Goal: Task Accomplishment & Management: Manage account settings

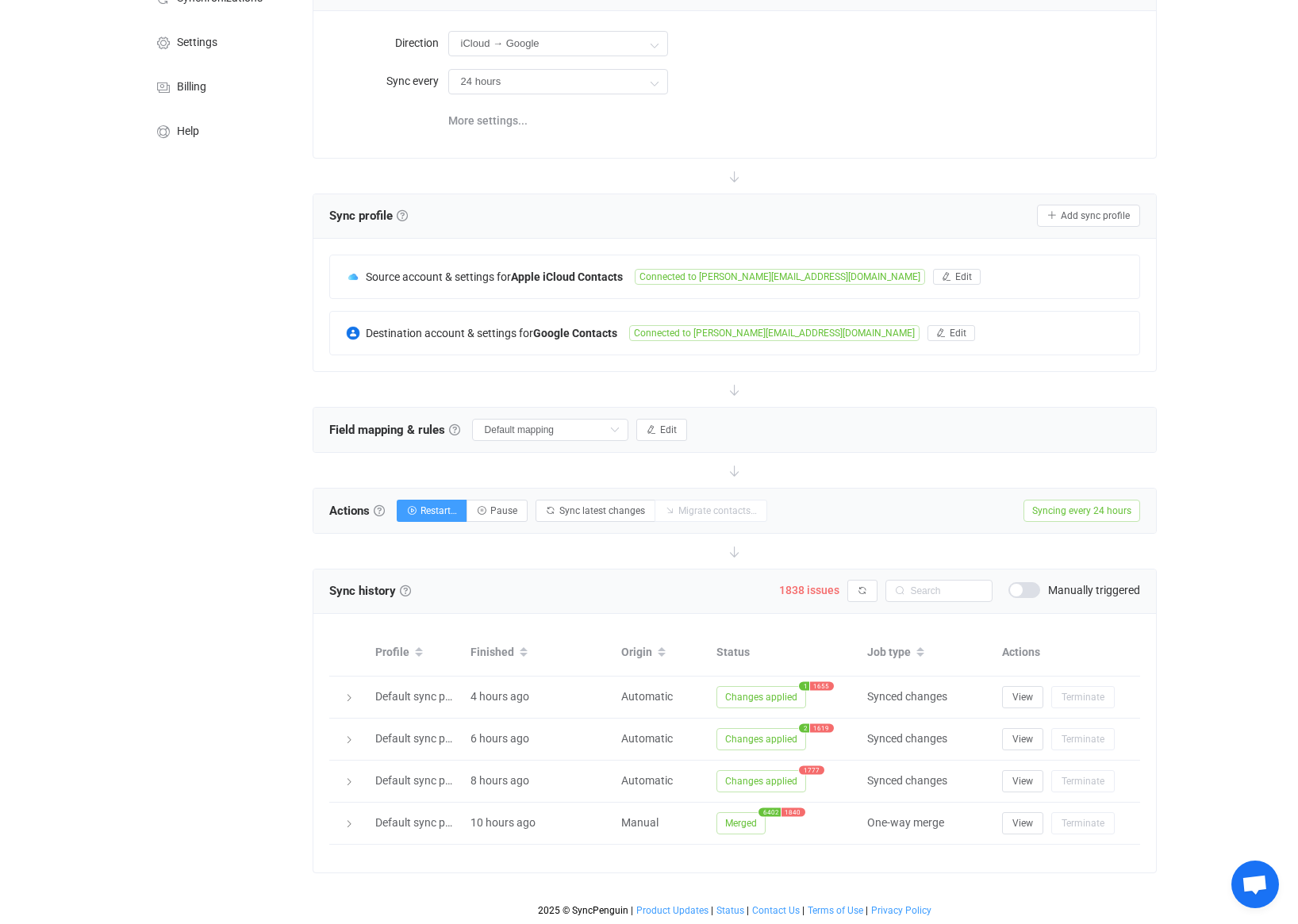
scroll to position [141, 0]
click at [576, 428] on input "Default mapping" at bounding box center [550, 430] width 156 height 22
click at [581, 562] on span "My custom field mapping" at bounding box center [553, 562] width 124 height 27
type input "My custom field mapping"
type input "All Websites"
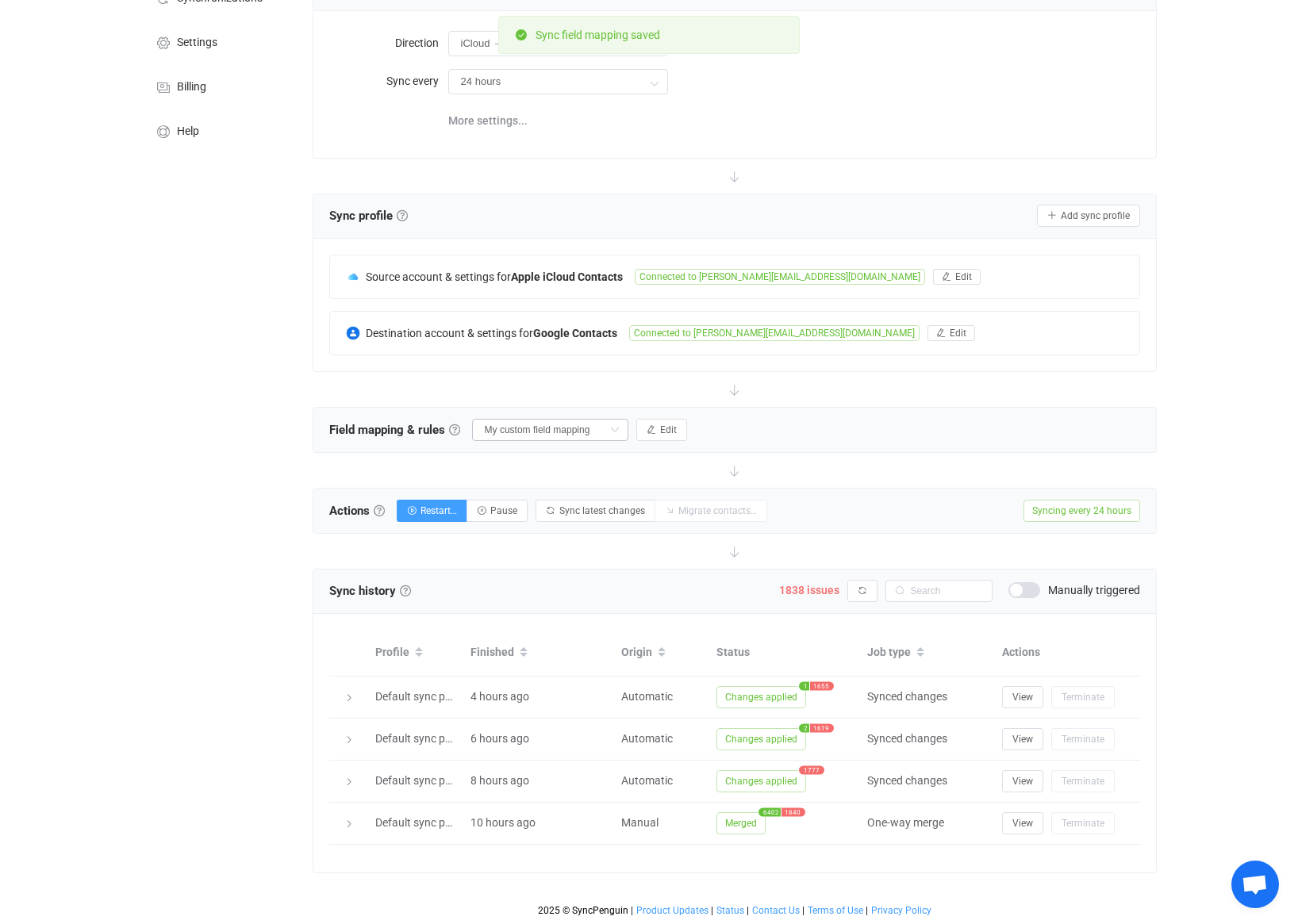
click at [625, 428] on icon at bounding box center [614, 430] width 20 height 22
click at [585, 501] on li "Default mapping" at bounding box center [567, 492] width 182 height 27
type input "Default mapping"
type input "Website (deprecated)"
click at [668, 434] on span "Edit" at bounding box center [668, 430] width 17 height 11
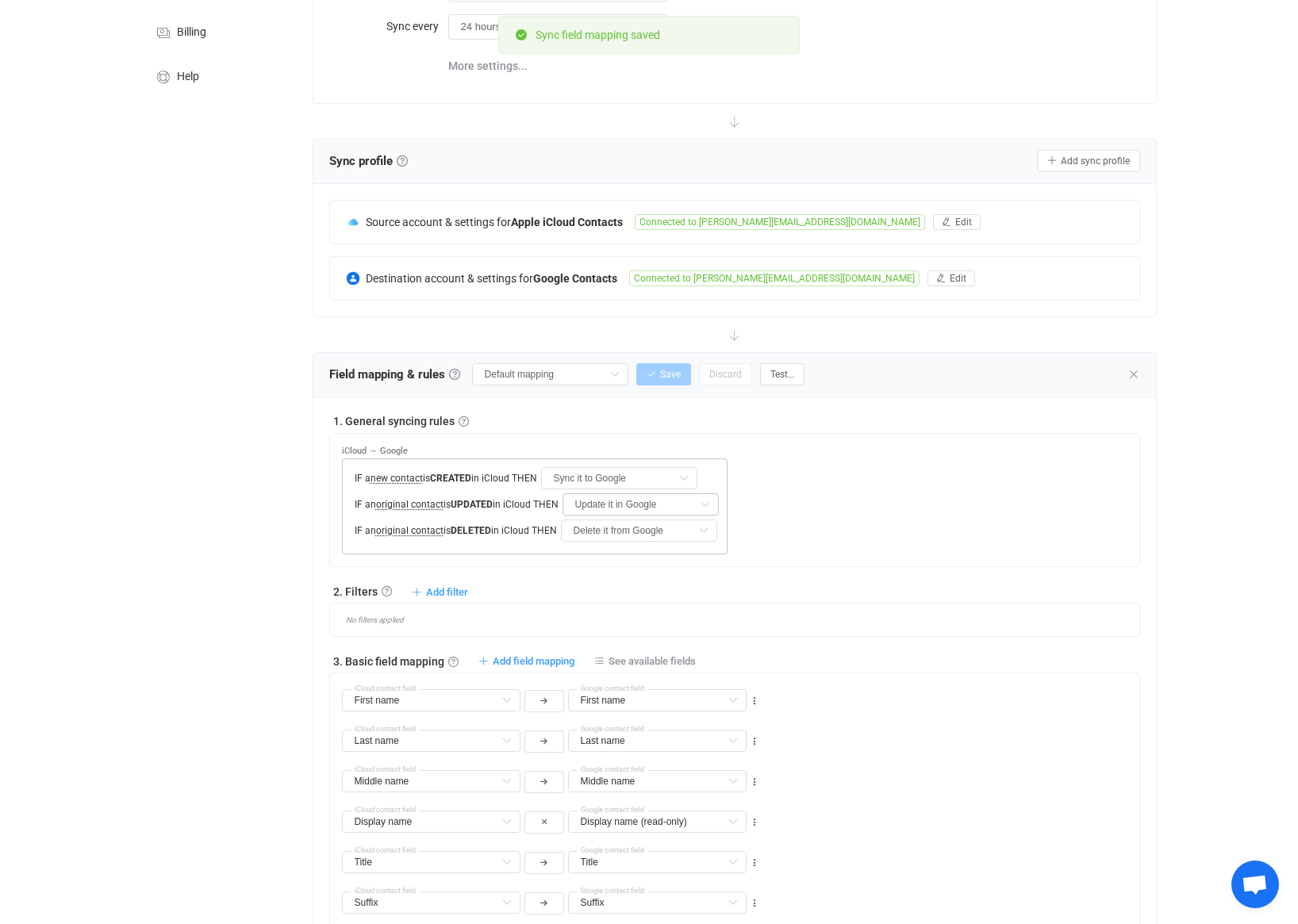
scroll to position [200, 0]
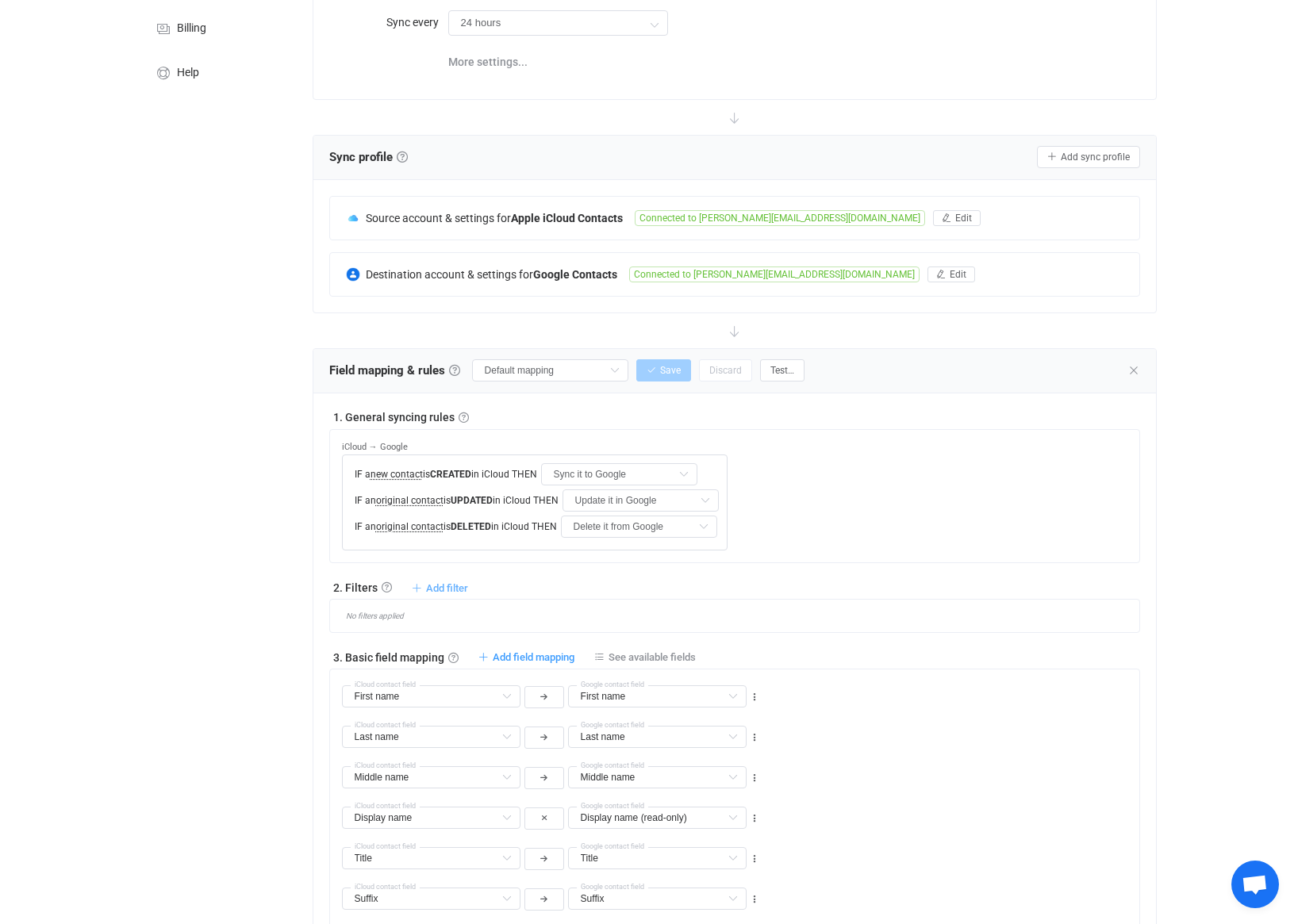
click at [455, 589] on span "Add filter" at bounding box center [447, 588] width 42 height 12
click at [422, 647] on li "Sync contact to Google if …" at bounding box center [369, 655] width 190 height 29
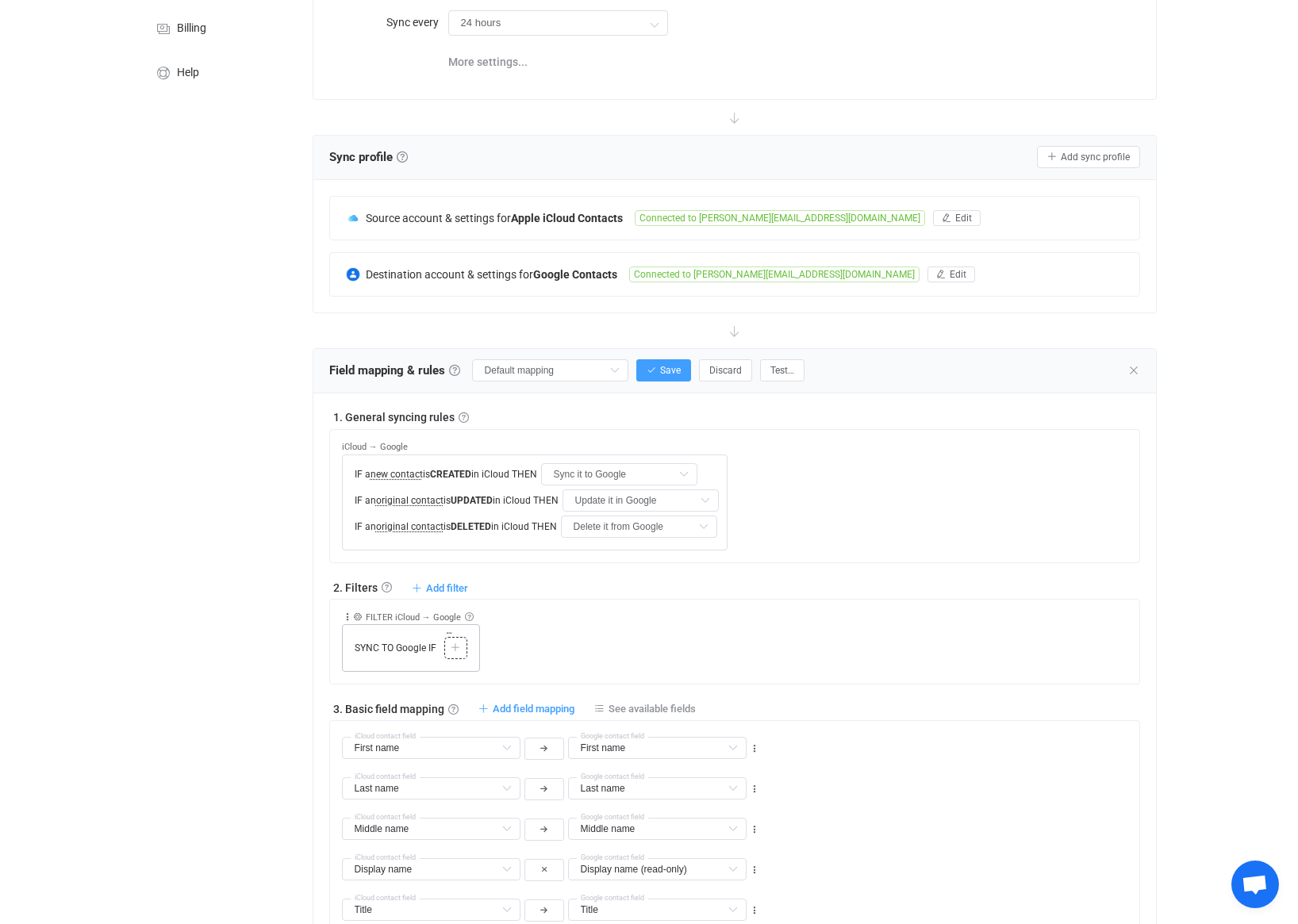
click at [453, 647] on icon at bounding box center [456, 648] width 10 height 10
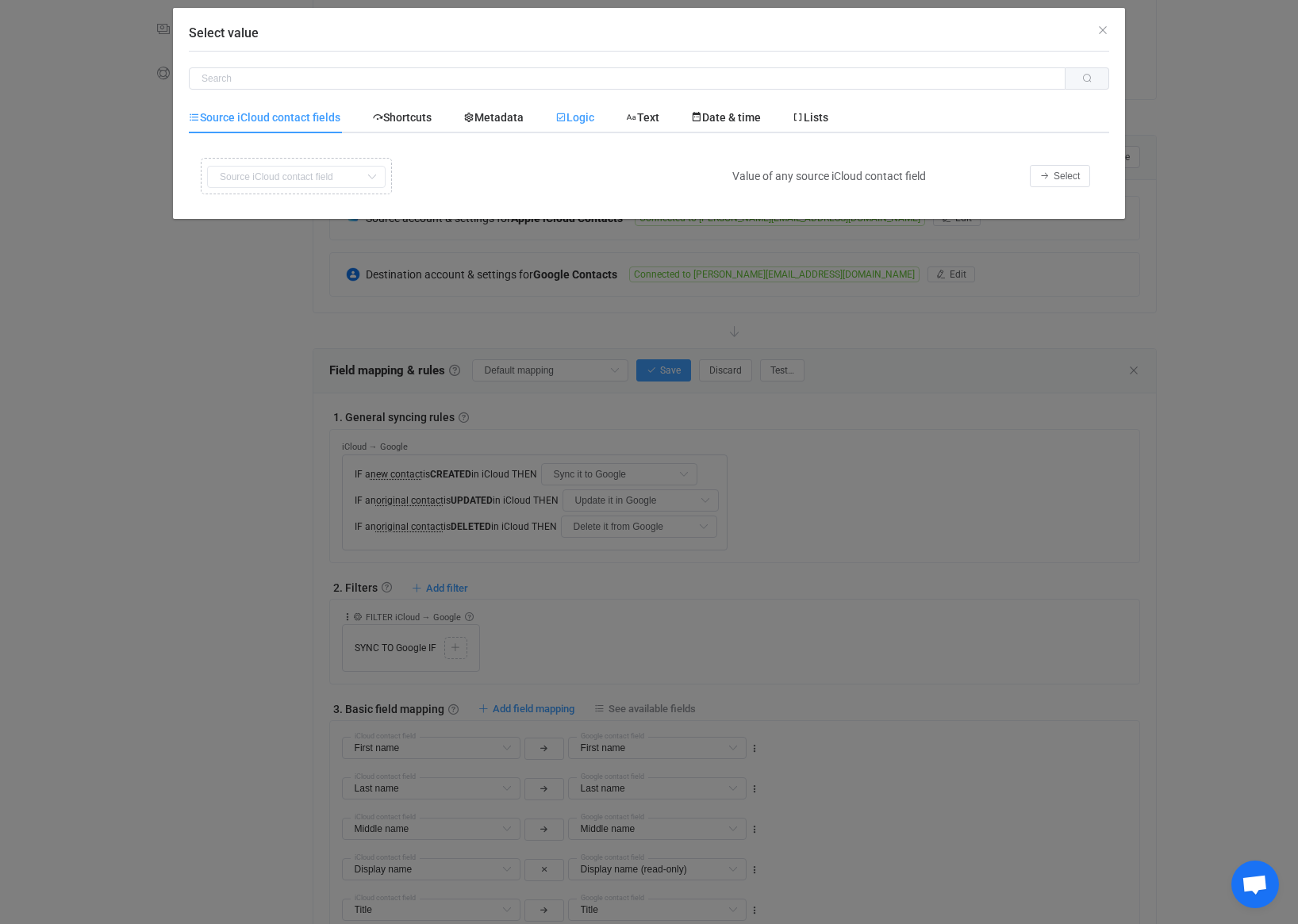
click at [579, 112] on span "Logic" at bounding box center [574, 117] width 39 height 13
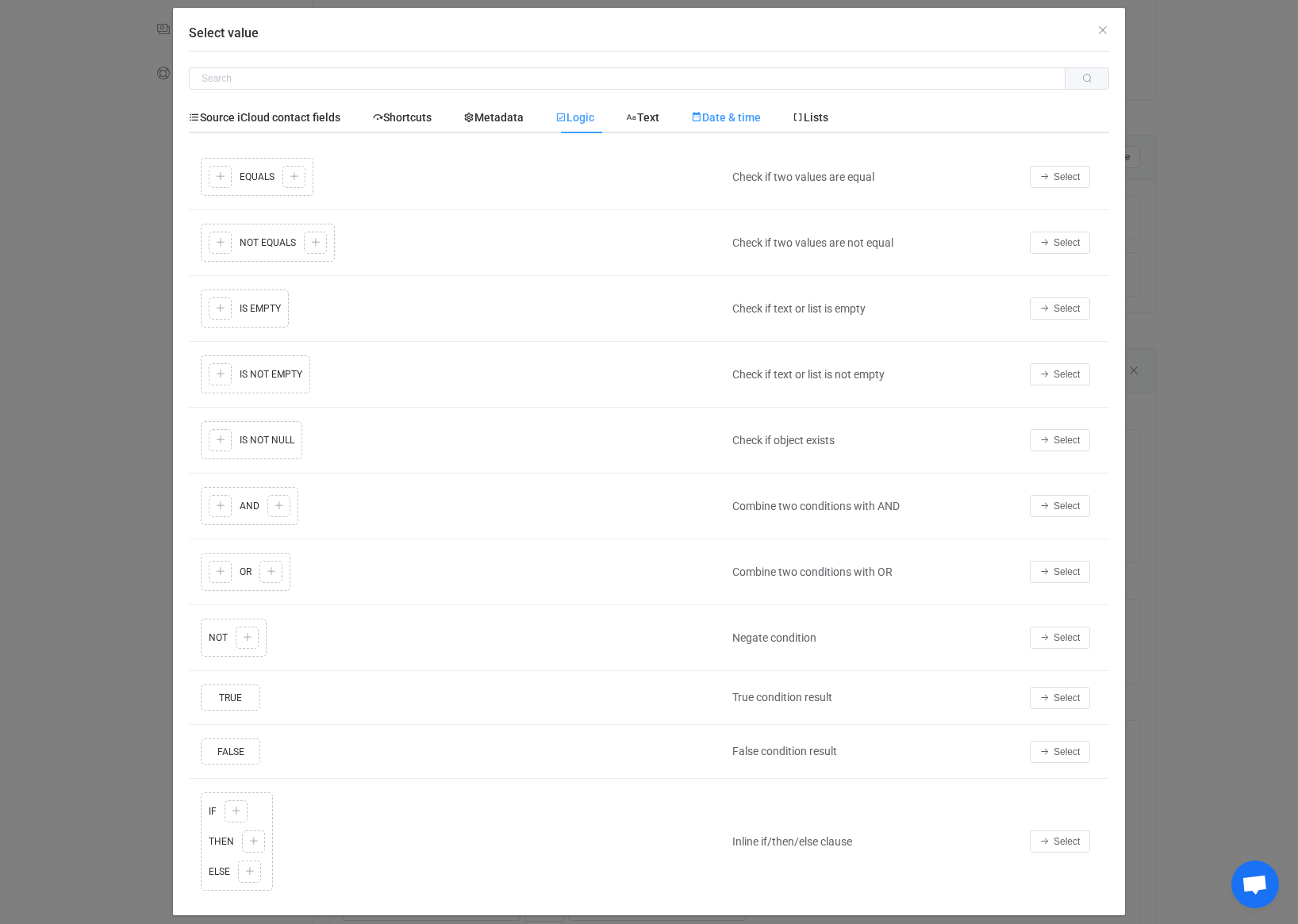
click at [705, 104] on time "Date & time" at bounding box center [725, 117] width 101 height 32
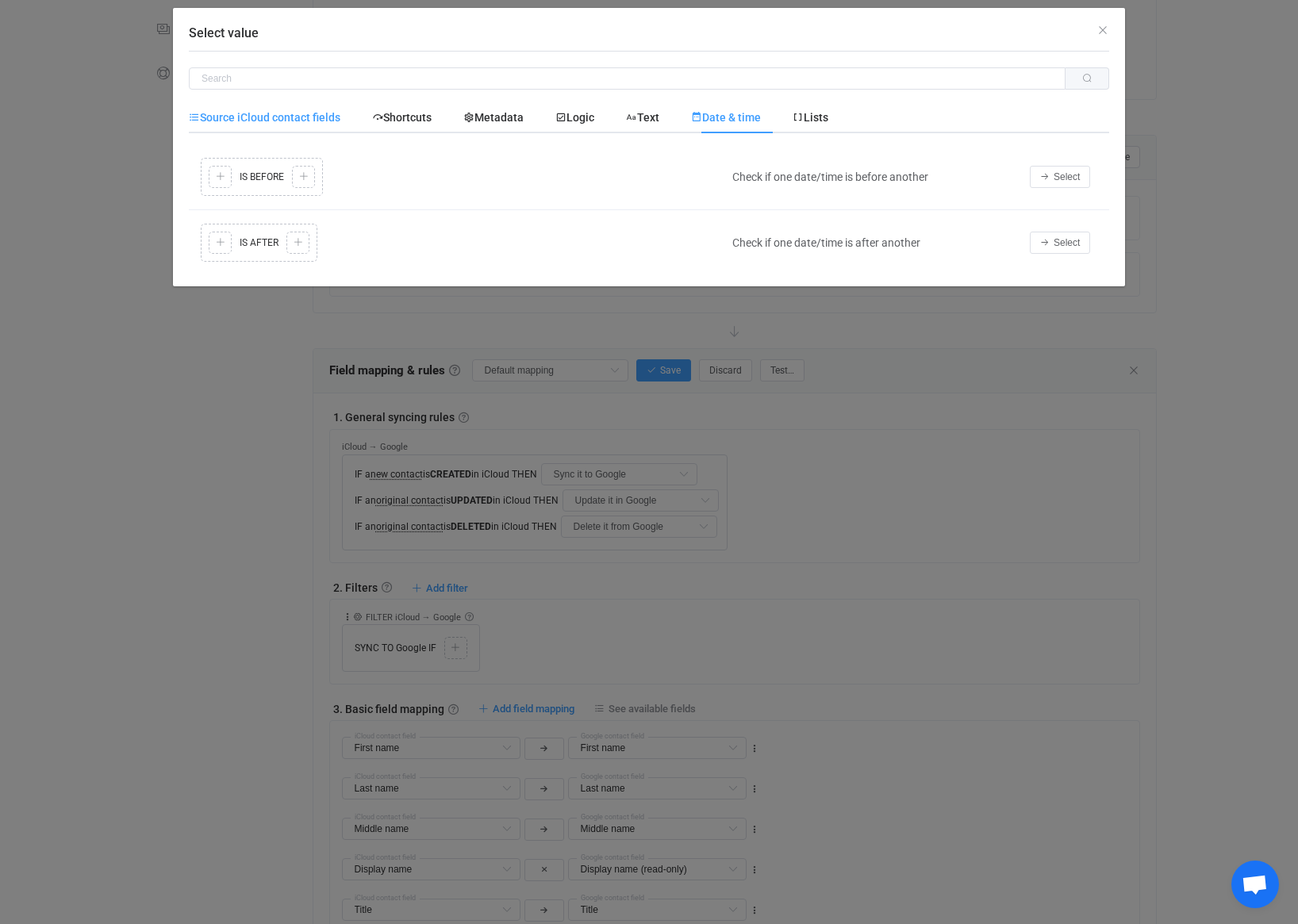
click at [303, 111] on span "Source iCloud contact fields" at bounding box center [265, 117] width 151 height 13
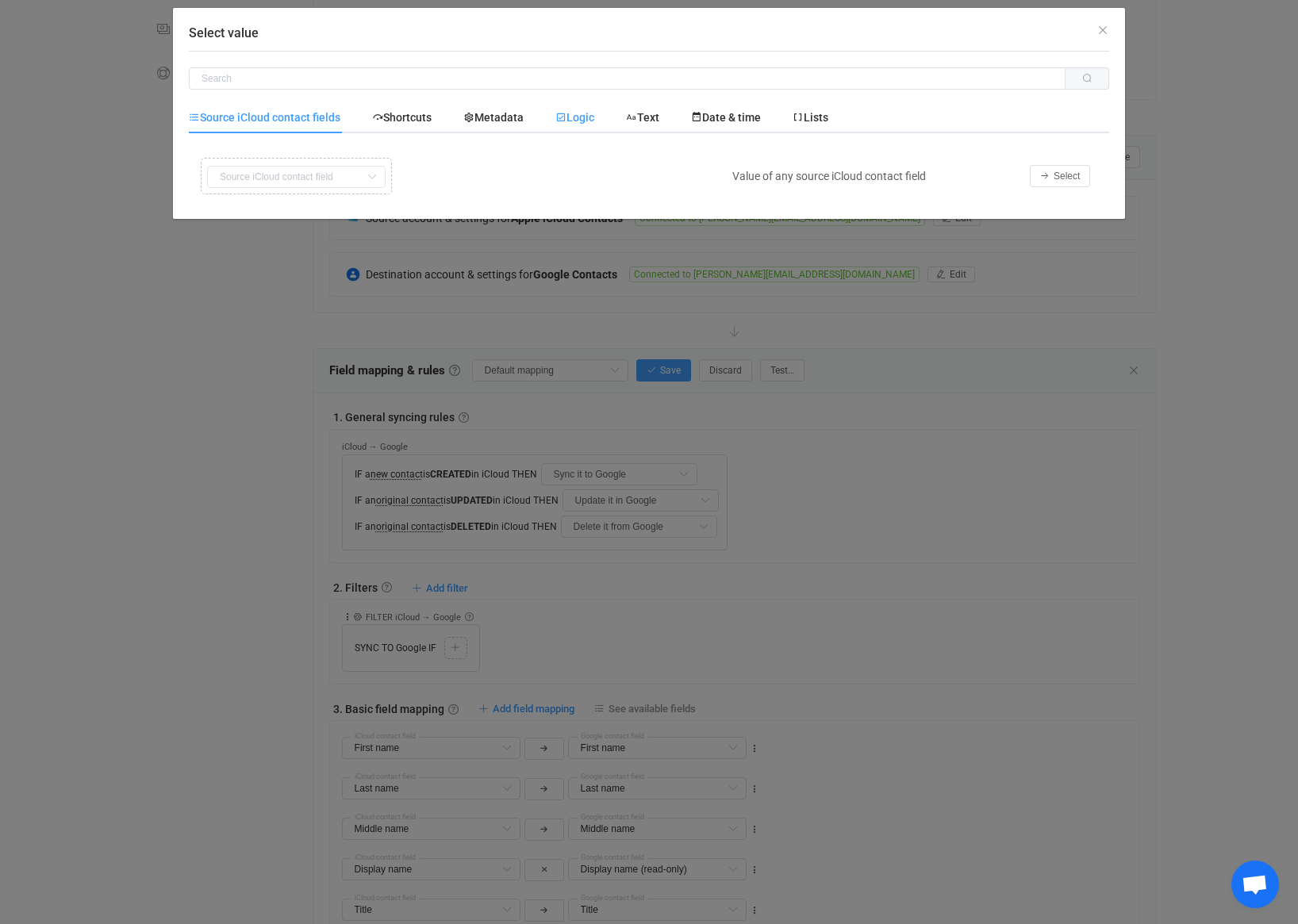
click at [594, 113] on span "Logic" at bounding box center [574, 117] width 39 height 13
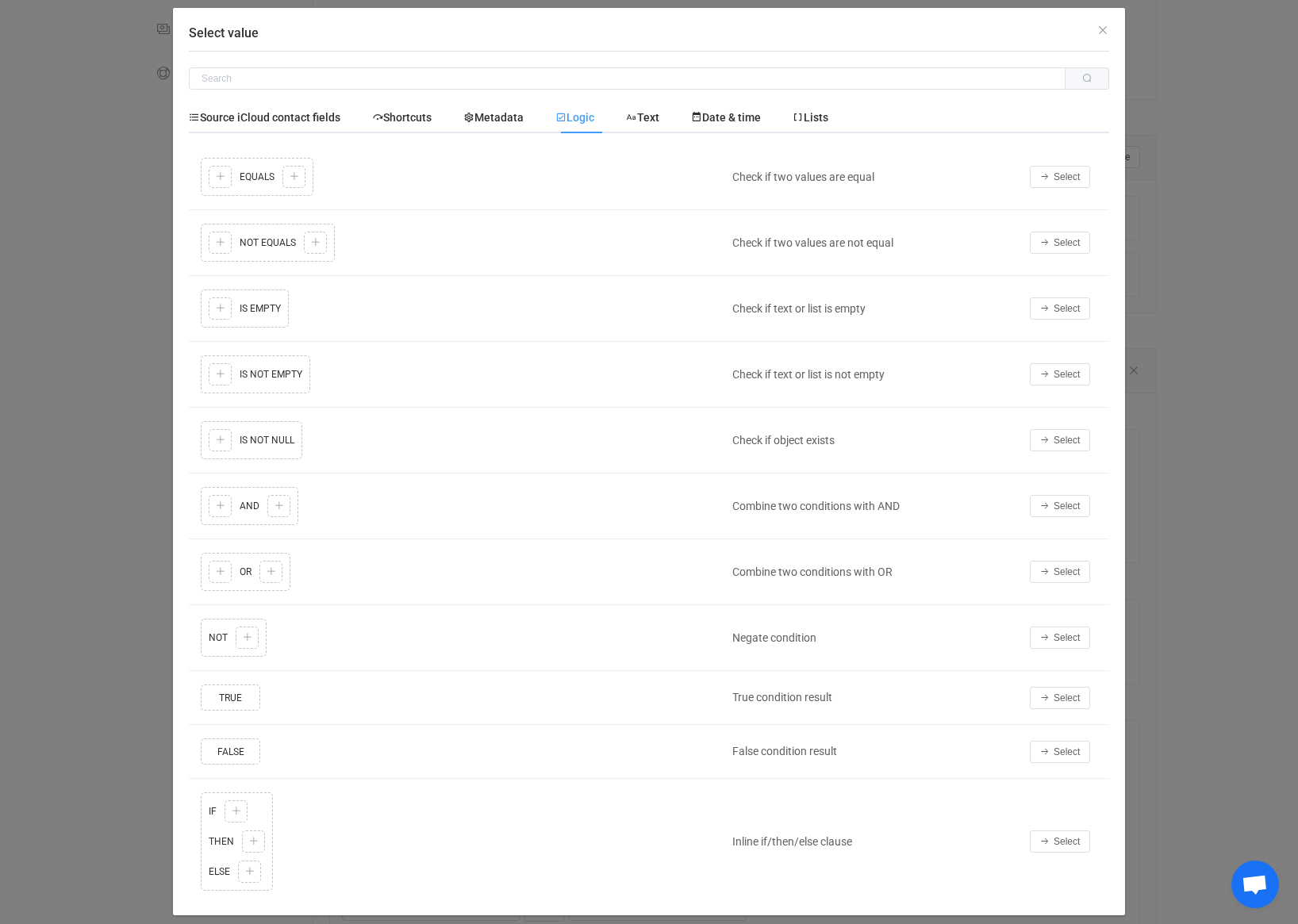
scroll to position [0, 0]
click at [1108, 28] on icon "Close" at bounding box center [1103, 30] width 13 height 13
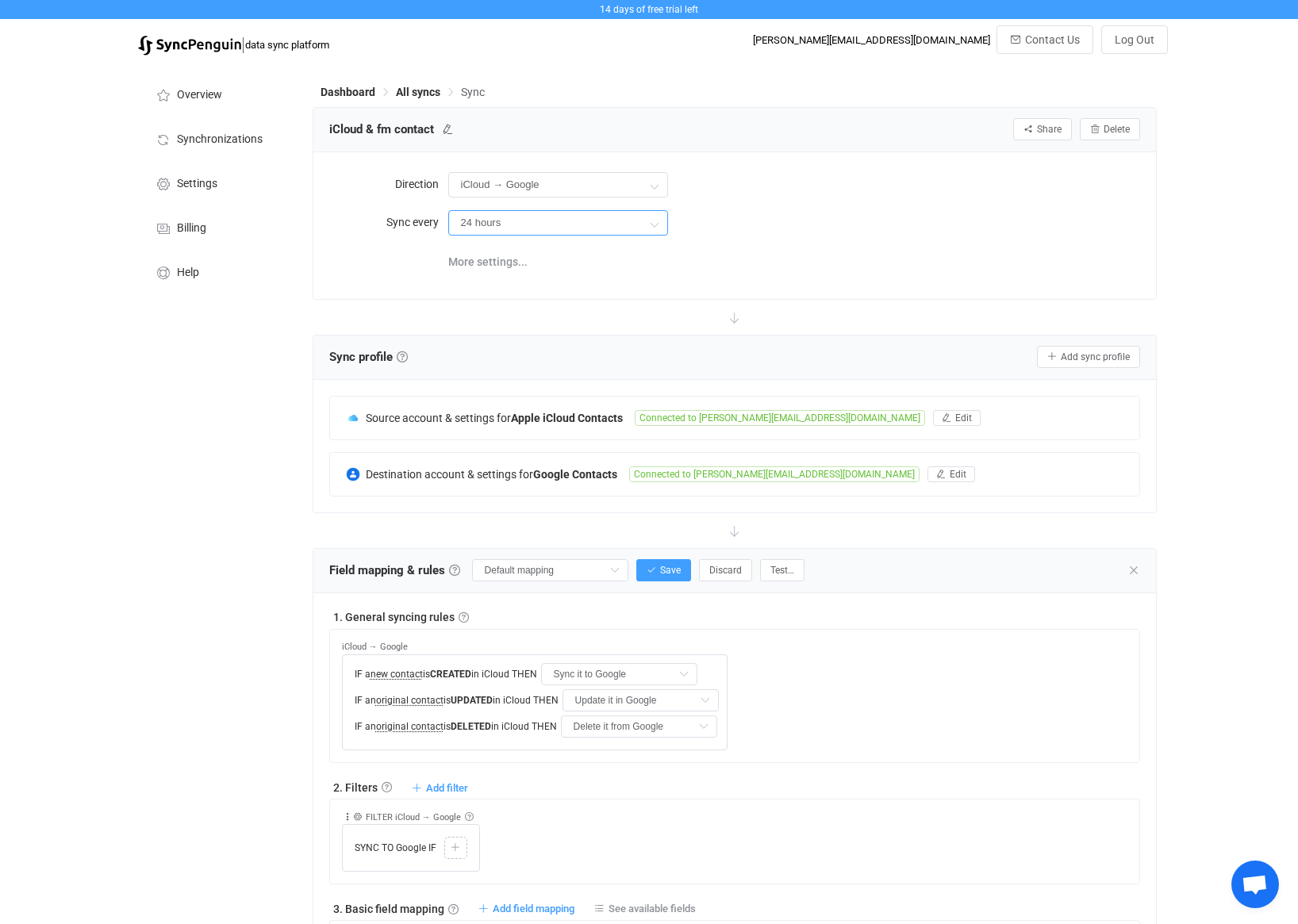
click at [619, 233] on input "24 hours" at bounding box center [559, 223] width 220 height 25
click at [873, 228] on div "24 hours" at bounding box center [794, 222] width 692 height 33
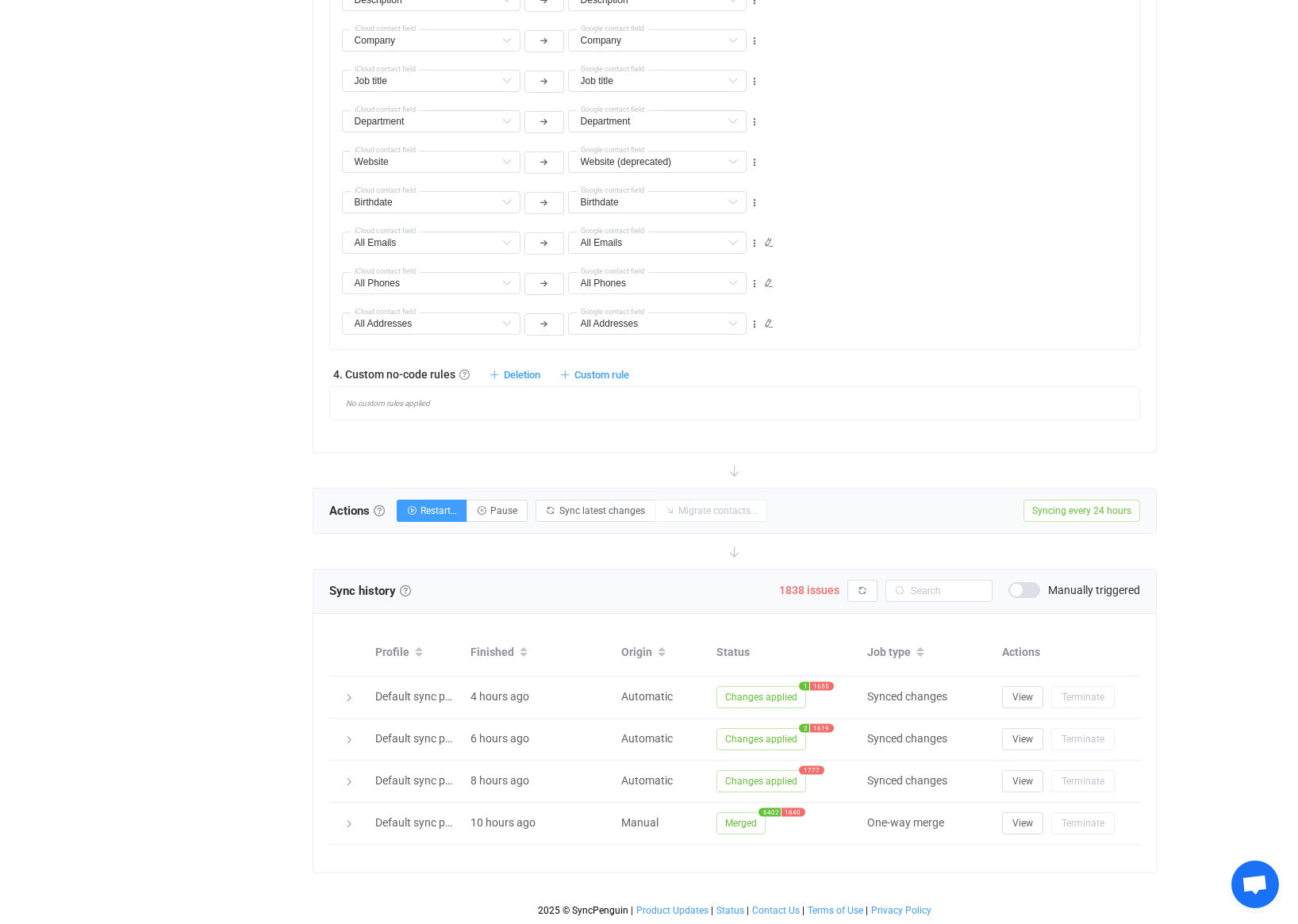
scroll to position [1191, 0]
click at [504, 509] on span "Pause" at bounding box center [504, 511] width 27 height 11
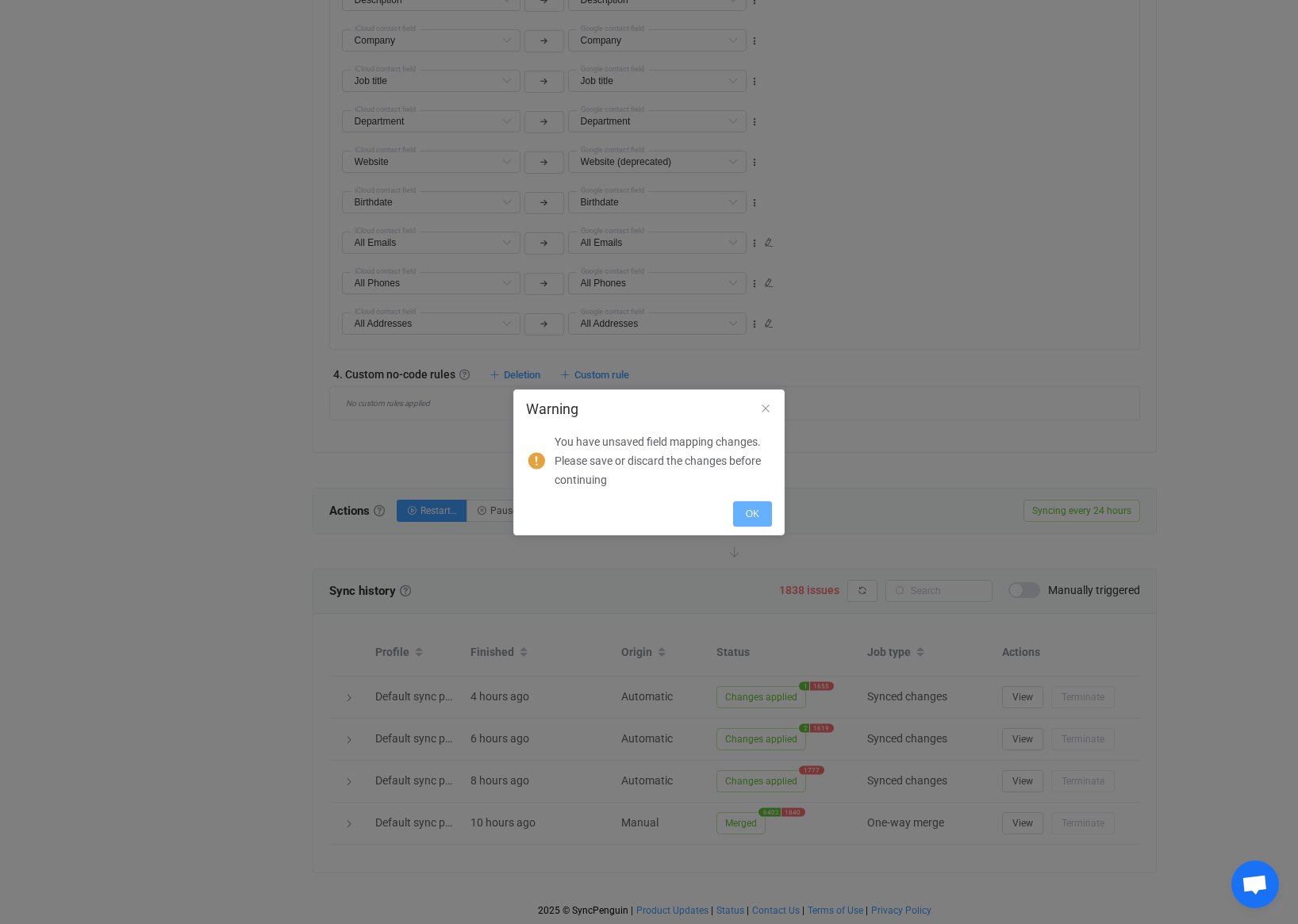
click at [755, 515] on span "OK" at bounding box center [752, 514] width 14 height 11
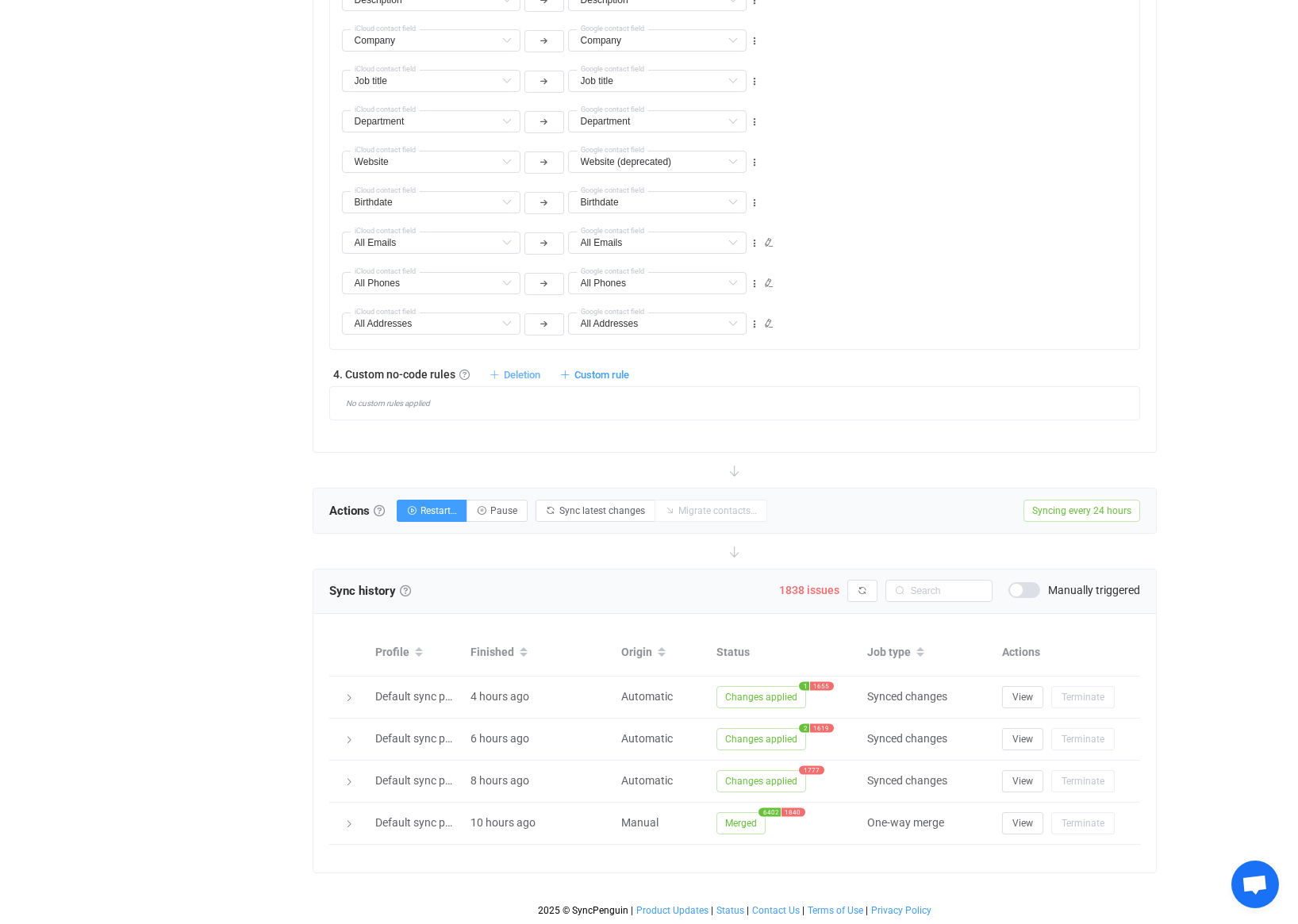
click at [507, 373] on span "Deletion" at bounding box center [522, 374] width 37 height 12
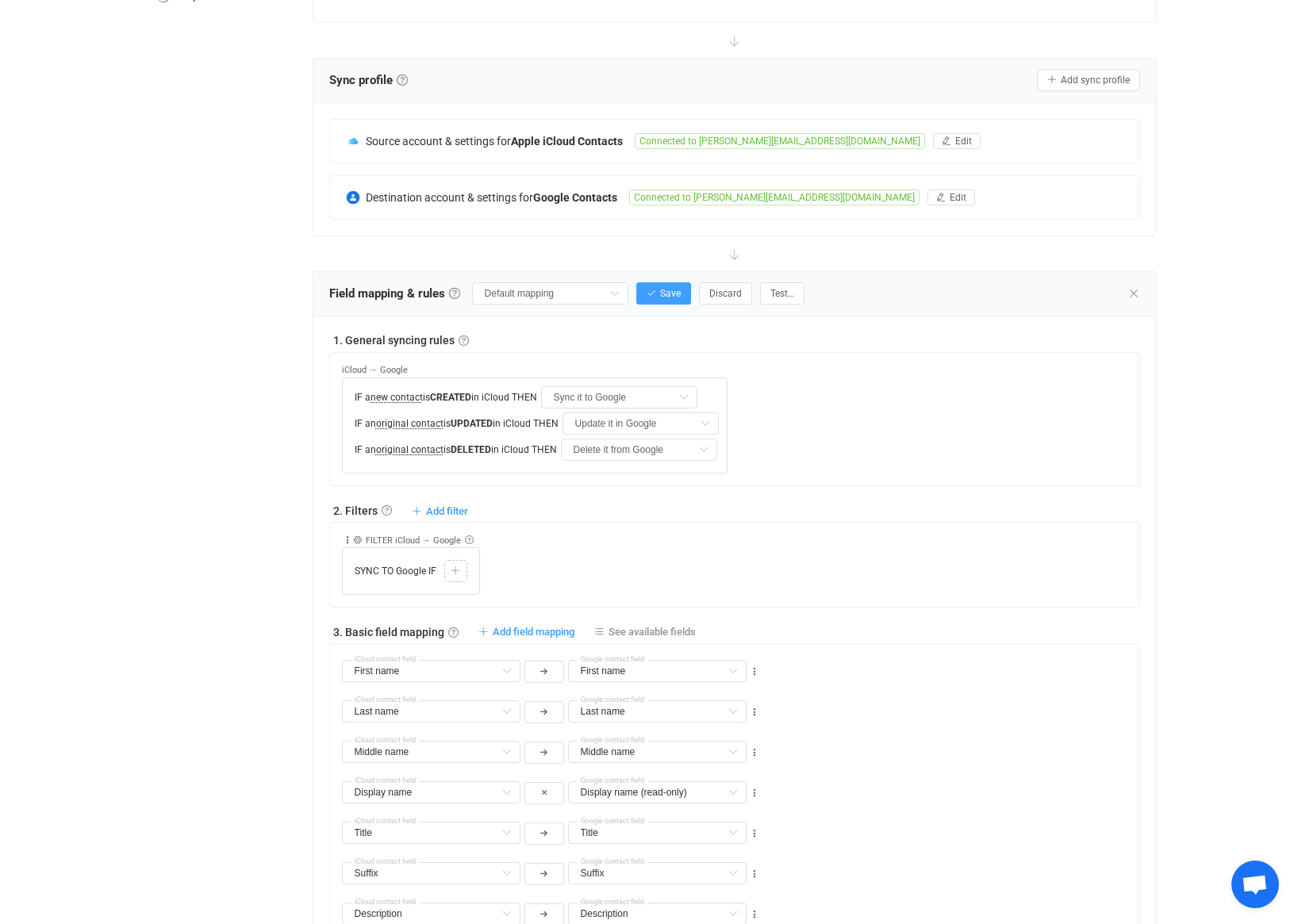
scroll to position [278, 0]
click at [679, 420] on input "Update it in Google" at bounding box center [641, 422] width 156 height 22
click at [455, 572] on icon at bounding box center [456, 570] width 10 height 10
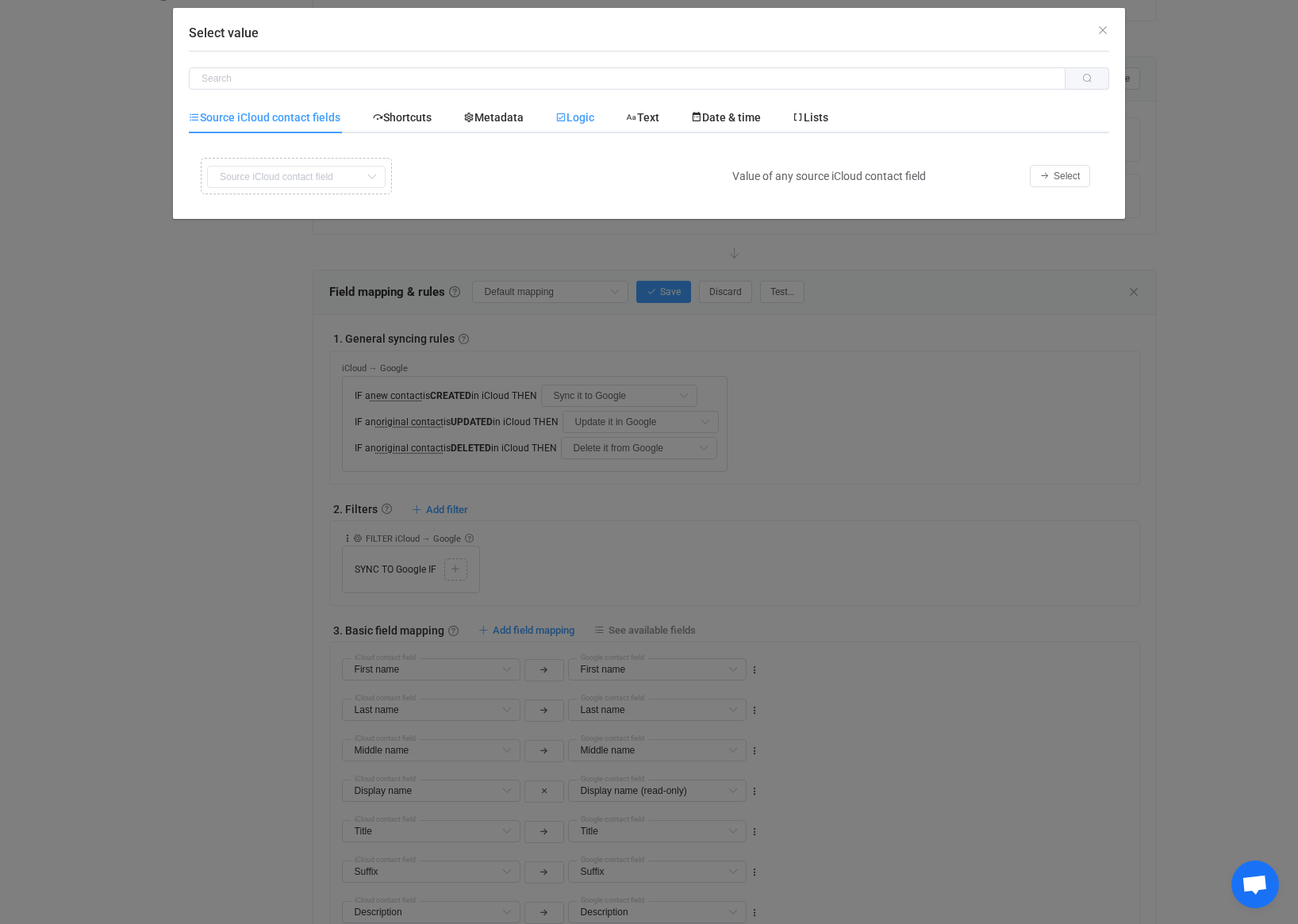
click at [594, 123] on span "Logic" at bounding box center [574, 117] width 39 height 13
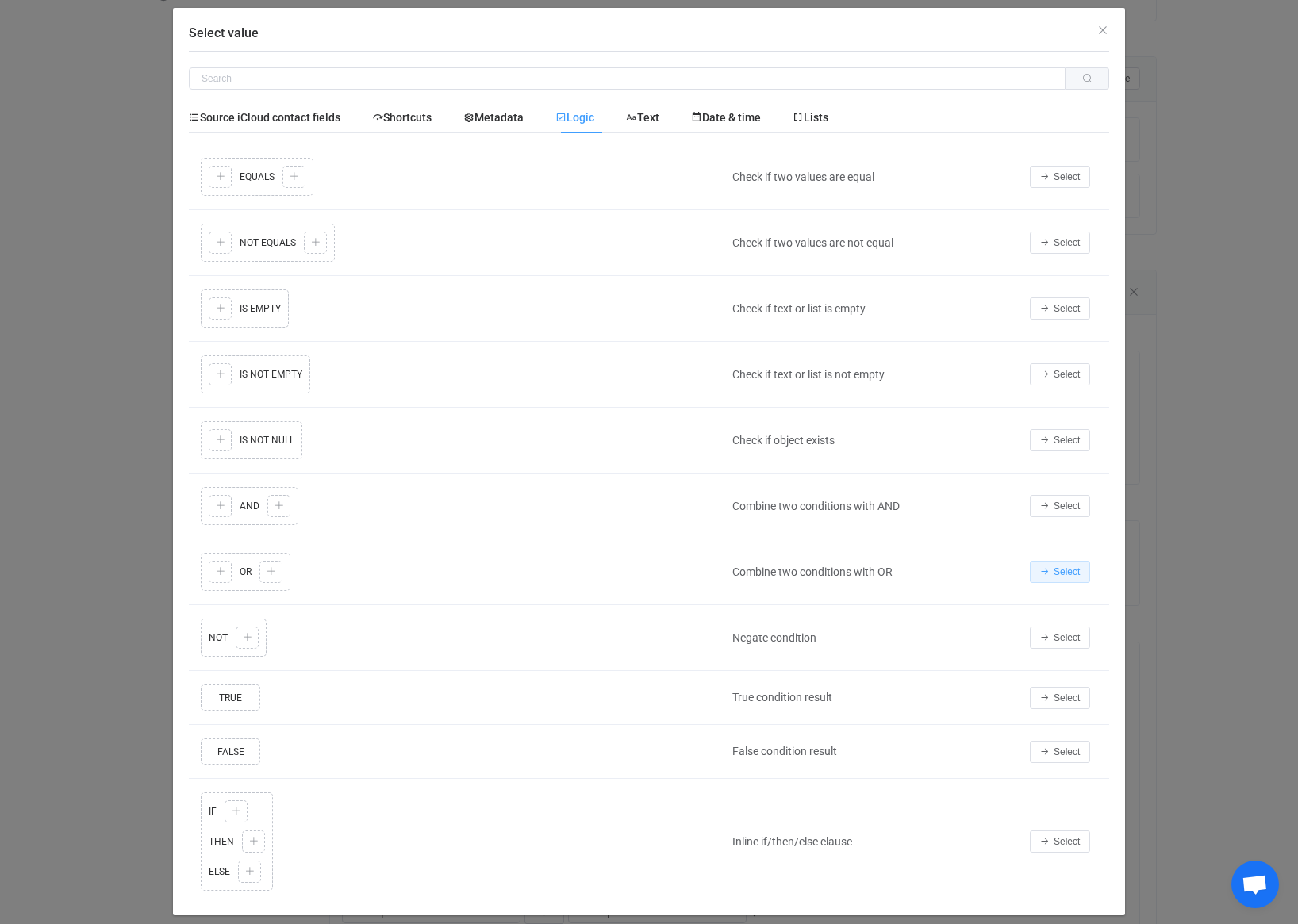
click at [1053, 571] on button "Select" at bounding box center [1060, 572] width 61 height 22
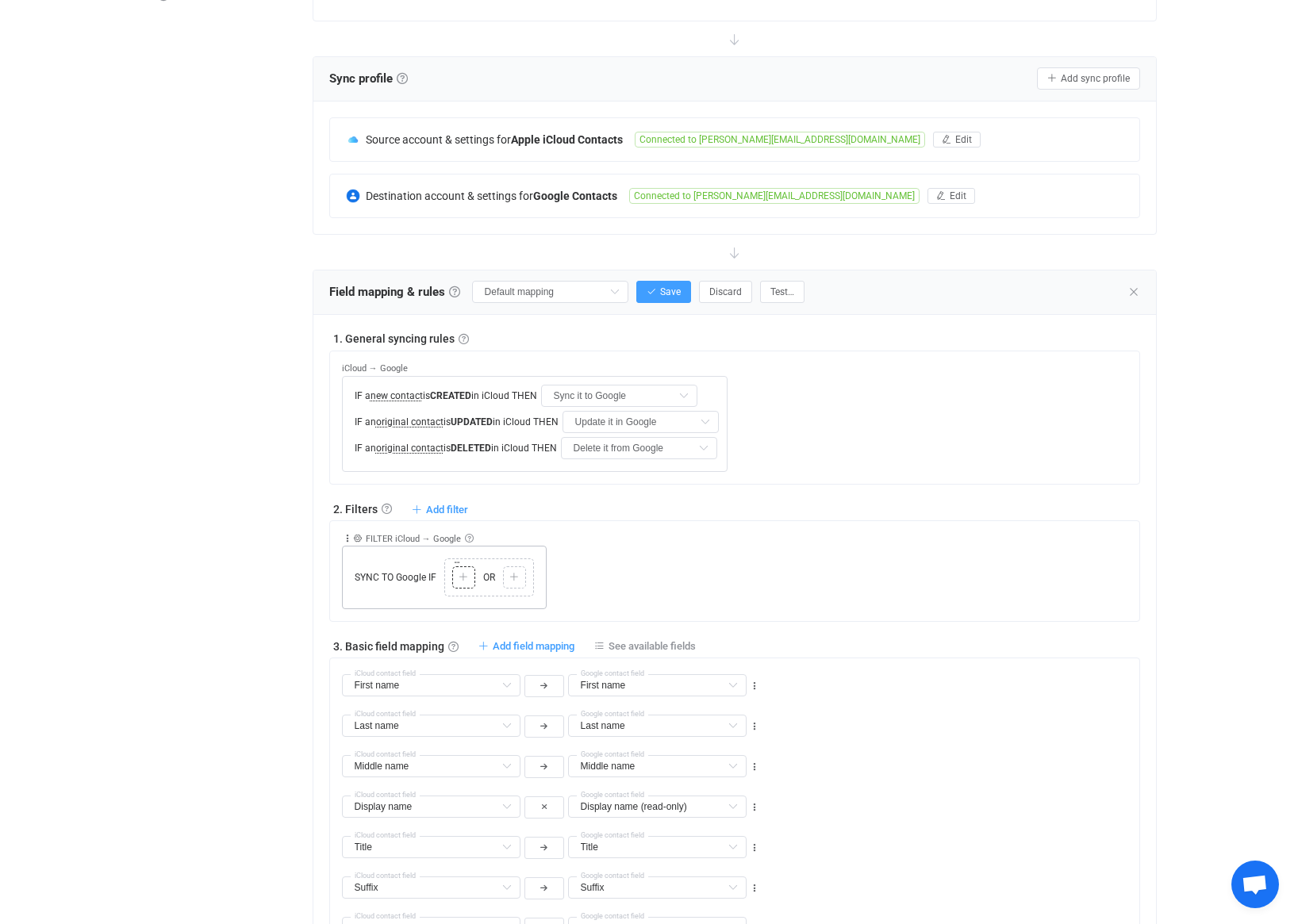
click at [466, 578] on icon at bounding box center [464, 578] width 10 height 10
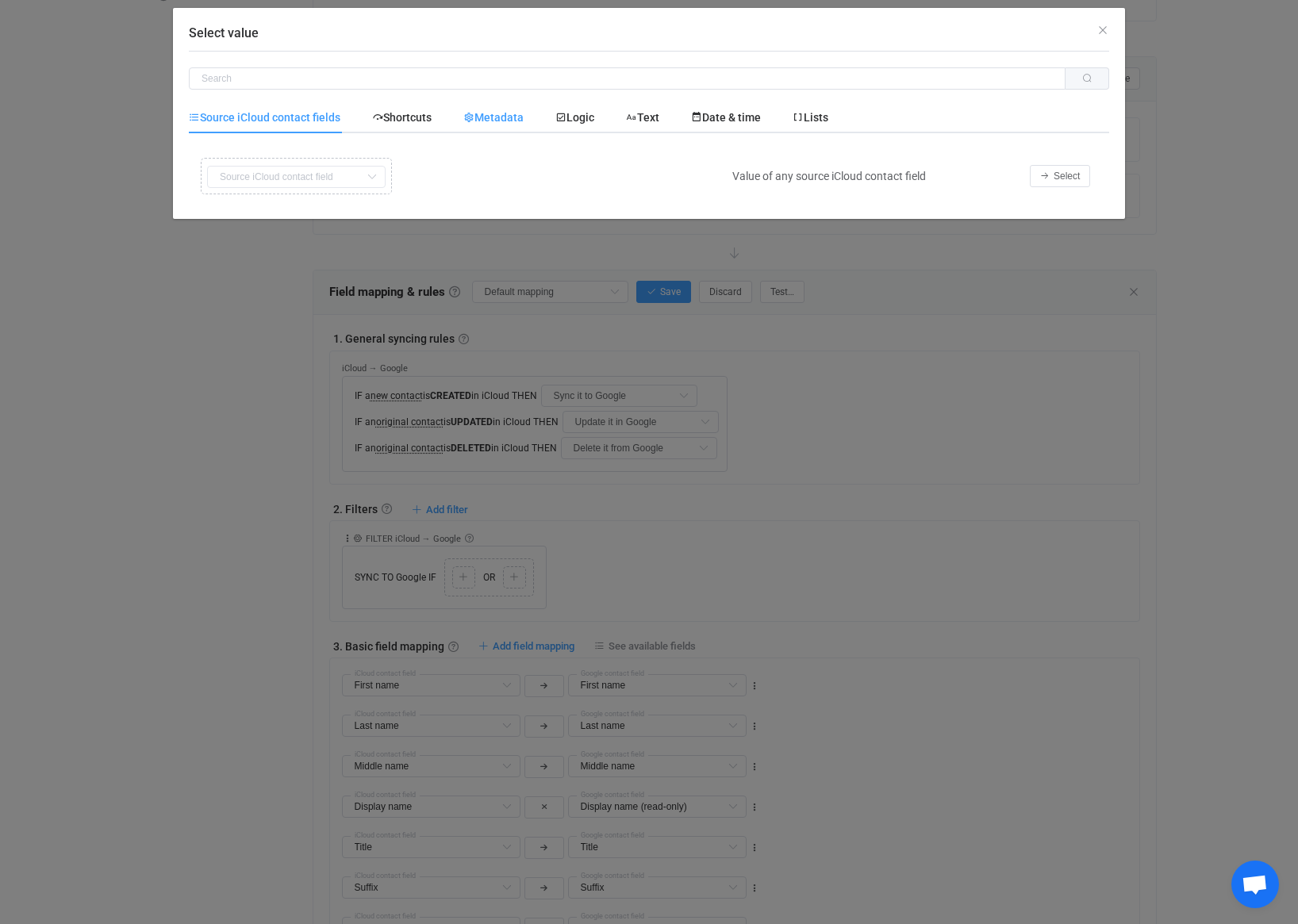
click at [500, 123] on span "Metadata" at bounding box center [493, 117] width 61 height 13
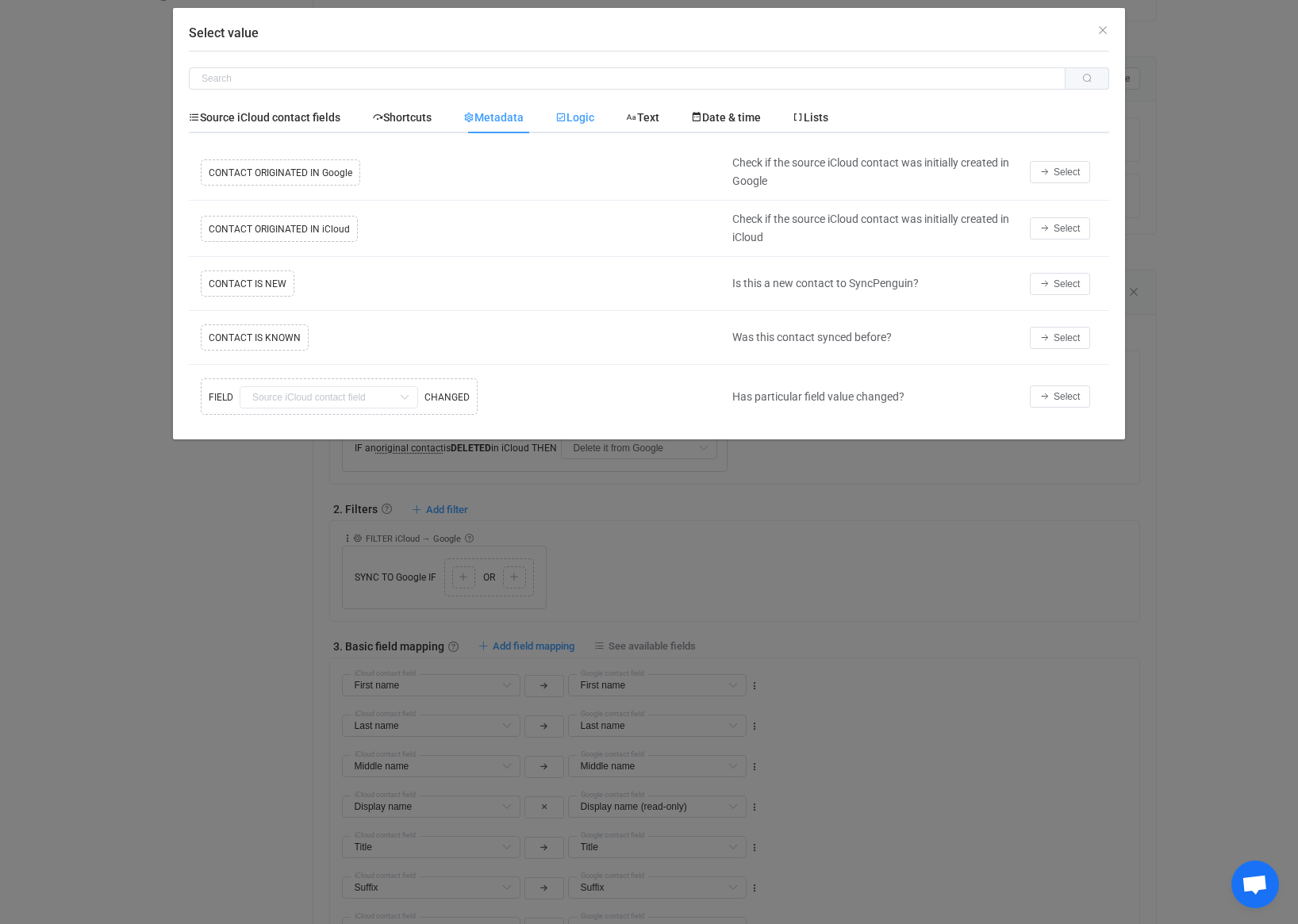
click at [567, 116] on icon "Select value" at bounding box center [561, 117] width 11 height 11
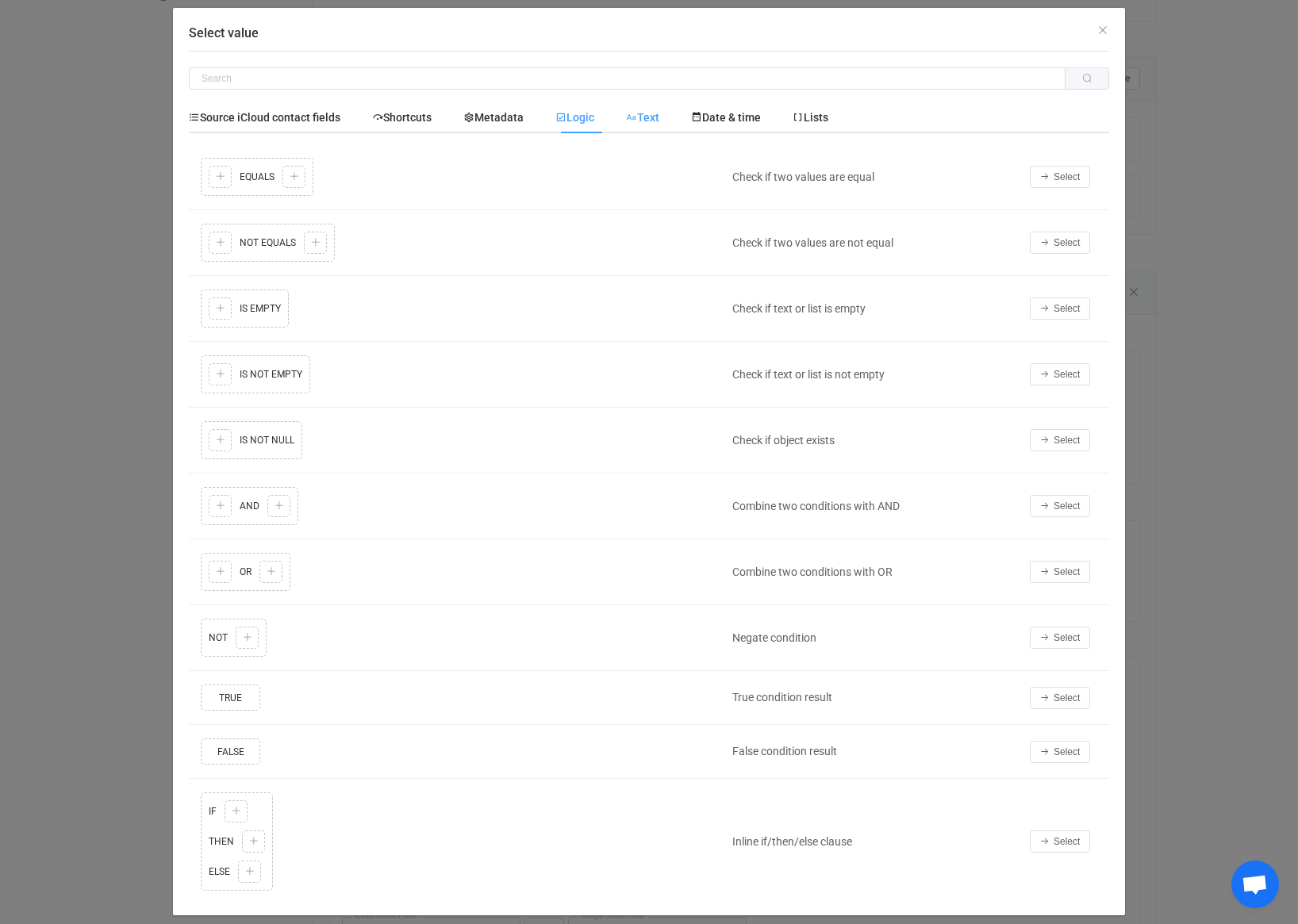
click at [637, 118] on icon "Select value" at bounding box center [632, 117] width 11 height 11
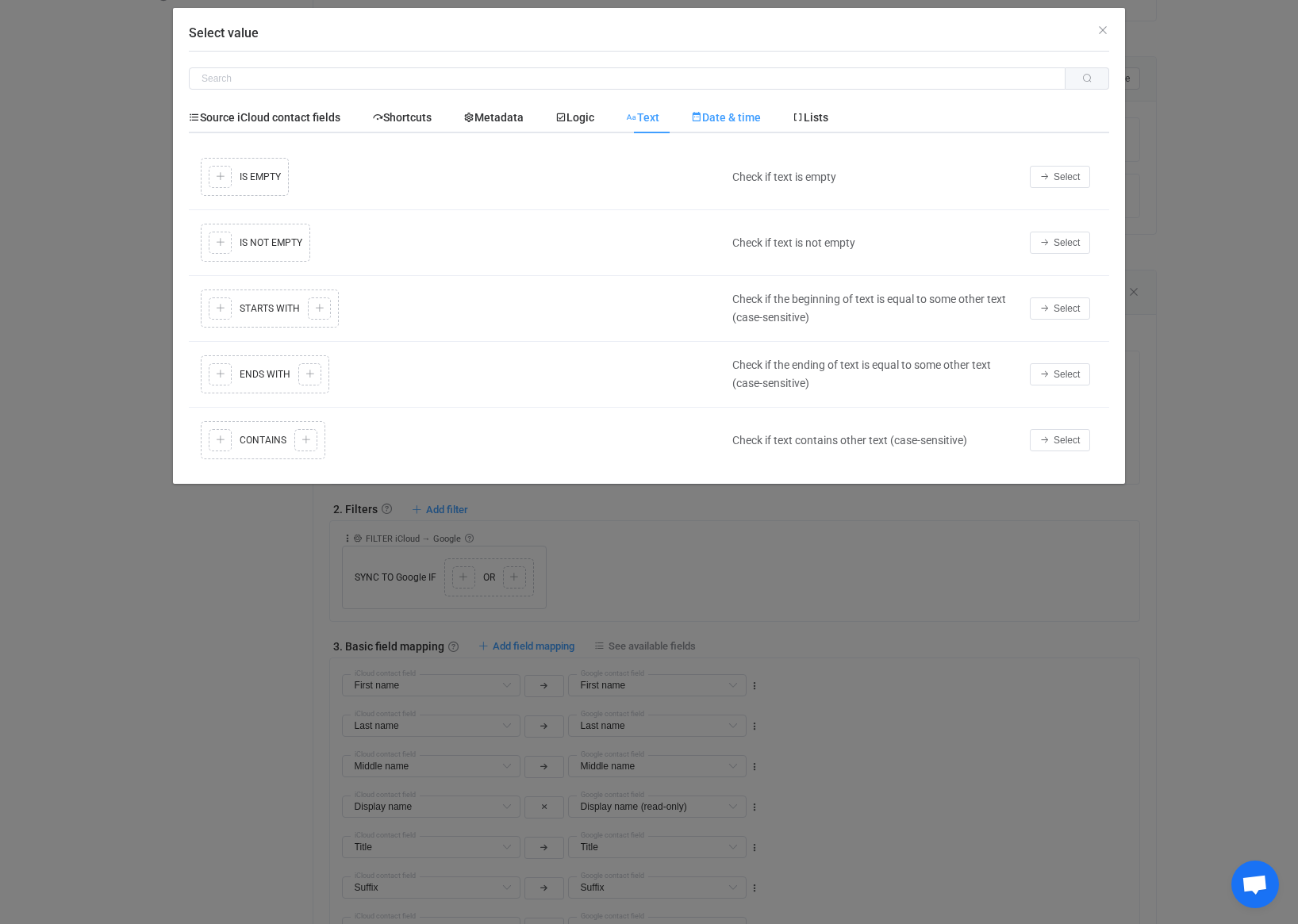
click at [726, 119] on span "Date & time" at bounding box center [726, 117] width 70 height 13
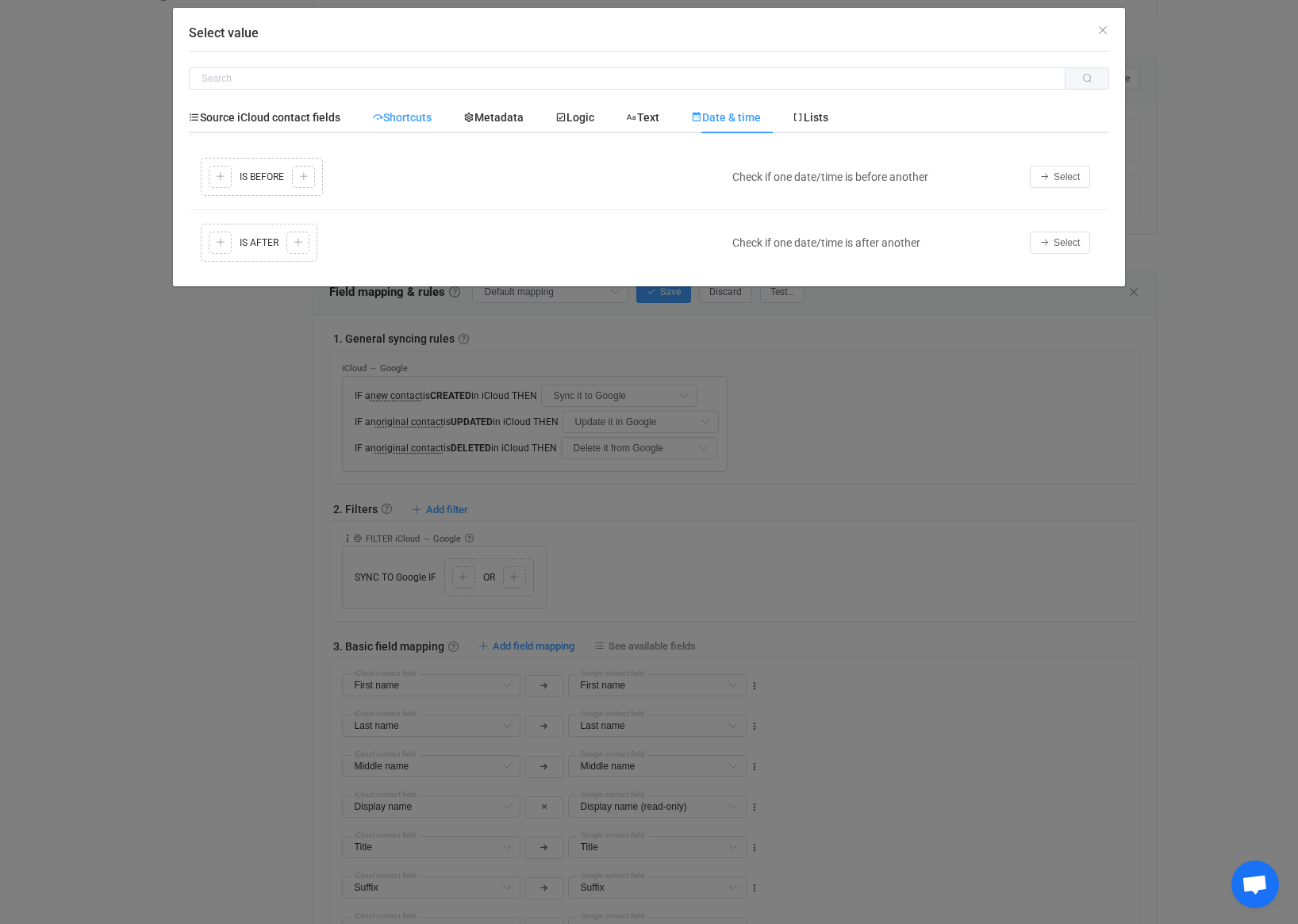
click at [421, 123] on span "Shortcuts" at bounding box center [402, 117] width 60 height 13
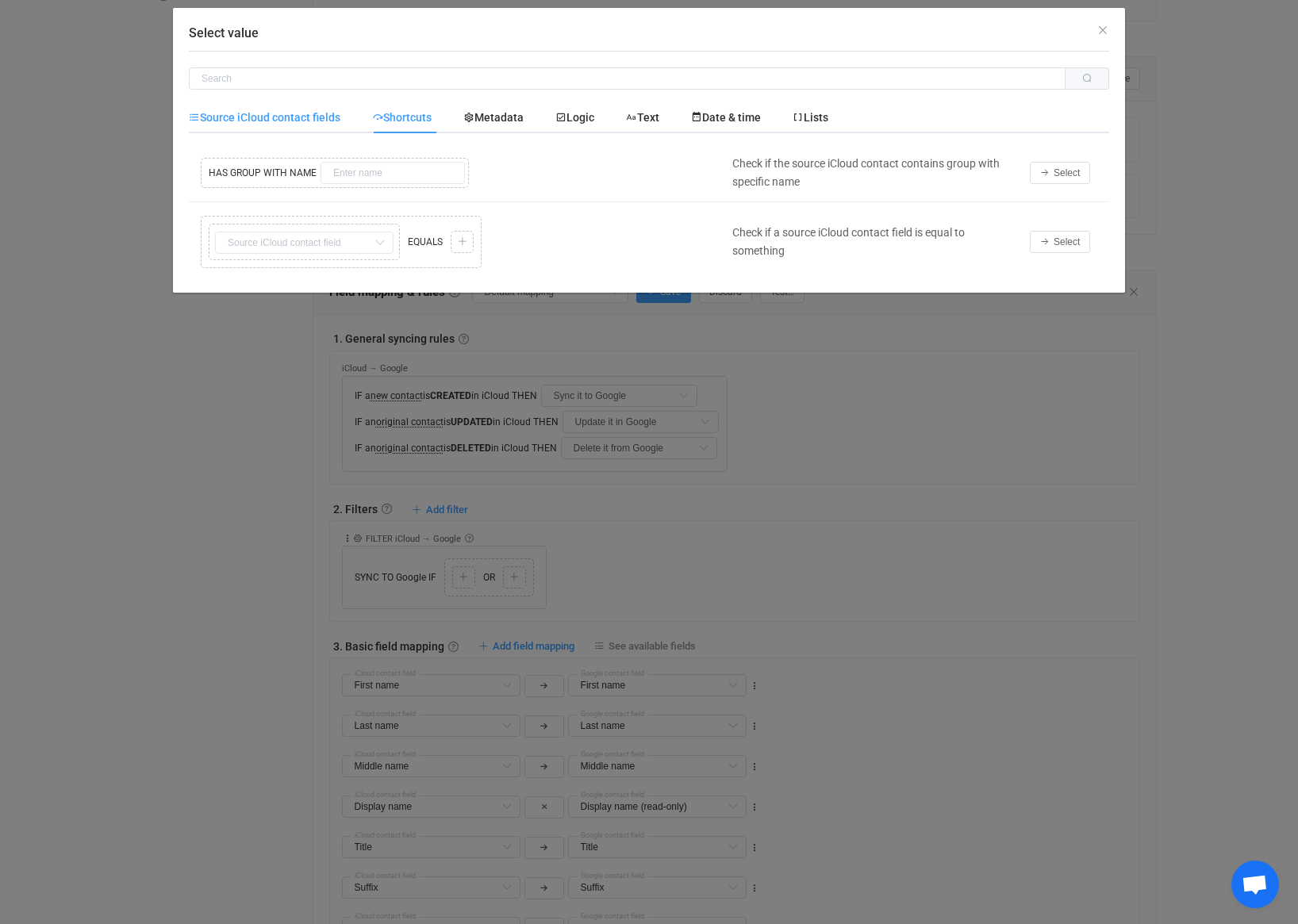
click at [275, 116] on span "Source iCloud contact fields" at bounding box center [265, 117] width 151 height 13
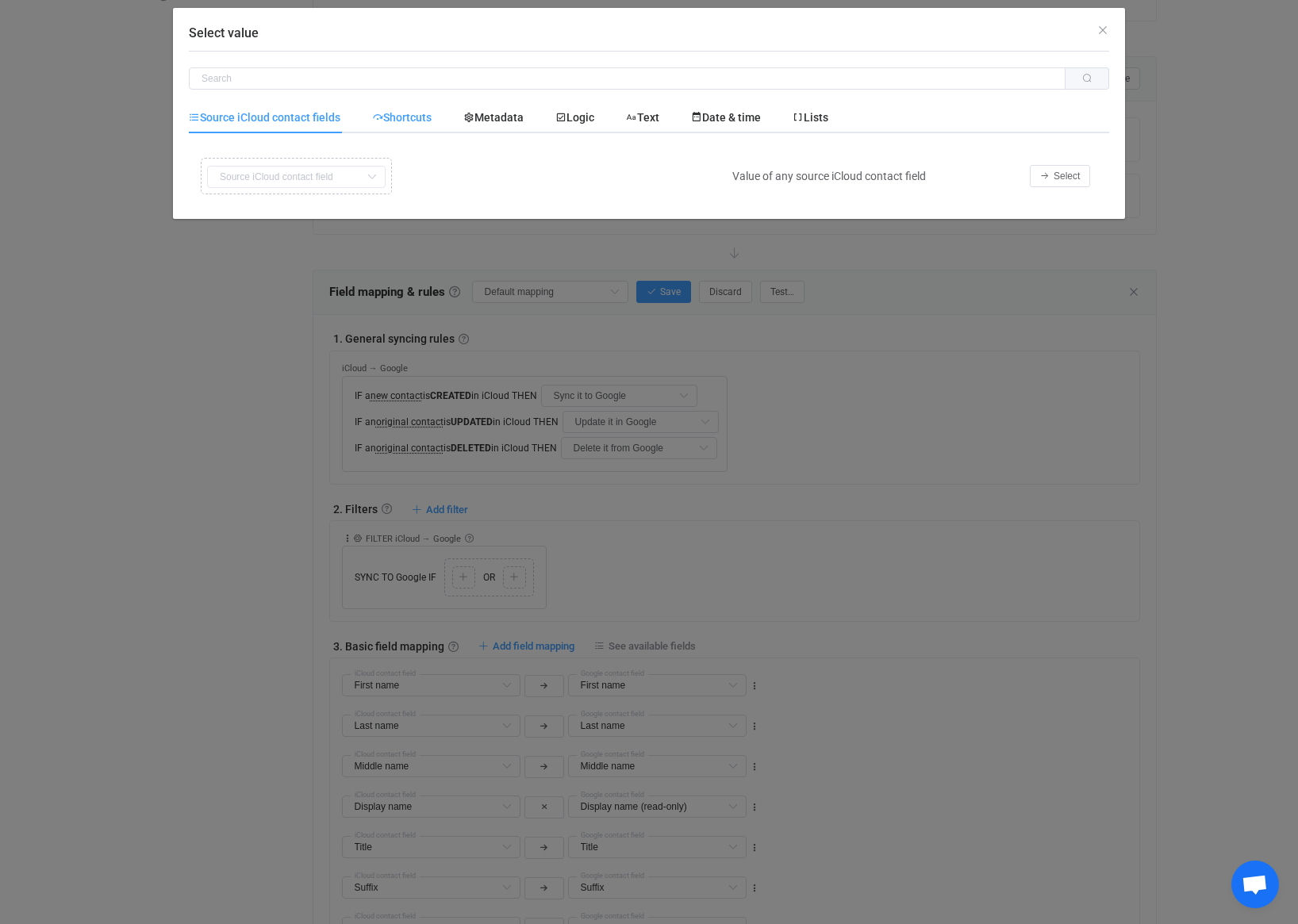
click at [394, 112] on span "Shortcuts" at bounding box center [402, 117] width 60 height 13
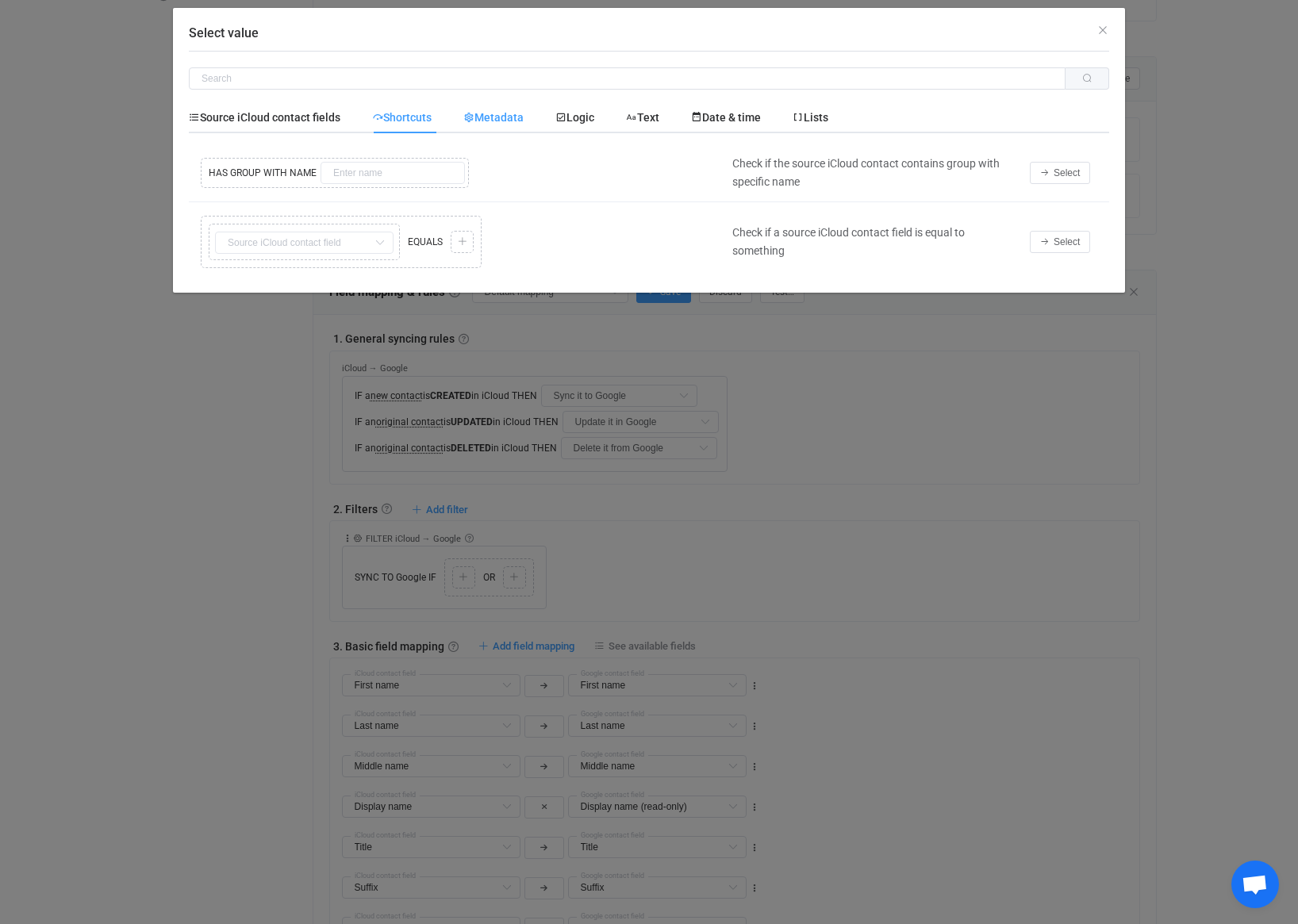
click at [505, 108] on div "Metadata" at bounding box center [494, 117] width 92 height 32
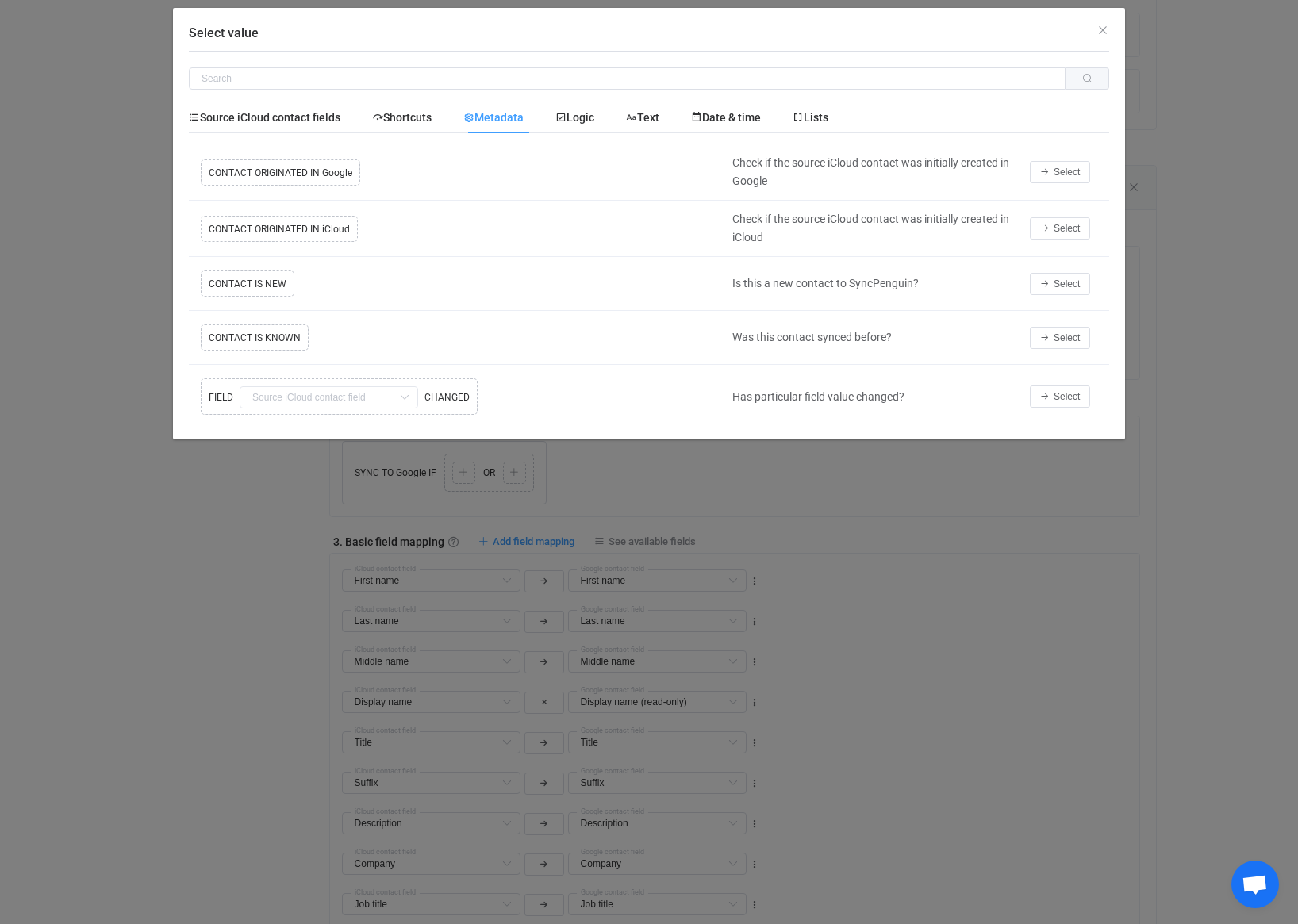
scroll to position [383, 0]
click at [594, 117] on span "Logic" at bounding box center [574, 117] width 39 height 13
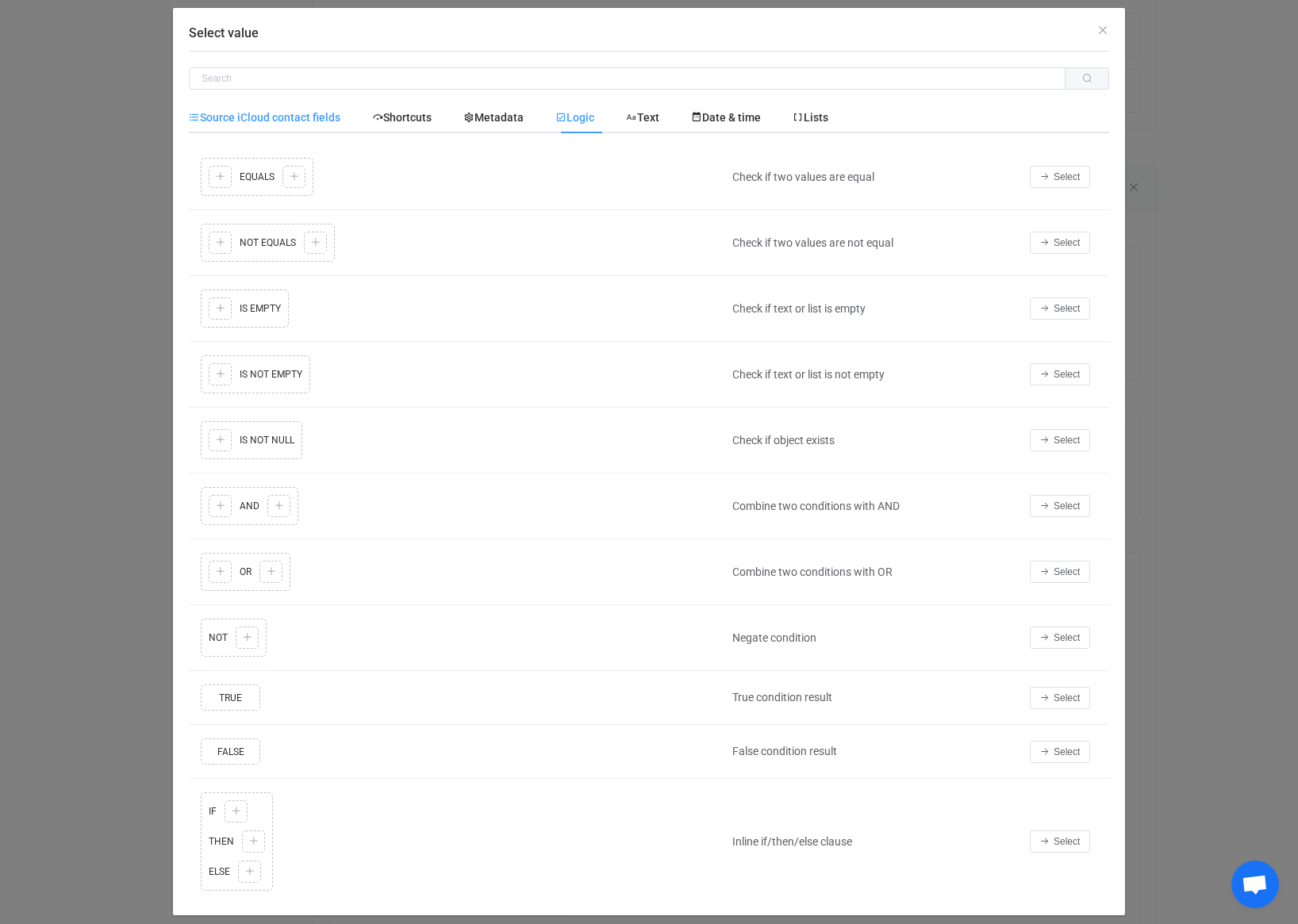
click at [296, 123] on fields "Source iCloud contact fields" at bounding box center [273, 117] width 167 height 32
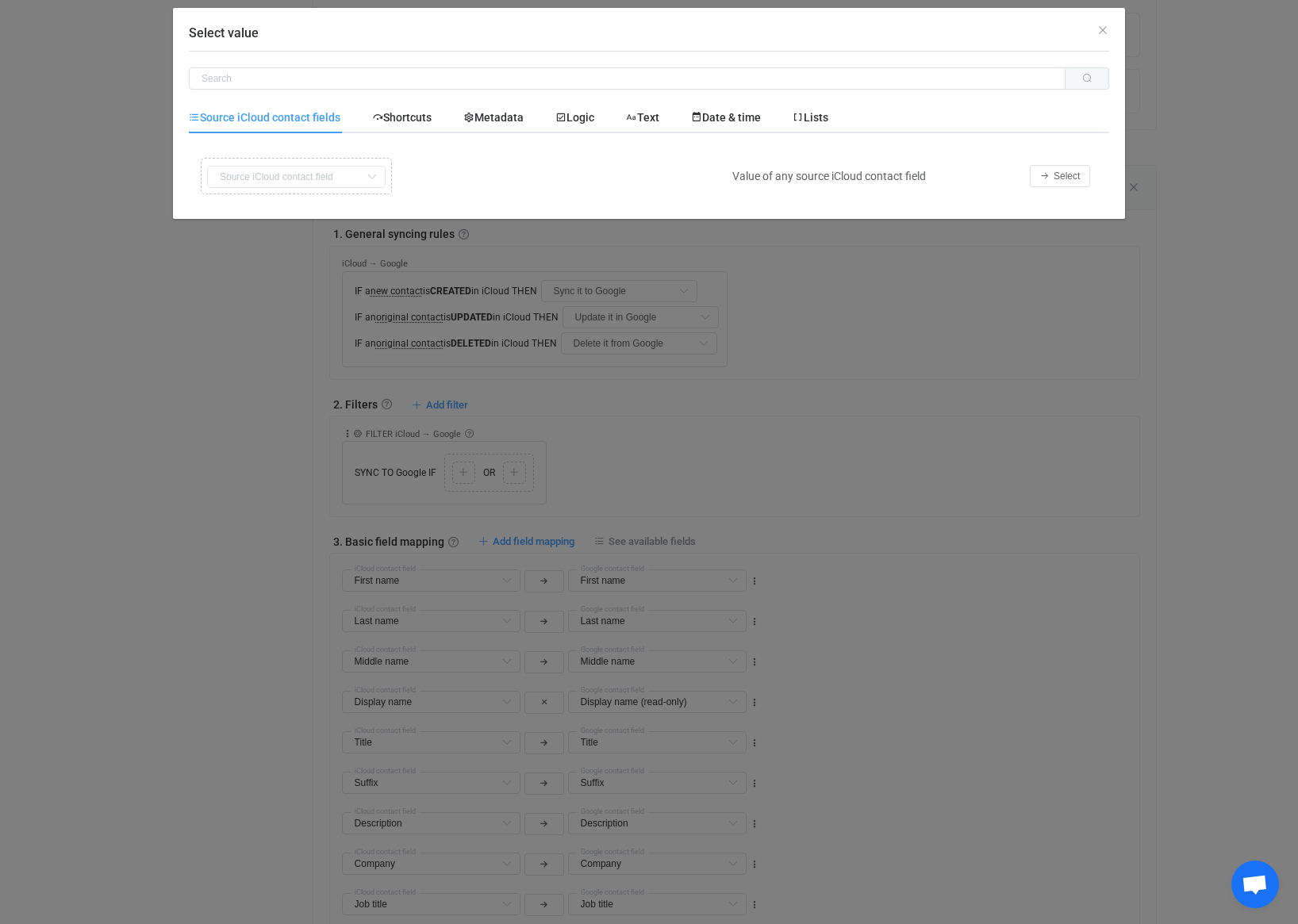
click at [300, 168] on div "Copy Cut Replace TYPE MISMATCH First name Default field Last name Default field…" at bounding box center [457, 176] width 520 height 45
click at [1050, 178] on button "Select" at bounding box center [1060, 176] width 61 height 22
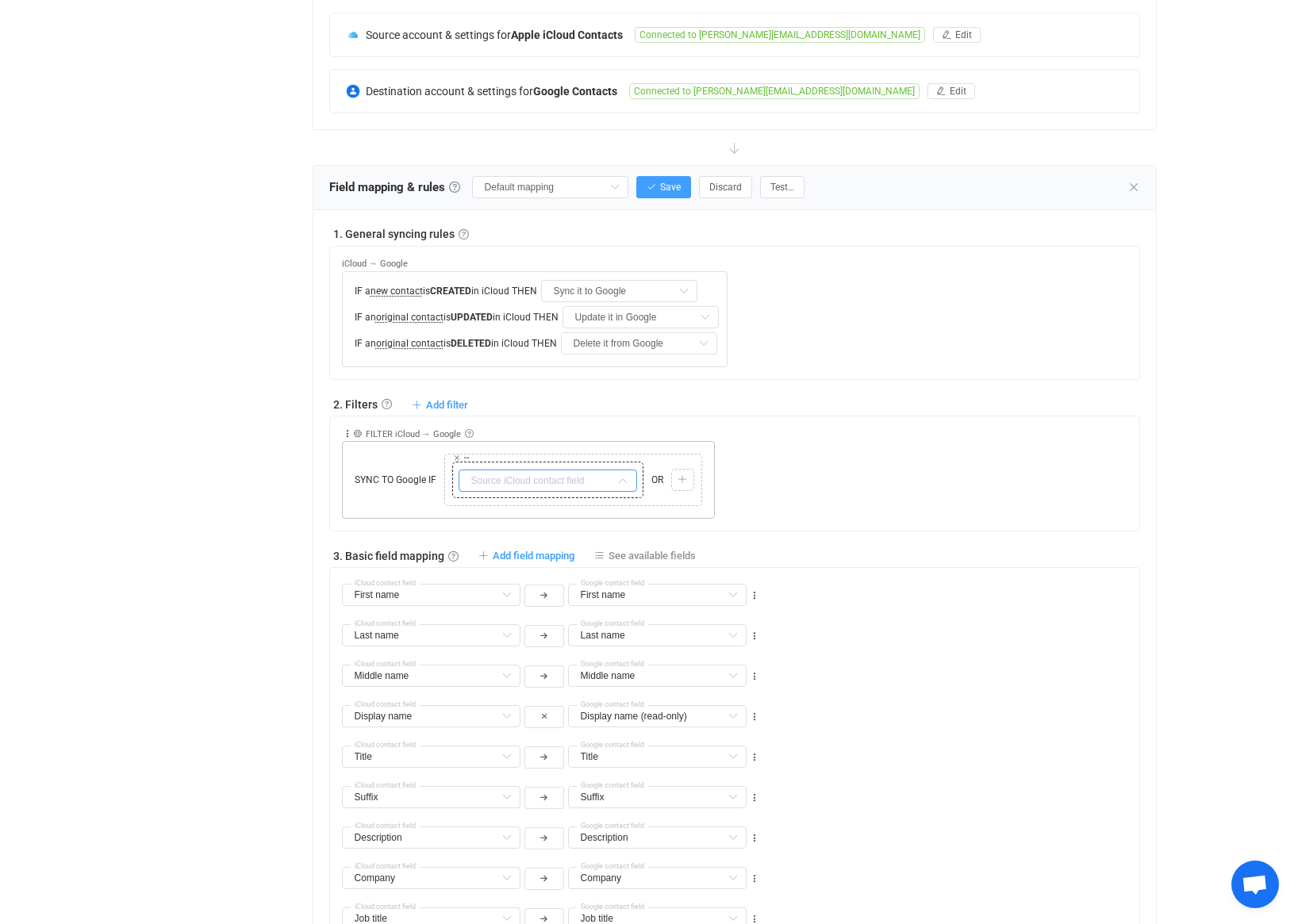
click at [603, 477] on input "text" at bounding box center [548, 480] width 178 height 22
type input "h"
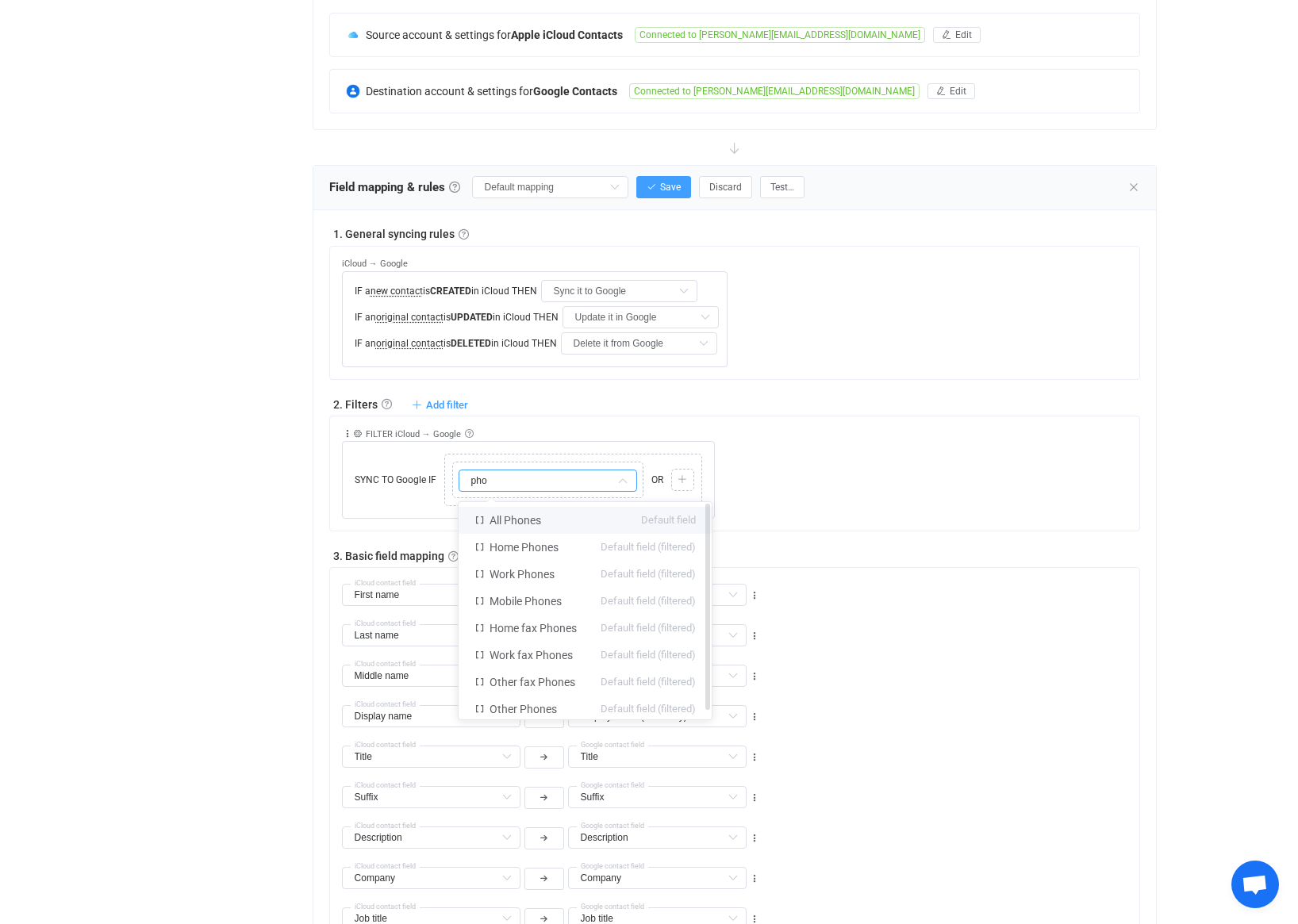
click at [609, 515] on li "All Phones Default field" at bounding box center [586, 520] width 253 height 27
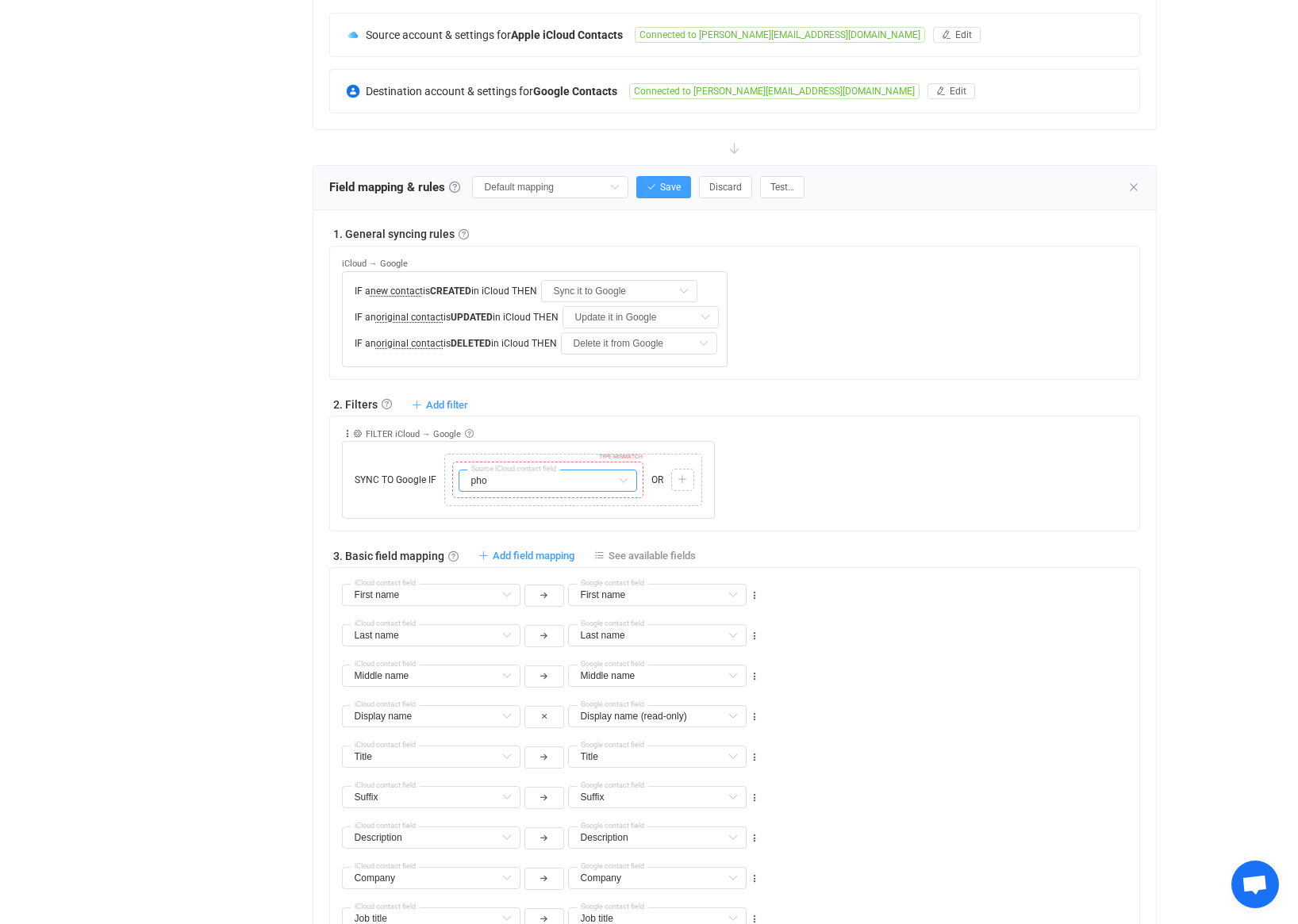
type input "All Phones"
click at [582, 478] on input "All Phones" at bounding box center [548, 480] width 178 height 22
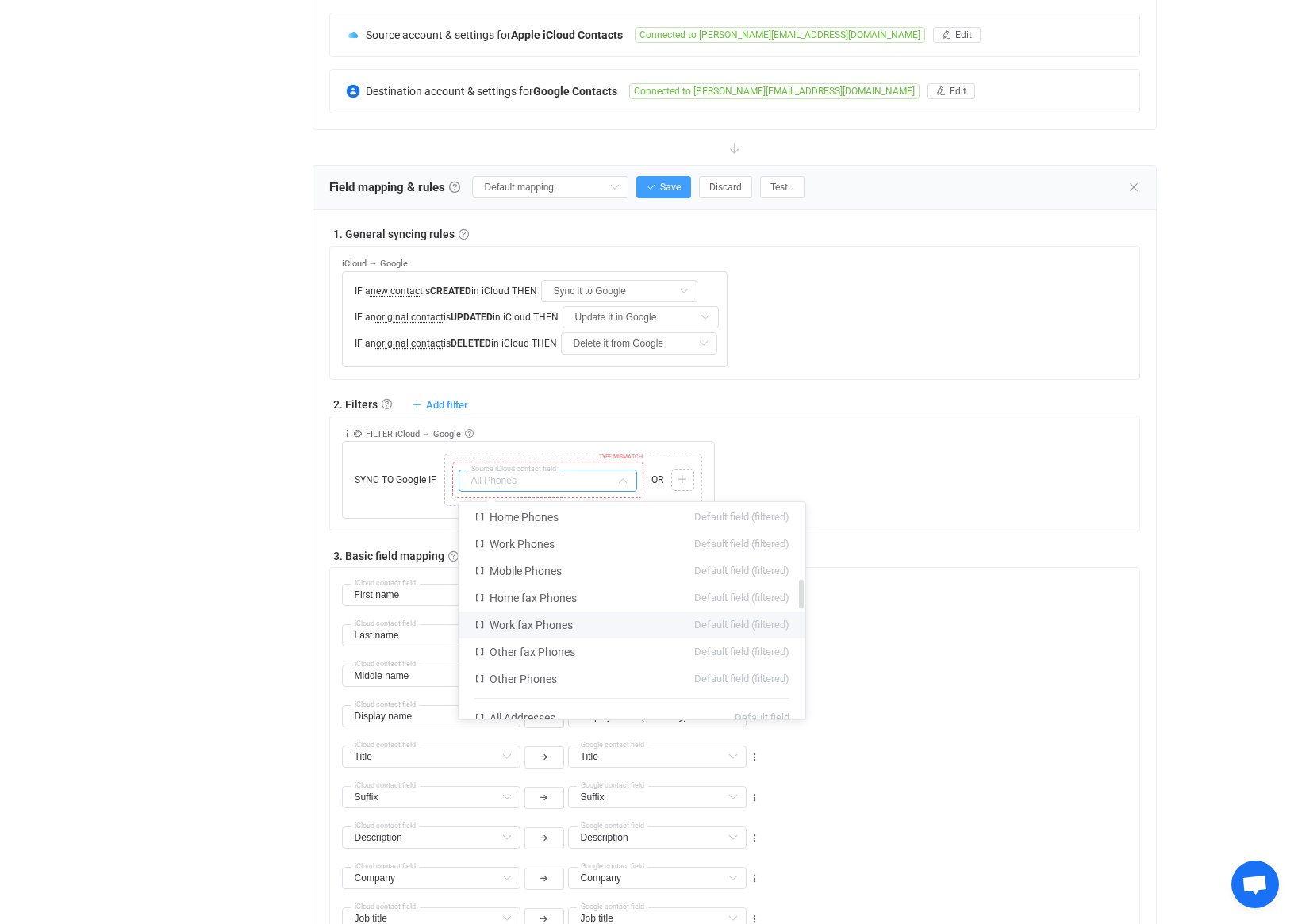
scroll to position [562, 0]
click at [641, 456] on span "TYPE MISMATCH" at bounding box center [621, 457] width 44 height 6
type input "All Phones"
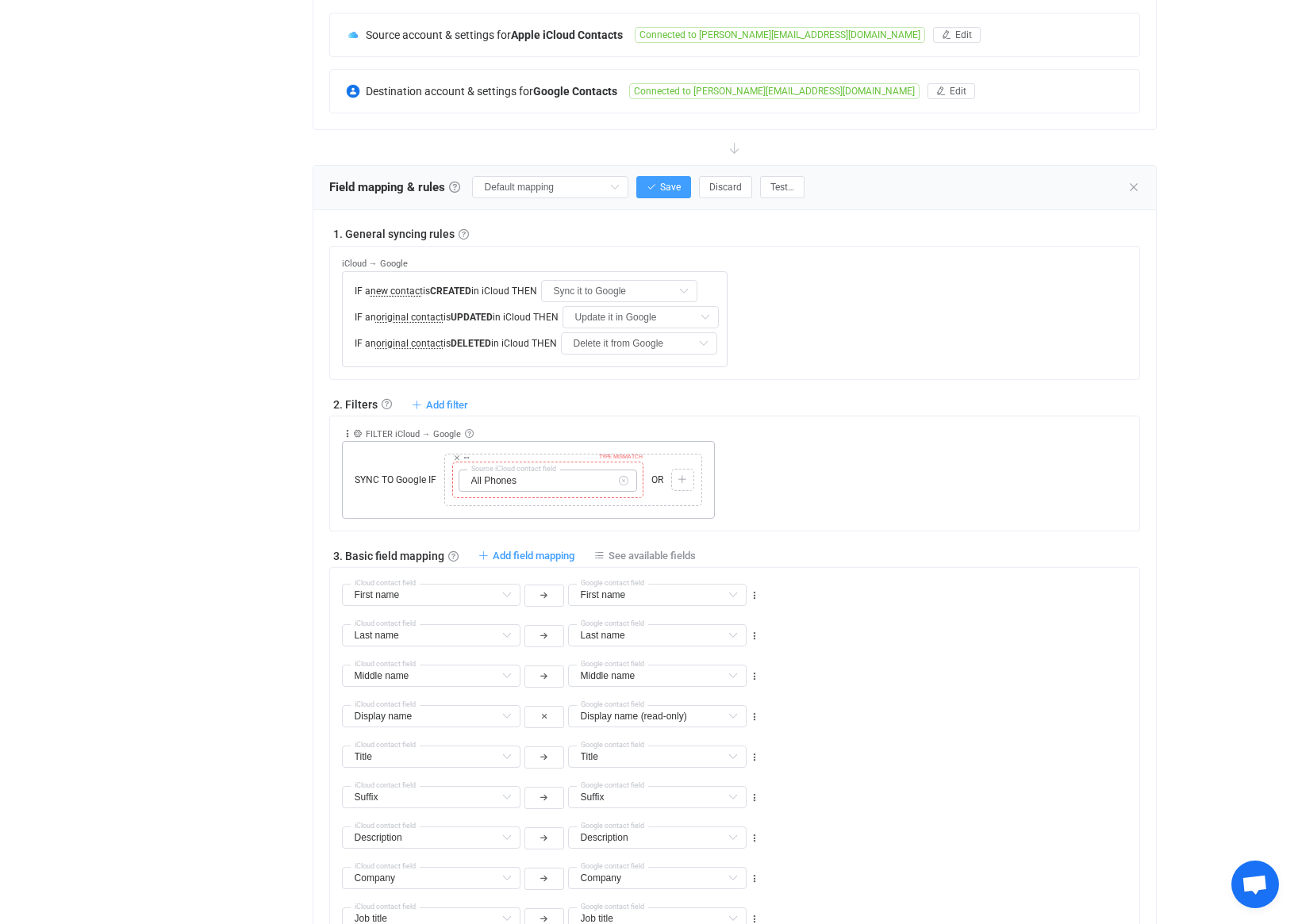
click at [624, 480] on icon at bounding box center [623, 480] width 20 height 22
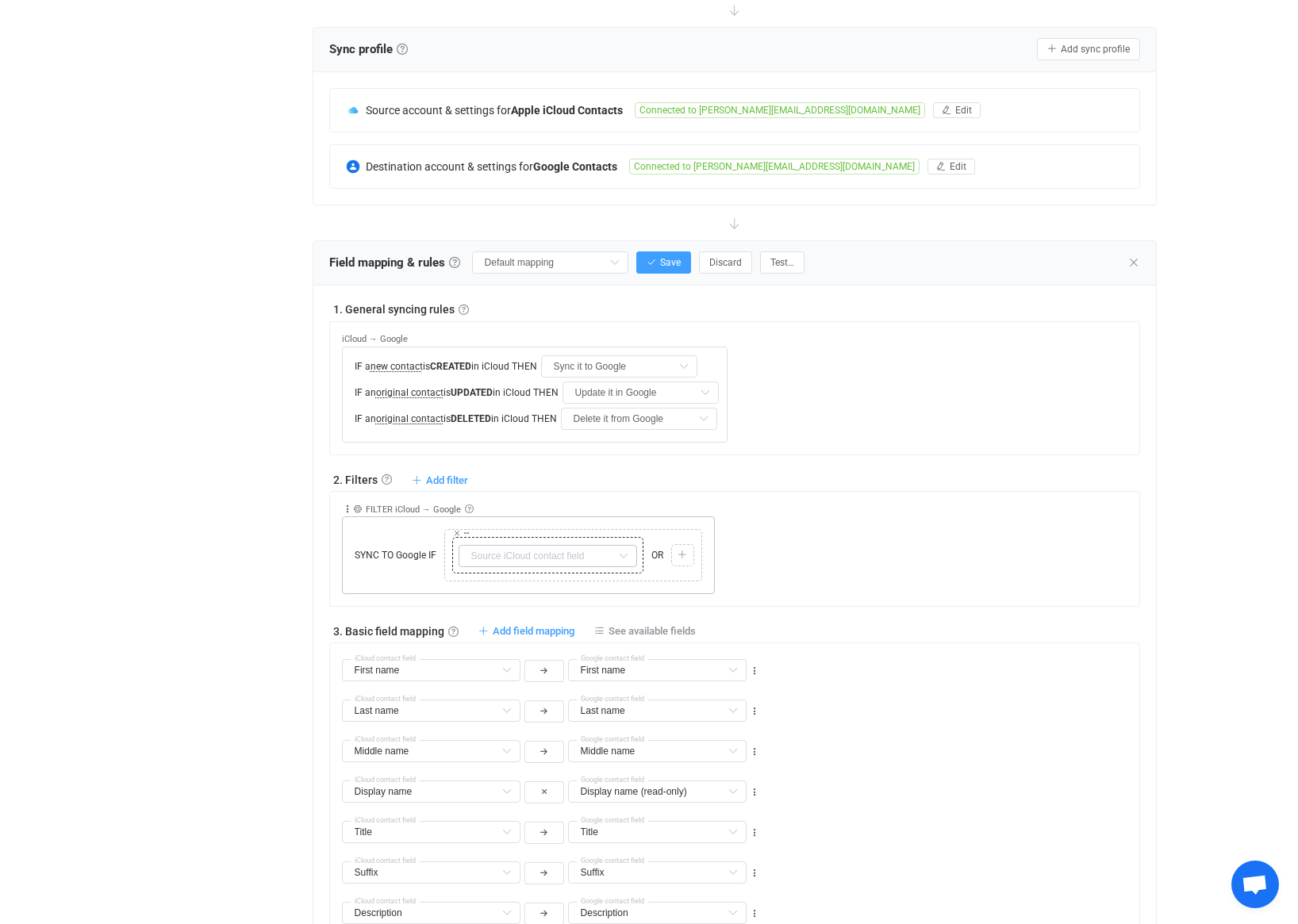
scroll to position [307, 0]
click at [606, 261] on input "Default mapping" at bounding box center [550, 264] width 156 height 22
click at [549, 397] on span "My custom field mapping" at bounding box center [553, 397] width 124 height 27
type input "My custom field mapping"
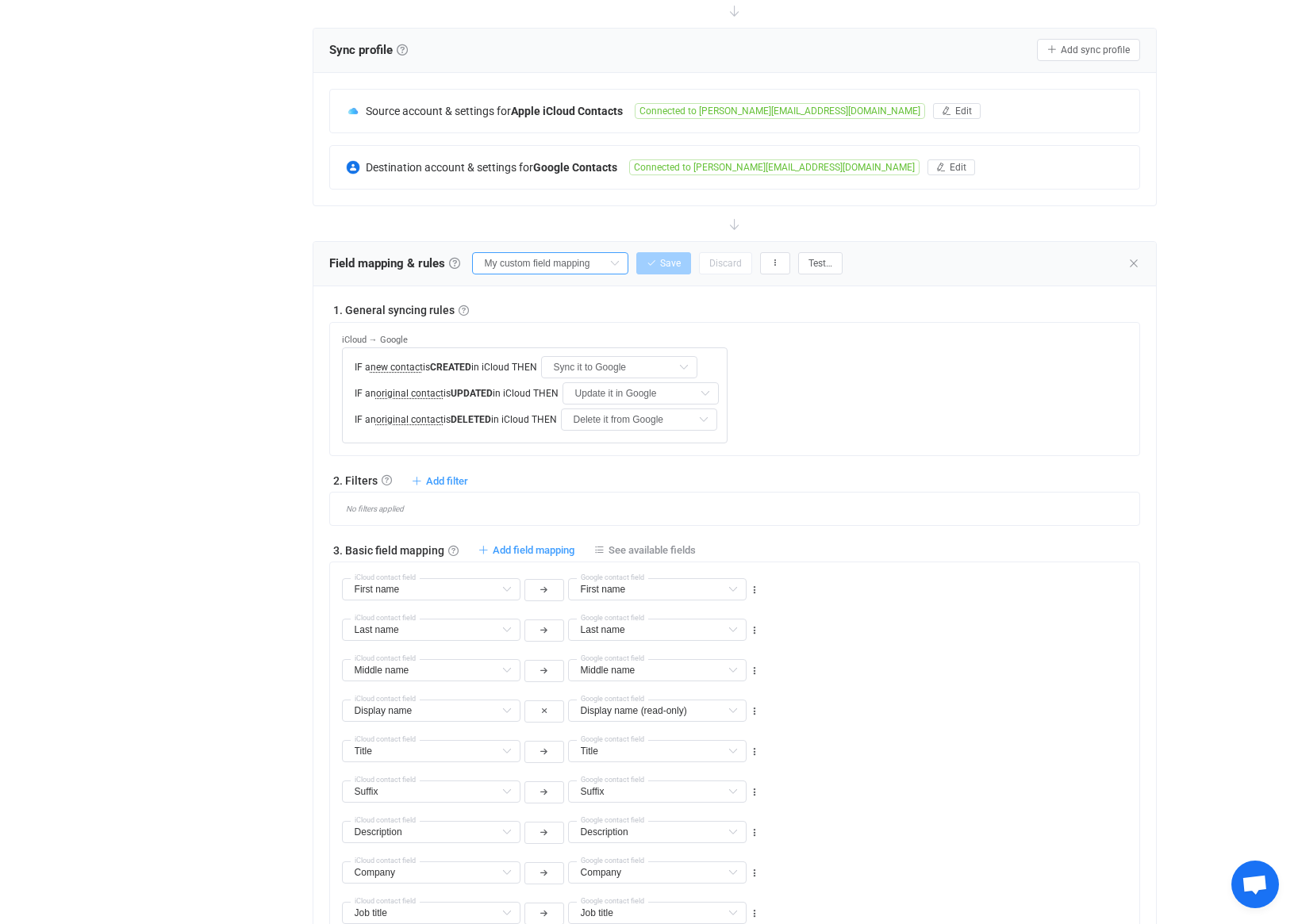
type input "All Websites"
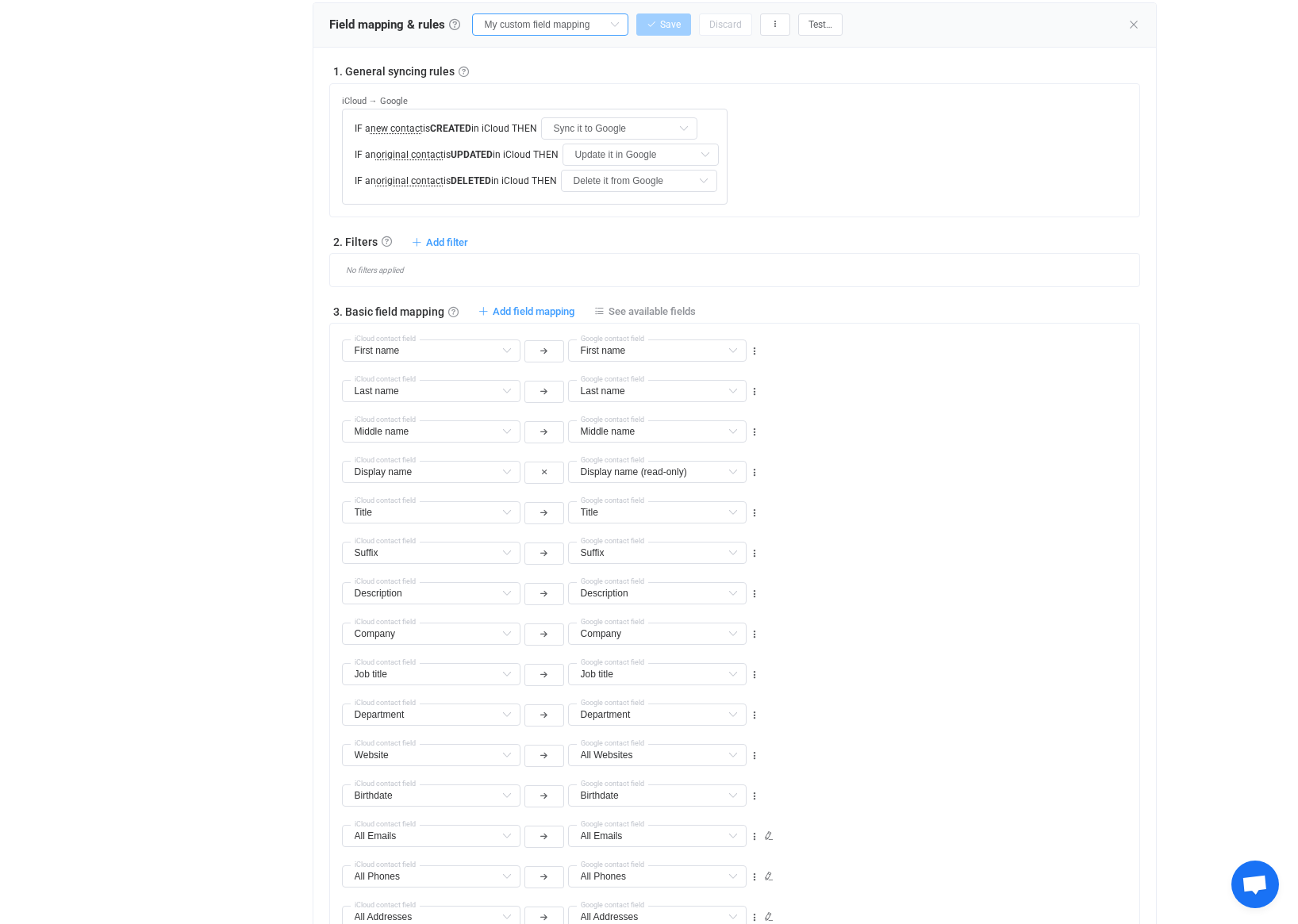
scroll to position [542, 0]
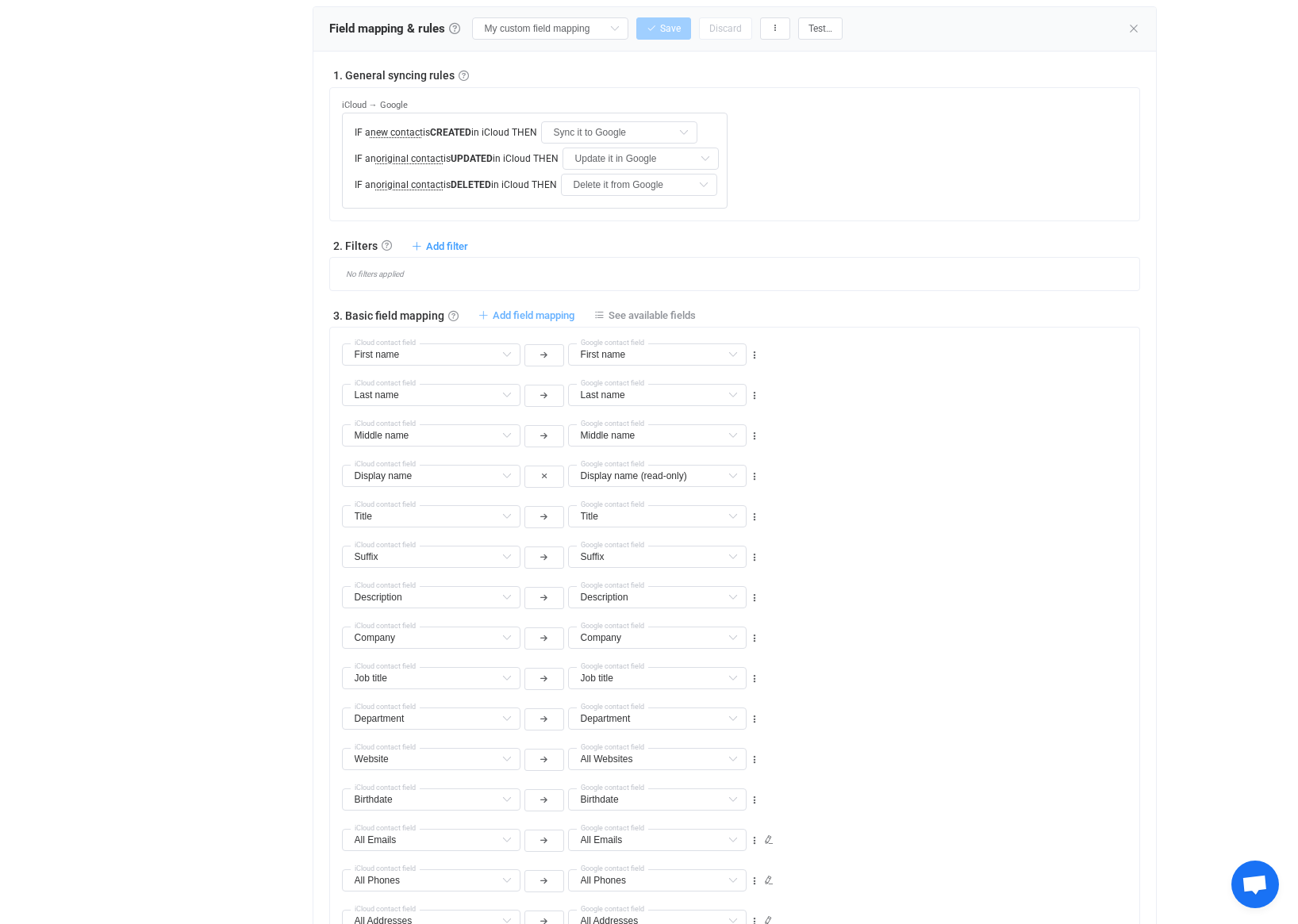
click at [519, 315] on span "Add field mapping" at bounding box center [533, 315] width 82 height 12
type input "First name"
type input "Last name"
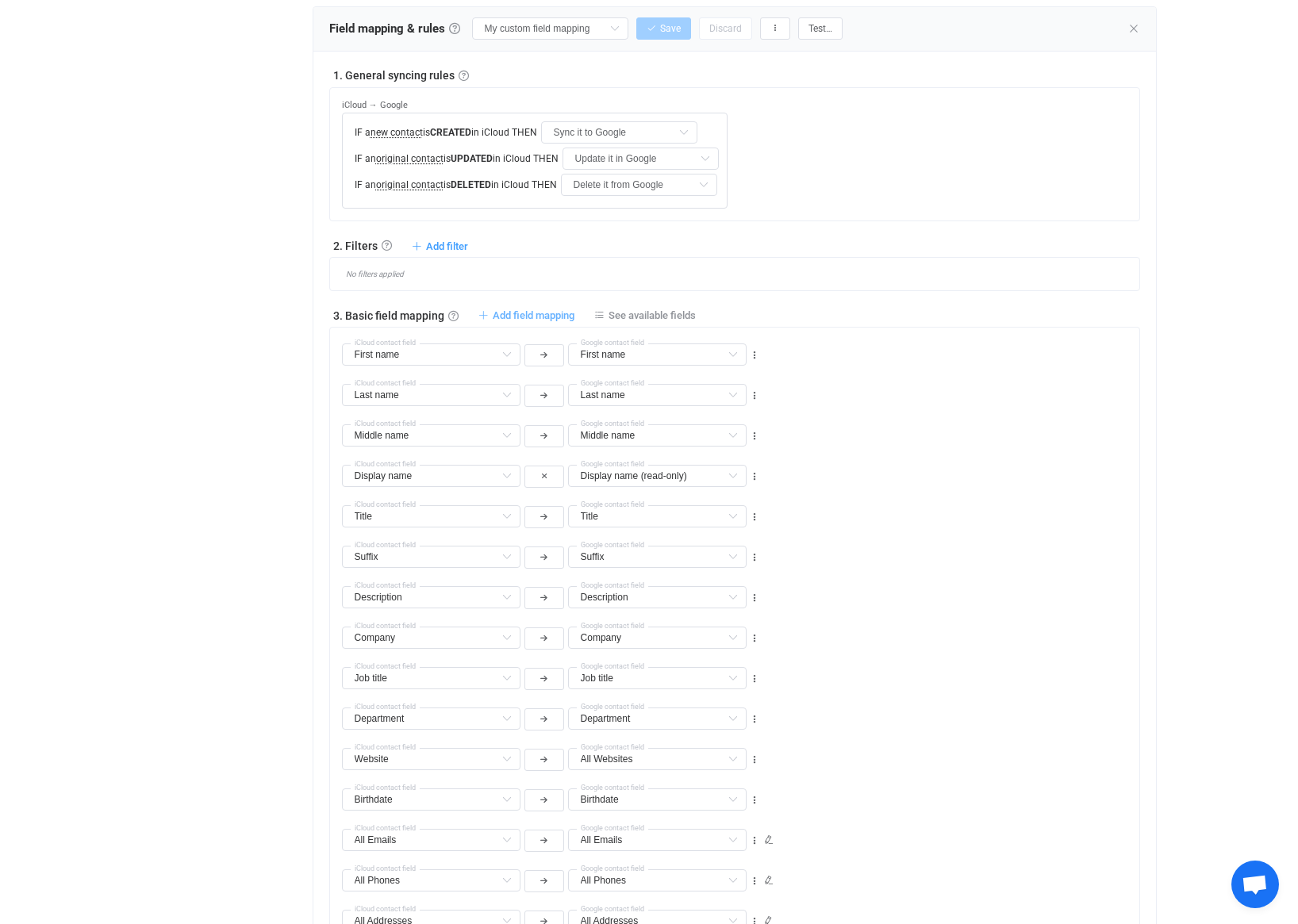
type input "Middle name"
type input "Display name"
type input "Display name (read-only)"
type input "Title"
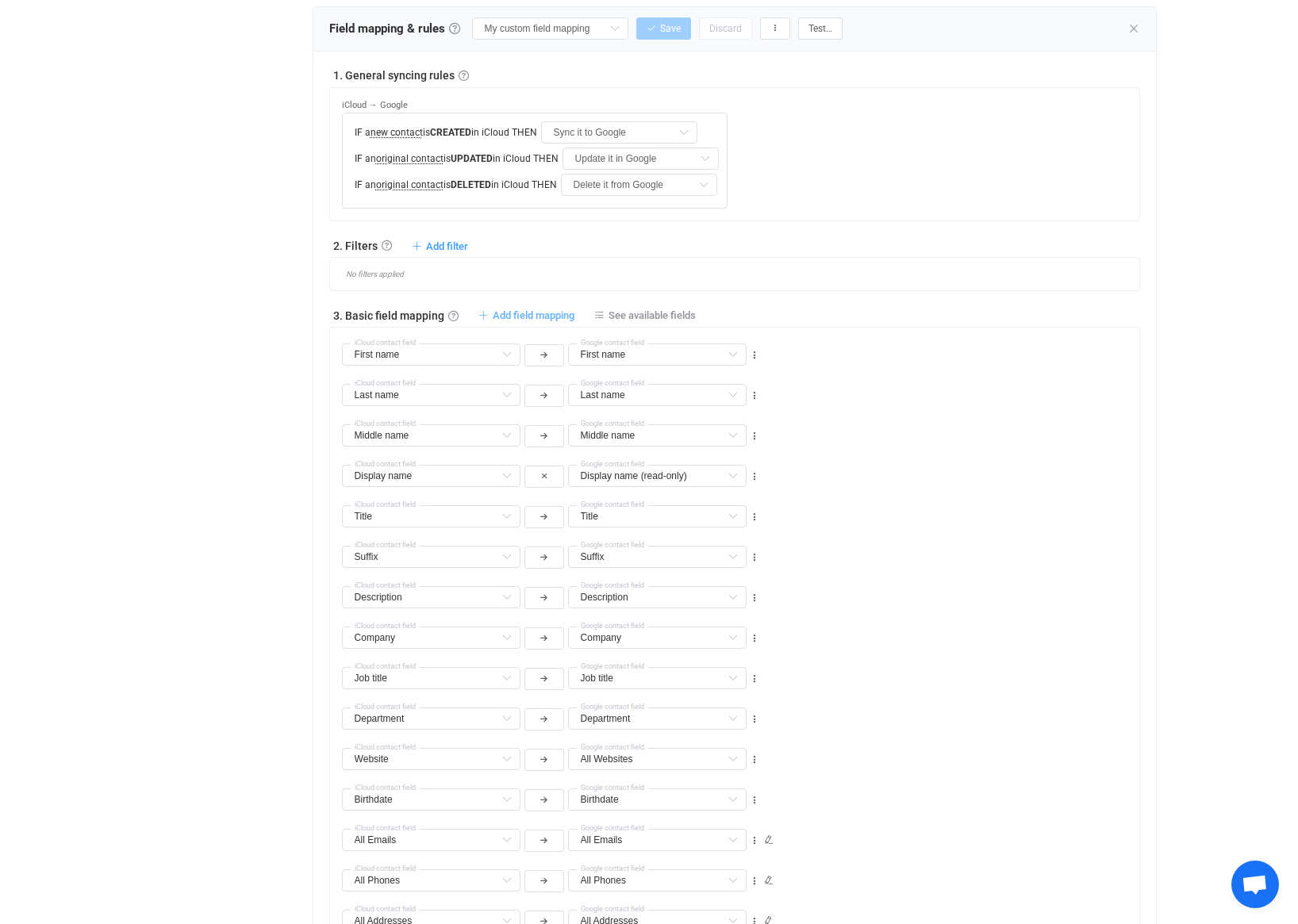
type input "Title"
type input "Suffix"
type input "Description"
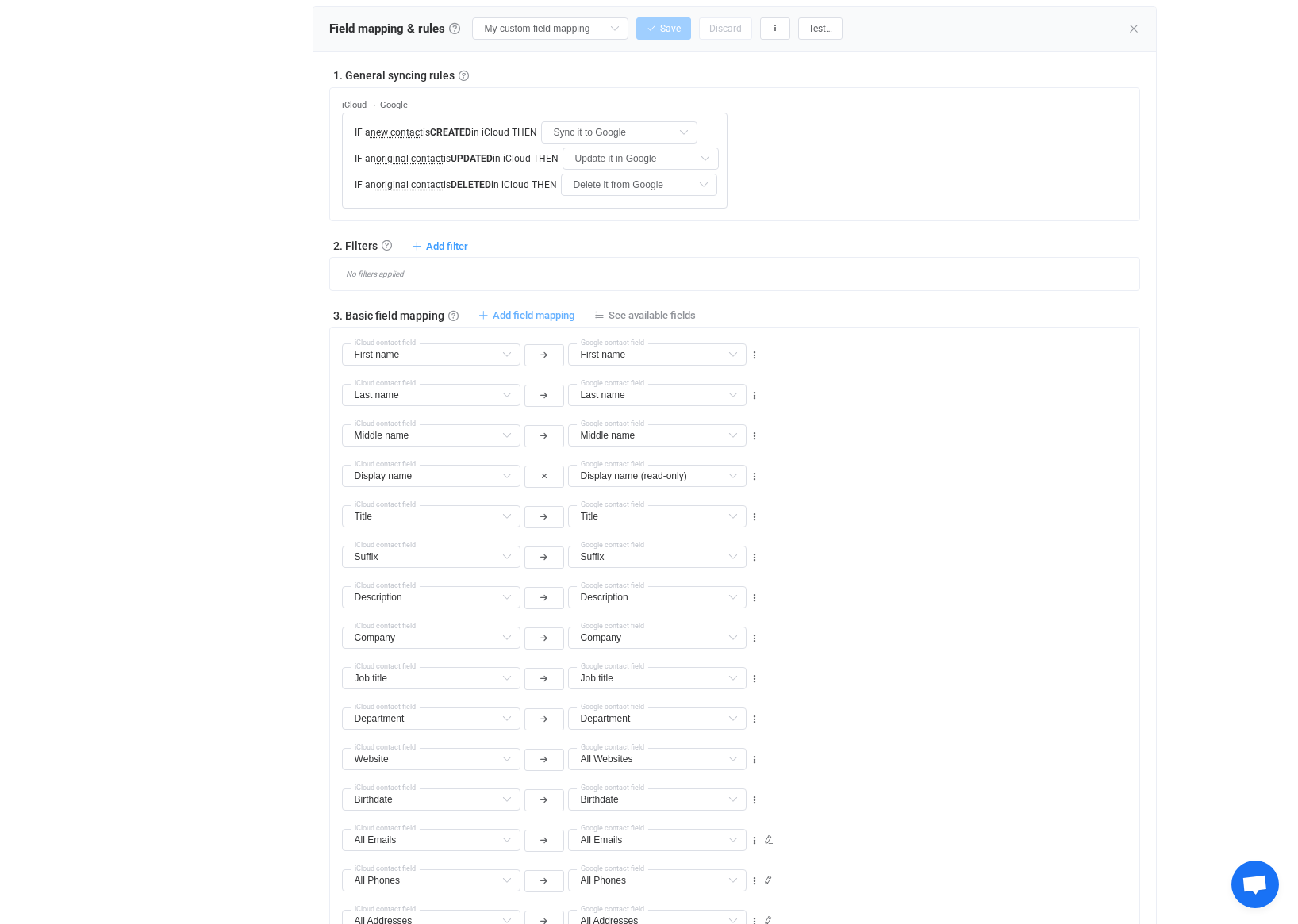
type input "Company"
type input "Job title"
type input "Department"
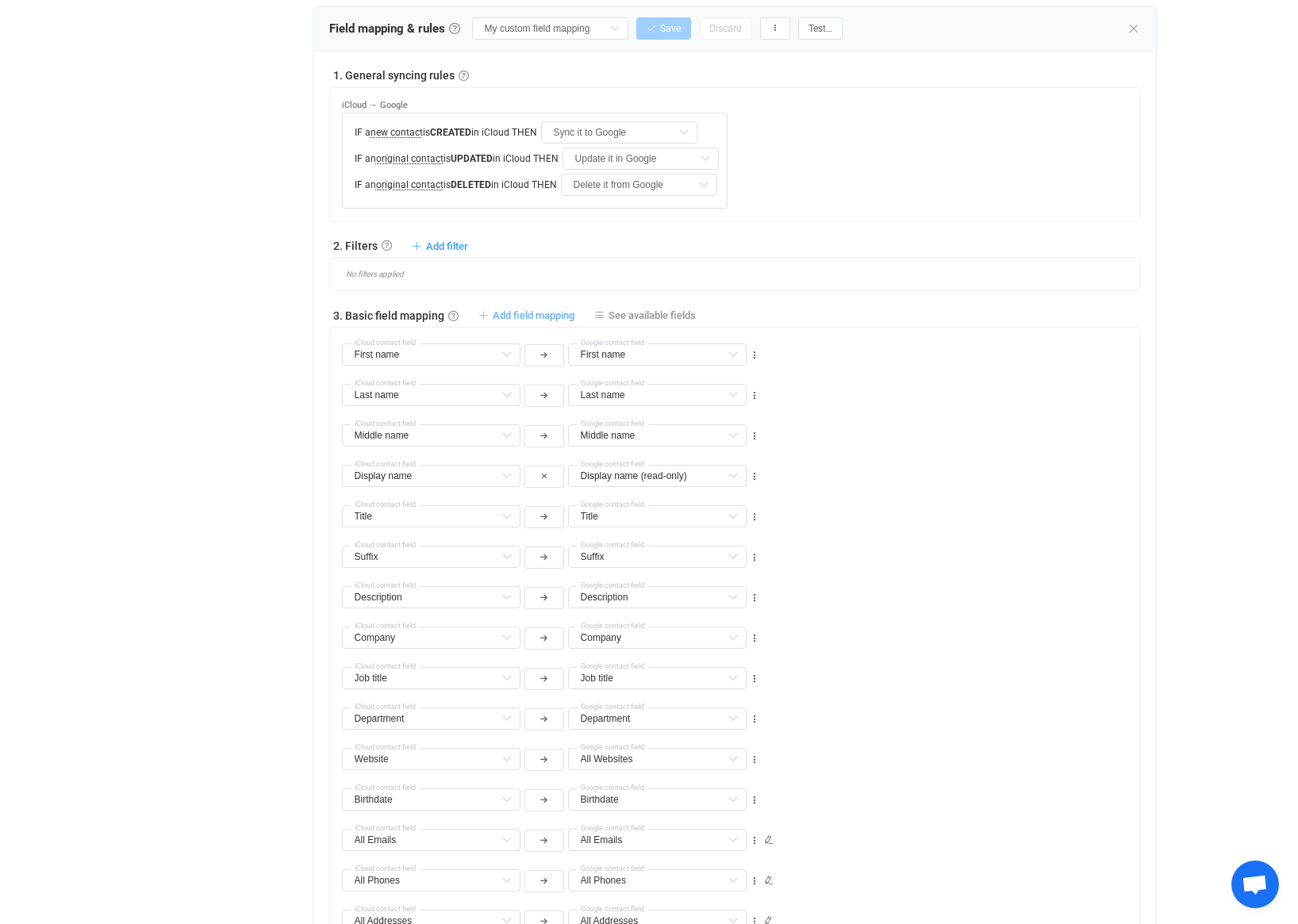
type input "Department"
type input "Website"
type input "All Websites"
type input "Birthdate"
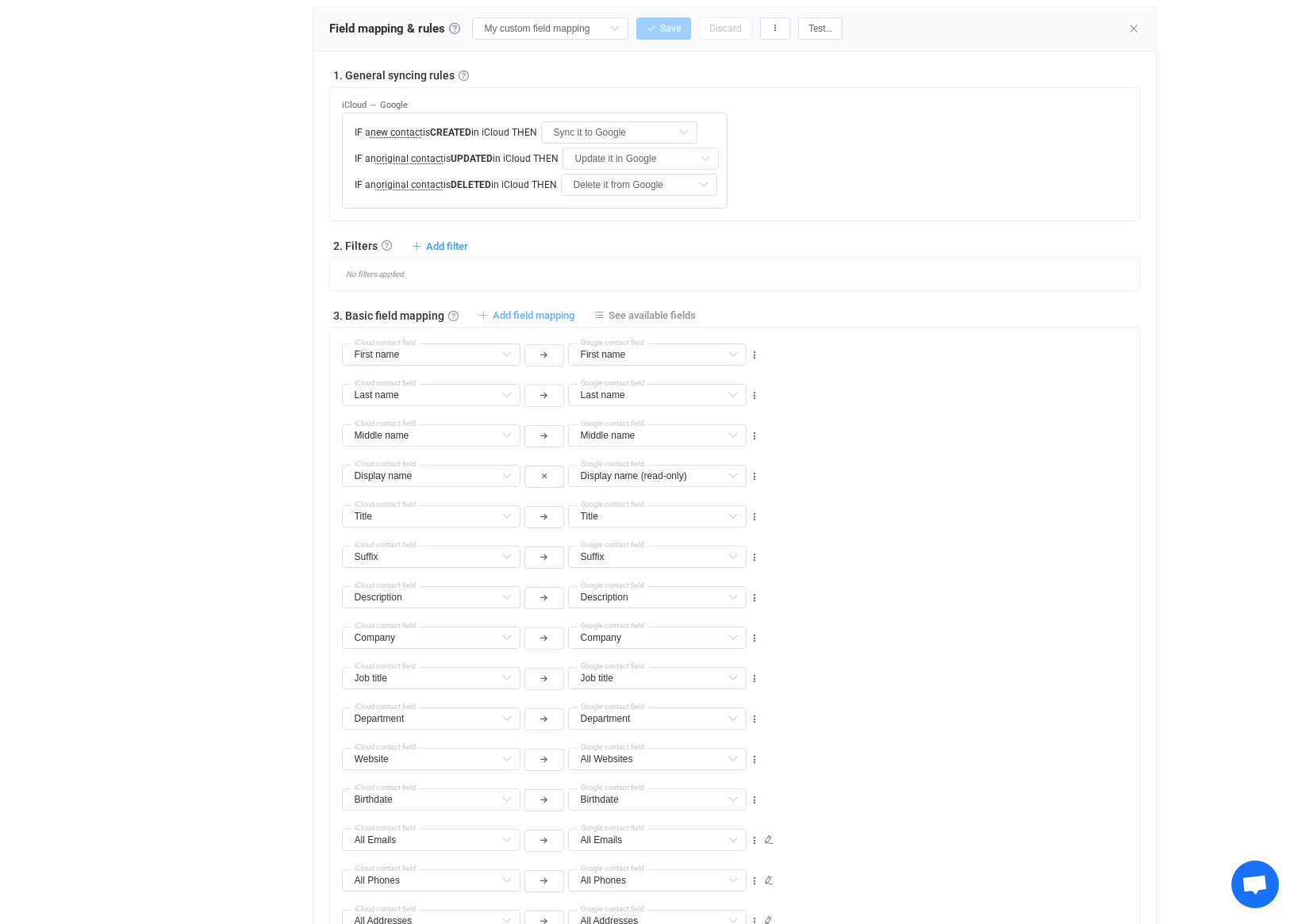
type input "All Emails"
type input "All Phones"
click at [475, 347] on input "text" at bounding box center [431, 354] width 178 height 22
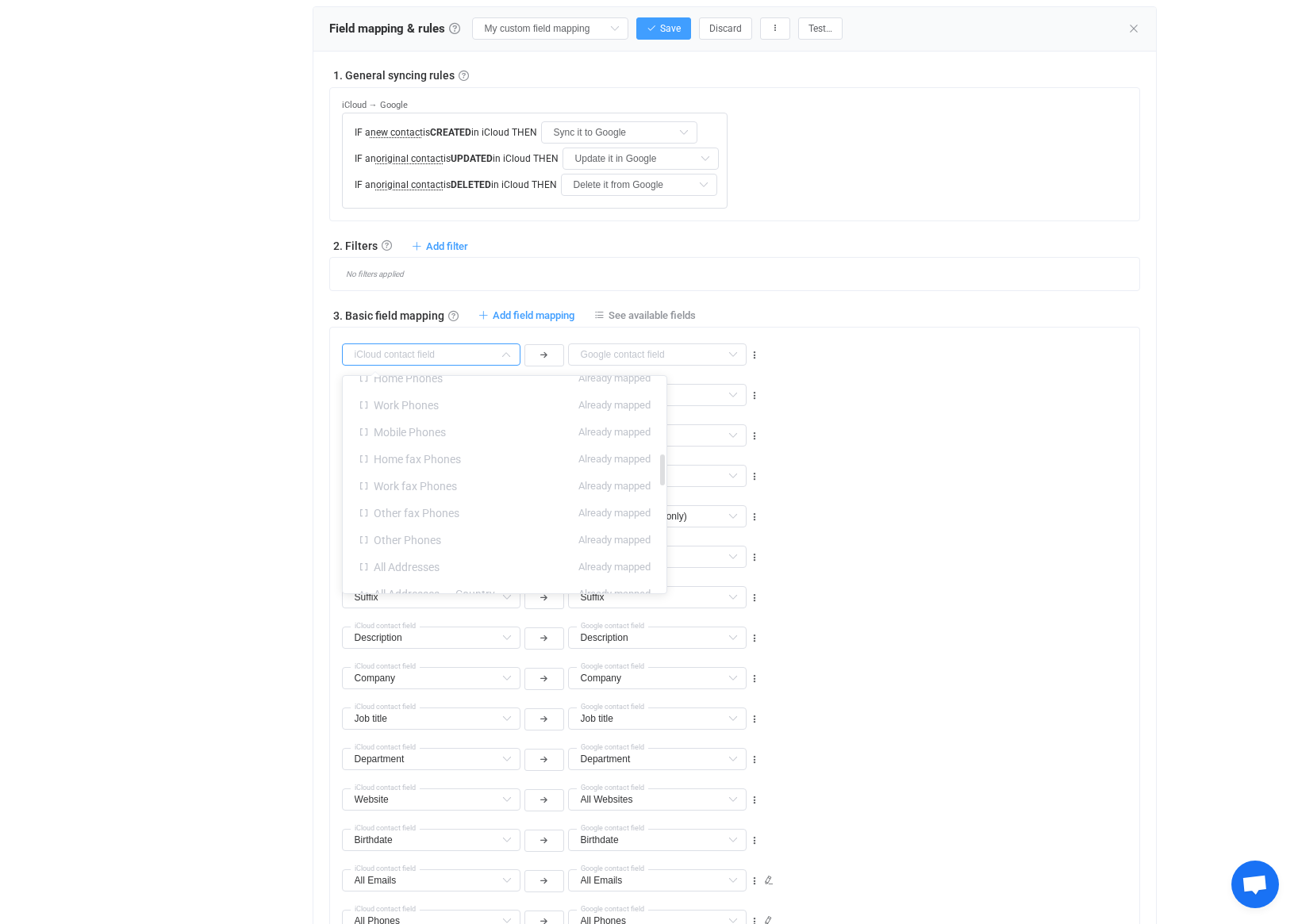
scroll to position [538, 0]
click at [987, 457] on div "Middle name Middle name Default field Unstructured name Default field Labels De…" at bounding box center [741, 469] width 798 height 41
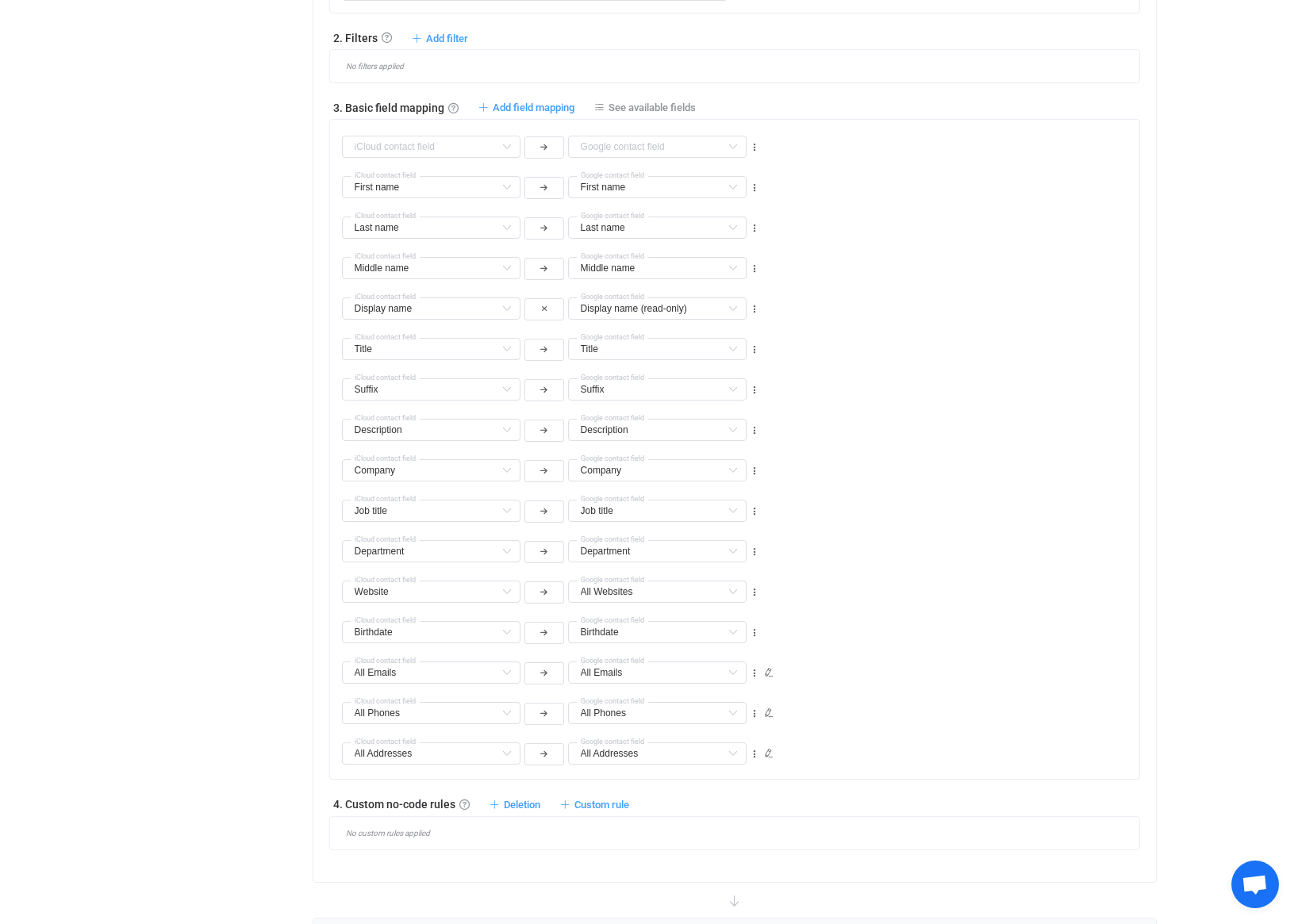
scroll to position [757, 0]
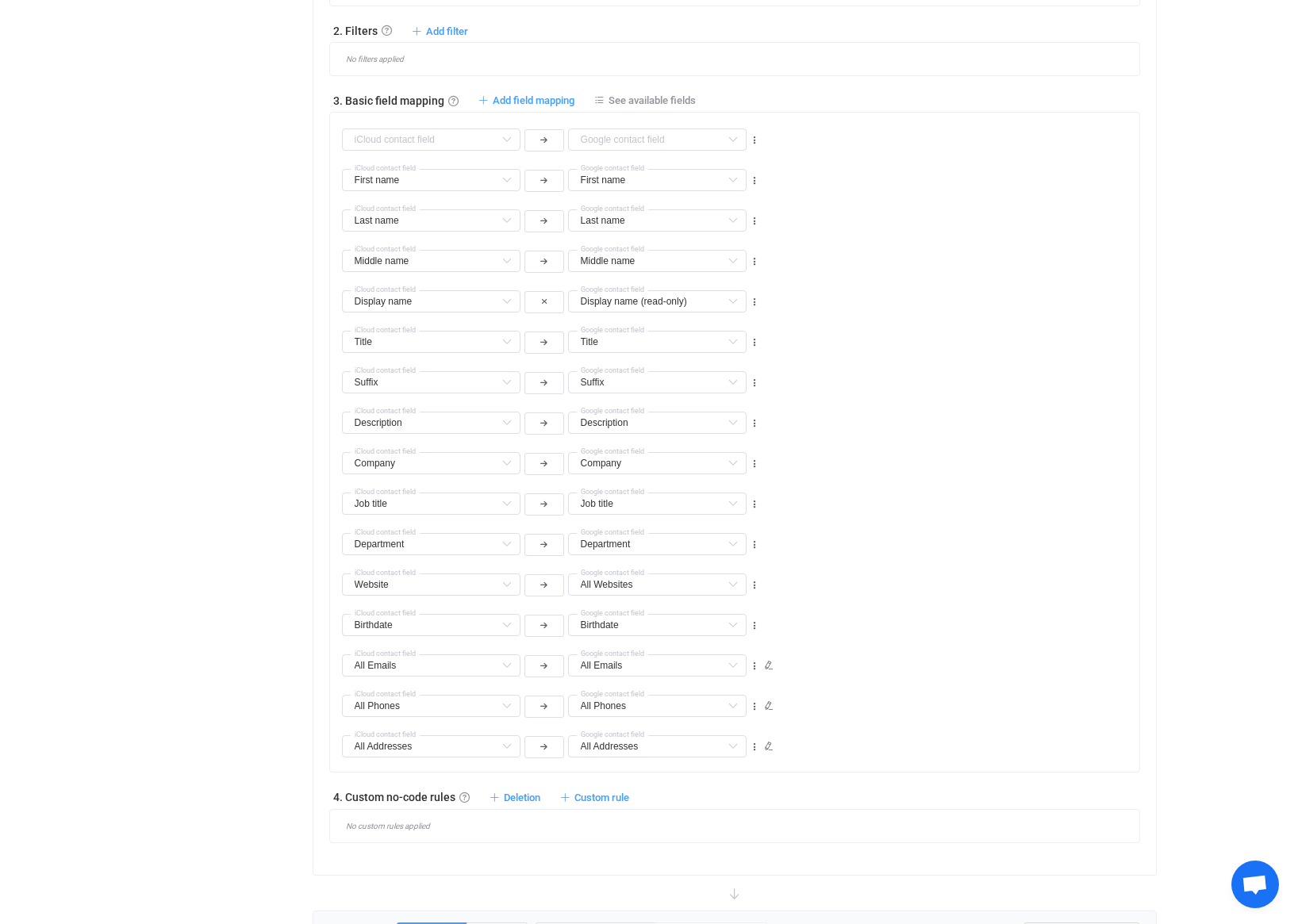
click at [762, 129] on div "Unstructured name Default field Labels Default field Custom fields Default fiel…" at bounding box center [741, 132] width 798 height 41
click at [755, 136] on icon at bounding box center [755, 140] width 11 height 11
click at [728, 236] on li "Delete" at bounding box center [705, 235] width 104 height 29
type input "First name"
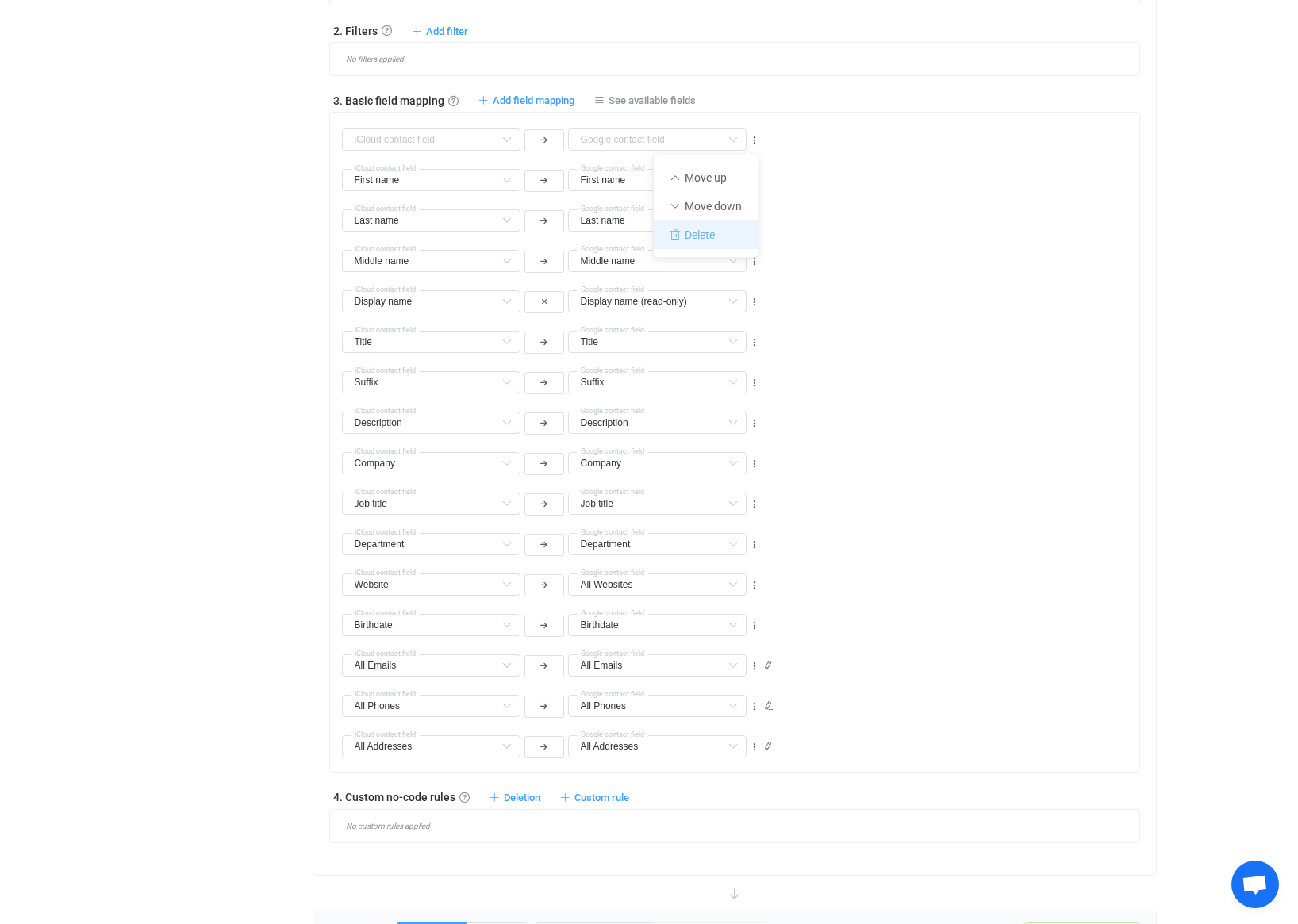
type input "Last name"
type input "Middle name"
type input "Display name"
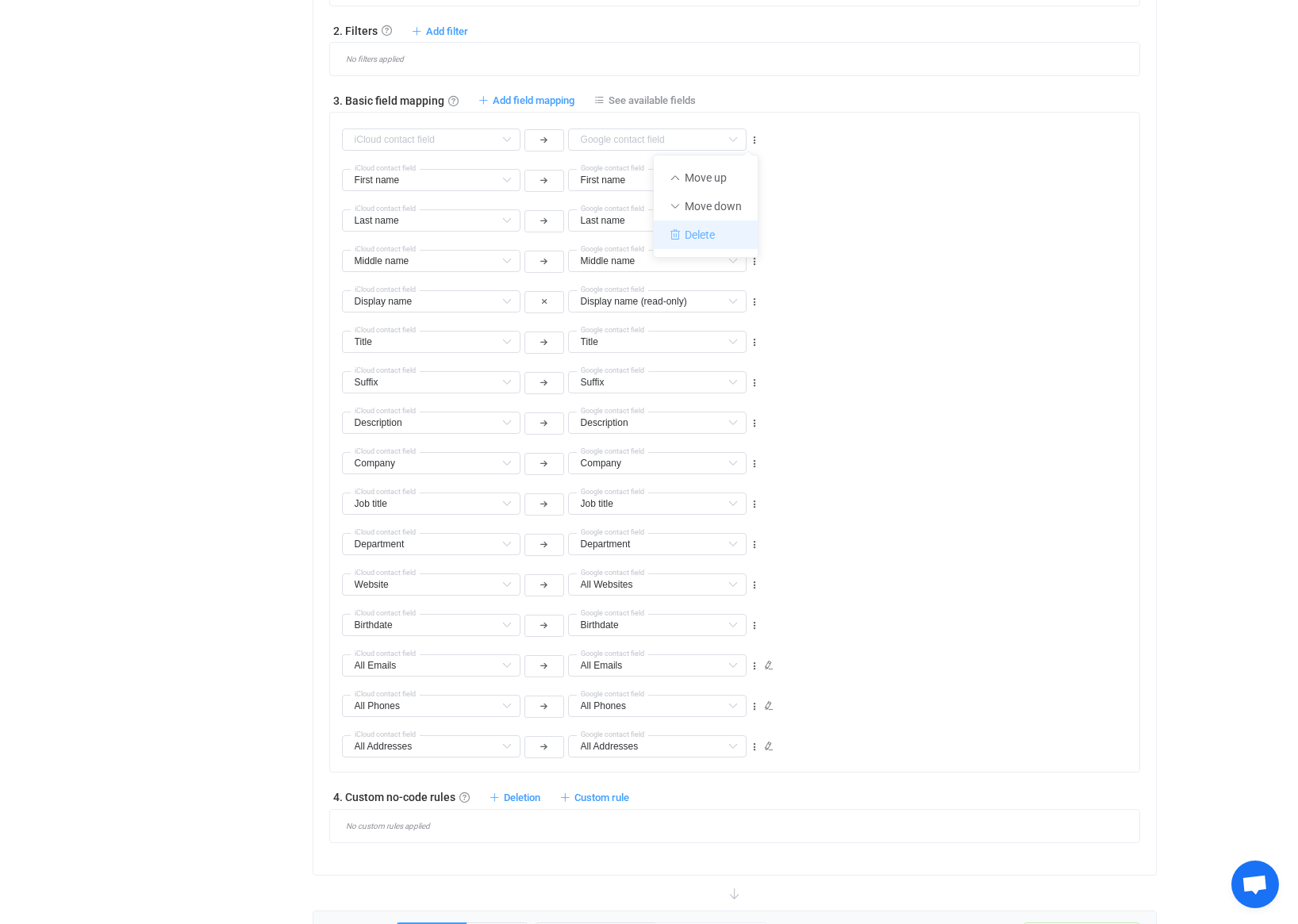
type input "Display name (read-only)"
type input "Title"
type input "Suffix"
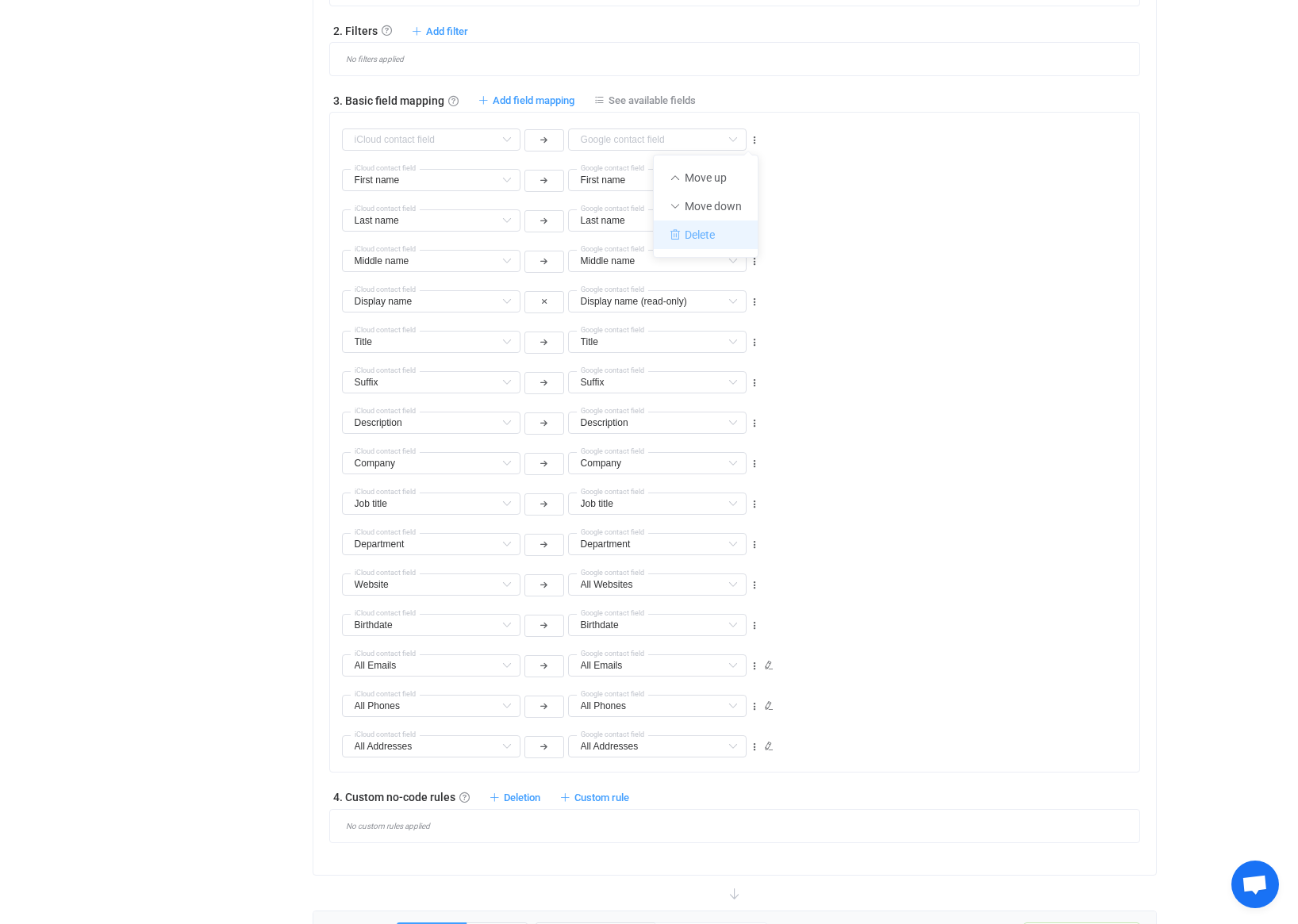
type input "Description"
type input "Company"
type input "Job title"
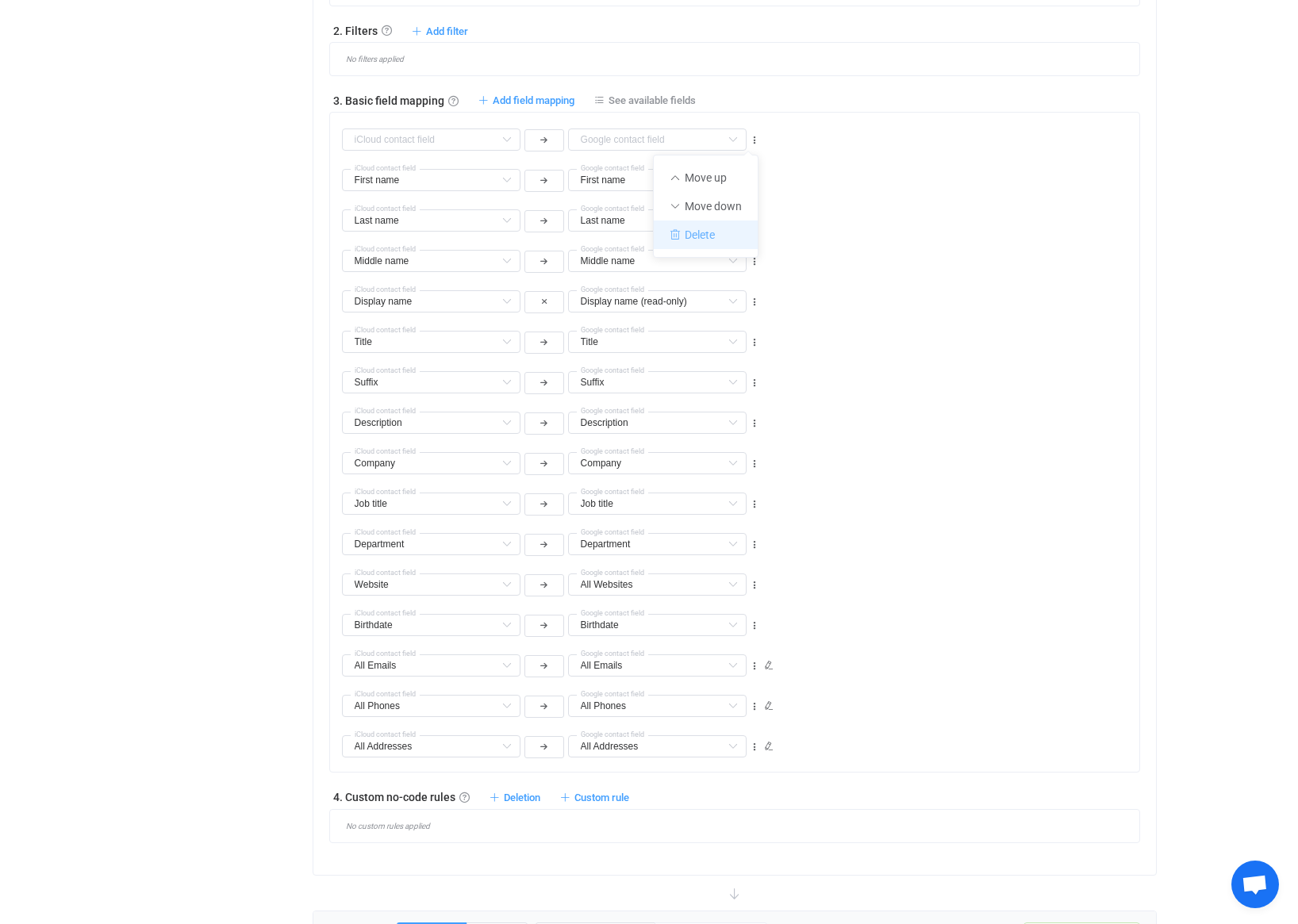
type input "Job title"
type input "Department"
type input "Website"
type input "All Websites"
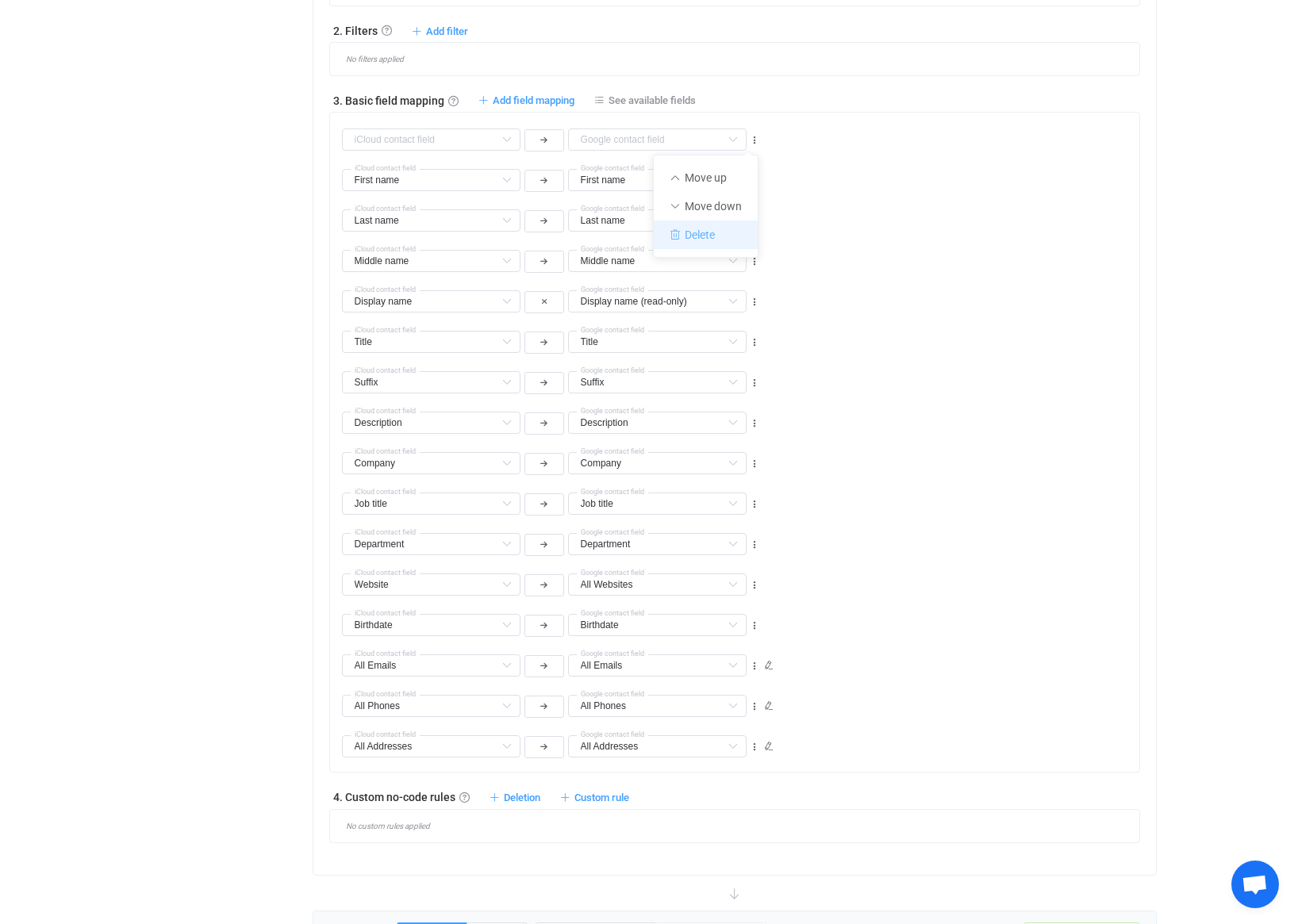
type input "Birthdate"
type input "All Emails"
type input "All Phones"
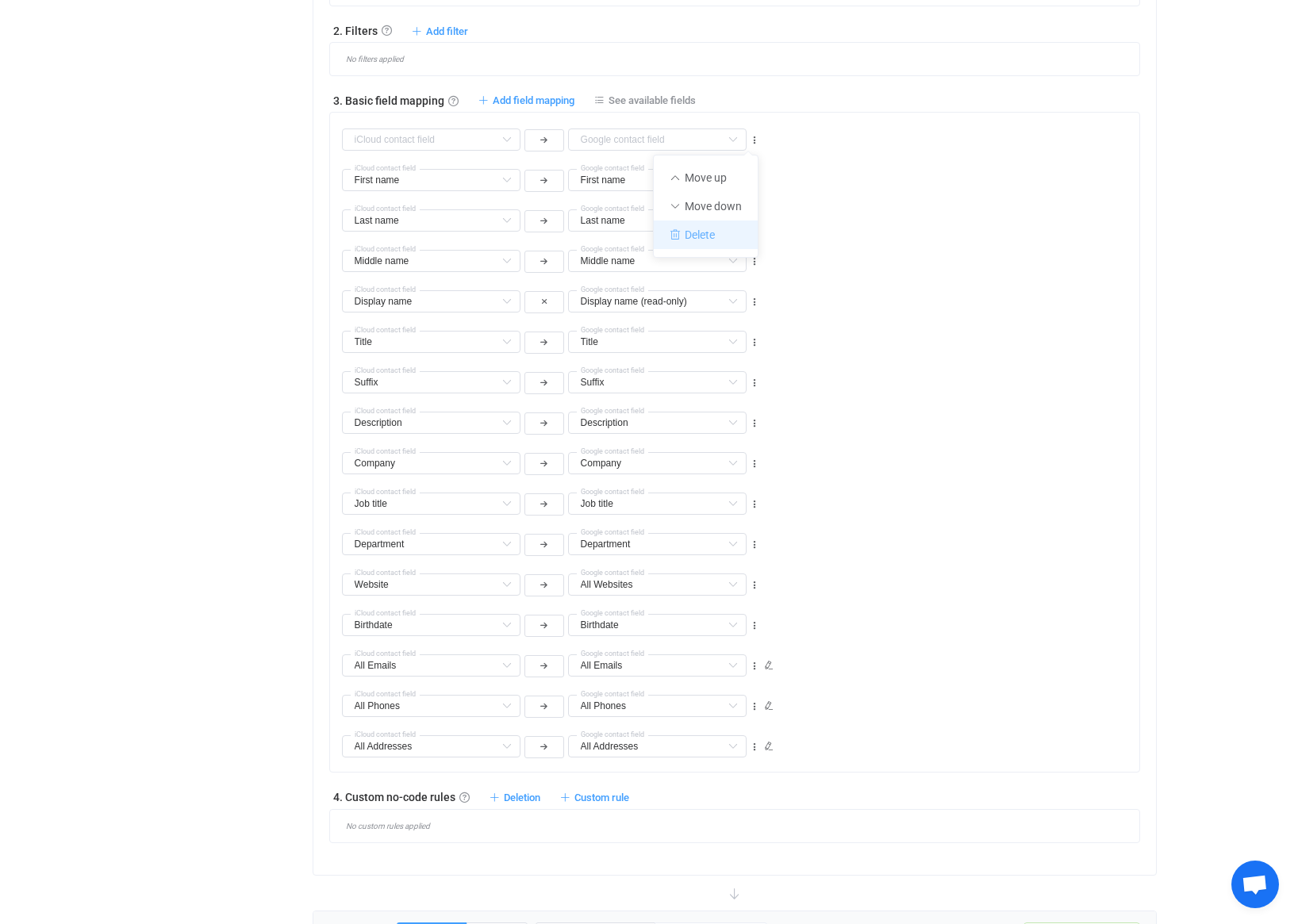
type input "All Phones"
type input "All Addresses"
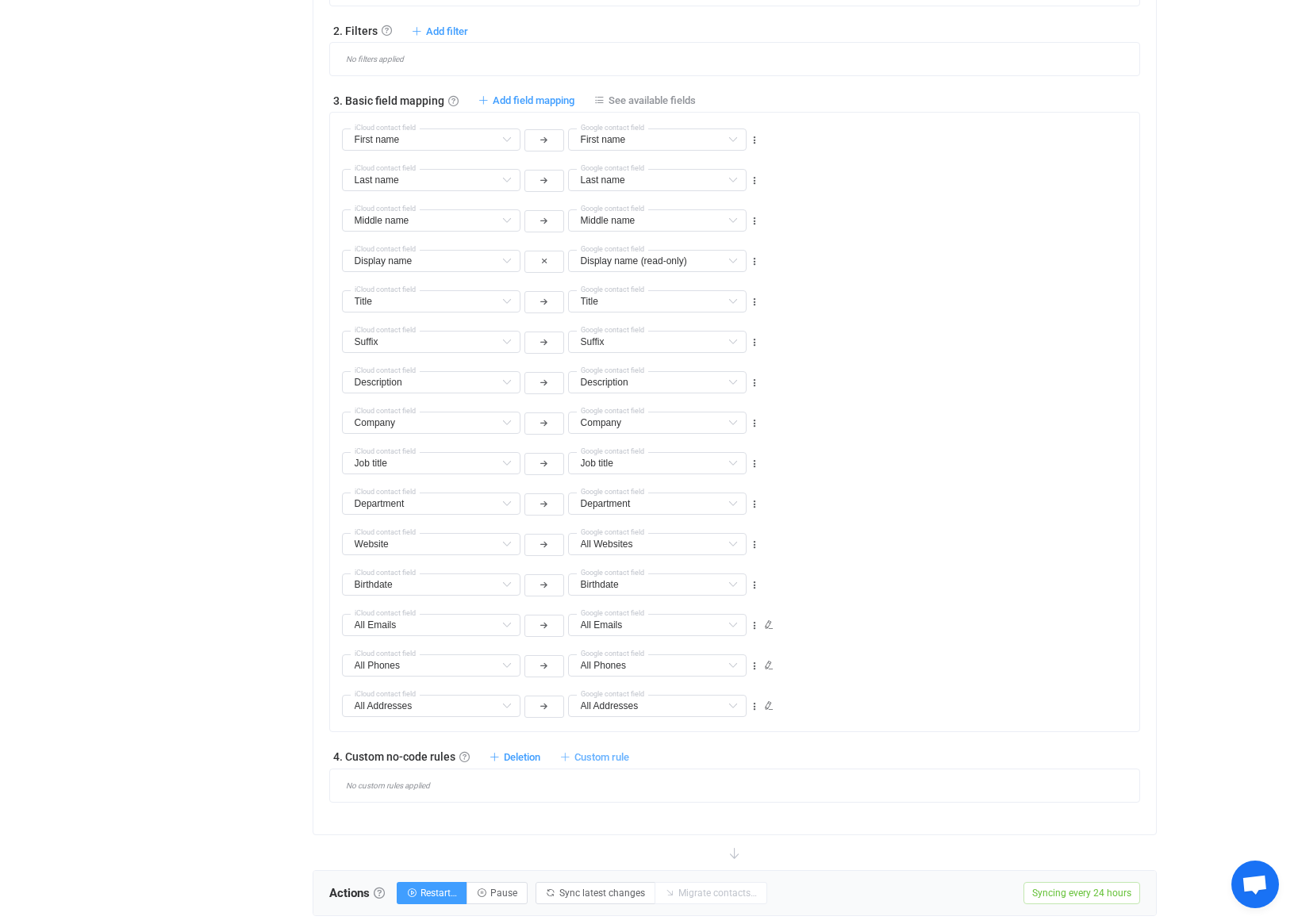
click at [602, 759] on span "Custom rule" at bounding box center [602, 757] width 55 height 12
click at [570, 816] on li "Custom rule when syncing contact iCloud → Google …" at bounding box center [480, 824] width 295 height 29
click at [372, 823] on div at bounding box center [366, 818] width 15 height 14
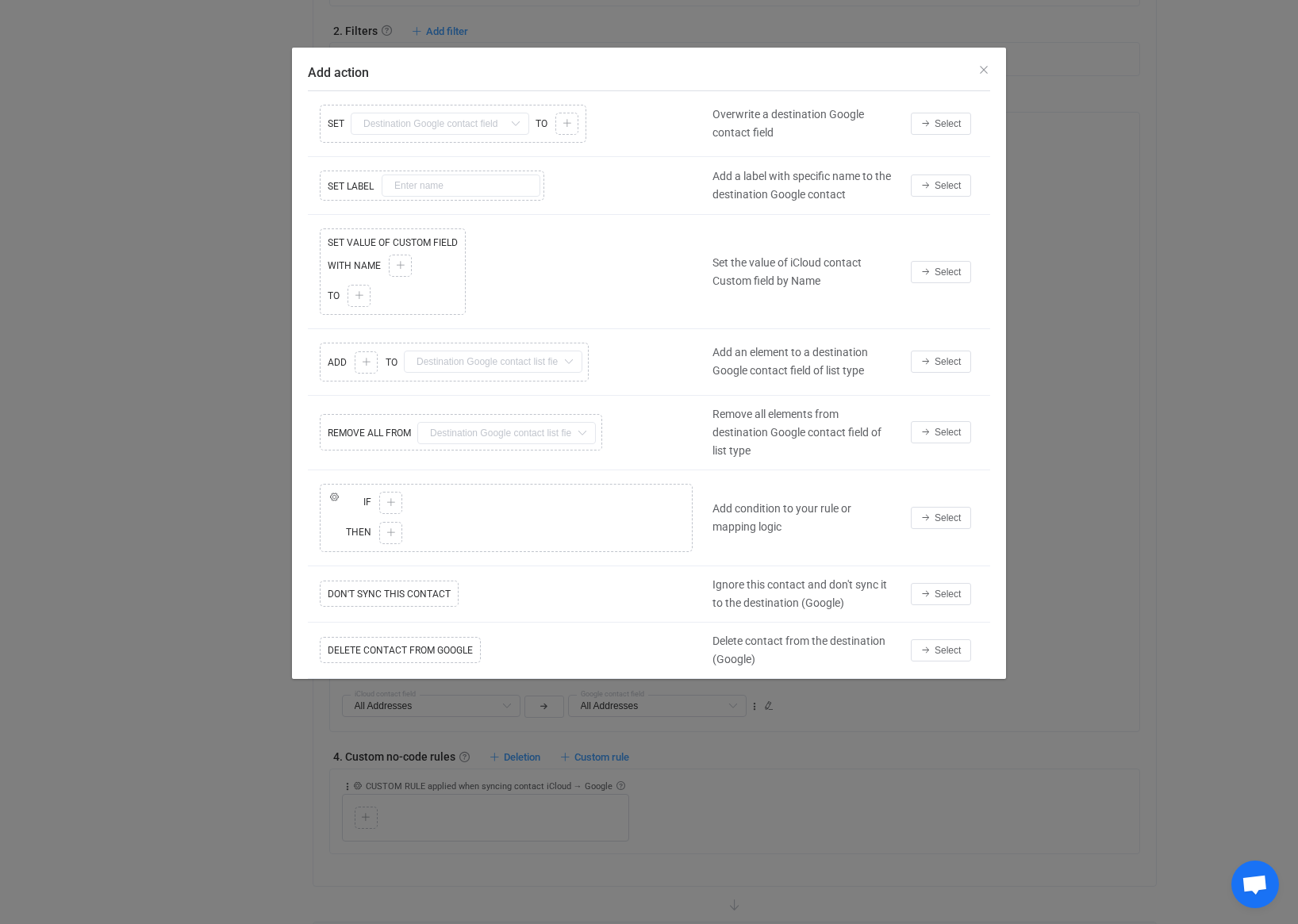
click at [431, 517] on div "Copy Cut Replace IF ELSE IF Copy Cut Paste TYPE MISMATCH Select value THEN Copy…" at bounding box center [506, 518] width 397 height 76
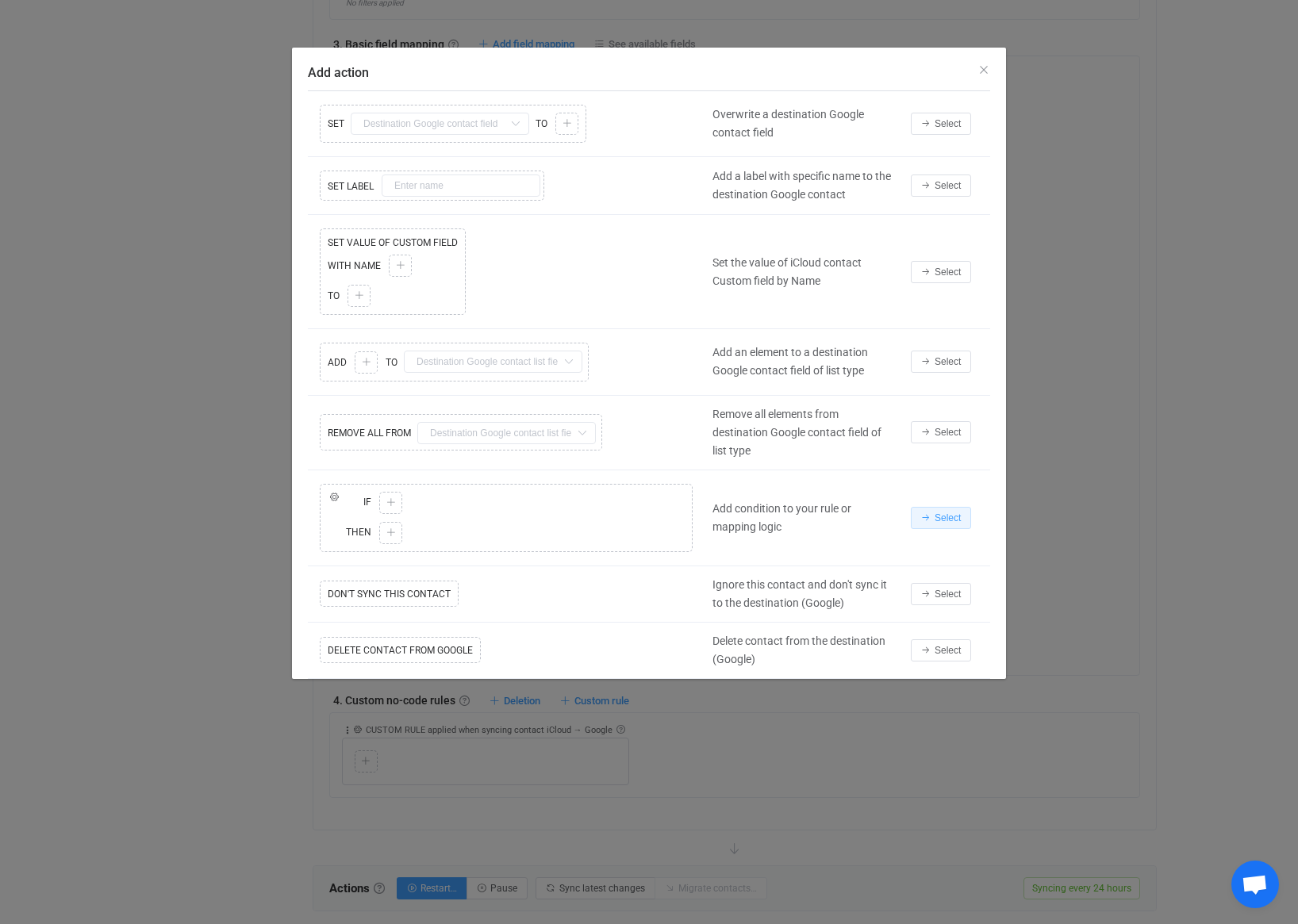
click at [940, 516] on span "Select" at bounding box center [947, 518] width 26 height 11
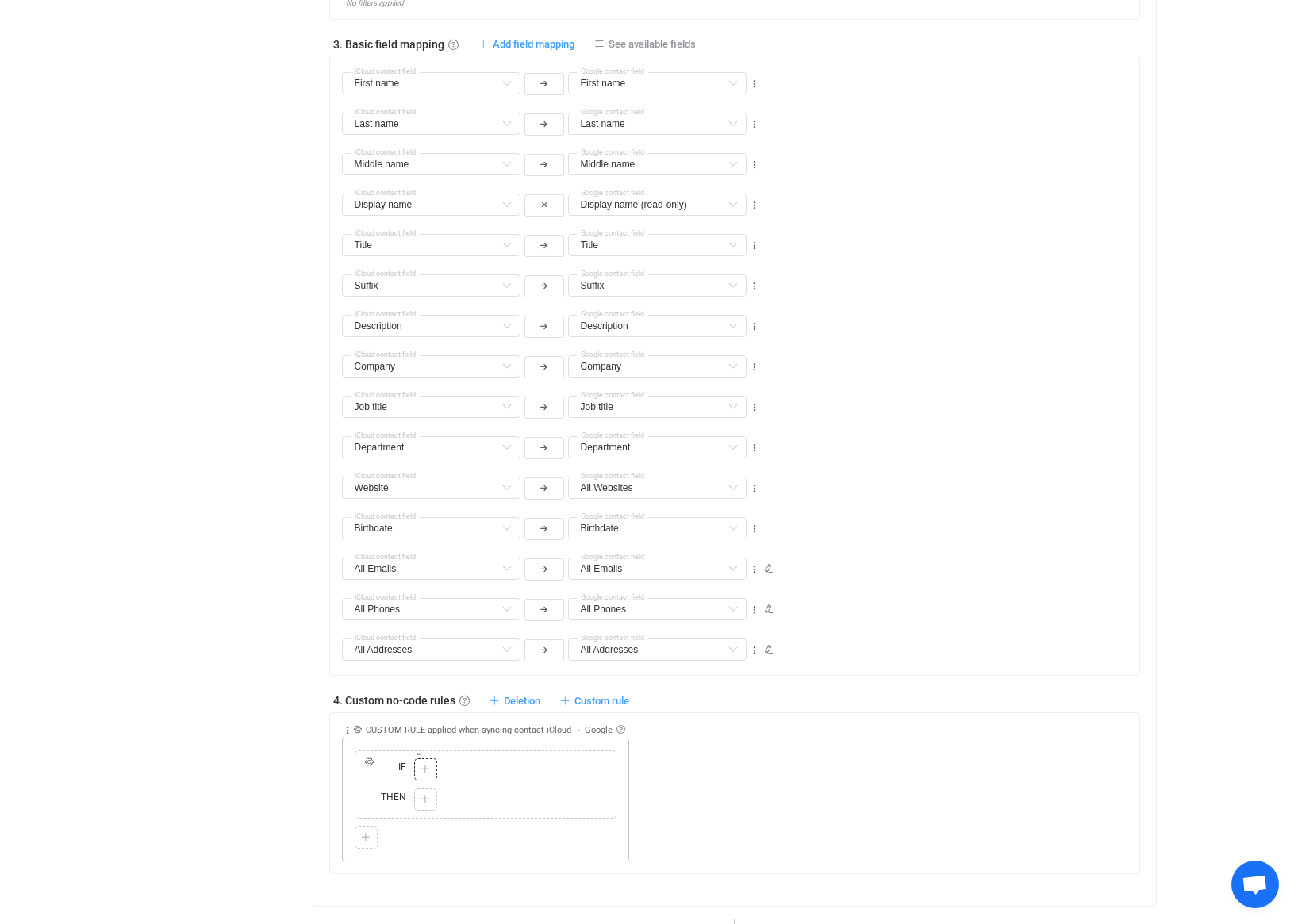
click at [416, 767] on div "Copy Cut Paste TYPE MISMATCH Select value" at bounding box center [425, 769] width 23 height 22
click at [419, 767] on div at bounding box center [425, 769] width 15 height 14
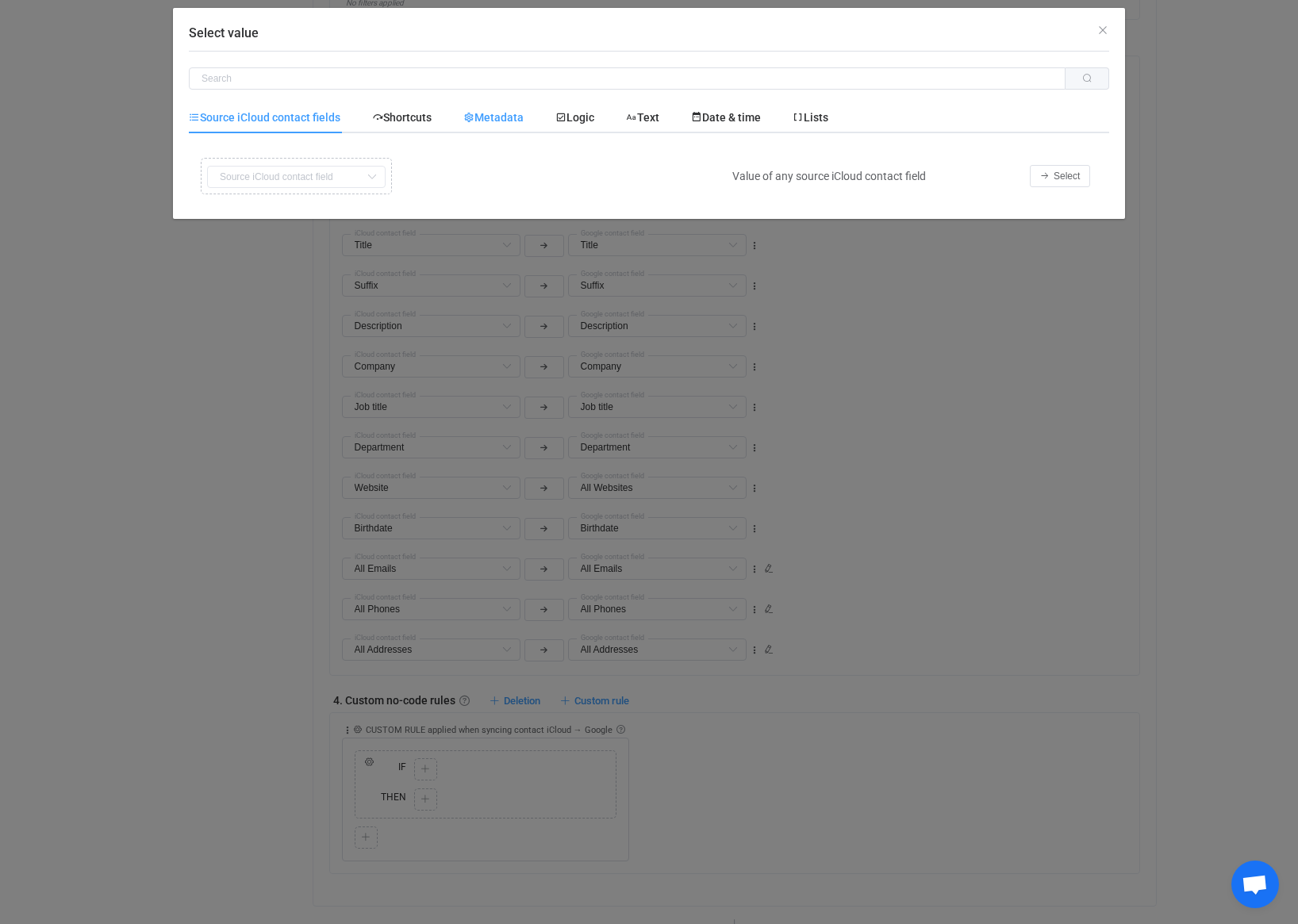
click at [482, 113] on span "Metadata" at bounding box center [493, 117] width 61 height 13
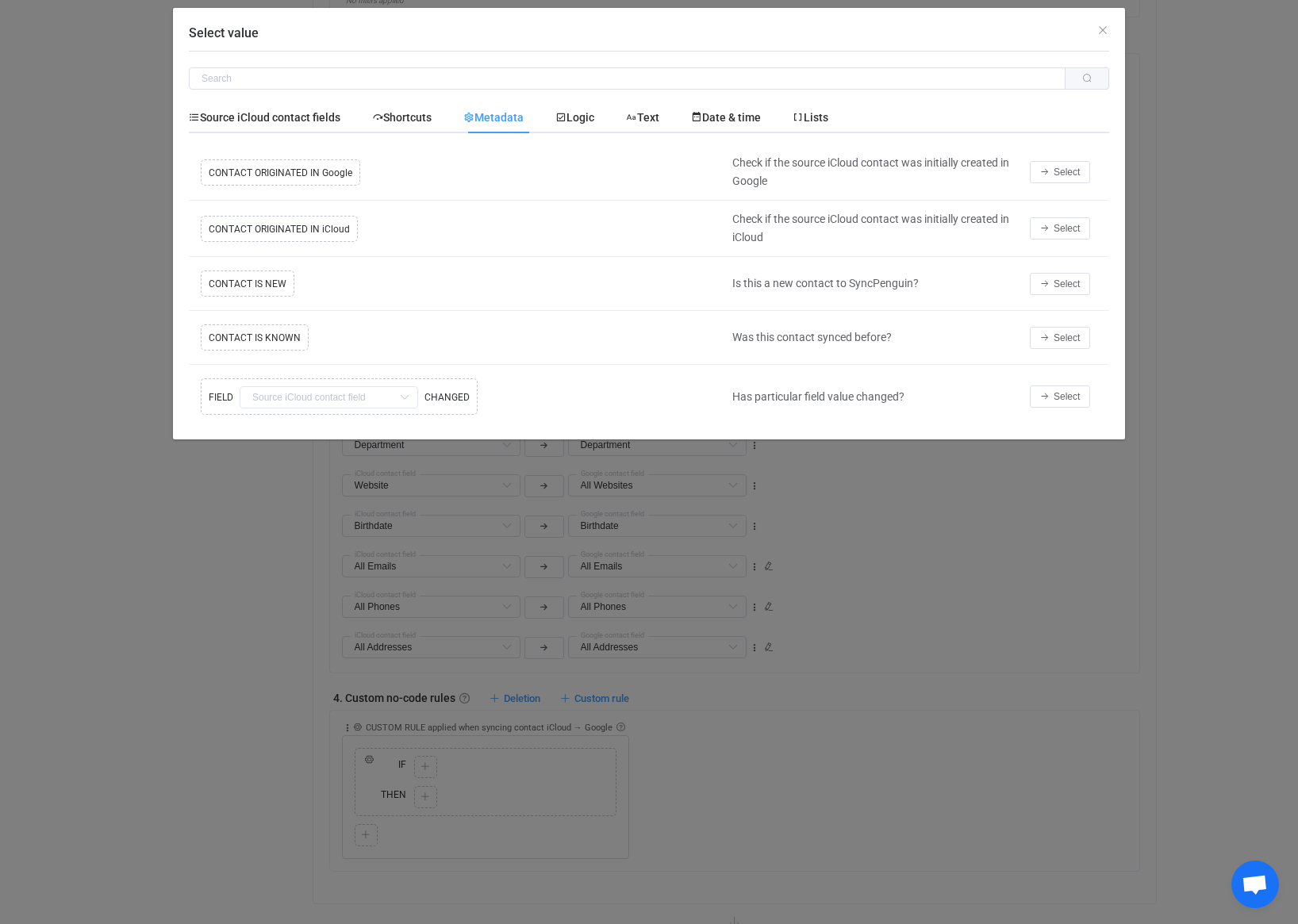
scroll to position [816, 0]
click at [575, 123] on div "Logic" at bounding box center [574, 117] width 71 height 32
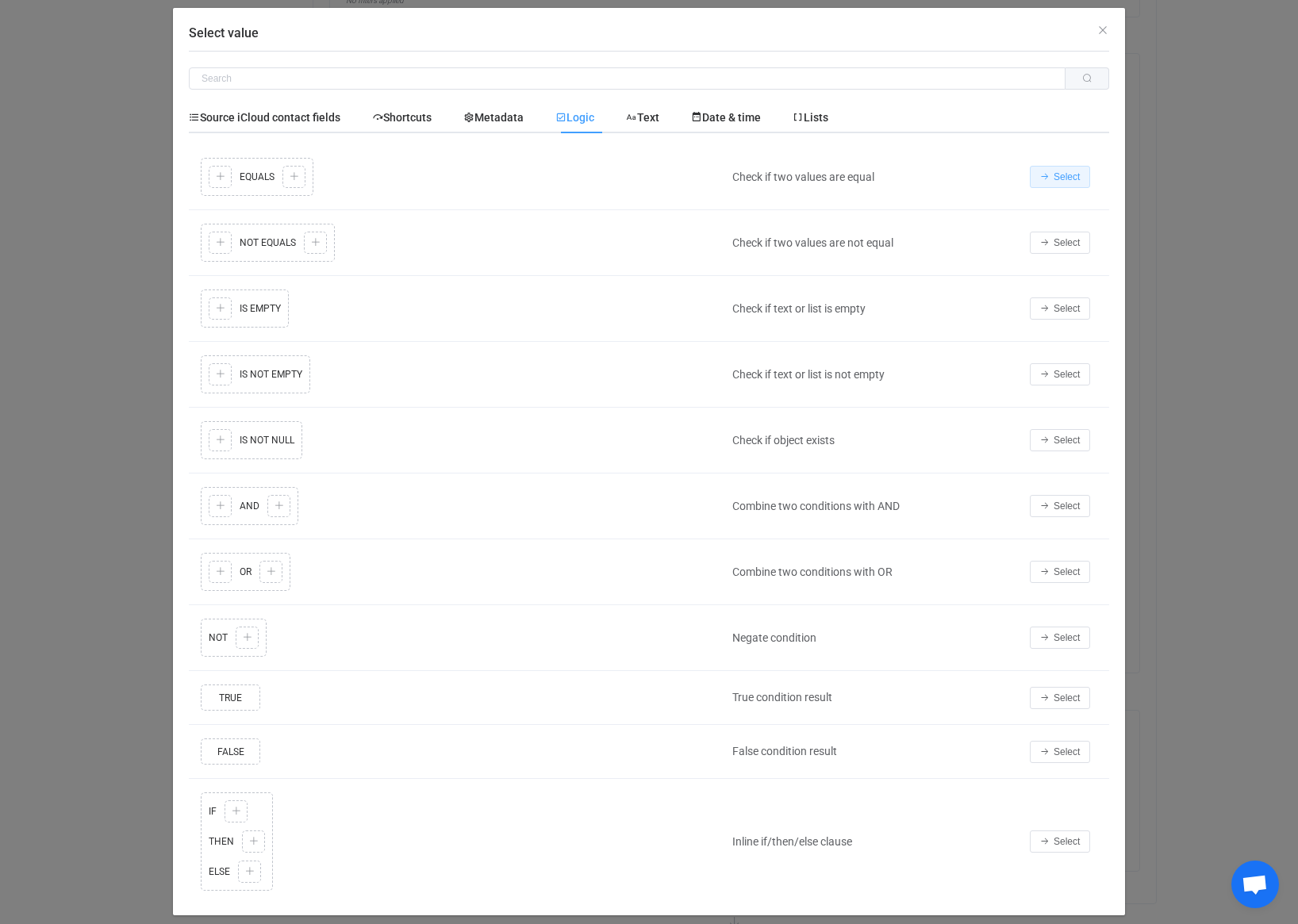
click at [1044, 169] on button "Select" at bounding box center [1060, 177] width 61 height 22
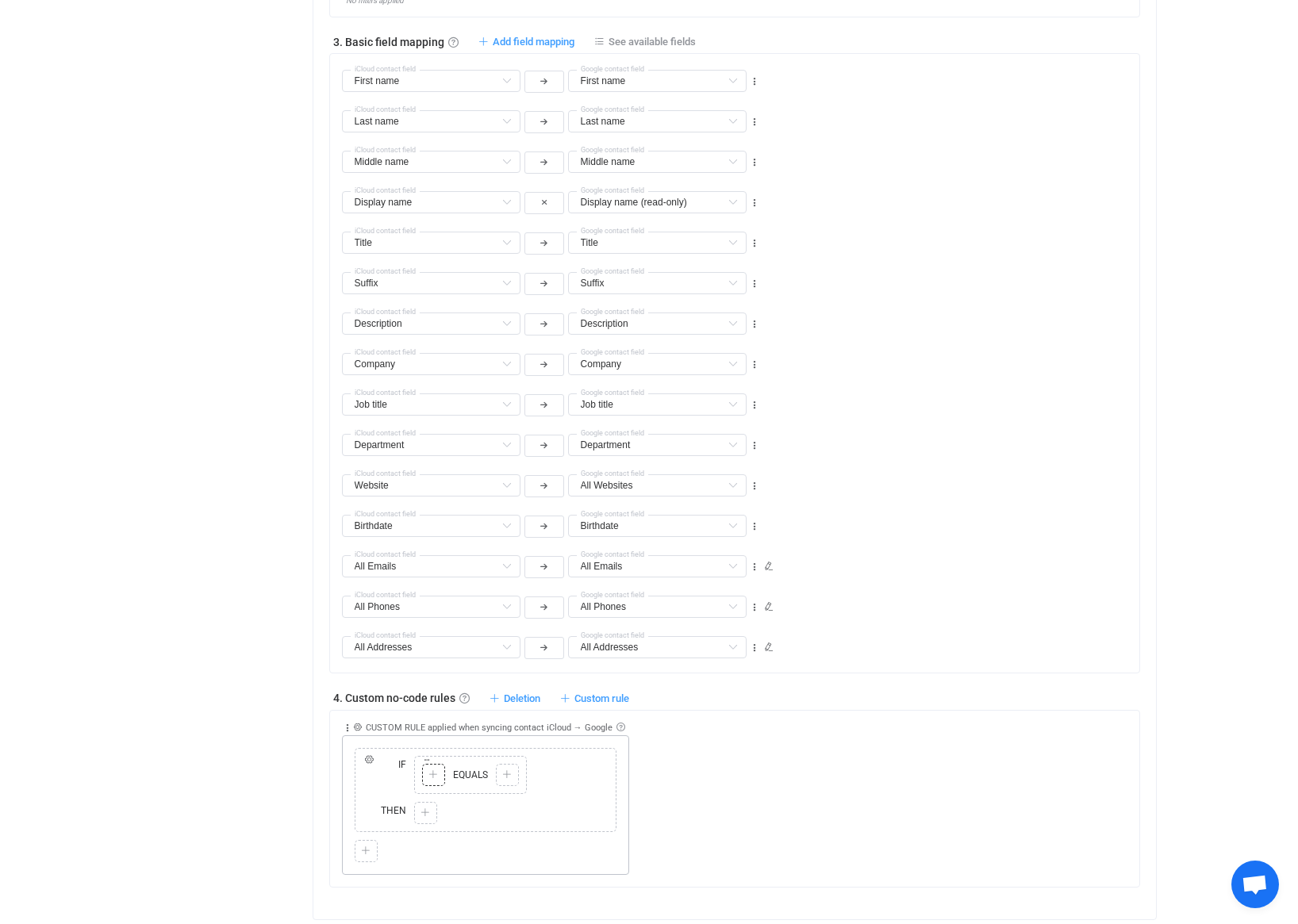
click at [433, 774] on icon at bounding box center [433, 775] width 10 height 10
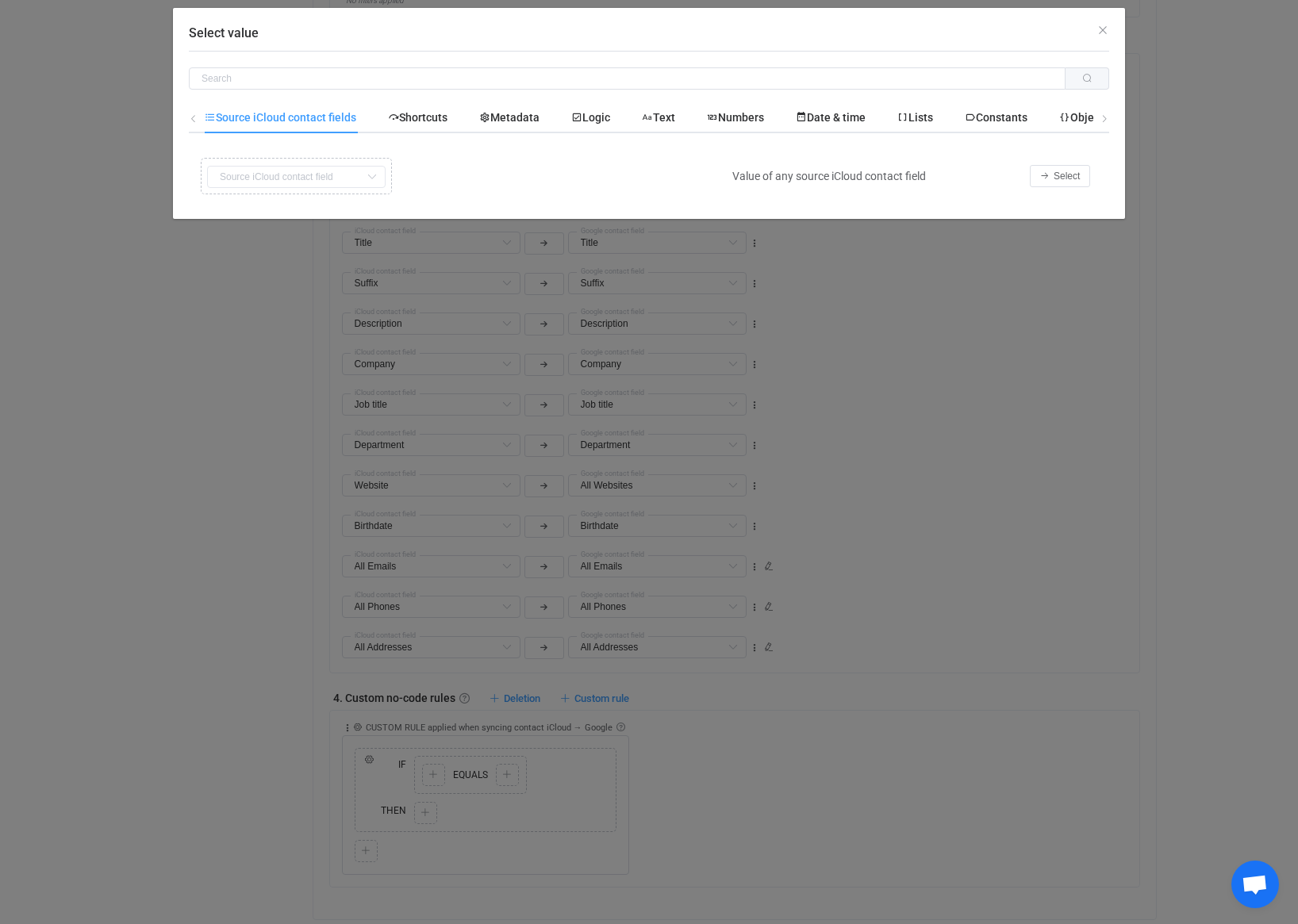
click at [369, 176] on icon "Select value" at bounding box center [371, 177] width 20 height 22
click at [1063, 180] on span "Select" at bounding box center [1066, 176] width 26 height 11
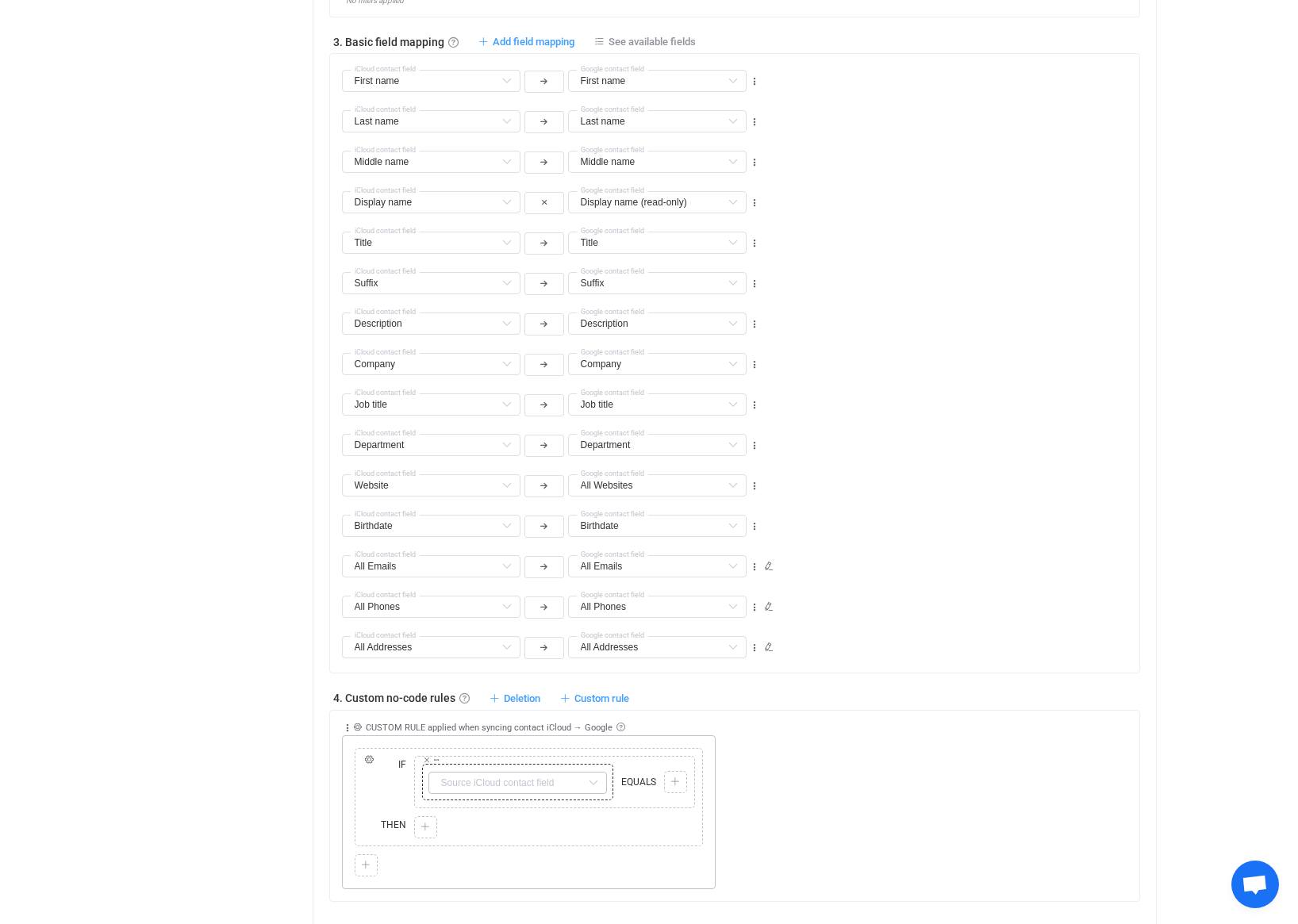
click at [592, 783] on icon at bounding box center [593, 783] width 20 height 22
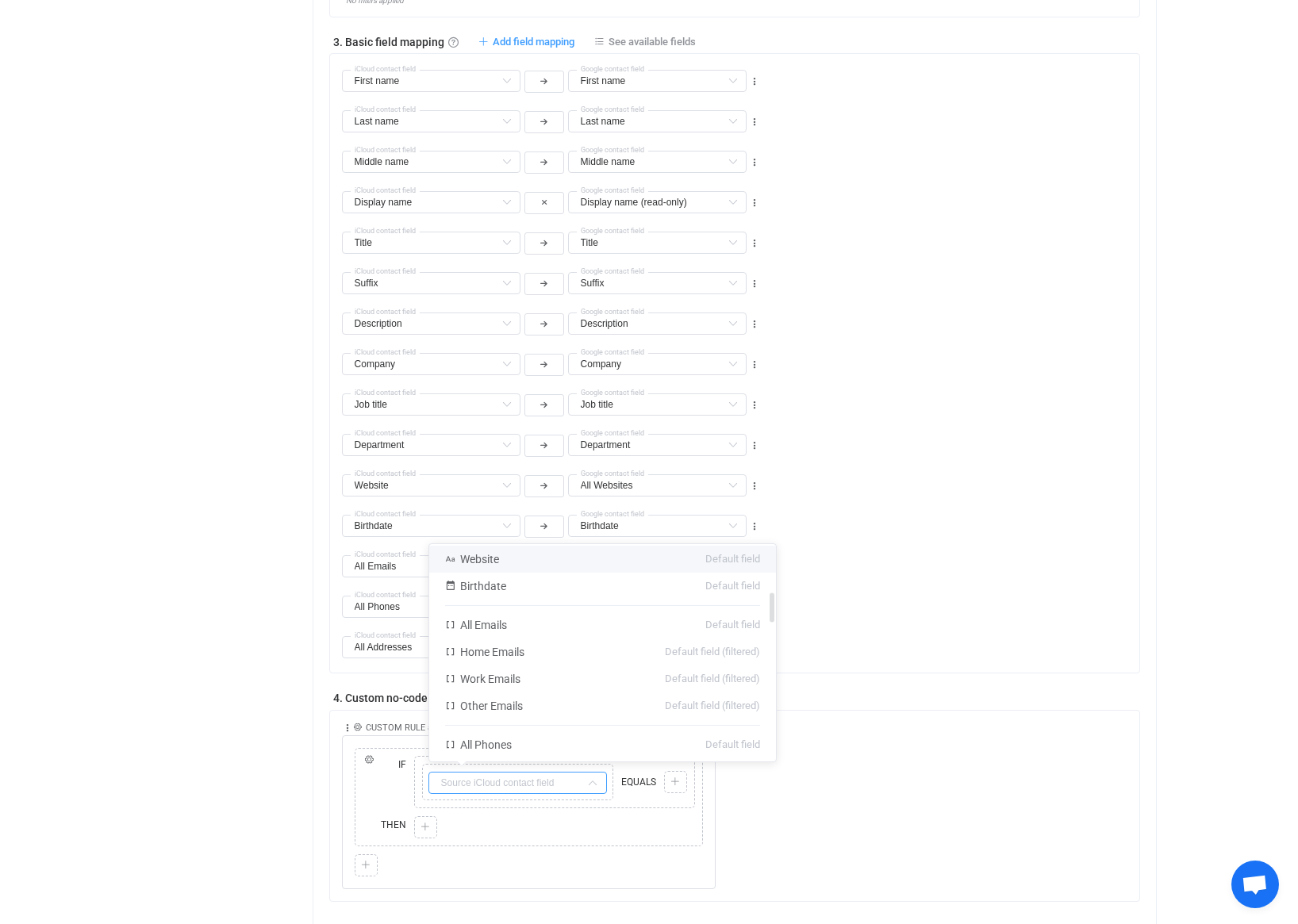
scroll to position [360, 0]
click at [563, 616] on li "All Emails Default field" at bounding box center [602, 616] width 347 height 27
type input "All Emails"
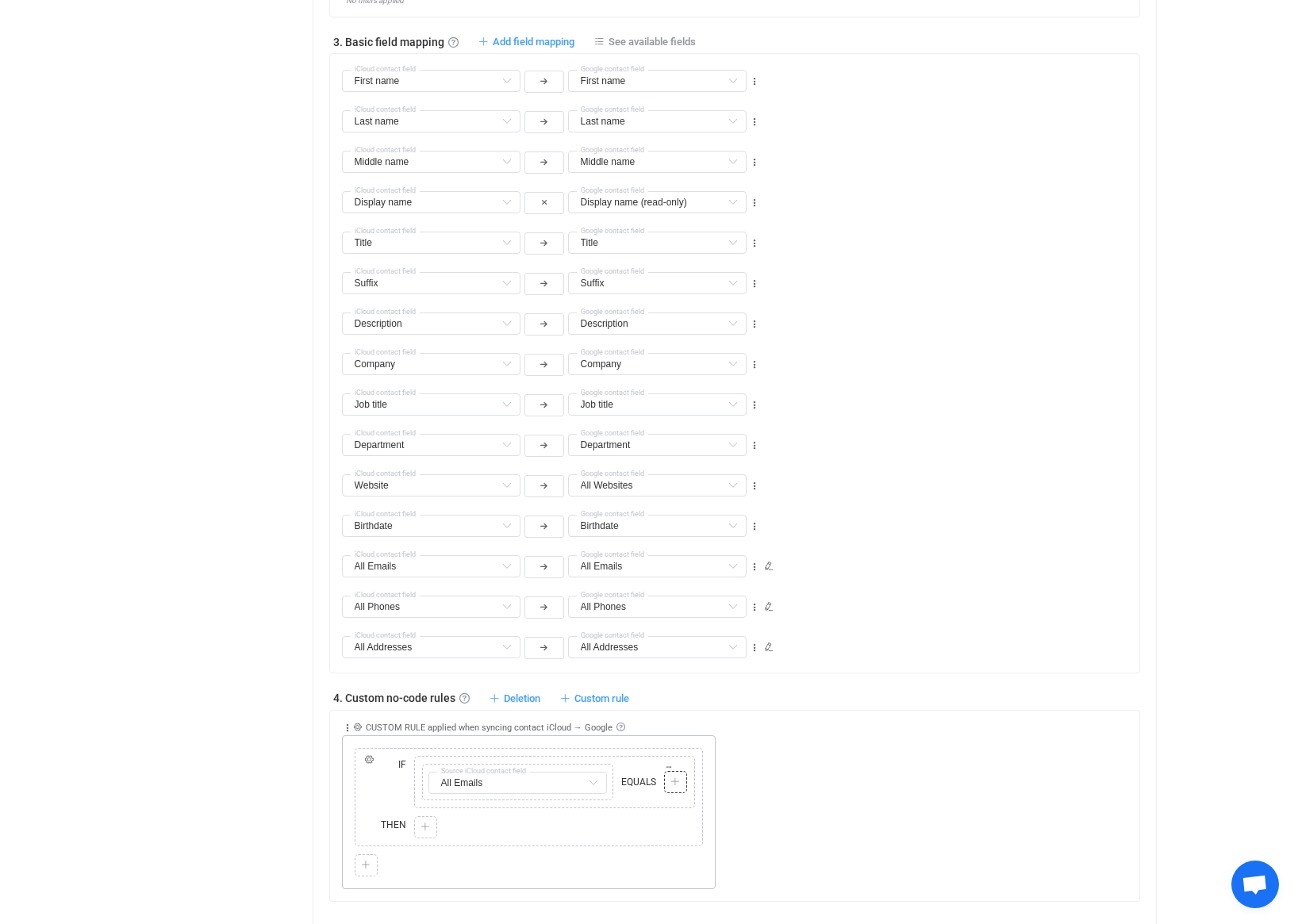
click at [671, 783] on icon at bounding box center [675, 782] width 10 height 10
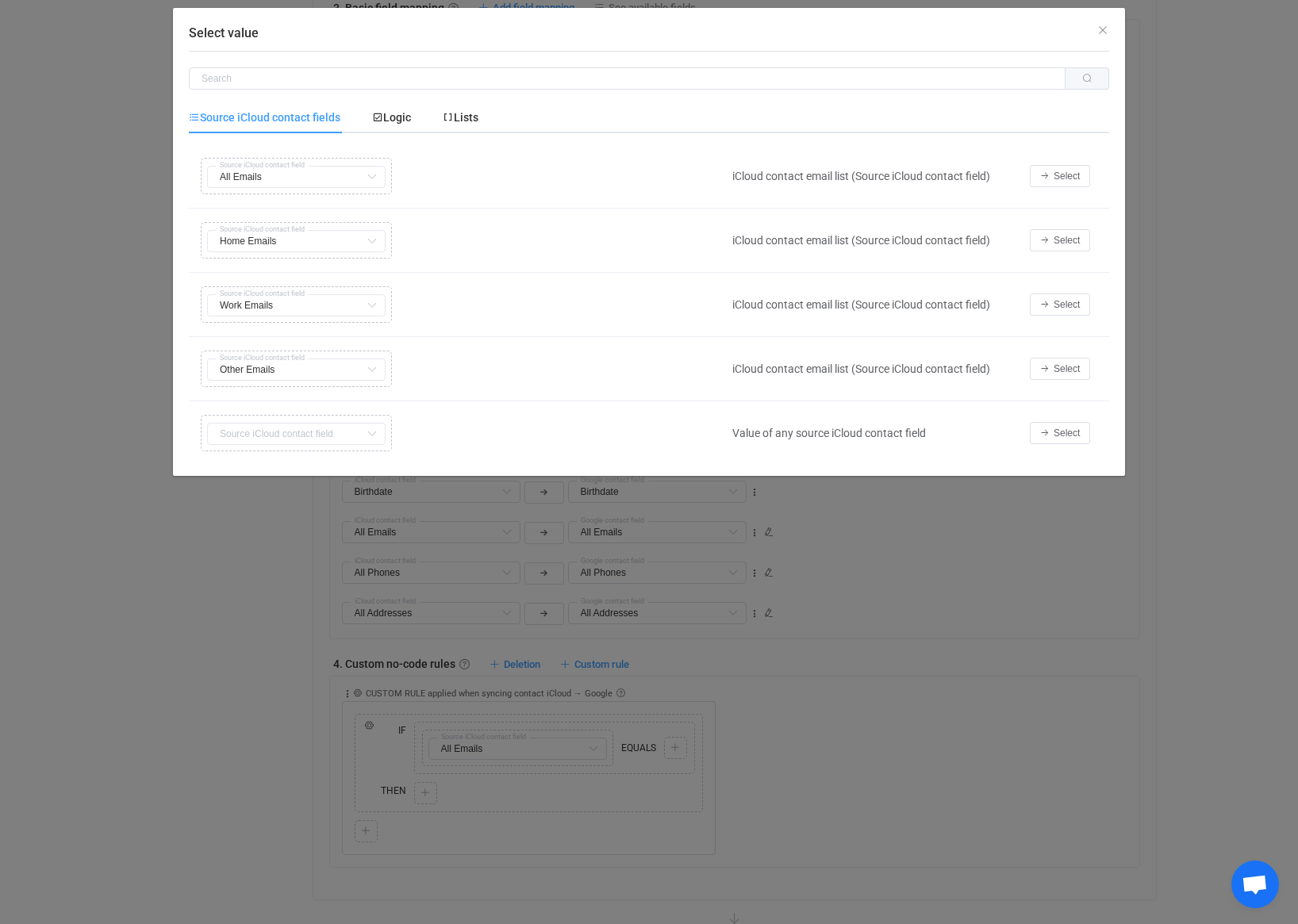
scroll to position [849, 0]
click at [1111, 27] on div "Select value" at bounding box center [649, 29] width 952 height 43
click at [1106, 32] on icon "Close" at bounding box center [1103, 30] width 13 height 13
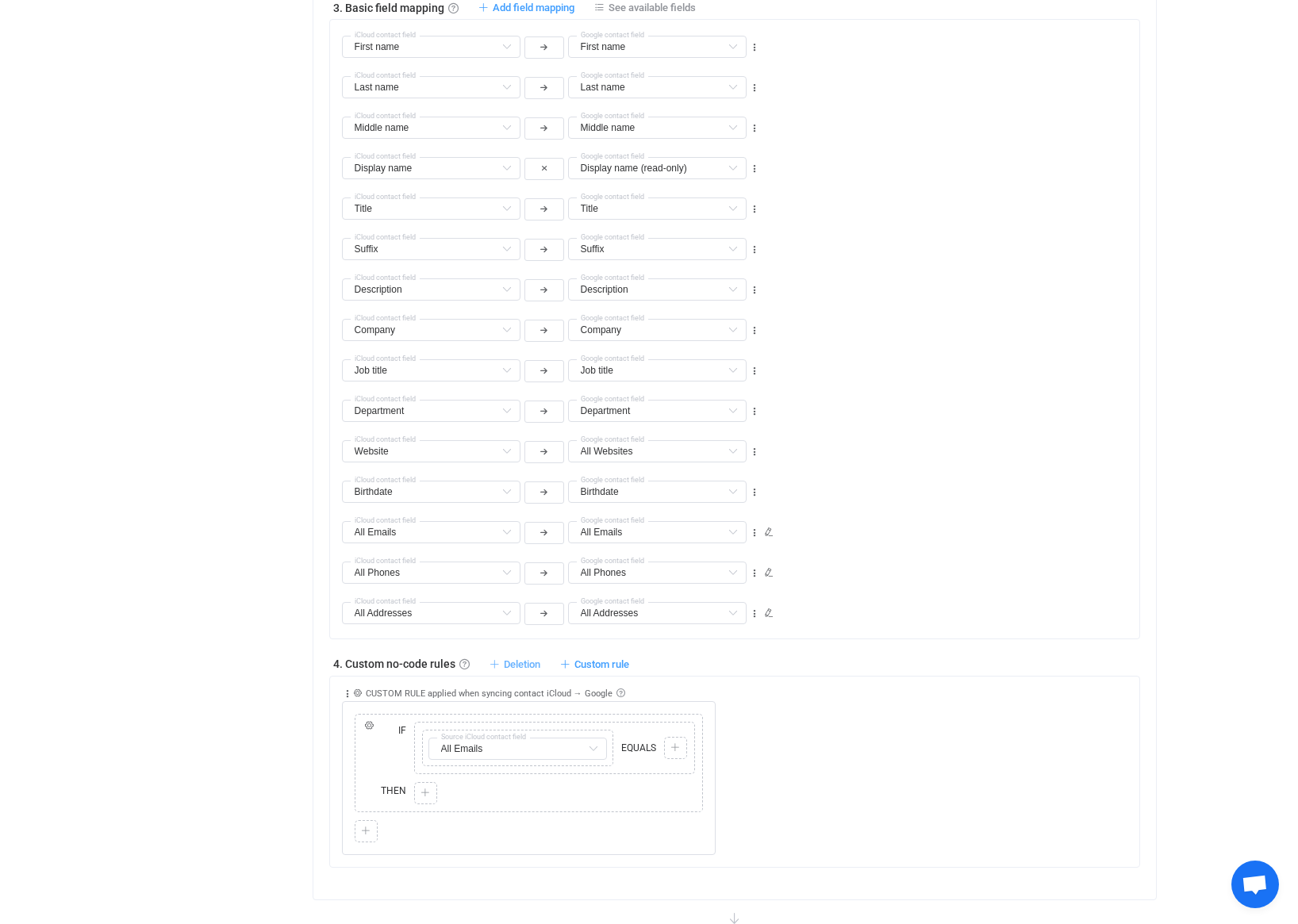
click at [524, 658] on span "Deletion" at bounding box center [522, 664] width 37 height 12
click at [860, 728] on div "Collapse Move up Move down Delete Applied to Only contact(s) from iCloud Only c…" at bounding box center [741, 765] width 798 height 178
click at [363, 710] on icon at bounding box center [359, 709] width 8 height 8
click at [369, 730] on div at bounding box center [366, 725] width 15 height 14
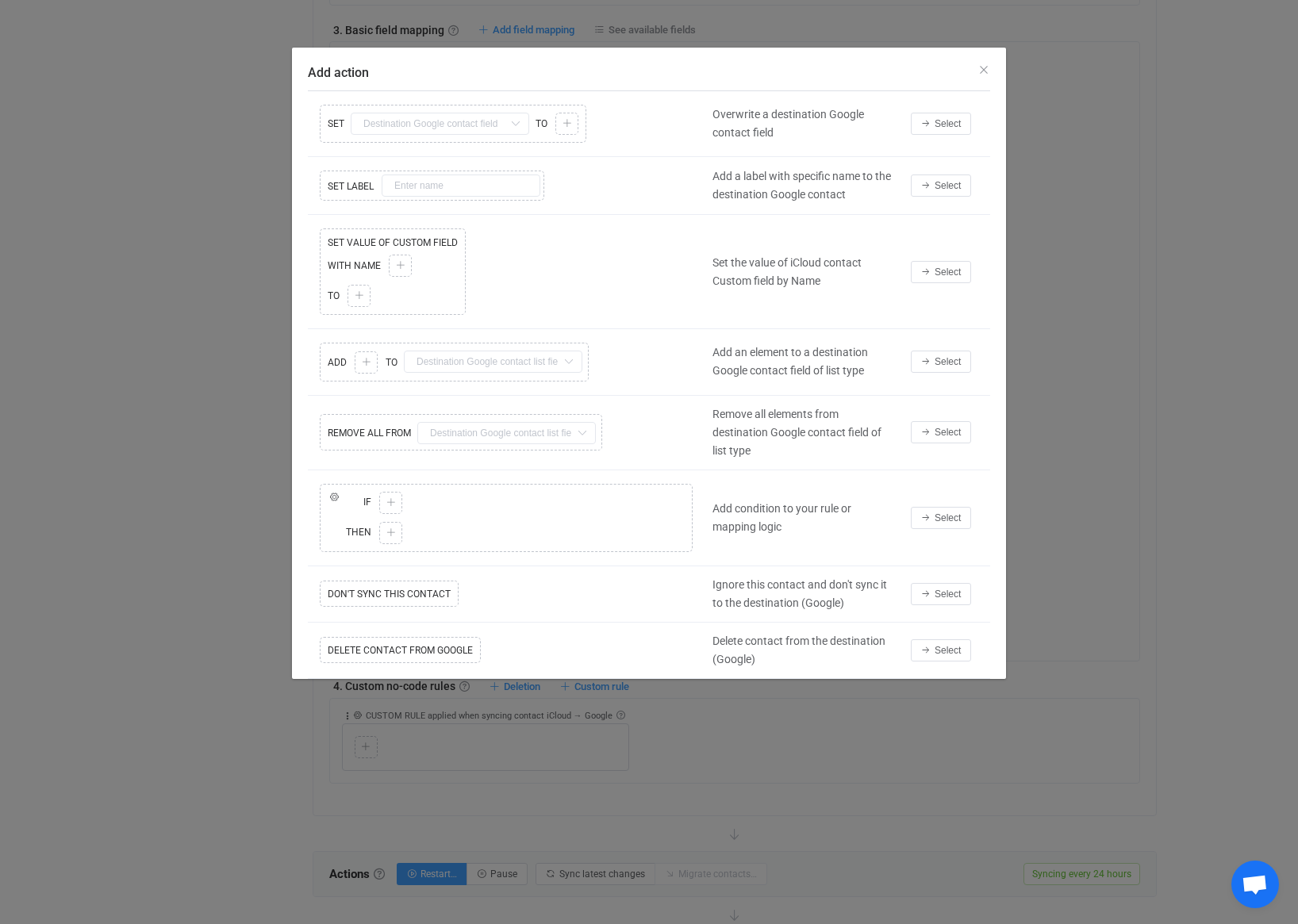
scroll to position [828, 0]
click at [986, 76] on icon "Close" at bounding box center [984, 70] width 13 height 13
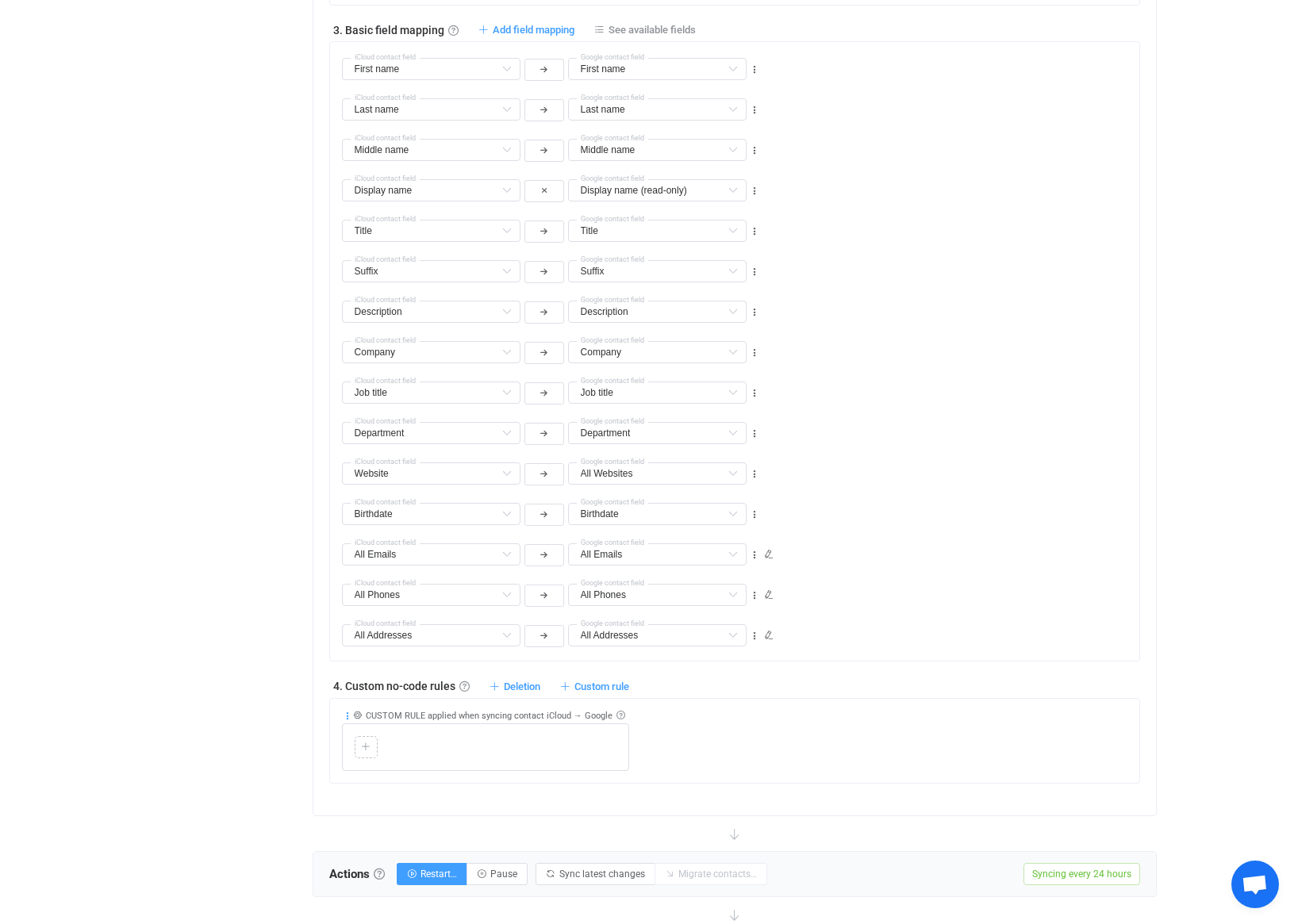
click at [346, 715] on icon at bounding box center [347, 716] width 11 height 11
click at [323, 838] on li "Delete" at bounding box center [299, 840] width 104 height 29
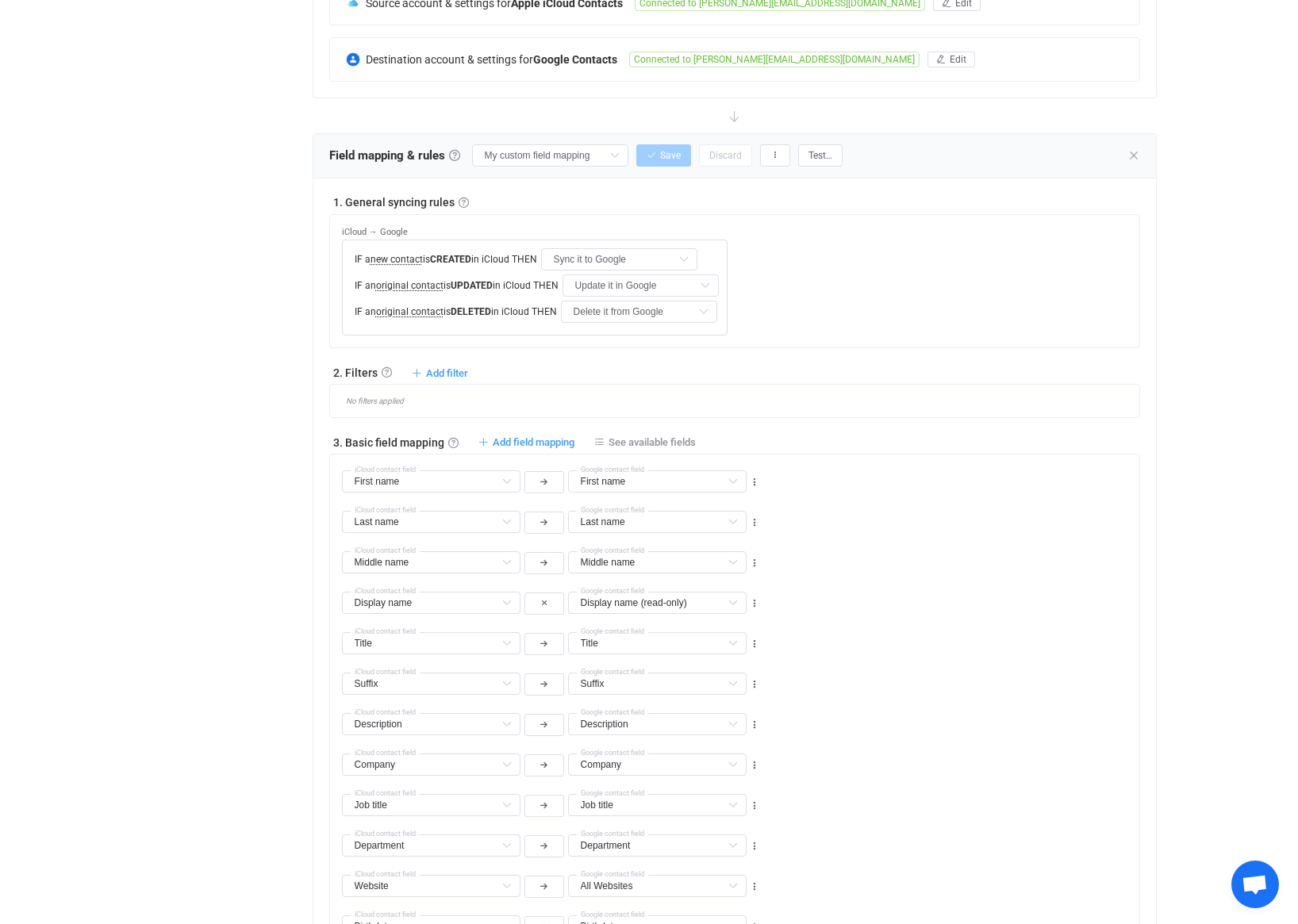
scroll to position [272, 0]
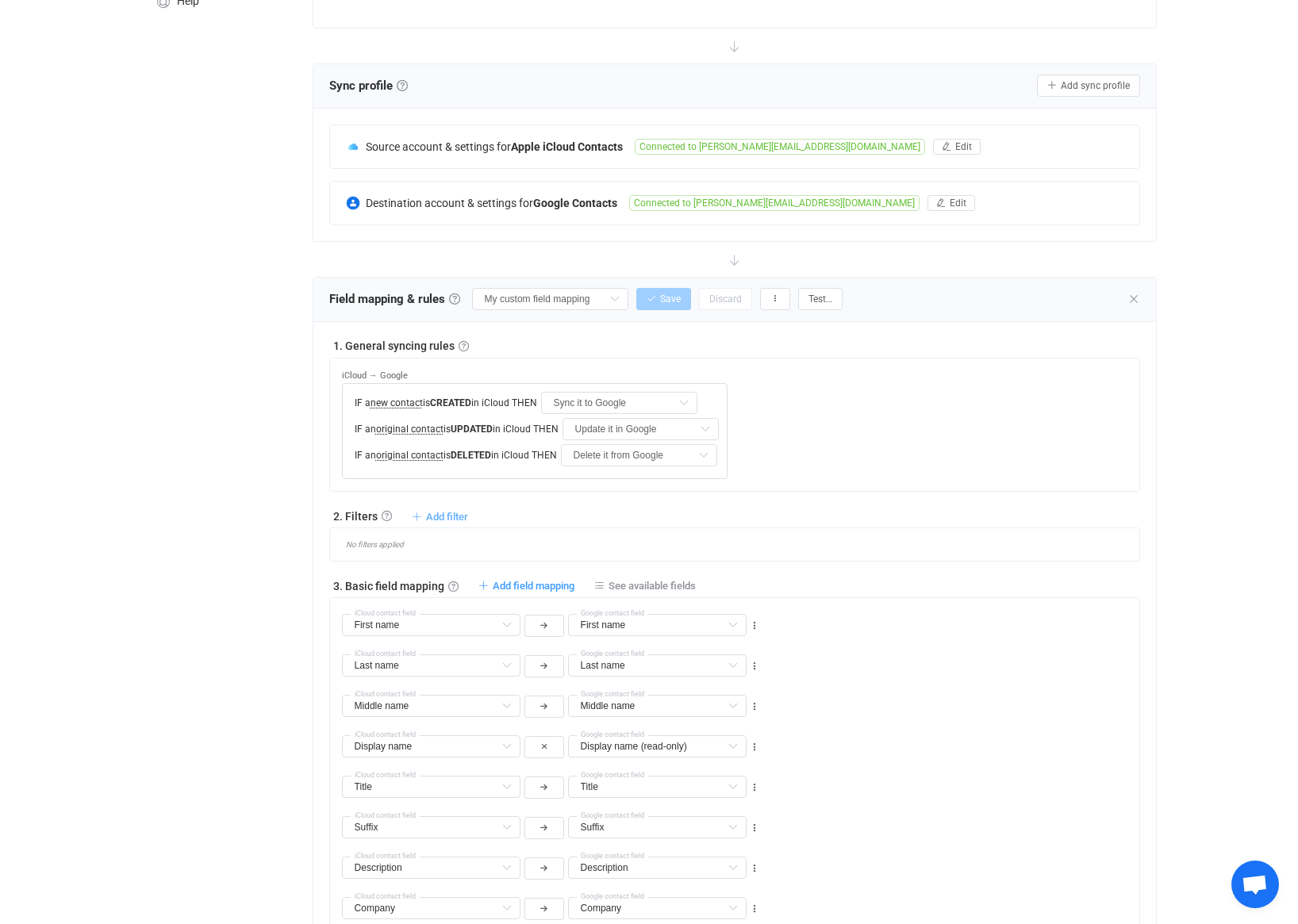
click at [456, 514] on span "Add filter" at bounding box center [447, 516] width 42 height 12
click at [394, 579] on li "Sync contact to Google if …" at bounding box center [369, 583] width 190 height 29
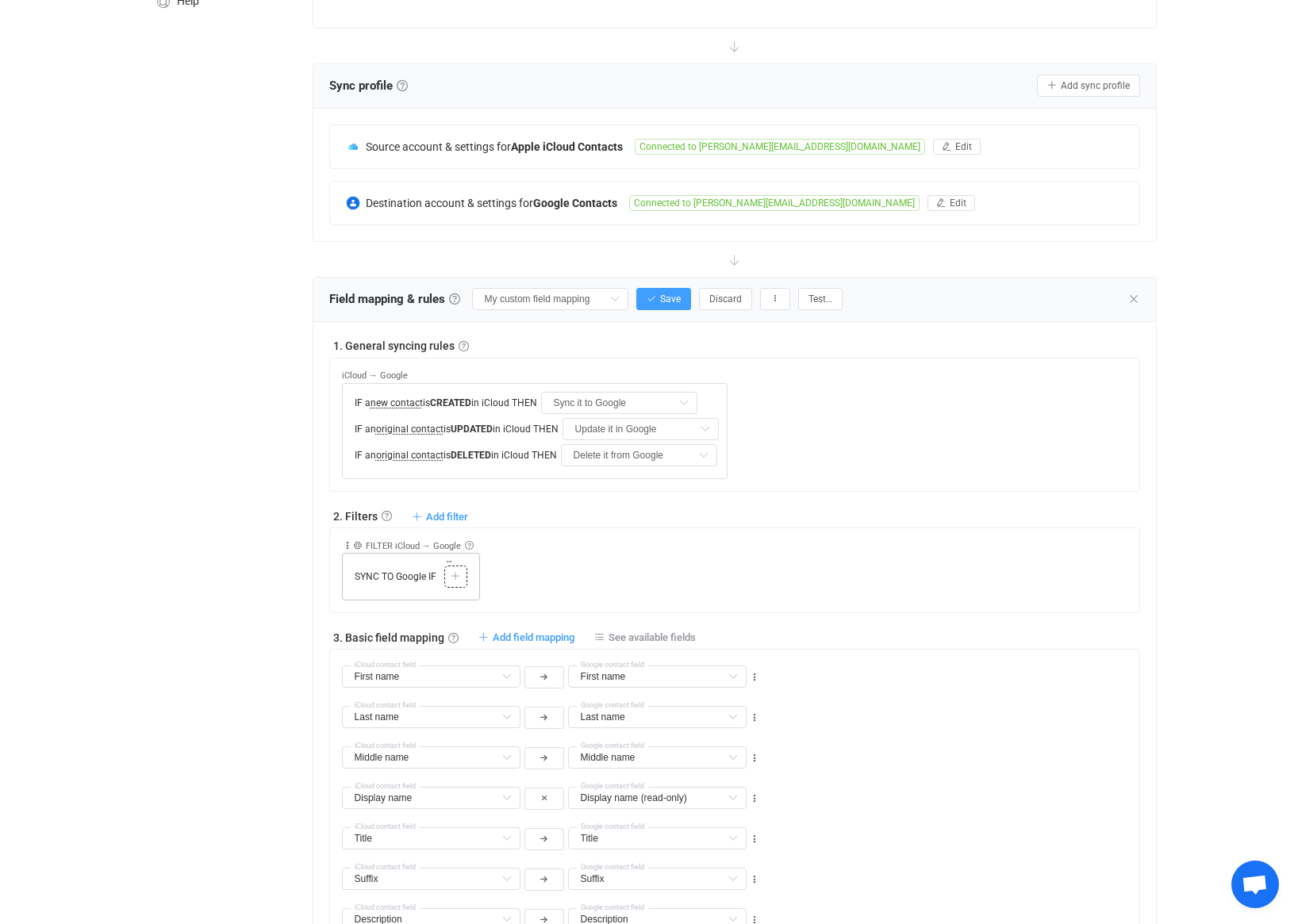
click at [460, 574] on icon at bounding box center [456, 577] width 10 height 10
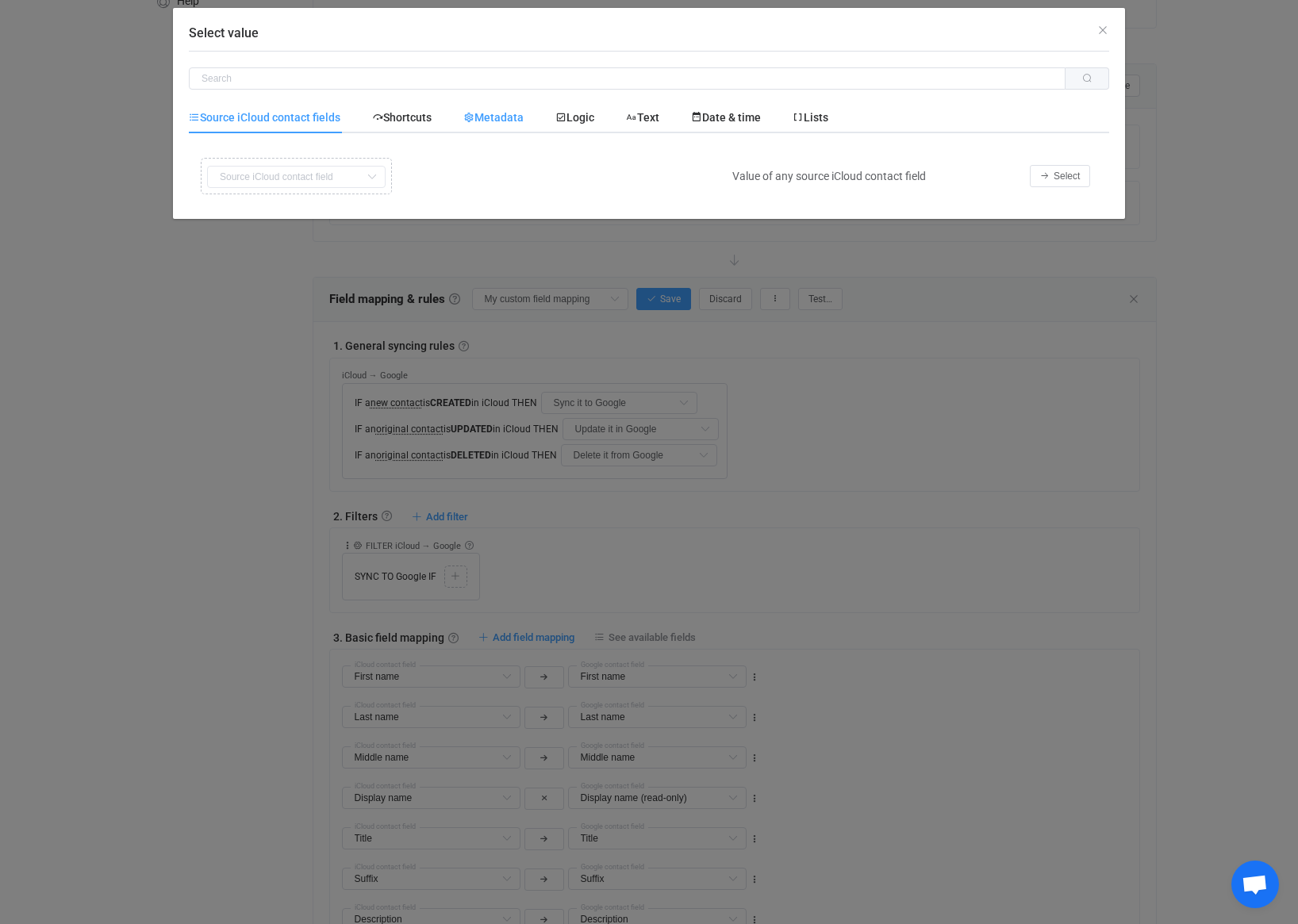
click at [492, 129] on div "Metadata" at bounding box center [494, 117] width 92 height 32
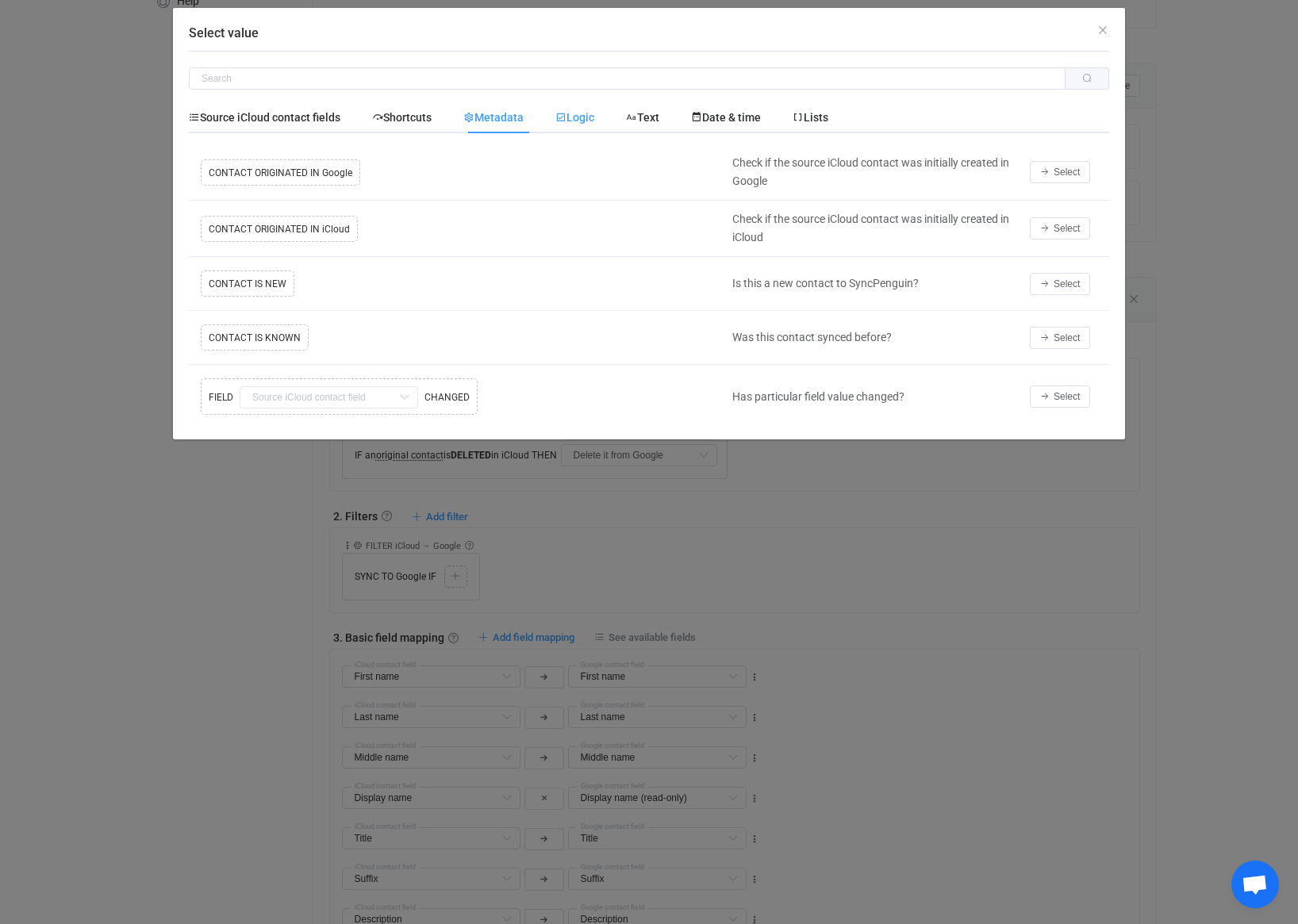
click at [566, 116] on icon "Select value" at bounding box center [561, 117] width 11 height 11
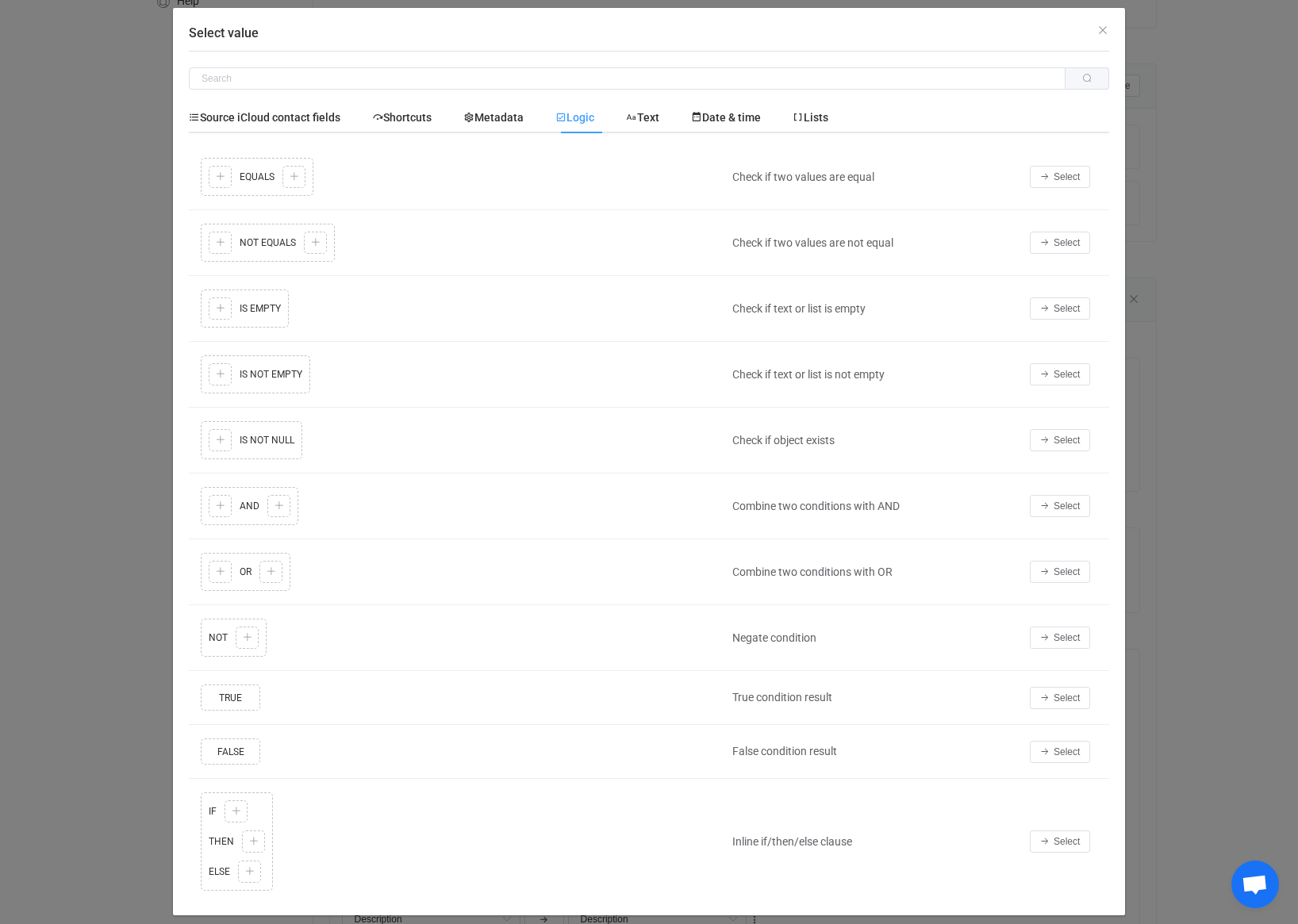
click at [259, 576] on div "Copy Cut Replace TYPE MISMATCH Copy Cut Paste TYPE MISMATCH Select value OR Cop…" at bounding box center [457, 572] width 520 height 46
click at [1069, 572] on span "Select" at bounding box center [1066, 572] width 26 height 11
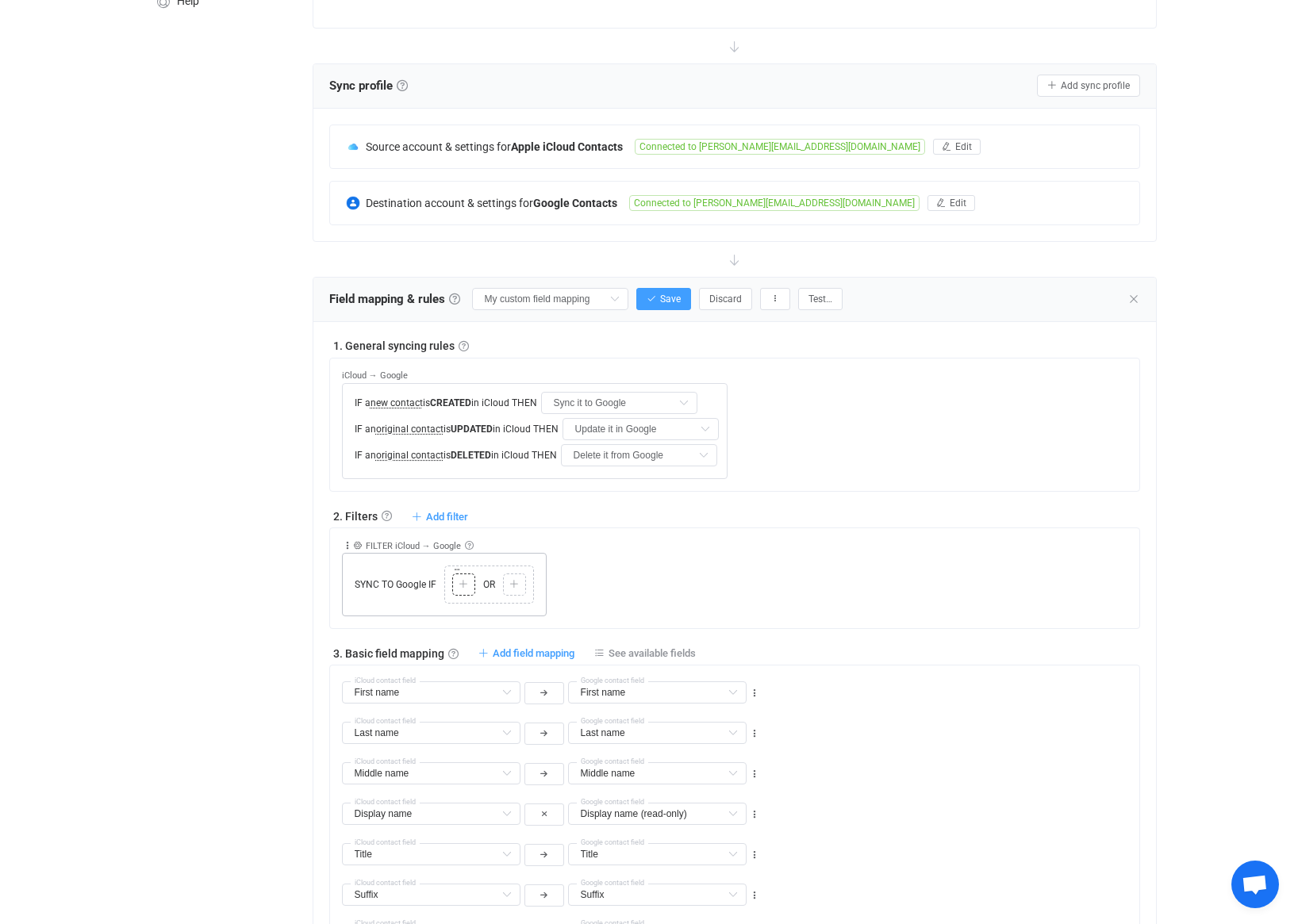
click at [464, 585] on icon at bounding box center [464, 585] width 10 height 10
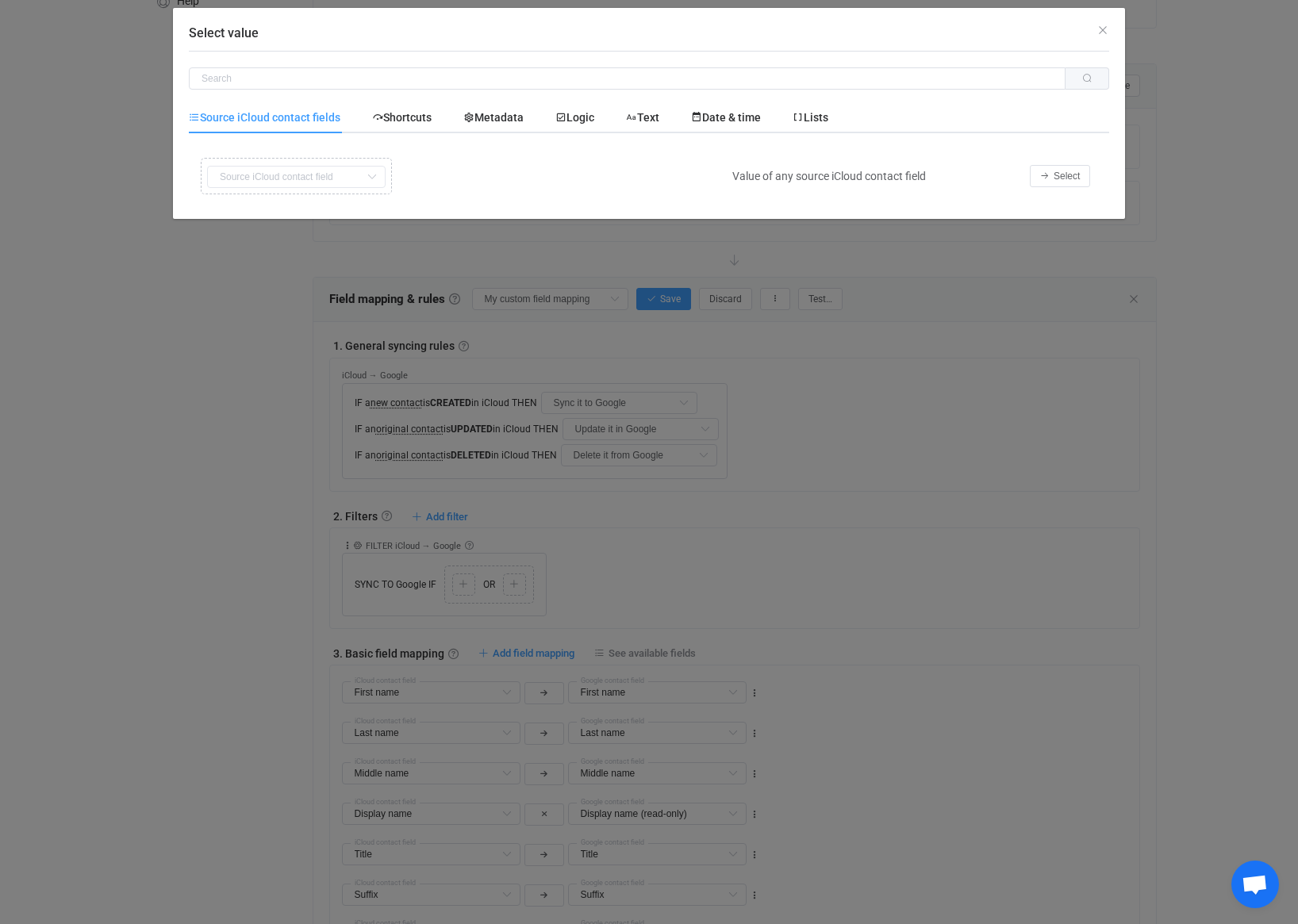
click at [365, 181] on icon "Select value" at bounding box center [371, 177] width 20 height 22
click at [1068, 174] on span "Select" at bounding box center [1066, 176] width 26 height 11
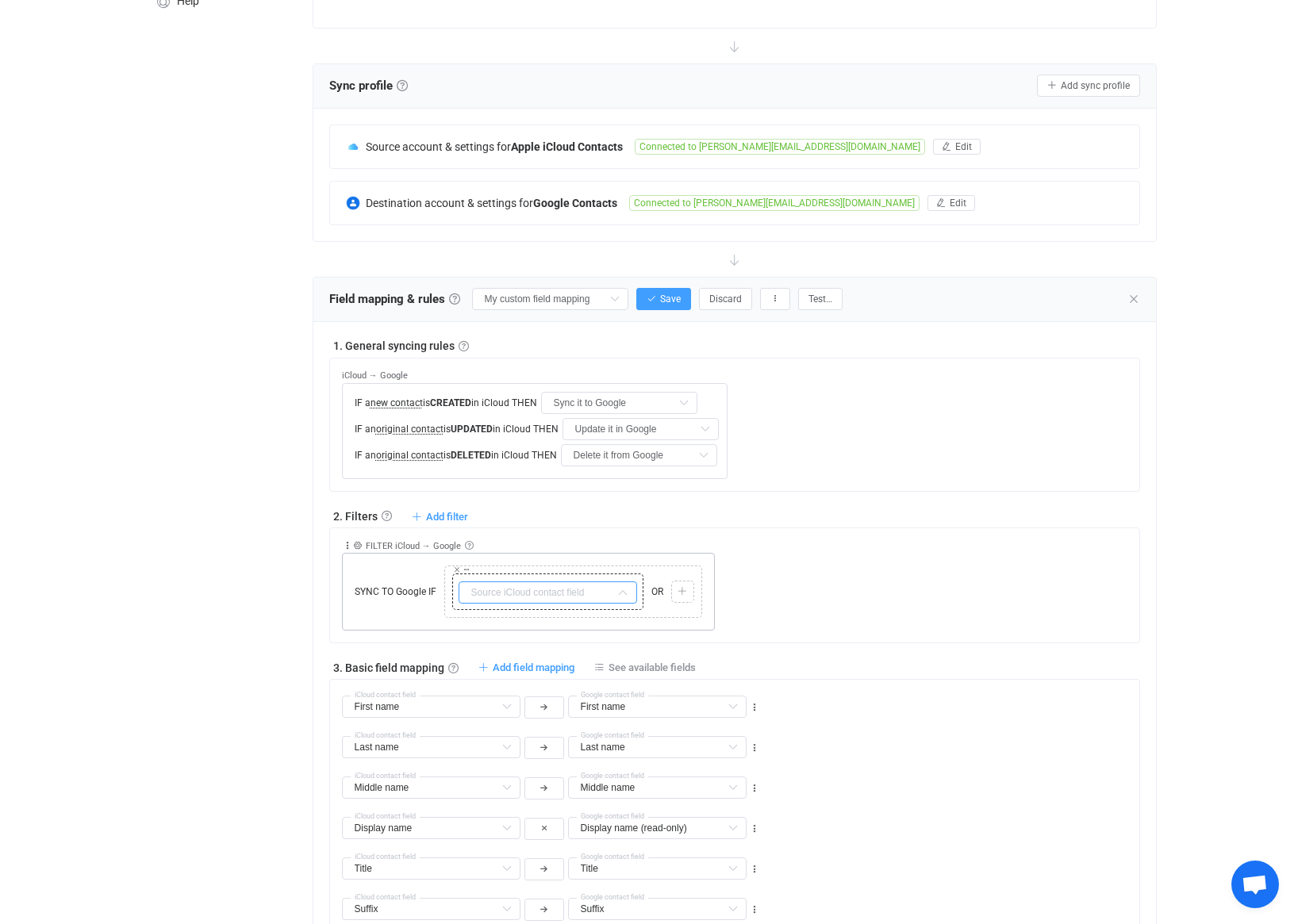
click at [602, 595] on input "text" at bounding box center [548, 593] width 178 height 22
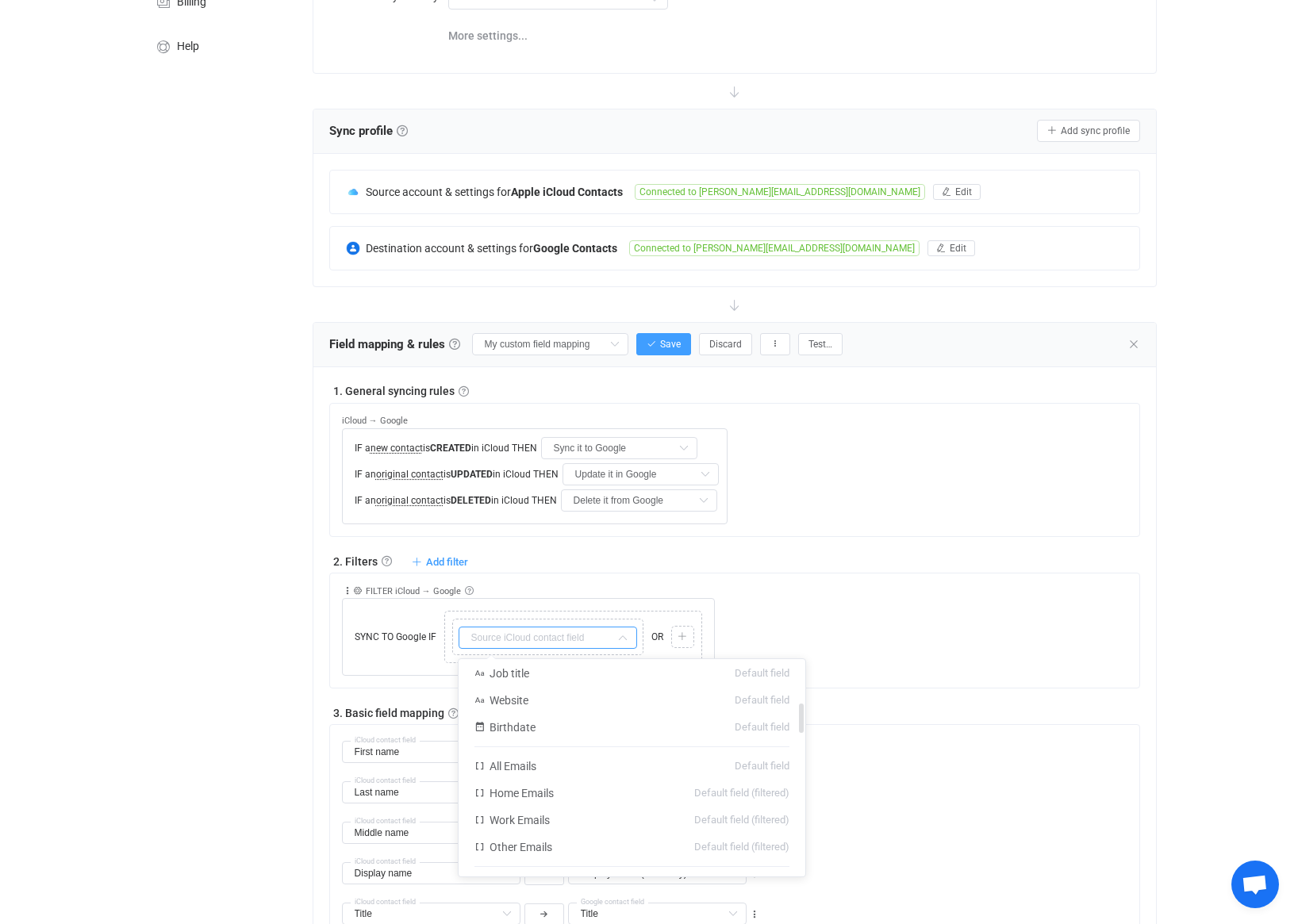
scroll to position [331, 0]
click at [606, 758] on li "All Emails Default field" at bounding box center [632, 760] width 347 height 27
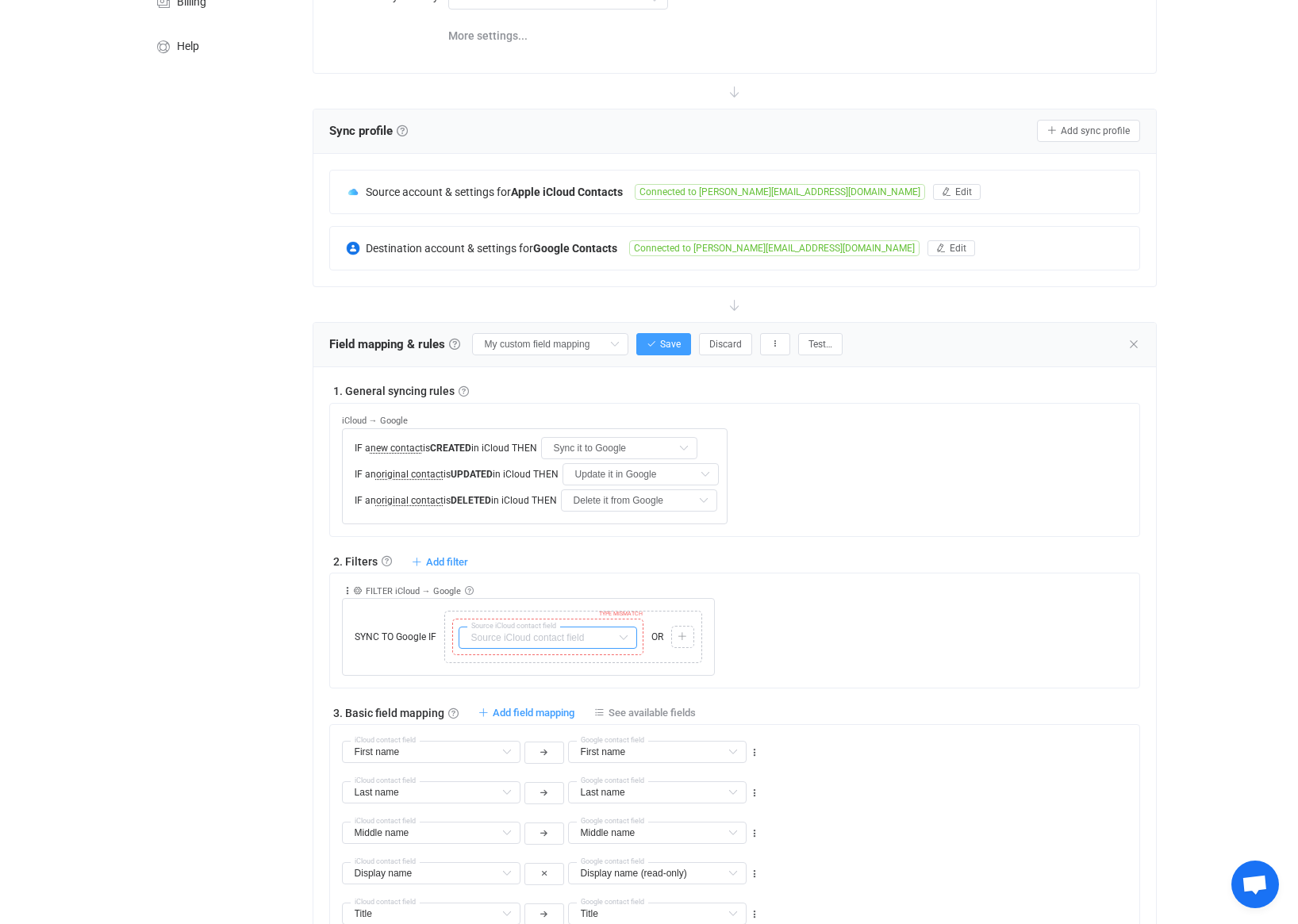
type input "All Emails"
click at [620, 638] on icon at bounding box center [623, 638] width 20 height 22
click at [616, 641] on icon at bounding box center [623, 638] width 20 height 22
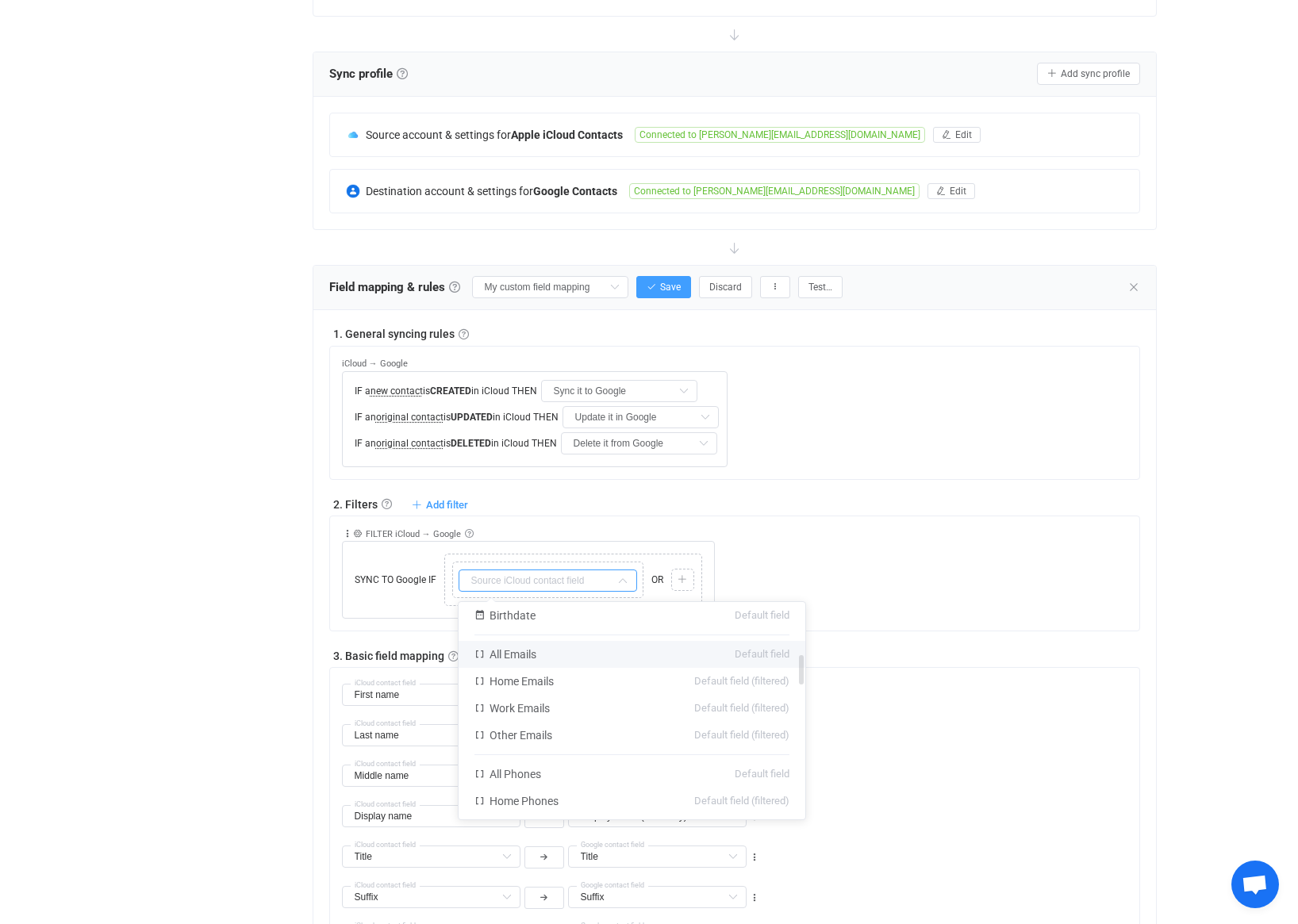
scroll to position [386, 0]
click at [617, 660] on li "All Emails Default field" at bounding box center [632, 648] width 347 height 27
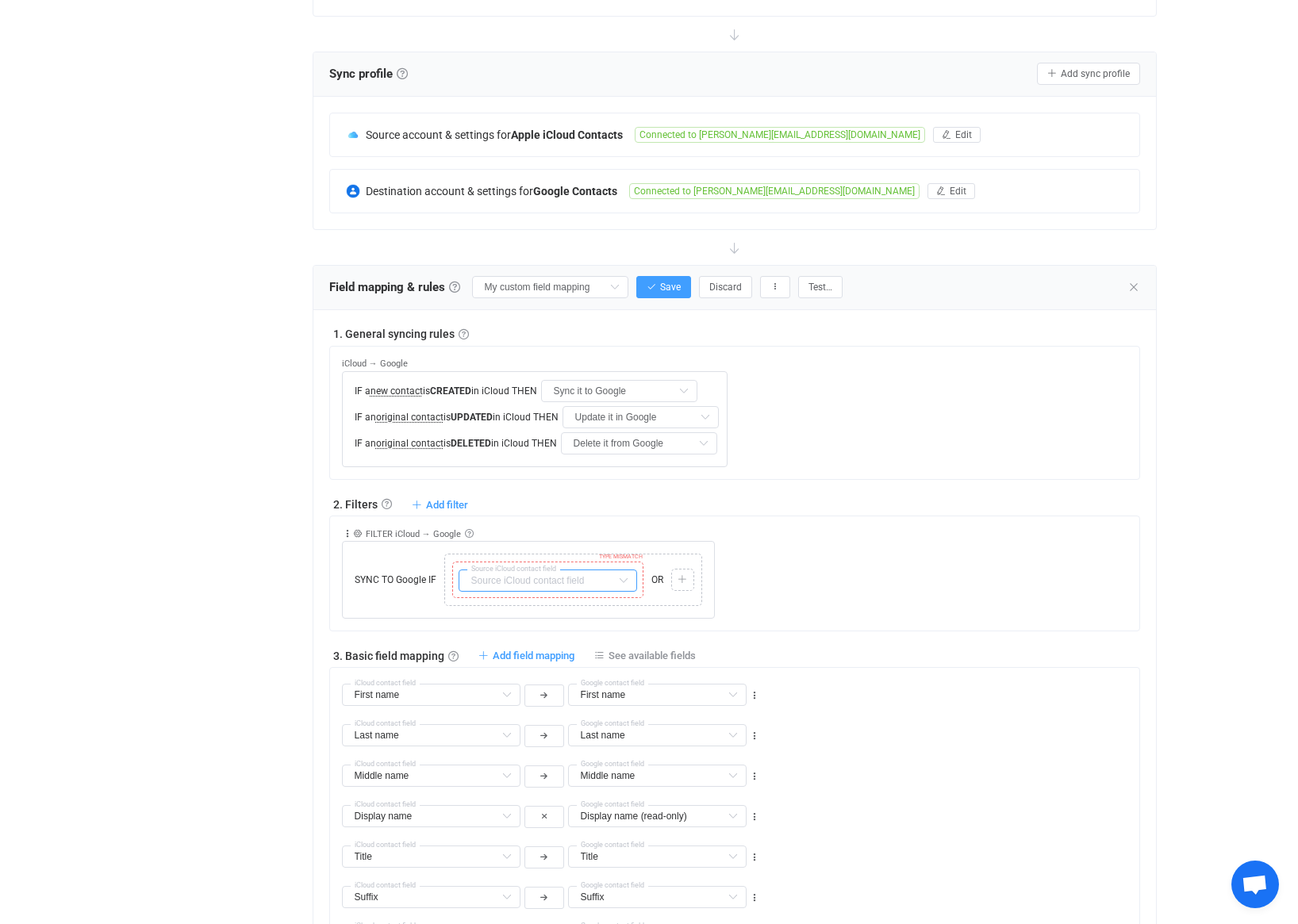
type input "All Emails"
click at [683, 579] on icon at bounding box center [682, 580] width 10 height 10
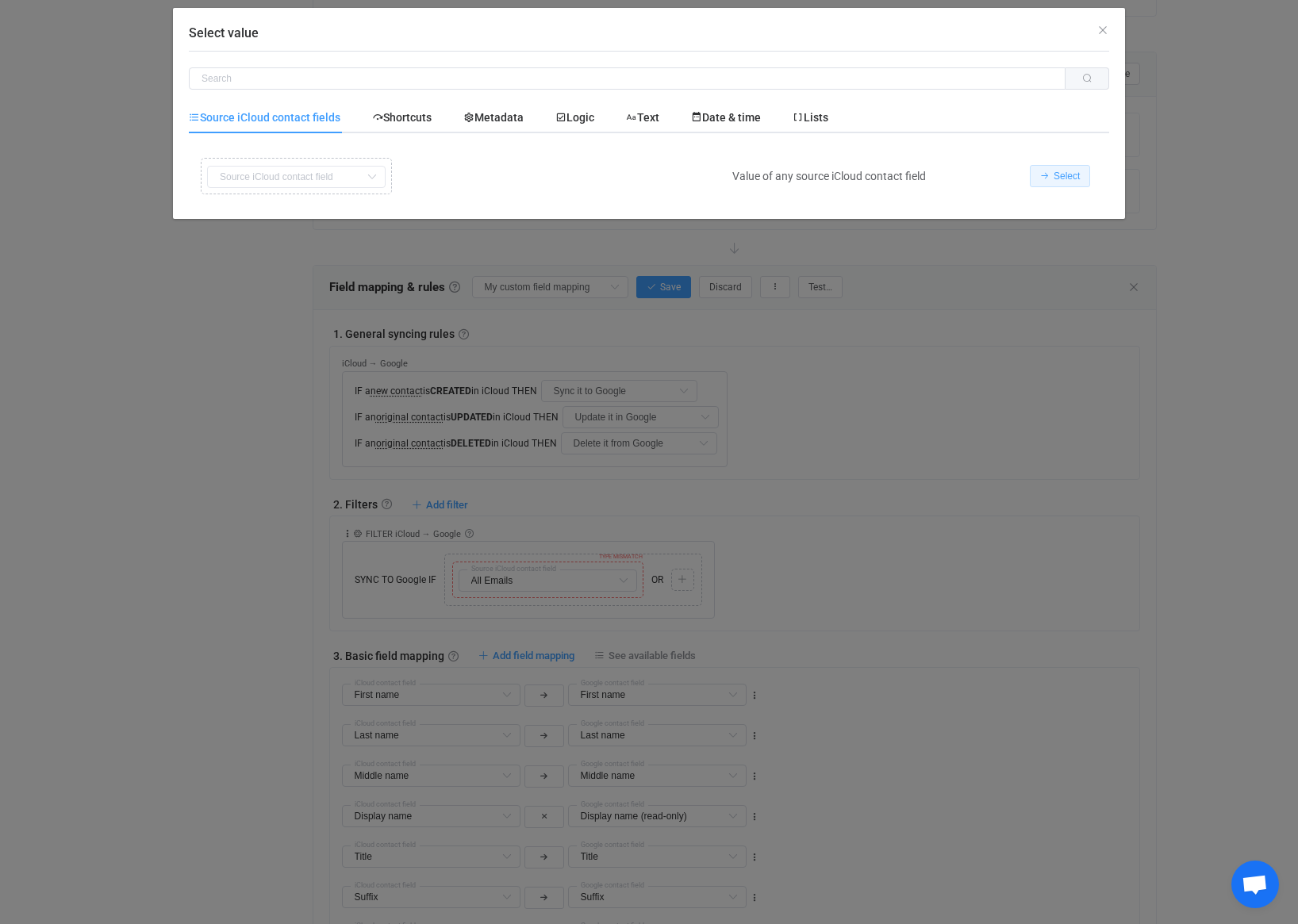
click at [1063, 174] on span "Select" at bounding box center [1066, 176] width 26 height 11
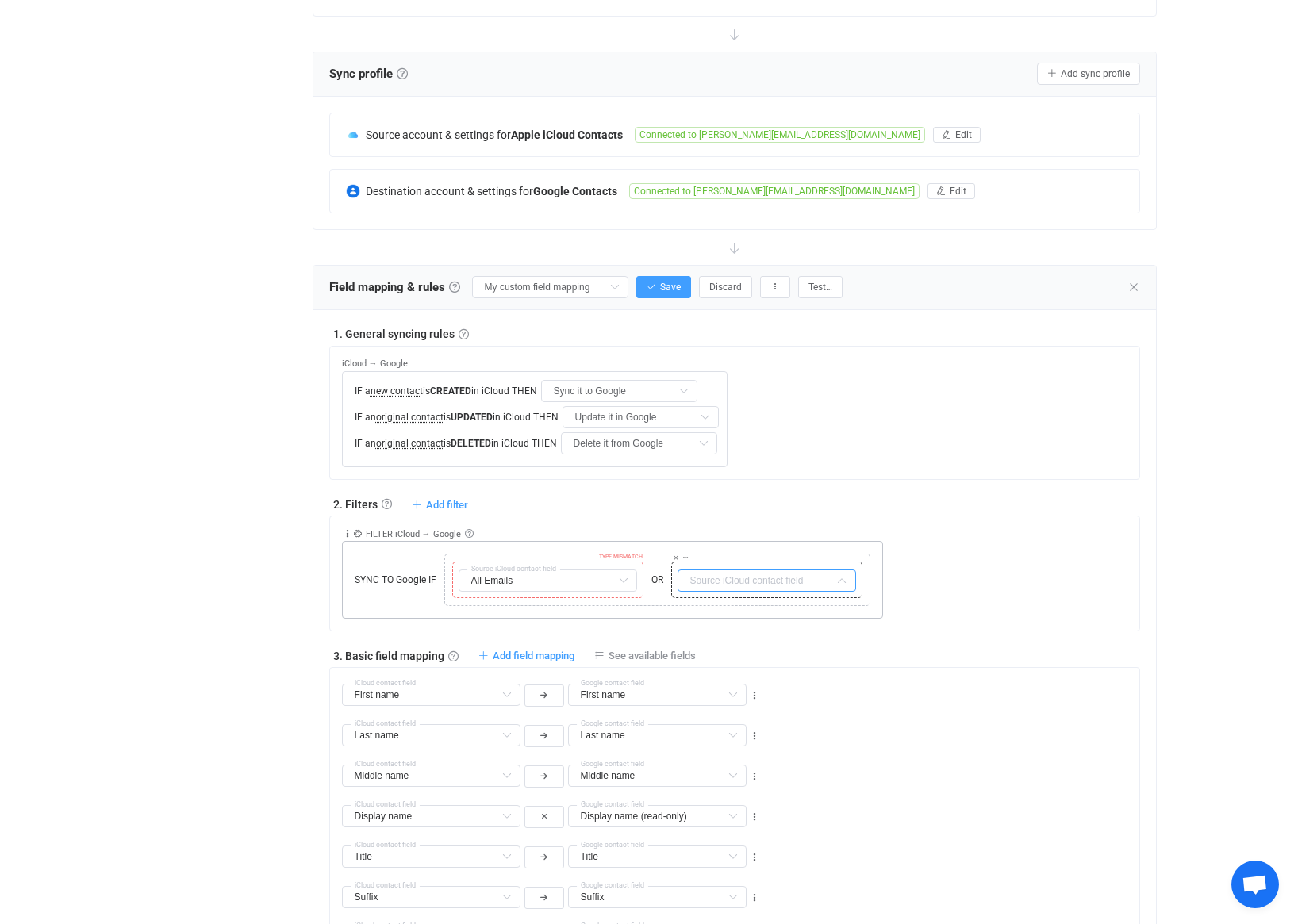
click at [730, 576] on input "text" at bounding box center [767, 581] width 178 height 22
click at [764, 773] on li "All Phones Default field" at bounding box center [851, 772] width 347 height 27
type input "All Phones"
click at [939, 611] on div "Collapse Move up Move down Delete Rule description FILTER iCloud → Google Inclu…" at bounding box center [741, 567] width 798 height 102
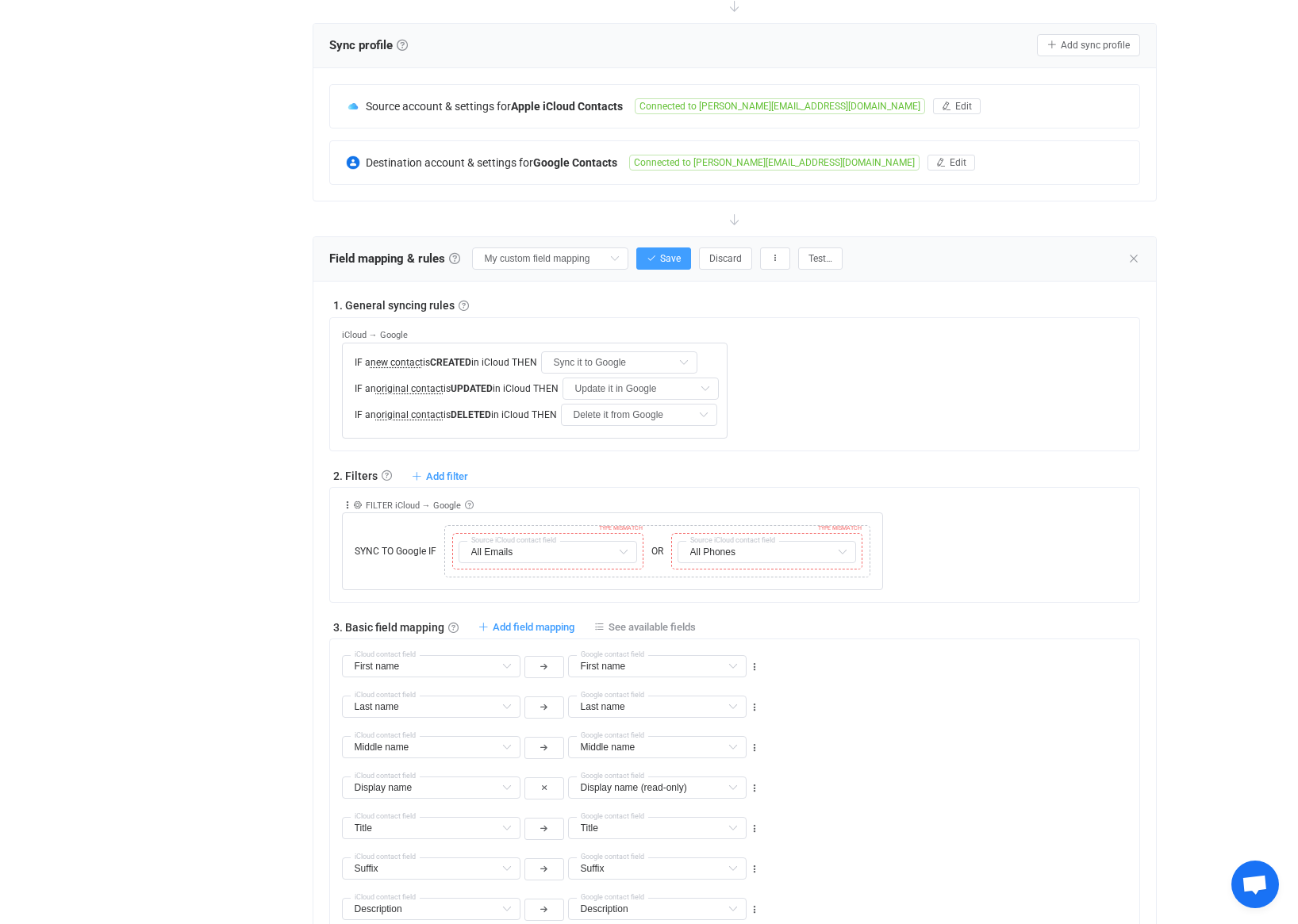
scroll to position [311, 0]
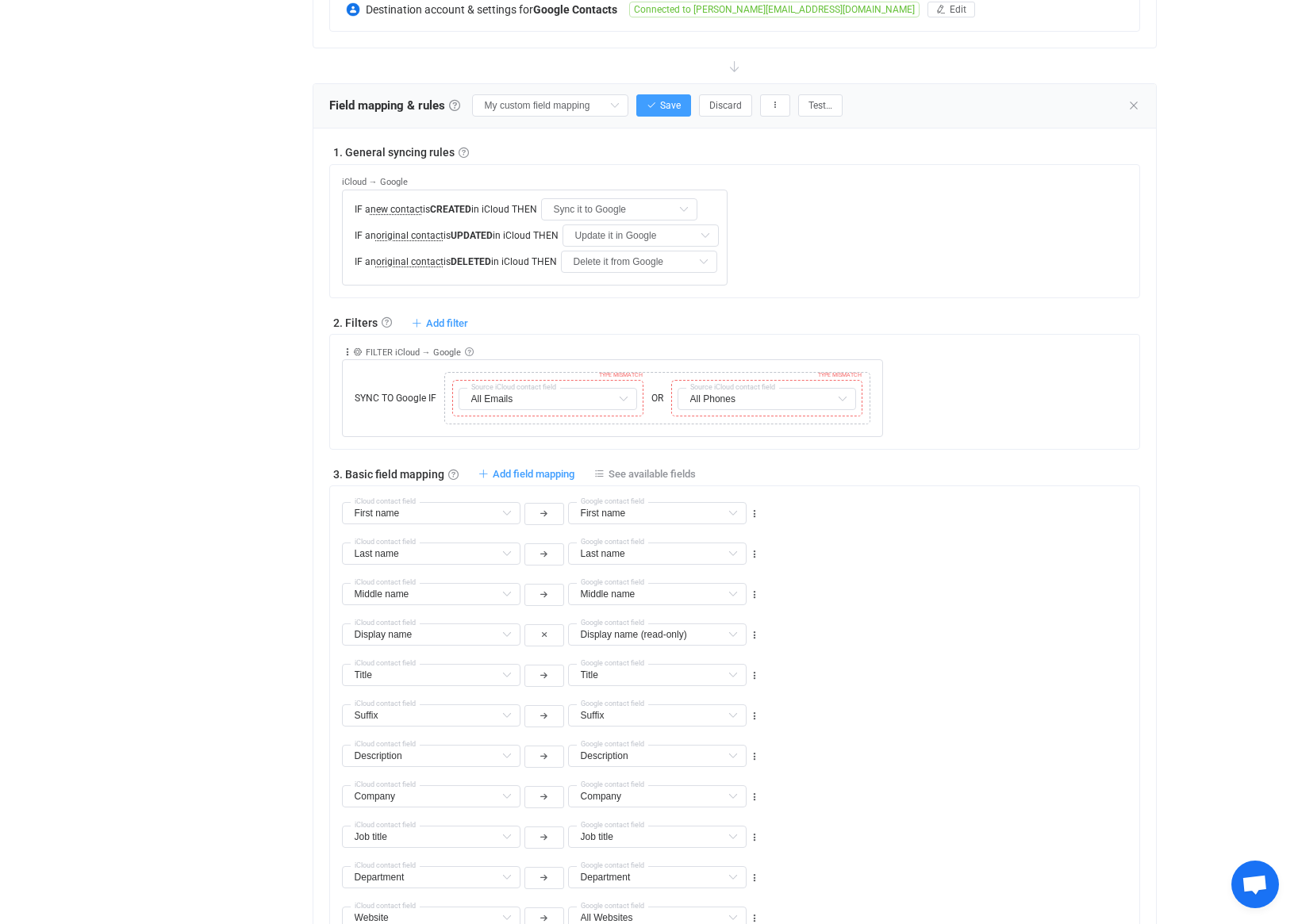
click at [890, 683] on div "Title Unstructured name Default field Title Default field Labels Default field …" at bounding box center [741, 668] width 798 height 41
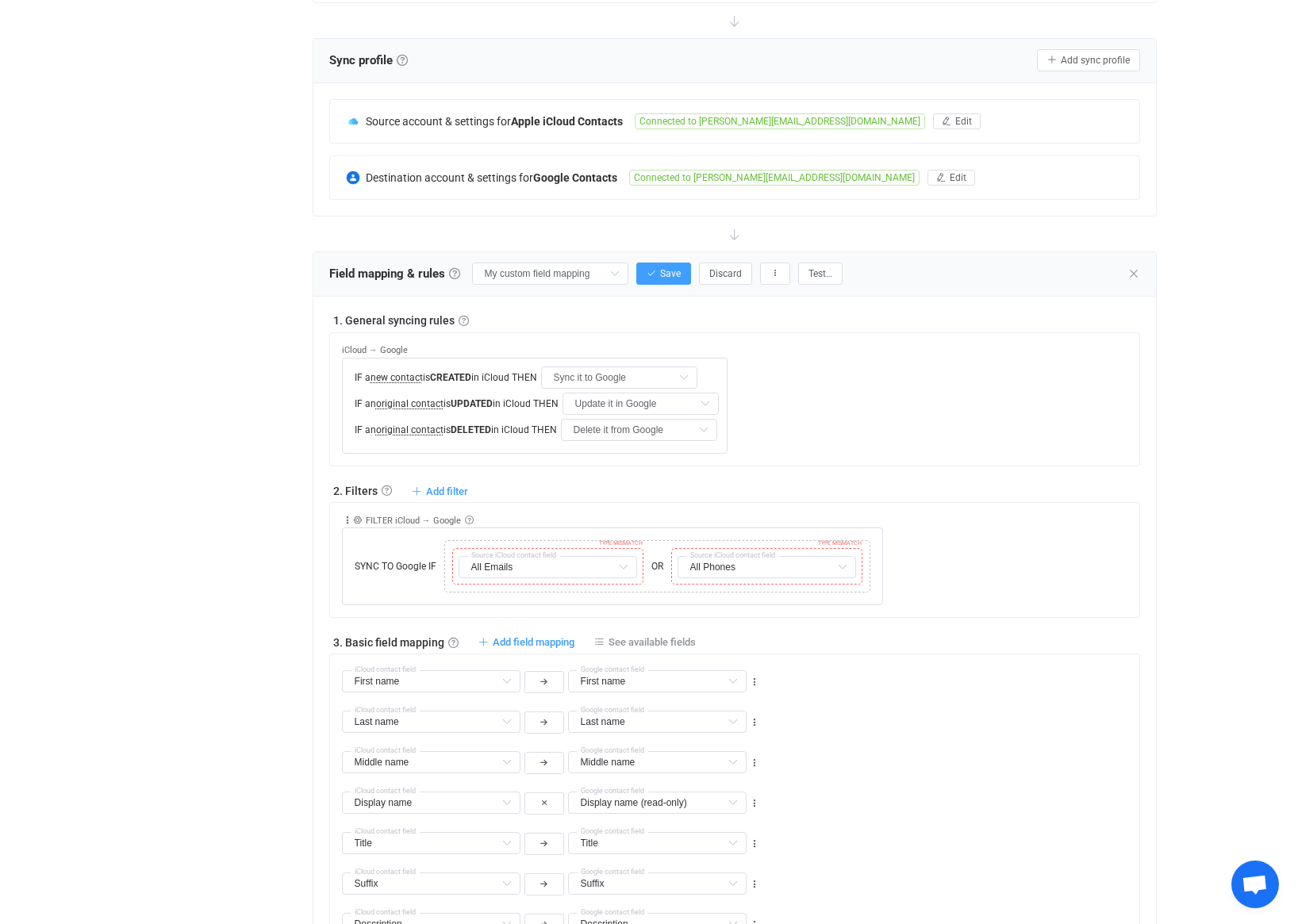
scroll to position [166, 0]
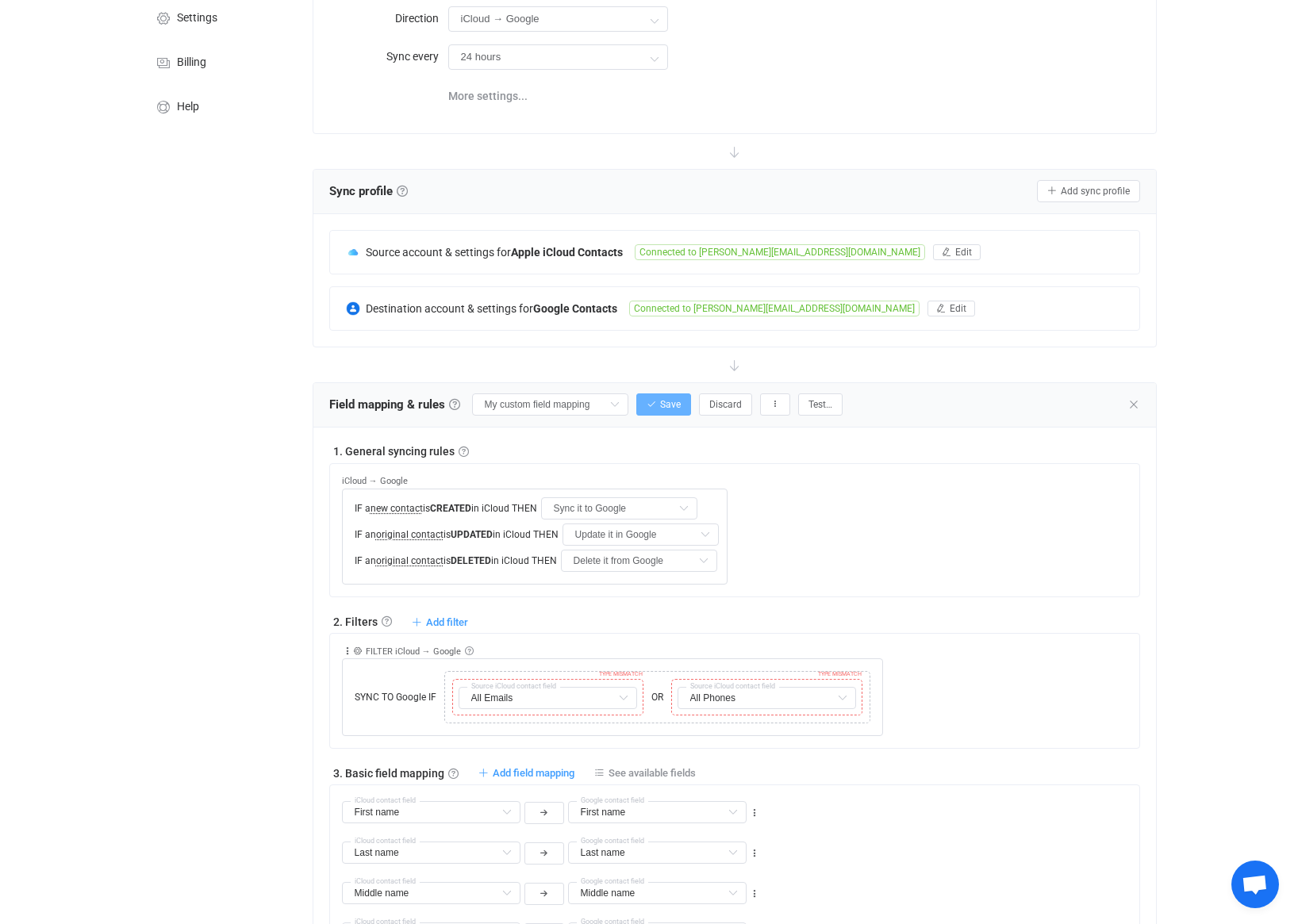
click at [687, 405] on button "Save" at bounding box center [664, 405] width 55 height 22
click at [833, 411] on button "Test…" at bounding box center [821, 405] width 45 height 22
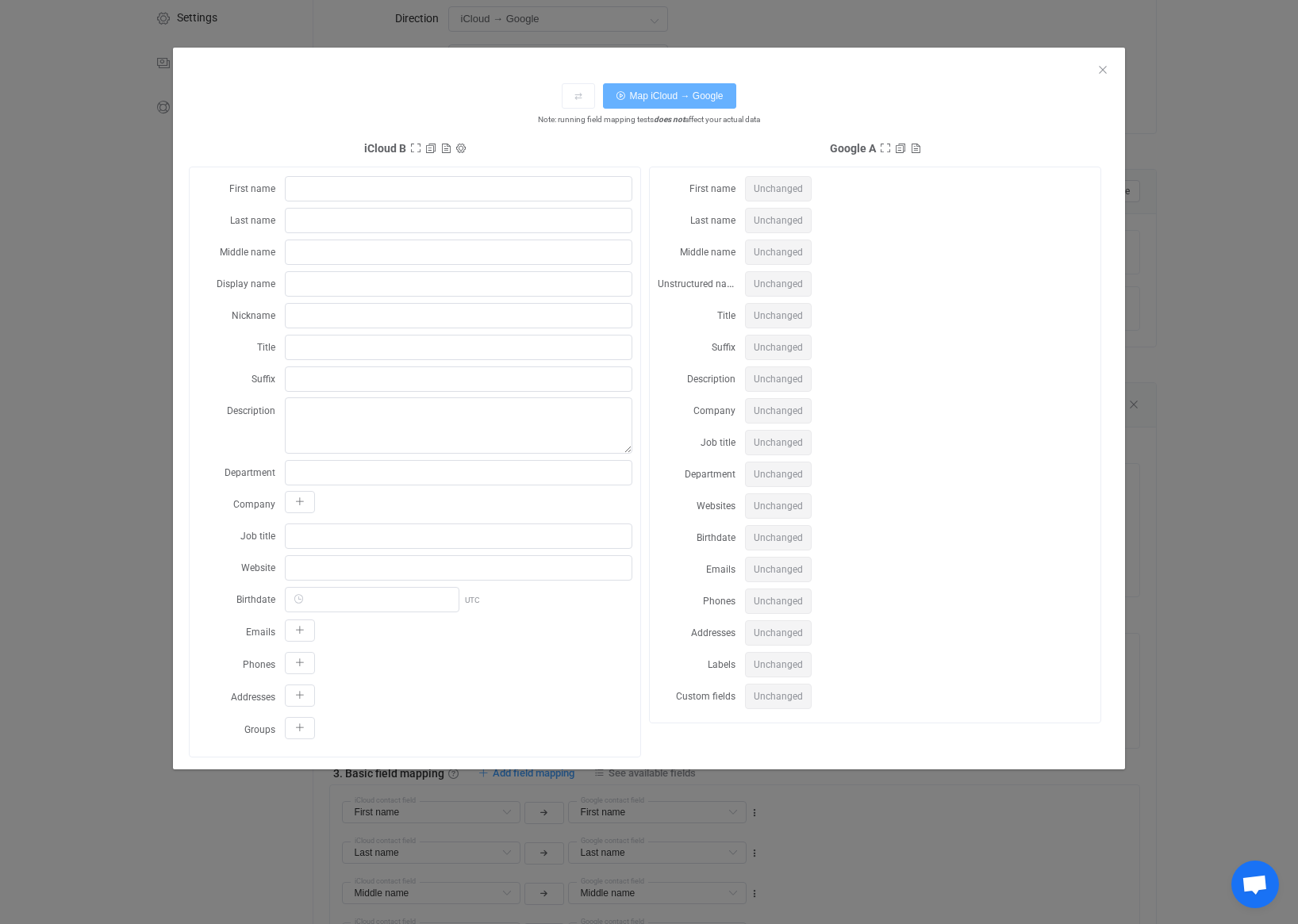
click at [688, 95] on span "Map iCloud → Google" at bounding box center [676, 96] width 93 height 11
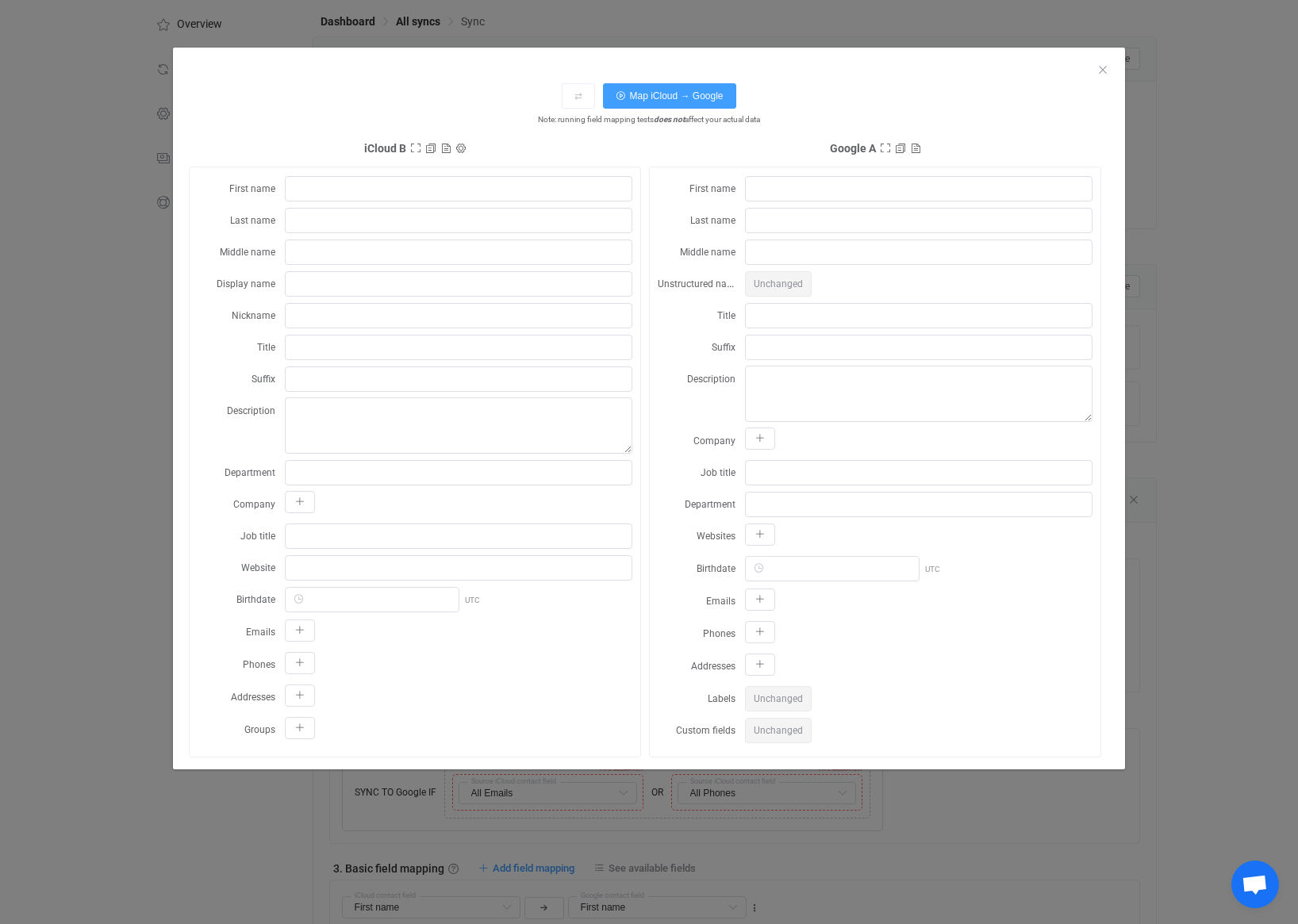
scroll to position [71, 0]
click at [791, 228] on input "dialog" at bounding box center [919, 221] width 347 height 25
click at [794, 215] on input "dialog" at bounding box center [919, 221] width 347 height 25
type input "[PERSON_NAME]"
type input "swim"
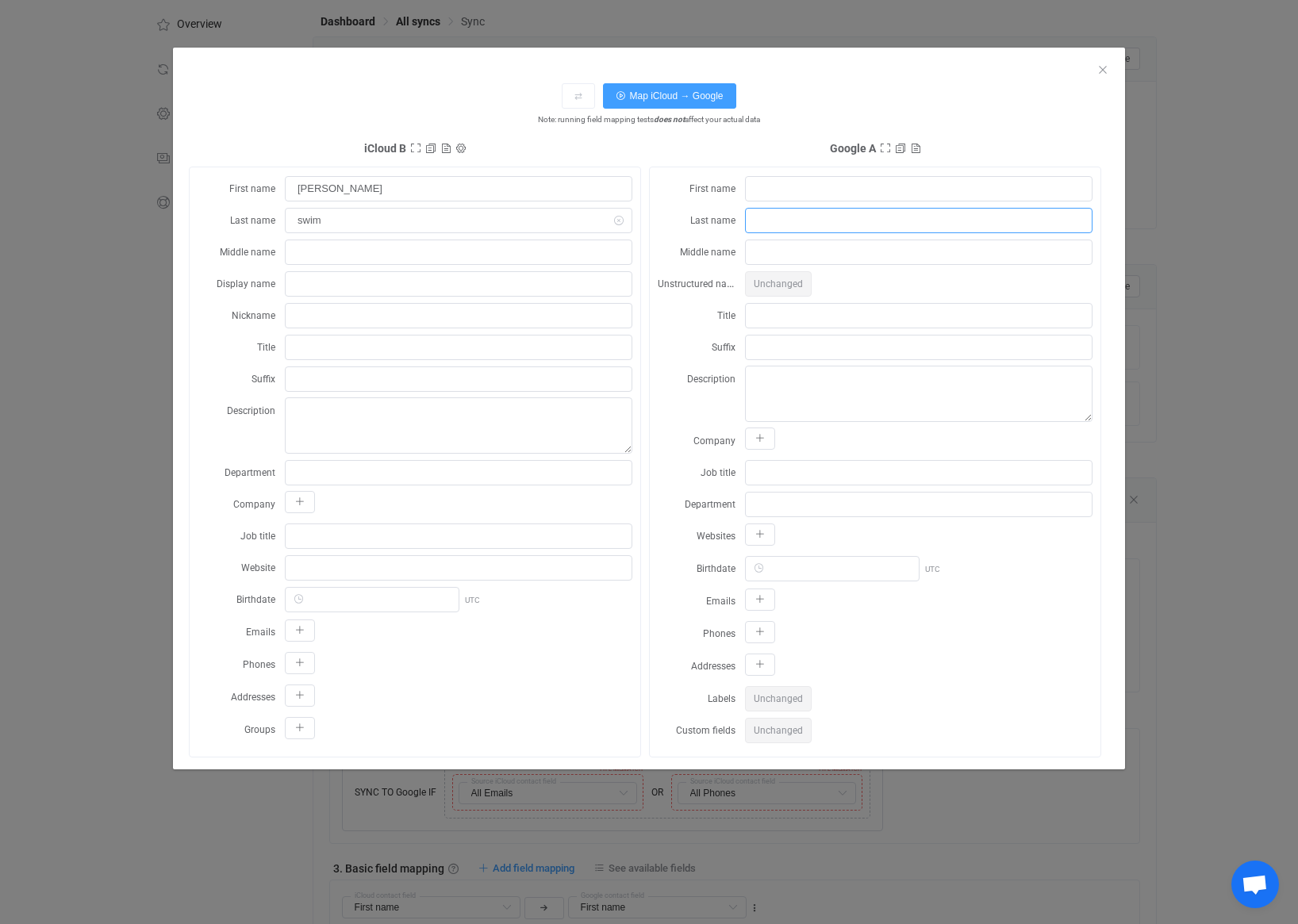
click at [803, 223] on input "dialog" at bounding box center [919, 221] width 347 height 25
click at [814, 214] on input "dialog" at bounding box center [919, 221] width 347 height 25
click at [811, 221] on input "dialog" at bounding box center [919, 221] width 347 height 25
click at [809, 223] on input "dialog" at bounding box center [919, 221] width 347 height 25
click at [793, 222] on input "dialog" at bounding box center [919, 221] width 347 height 25
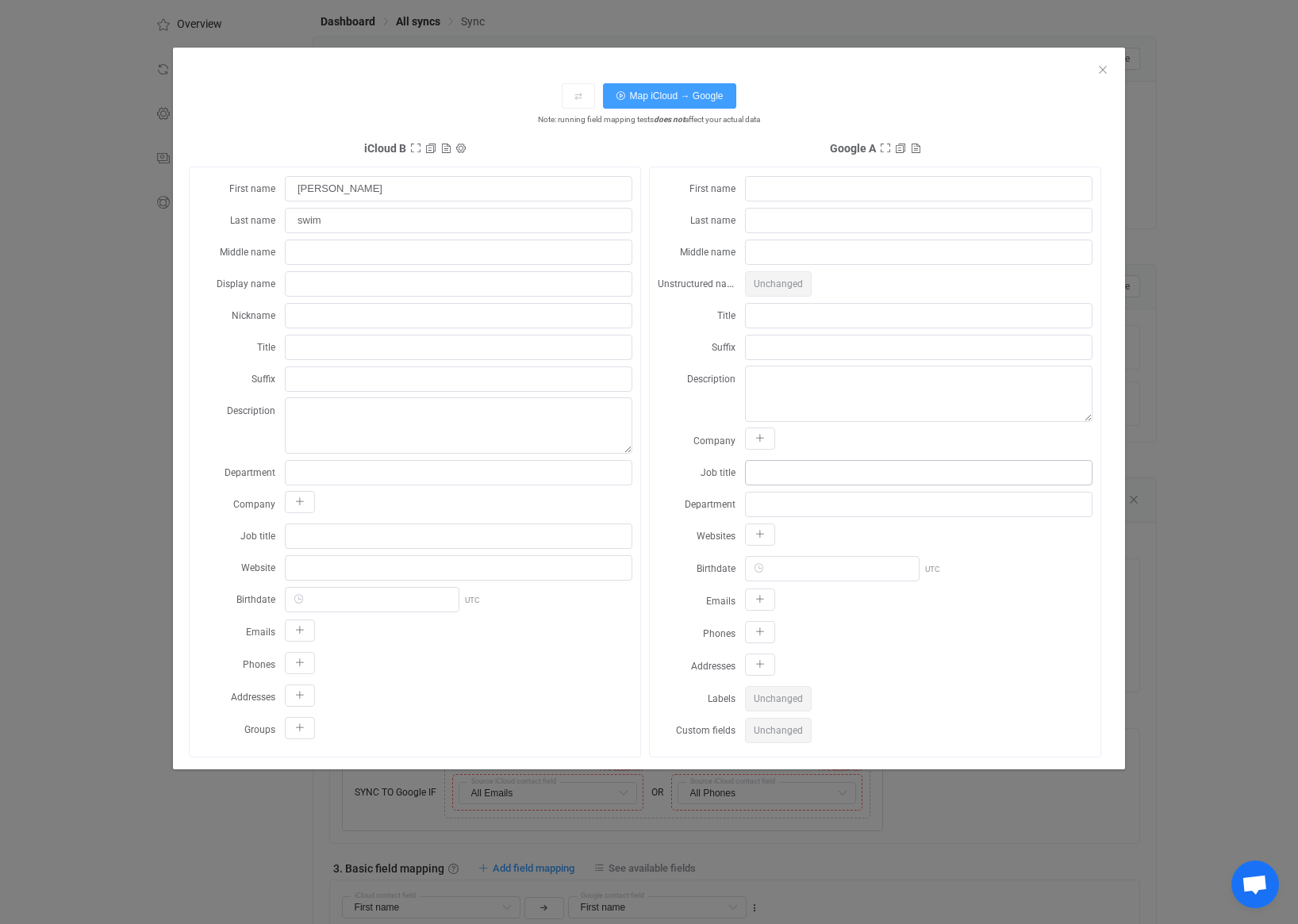
drag, startPoint x: 829, startPoint y: 485, endPoint x: 826, endPoint y: 474, distance: 11.4
click at [829, 484] on div "dialog" at bounding box center [919, 473] width 347 height 25
click at [825, 468] on input "dialog" at bounding box center [919, 473] width 347 height 25
click at [820, 468] on input "dialog" at bounding box center [919, 473] width 347 height 25
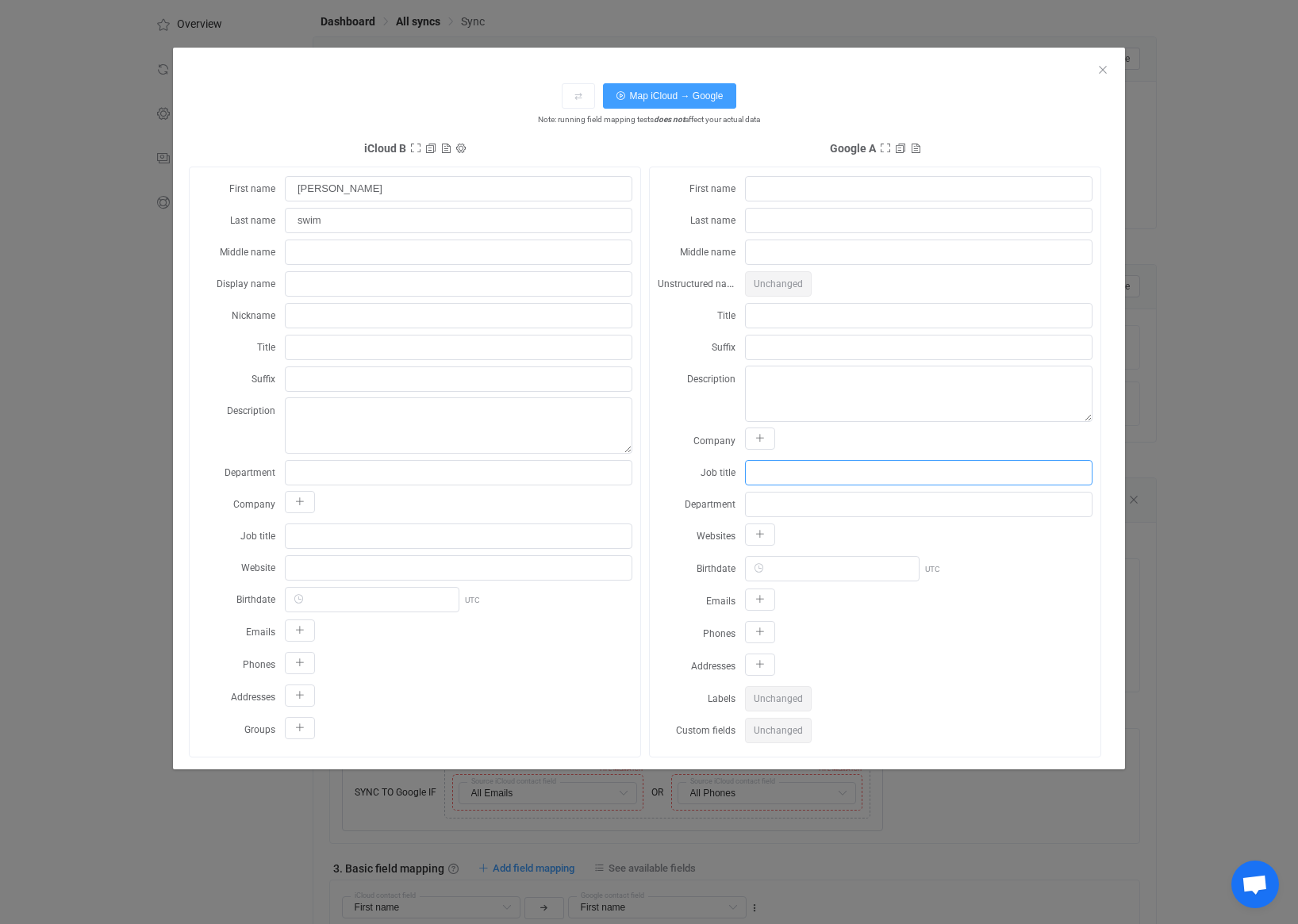
click at [778, 477] on input "dialog" at bounding box center [919, 473] width 347 height 25
click at [778, 494] on input "dialog" at bounding box center [919, 504] width 347 height 25
click at [780, 350] on input "dialog" at bounding box center [919, 347] width 347 height 25
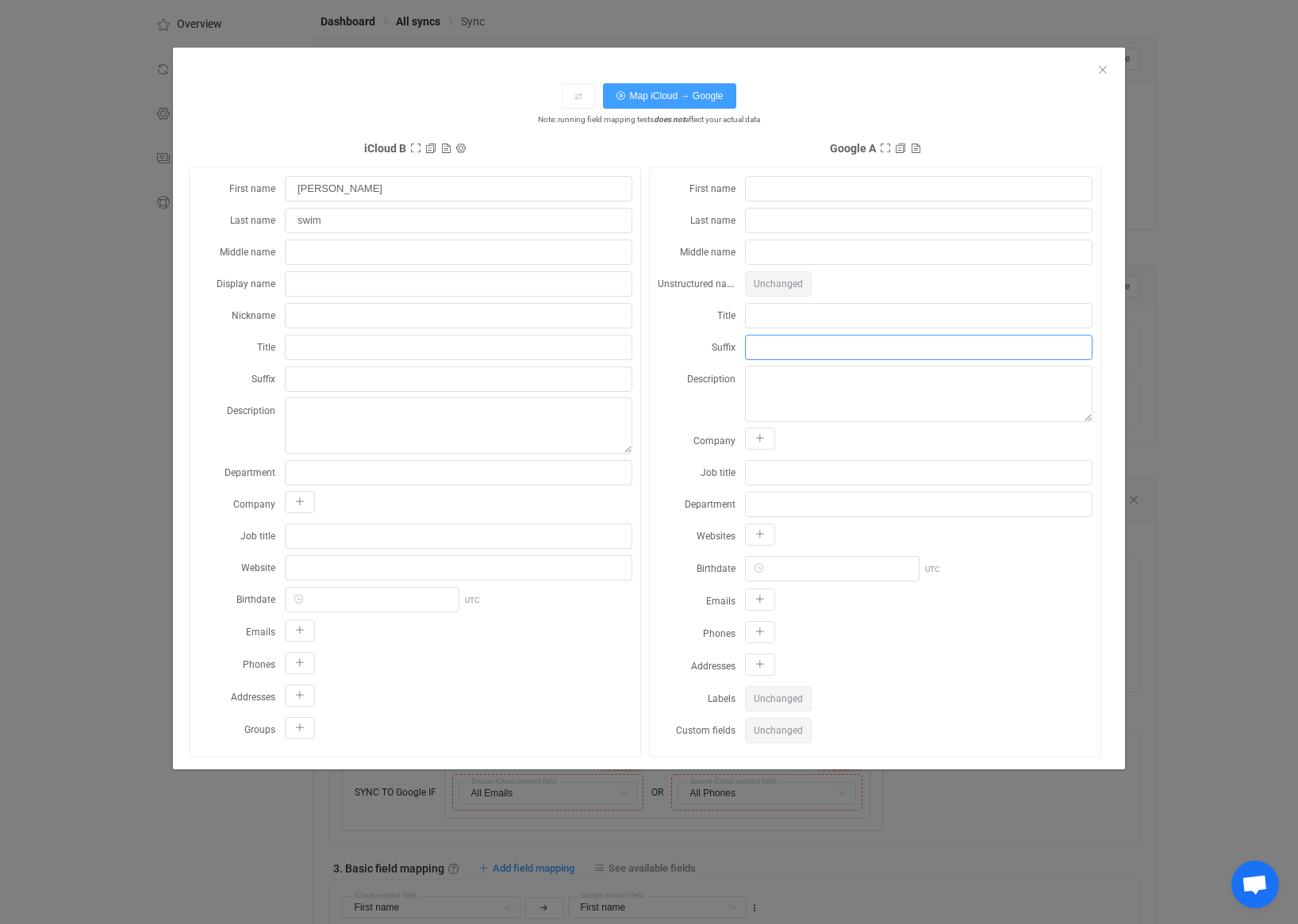
click at [780, 350] on input "dialog" at bounding box center [919, 347] width 347 height 25
click at [773, 452] on div "dialog" at bounding box center [919, 441] width 347 height 27
click at [774, 438] on button "dialog" at bounding box center [760, 439] width 30 height 22
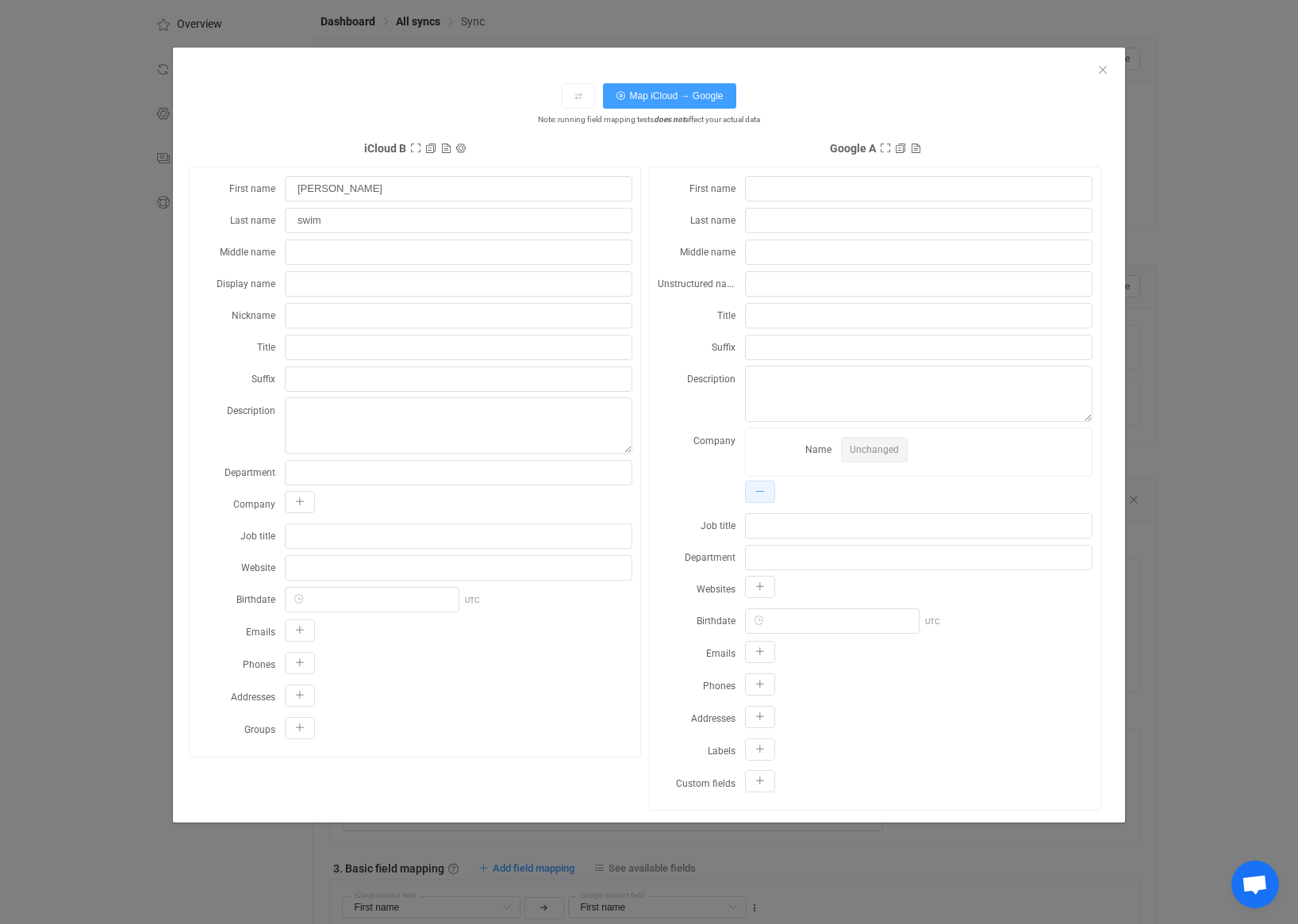
click at [774, 491] on button "dialog" at bounding box center [760, 491] width 30 height 22
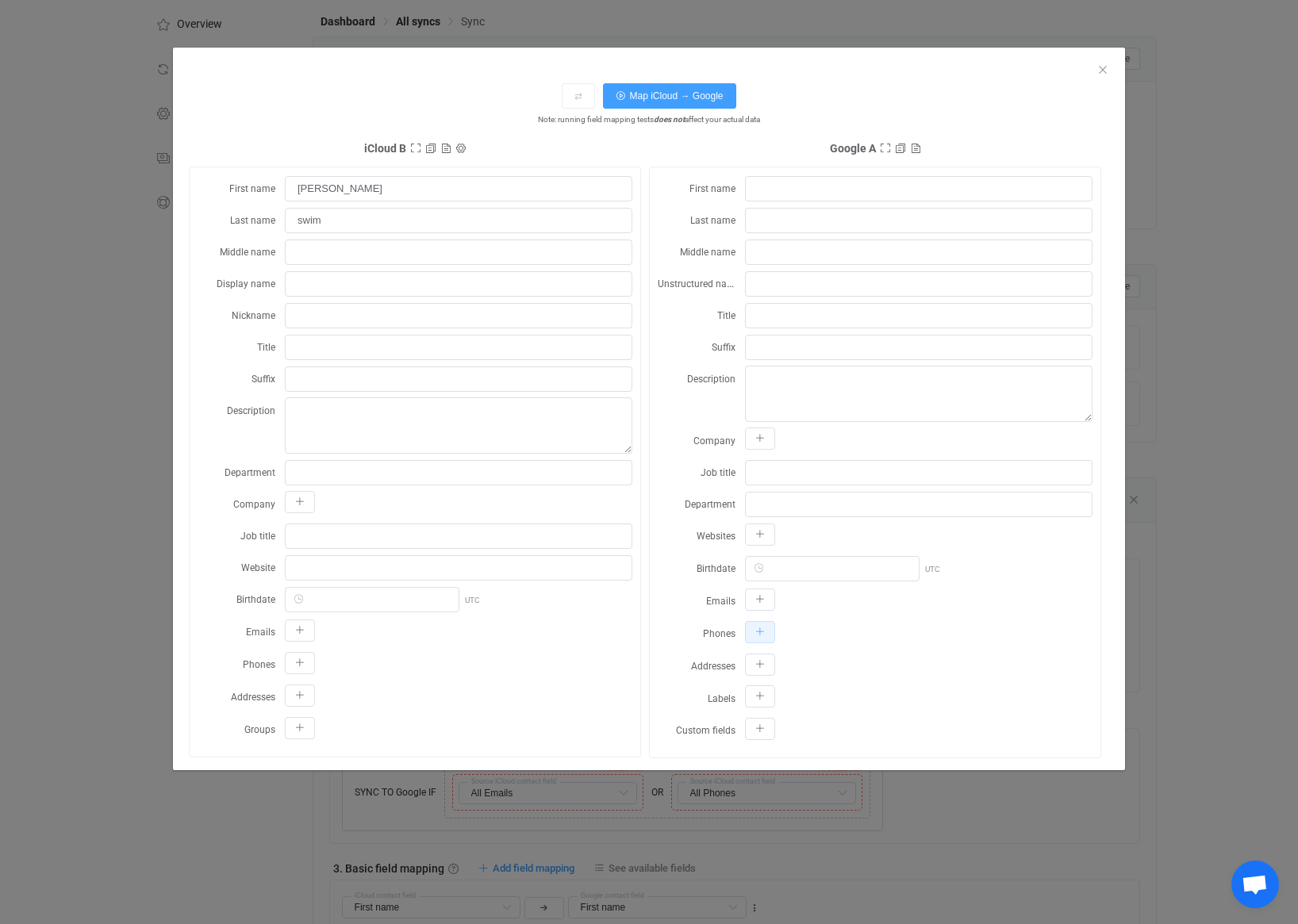
click at [756, 629] on icon "dialog" at bounding box center [760, 632] width 10 height 10
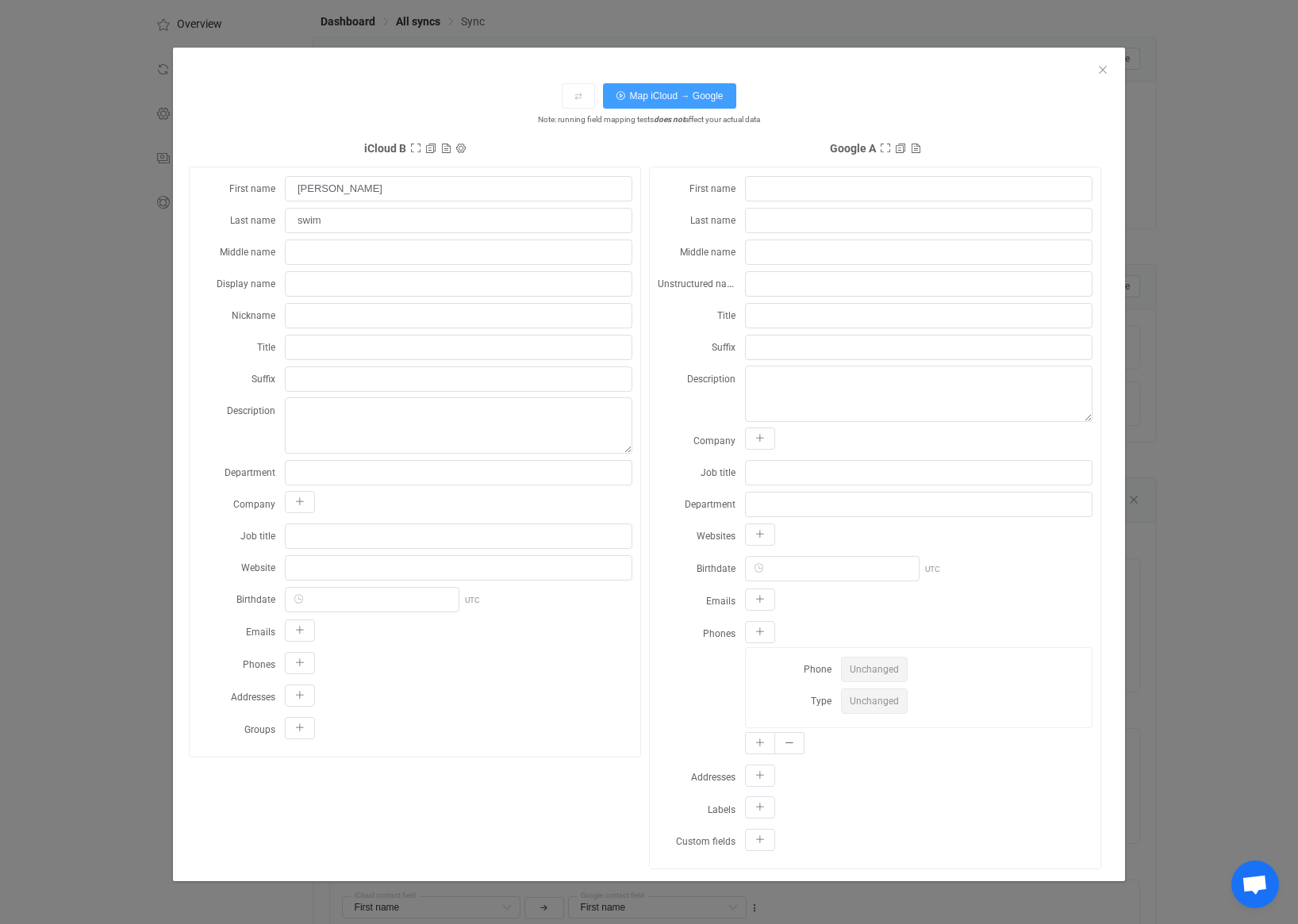
click at [830, 703] on span "Type" at bounding box center [822, 701] width 21 height 11
drag, startPoint x: 858, startPoint y: 698, endPoint x: 869, endPoint y: 671, distance: 29.2
click at [858, 697] on span "Unchanged" at bounding box center [874, 701] width 67 height 25
click at [869, 667] on span "Unchanged" at bounding box center [874, 669] width 67 height 25
click at [844, 189] on input "dialog" at bounding box center [919, 189] width 347 height 25
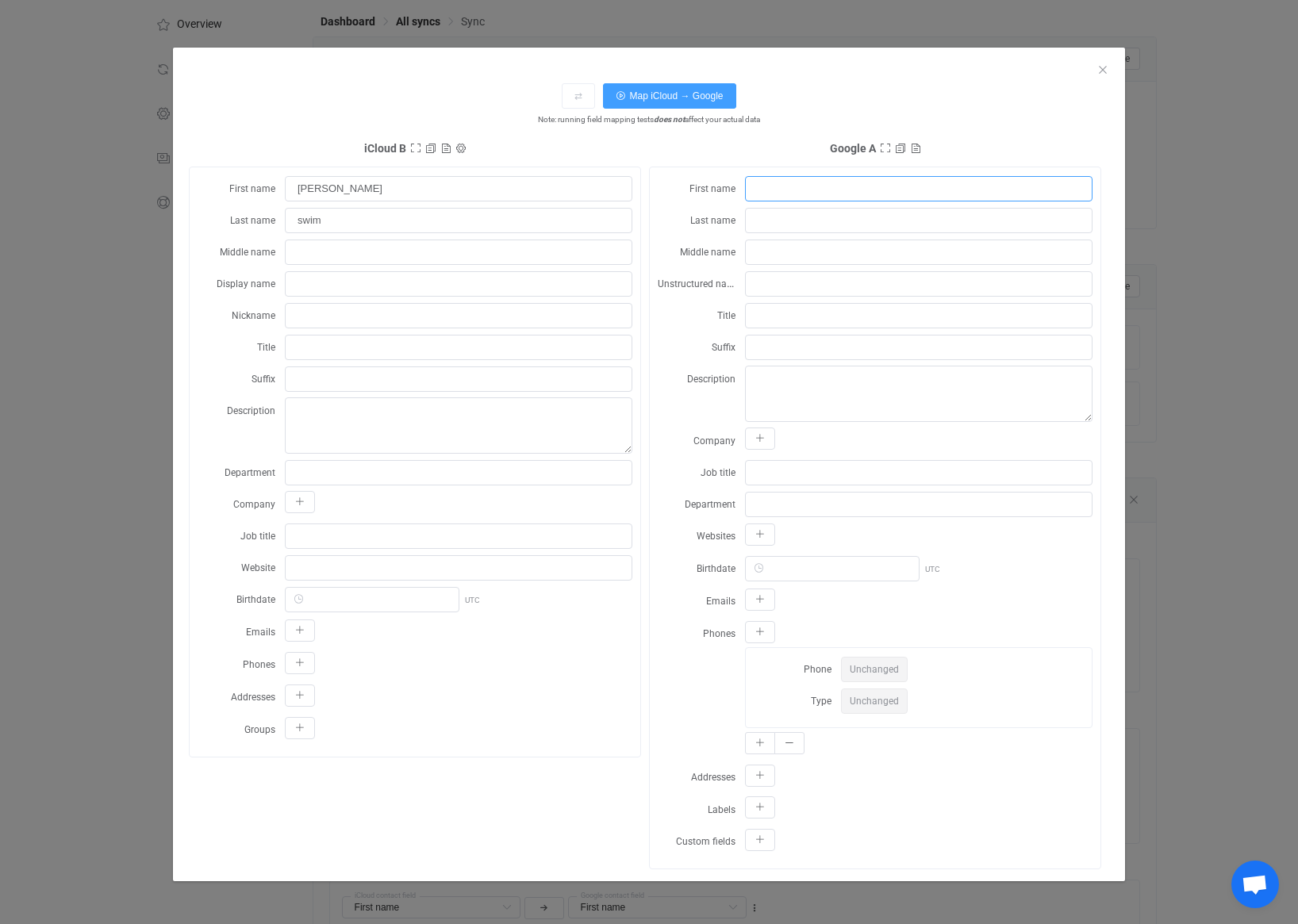
click at [844, 189] on input "dialog" at bounding box center [919, 189] width 347 height 25
click at [837, 186] on input "dialog" at bounding box center [919, 189] width 347 height 25
click at [710, 100] on span "Map iCloud → Google" at bounding box center [676, 96] width 93 height 11
type input "[PERSON_NAME]"
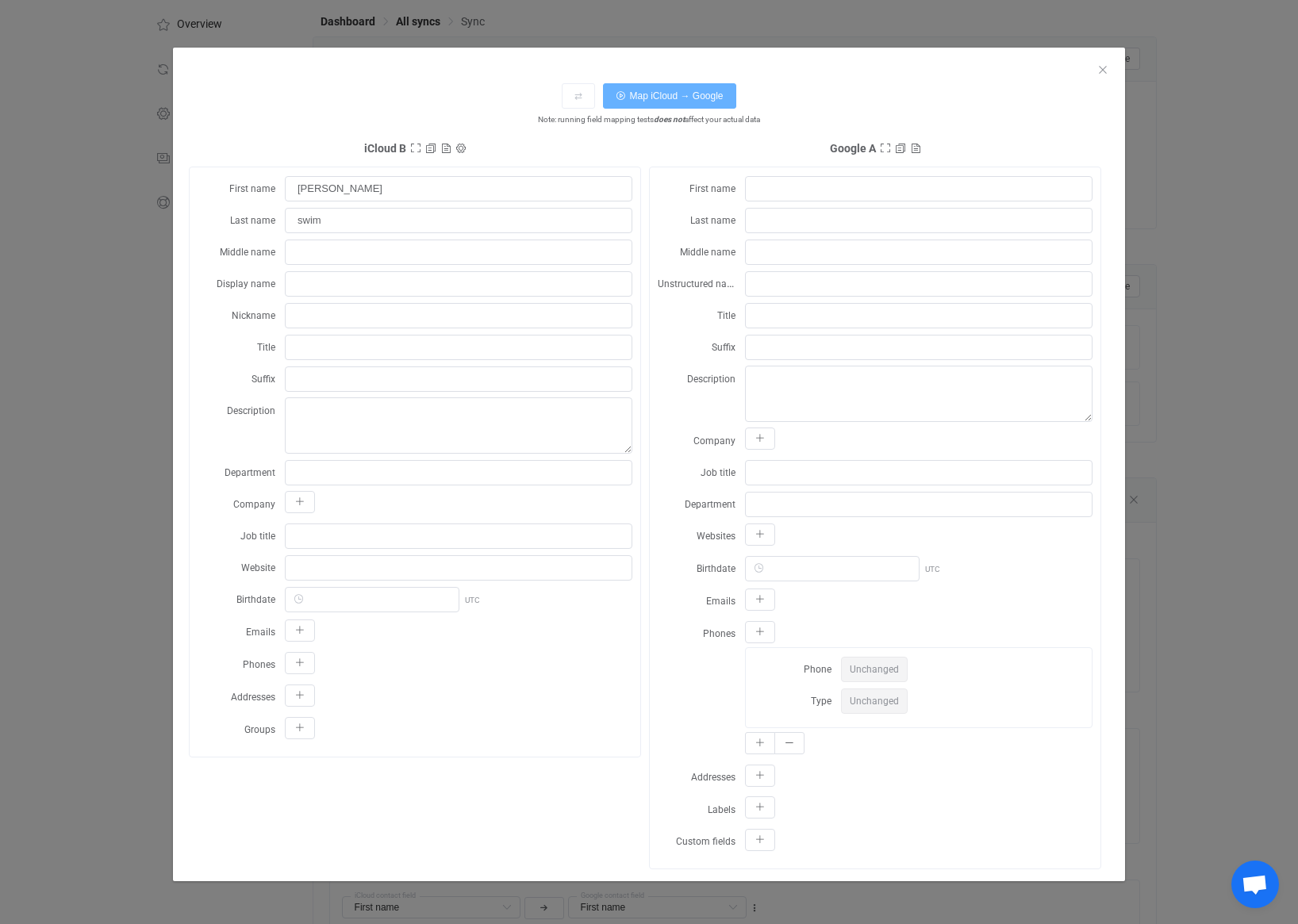
type input "swim"
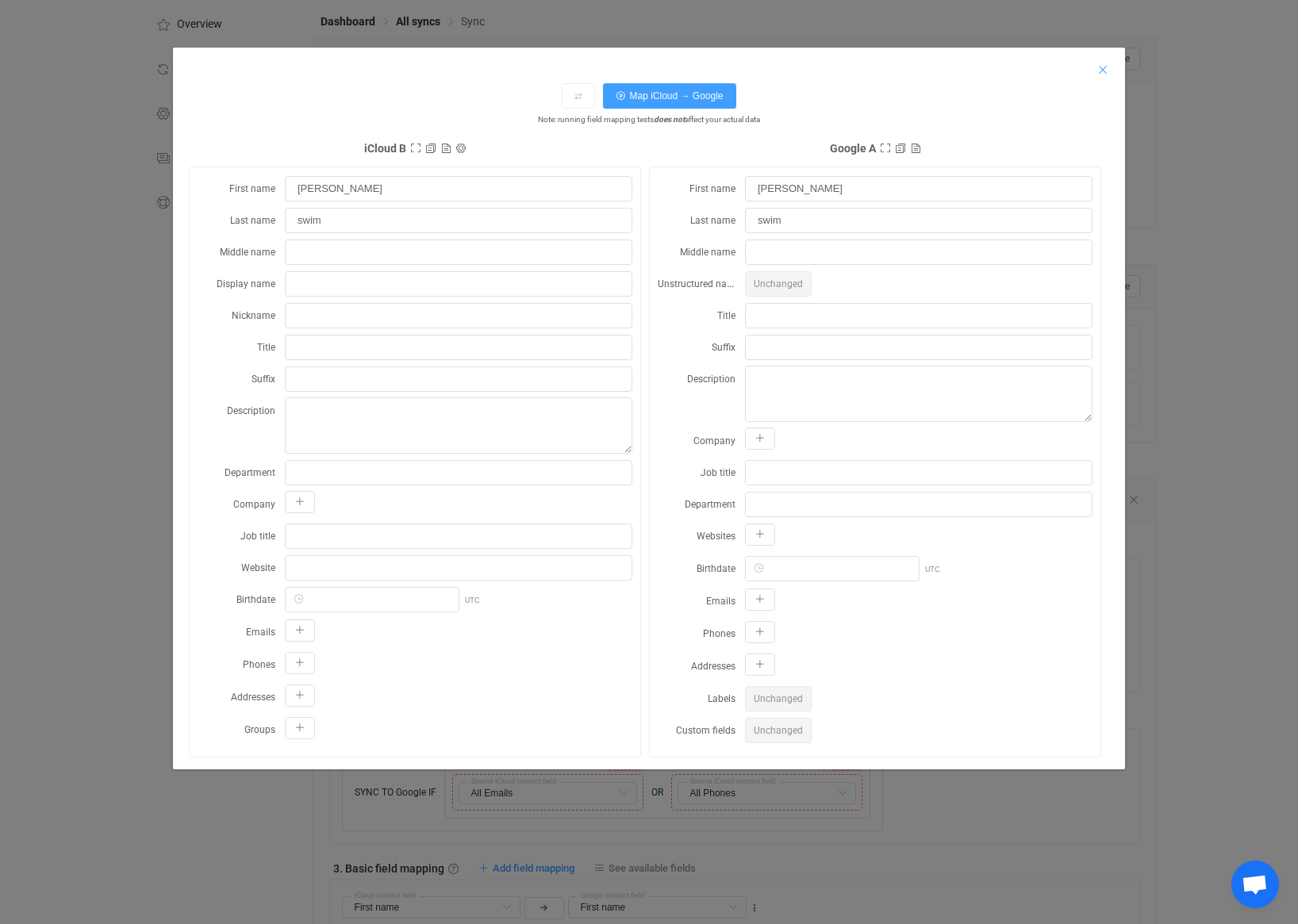
click at [1103, 69] on icon "Close" at bounding box center [1103, 70] width 13 height 13
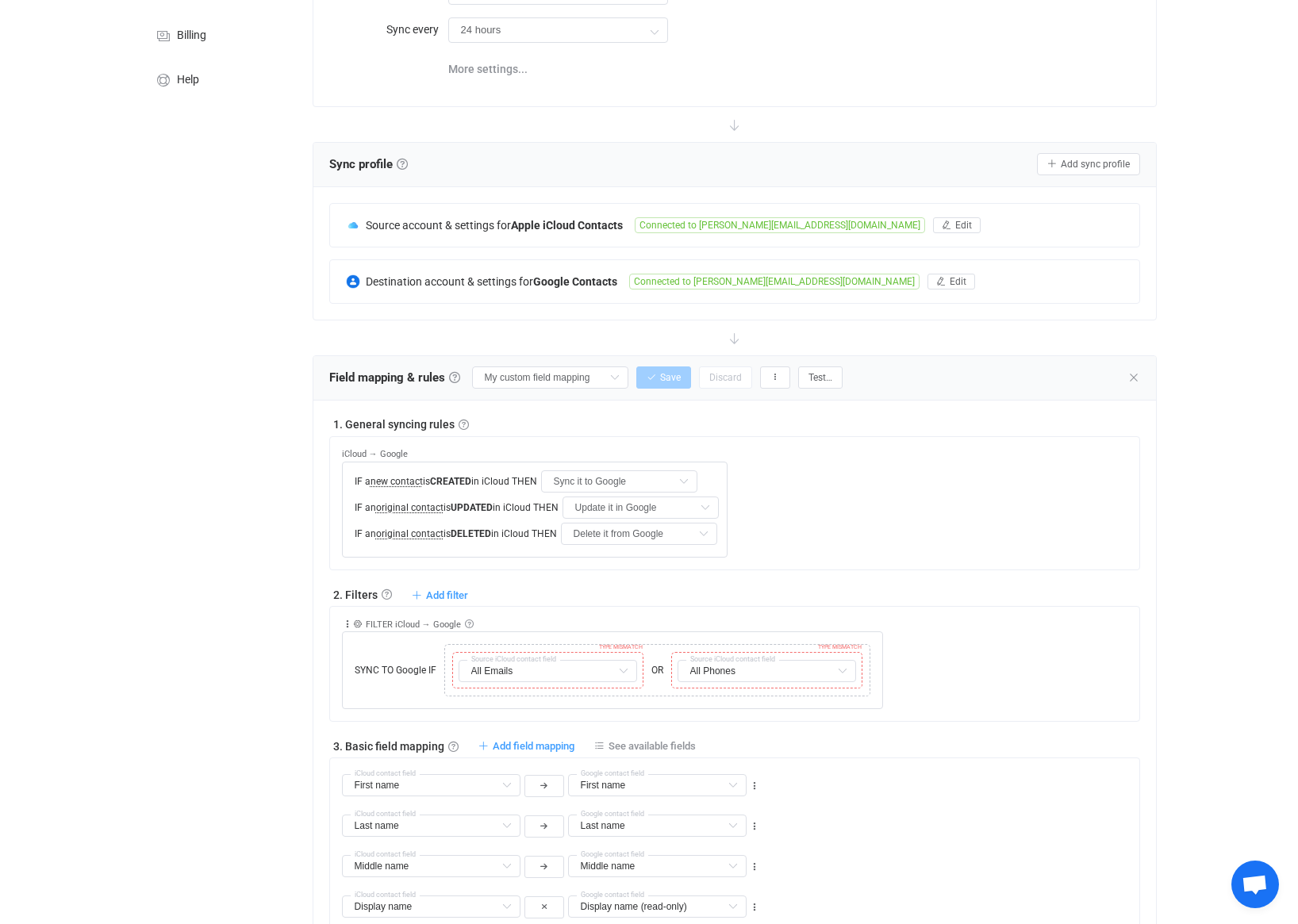
scroll to position [193, 0]
click at [771, 602] on div "2. Filters Filters Control what data is synced by adding inclusion or exclusion…" at bounding box center [735, 594] width 812 height 16
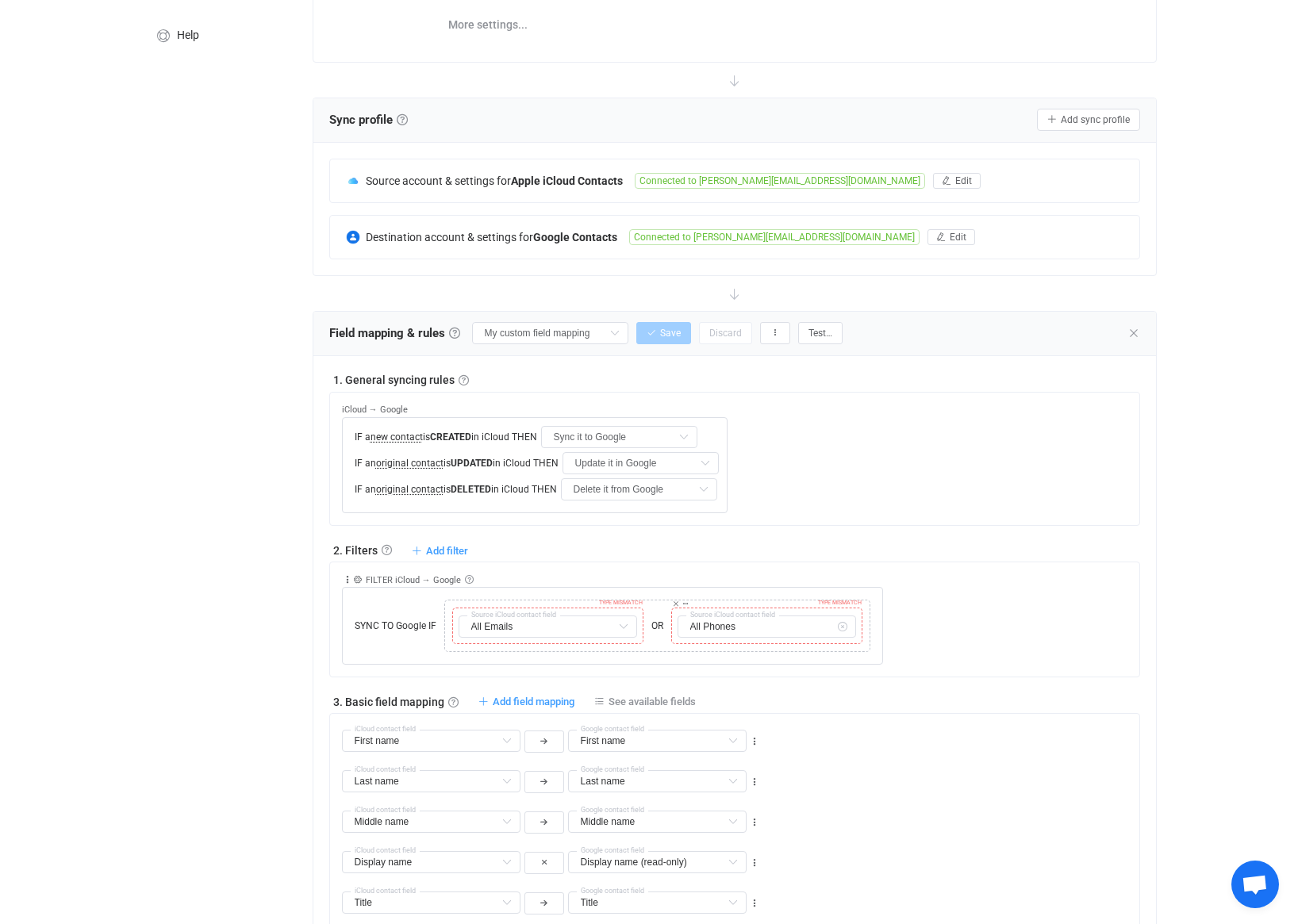
scroll to position [237, 0]
click at [457, 550] on span "Add filter" at bounding box center [447, 550] width 42 height 12
click at [390, 677] on li "Don't sync contact to Google if …" at bounding box center [369, 674] width 190 height 29
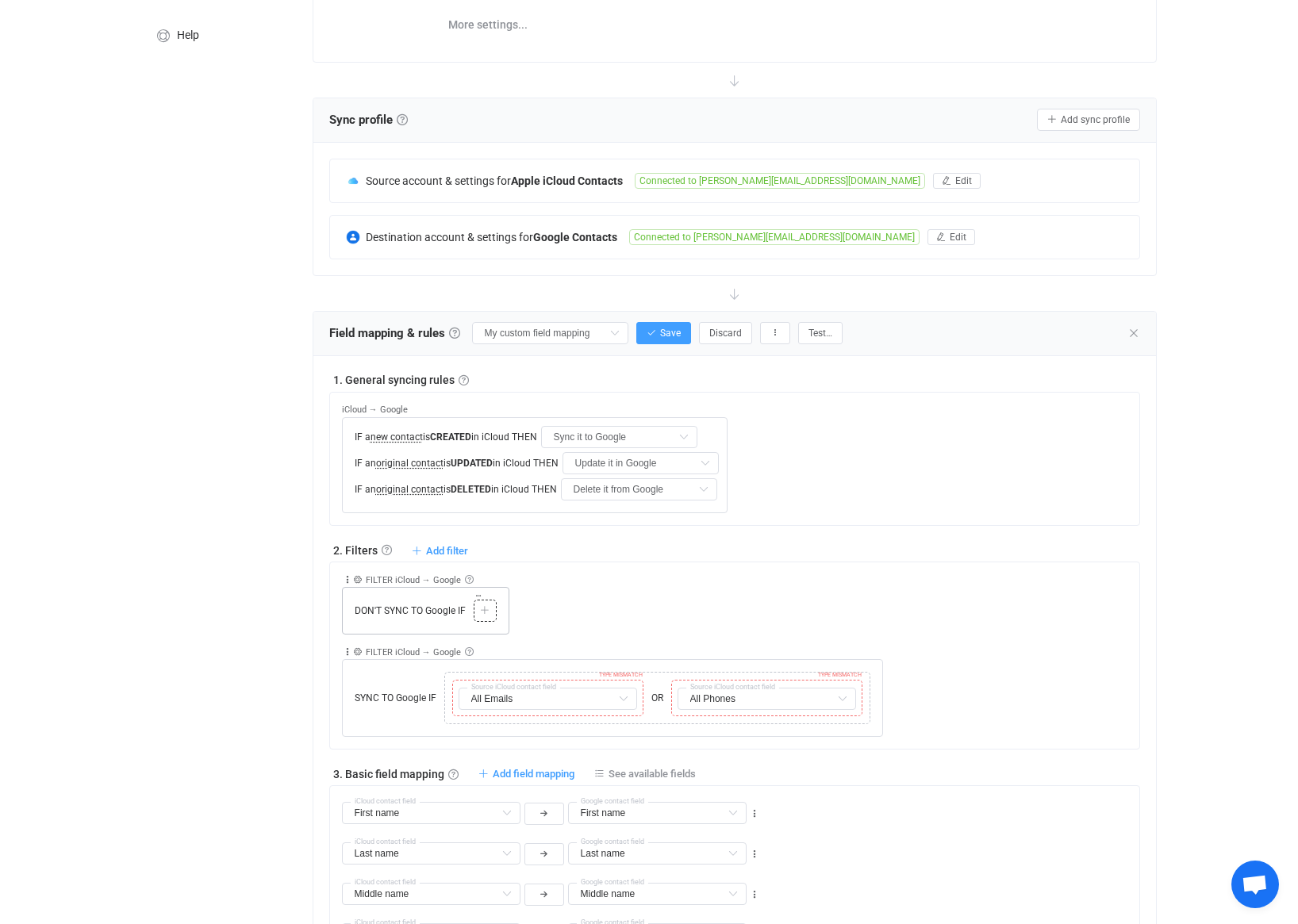
click at [482, 615] on icon at bounding box center [484, 611] width 10 height 10
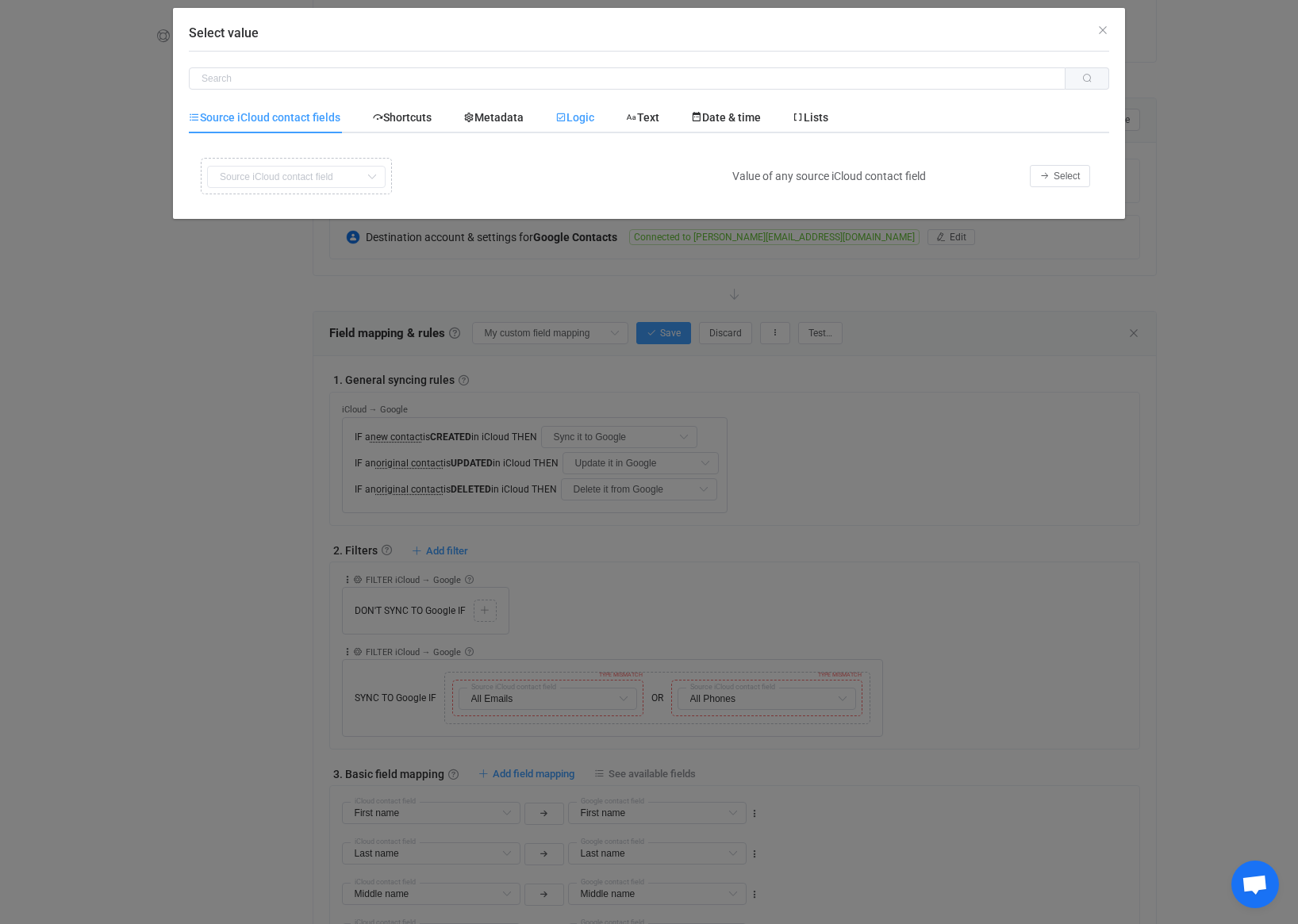
click at [580, 122] on span "Logic" at bounding box center [574, 117] width 39 height 13
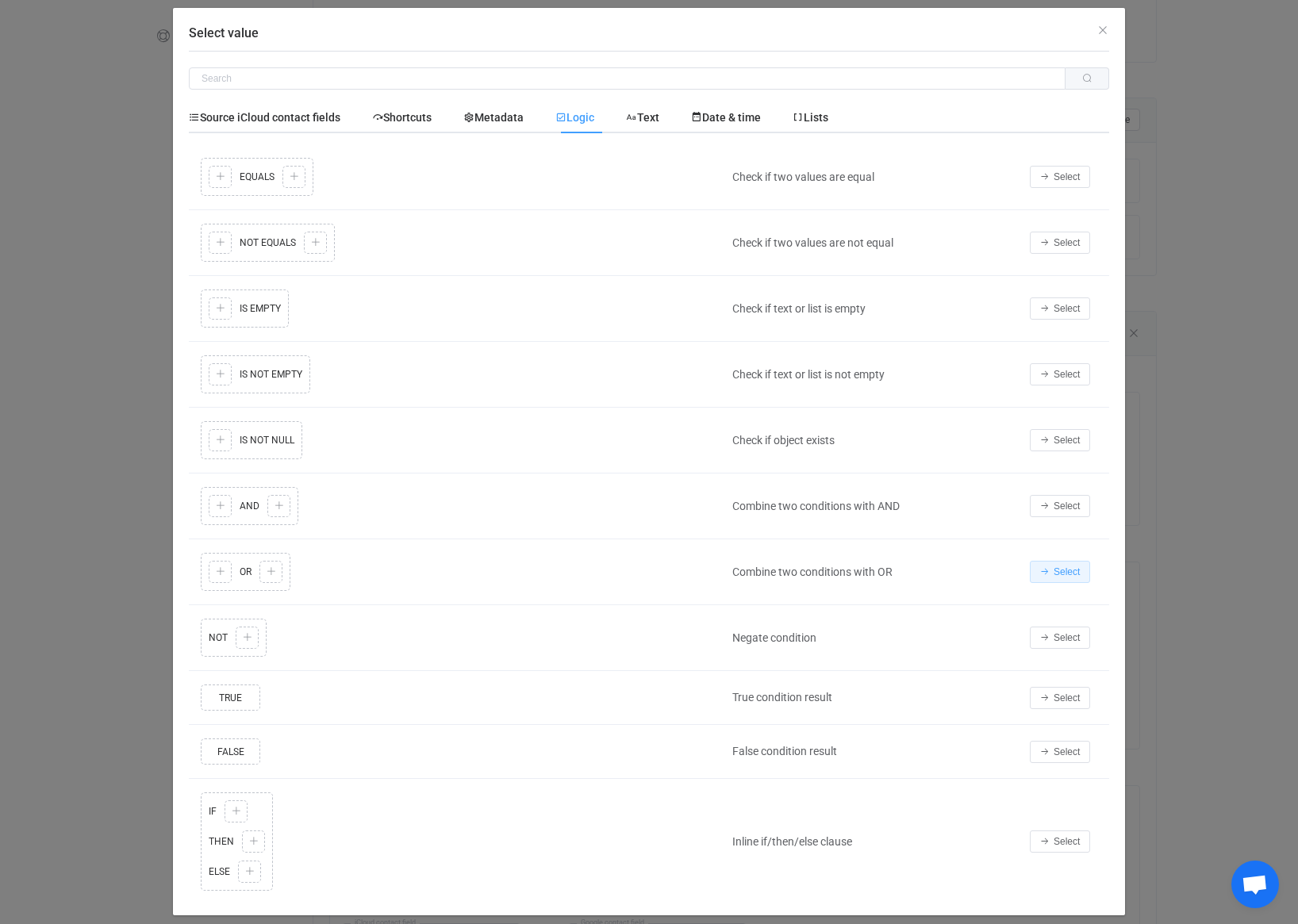
click at [1049, 570] on button "Select" at bounding box center [1060, 572] width 61 height 22
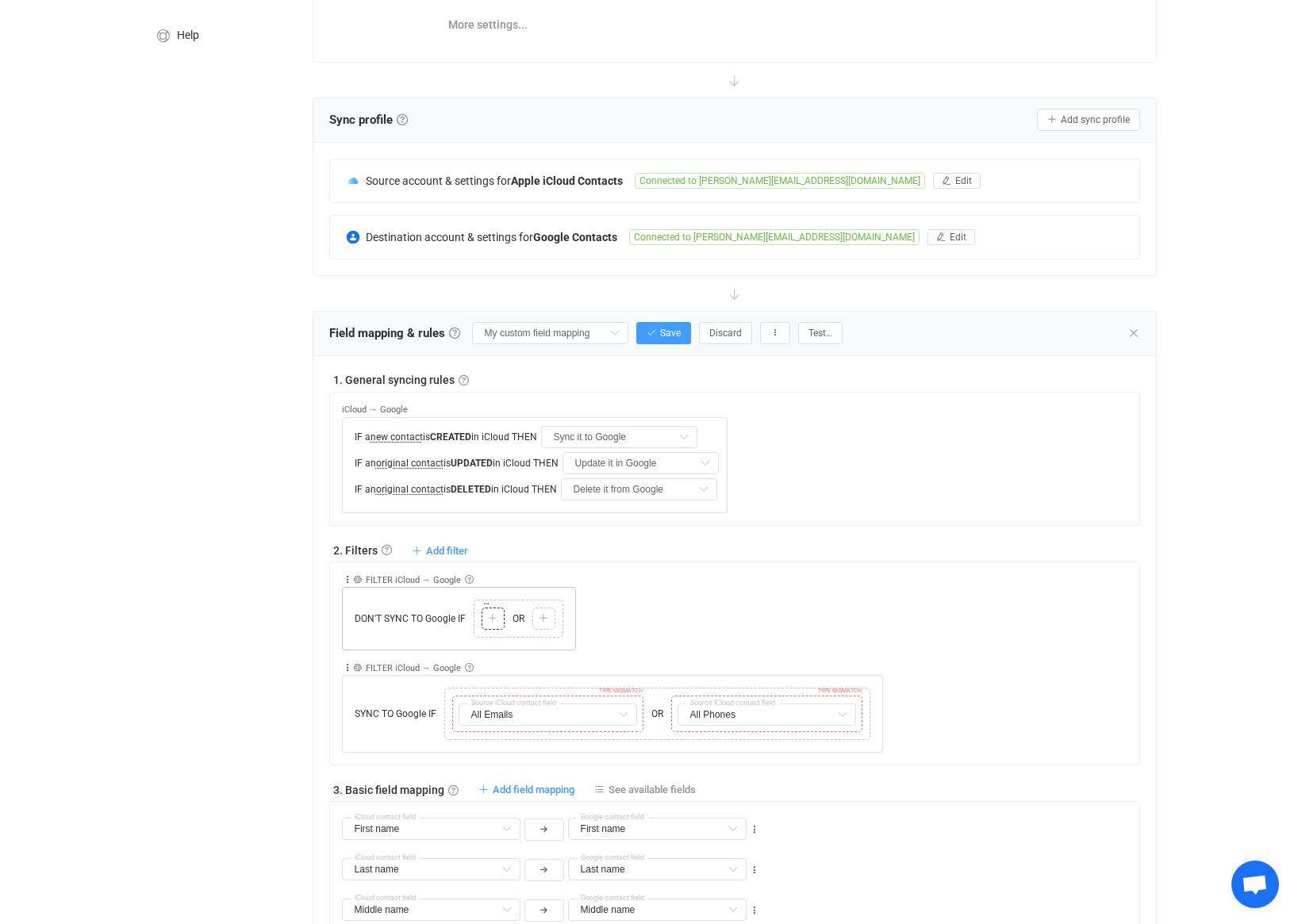
click at [492, 621] on icon at bounding box center [492, 619] width 10 height 10
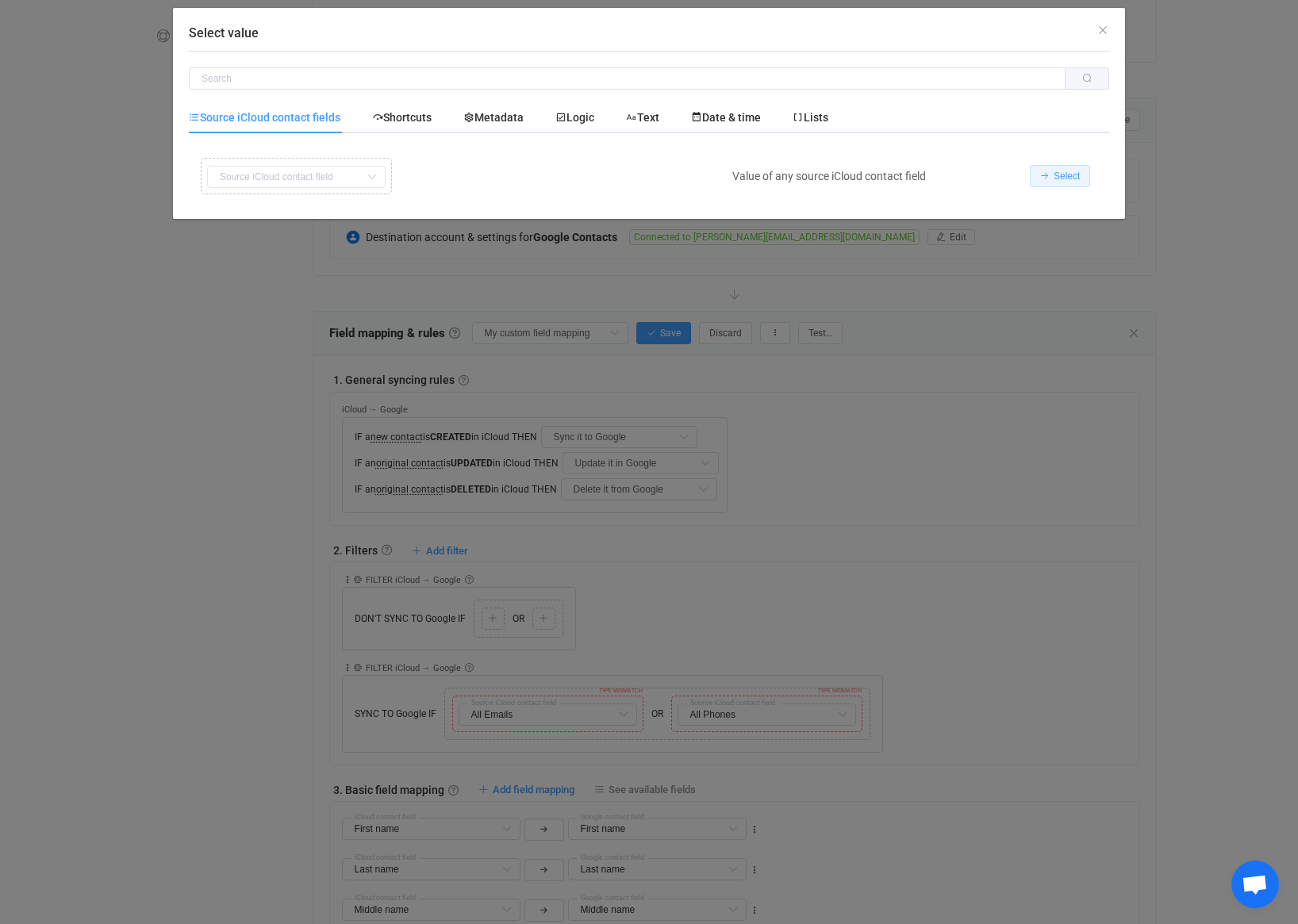
click at [1048, 173] on icon "Select value" at bounding box center [1045, 176] width 10 height 10
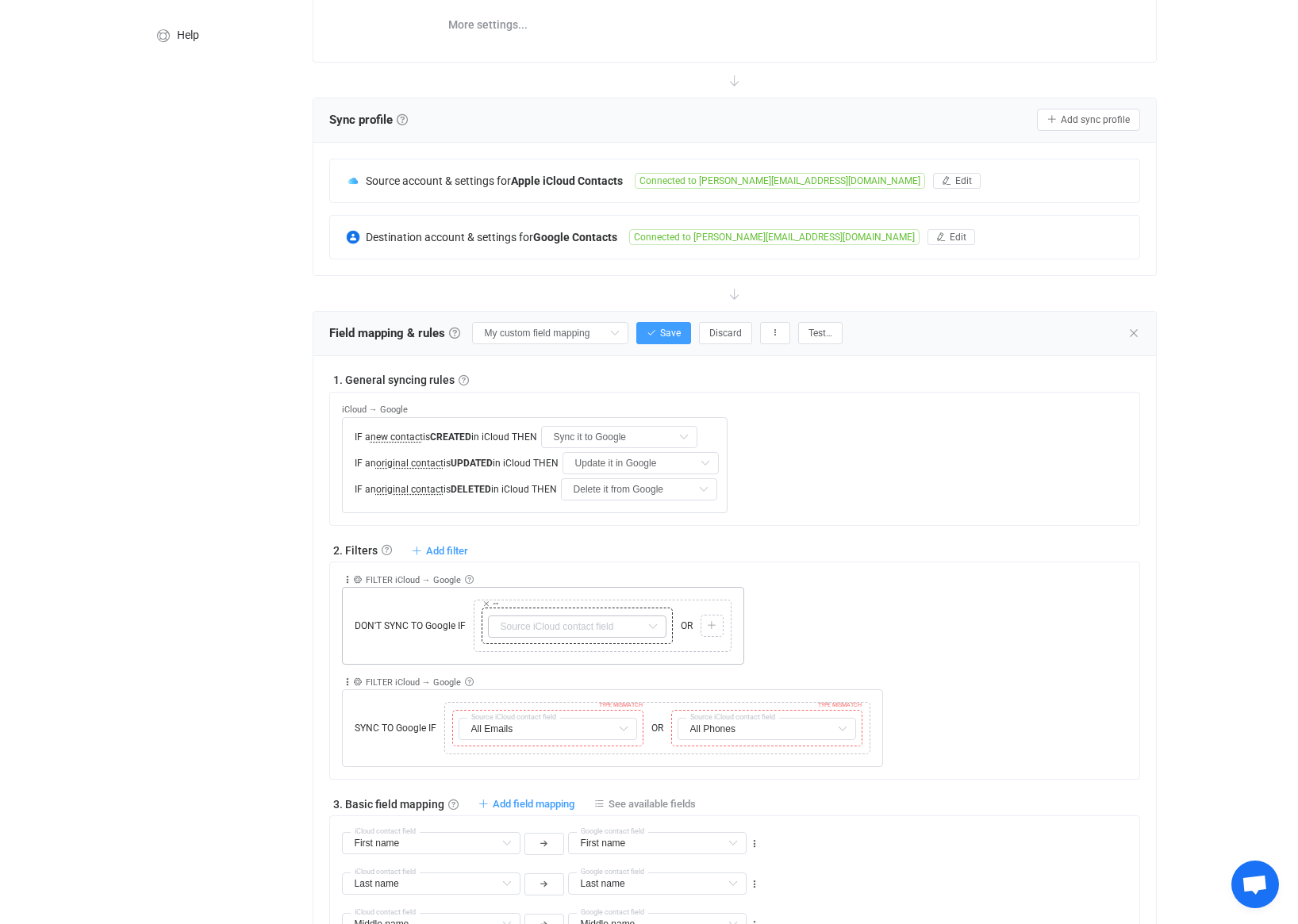
click at [656, 626] on icon at bounding box center [653, 627] width 20 height 22
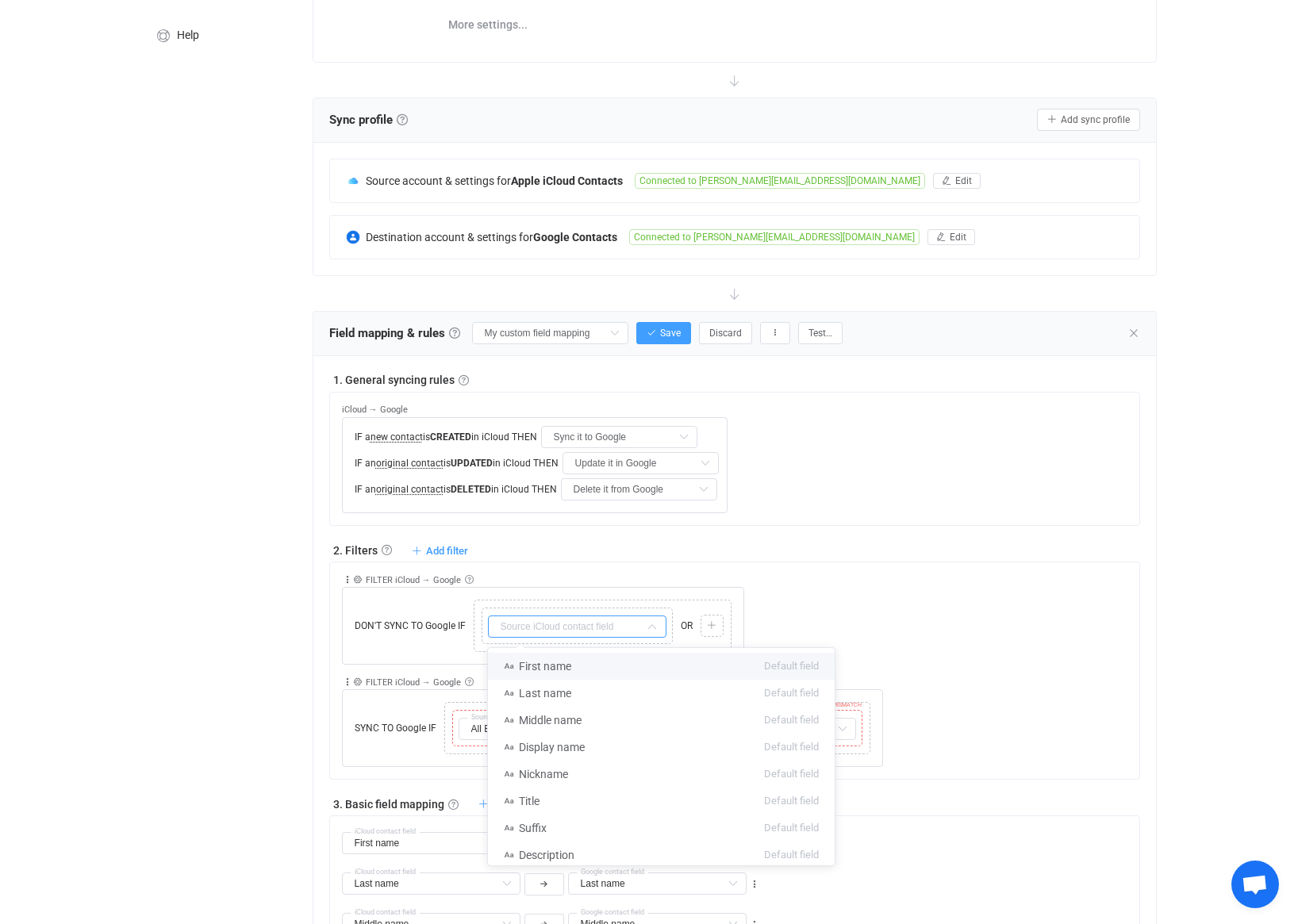
click at [790, 601] on div "Collapse Move up Move down Delete Rule description FILTER iCloud → Google Exclu…" at bounding box center [741, 613] width 798 height 102
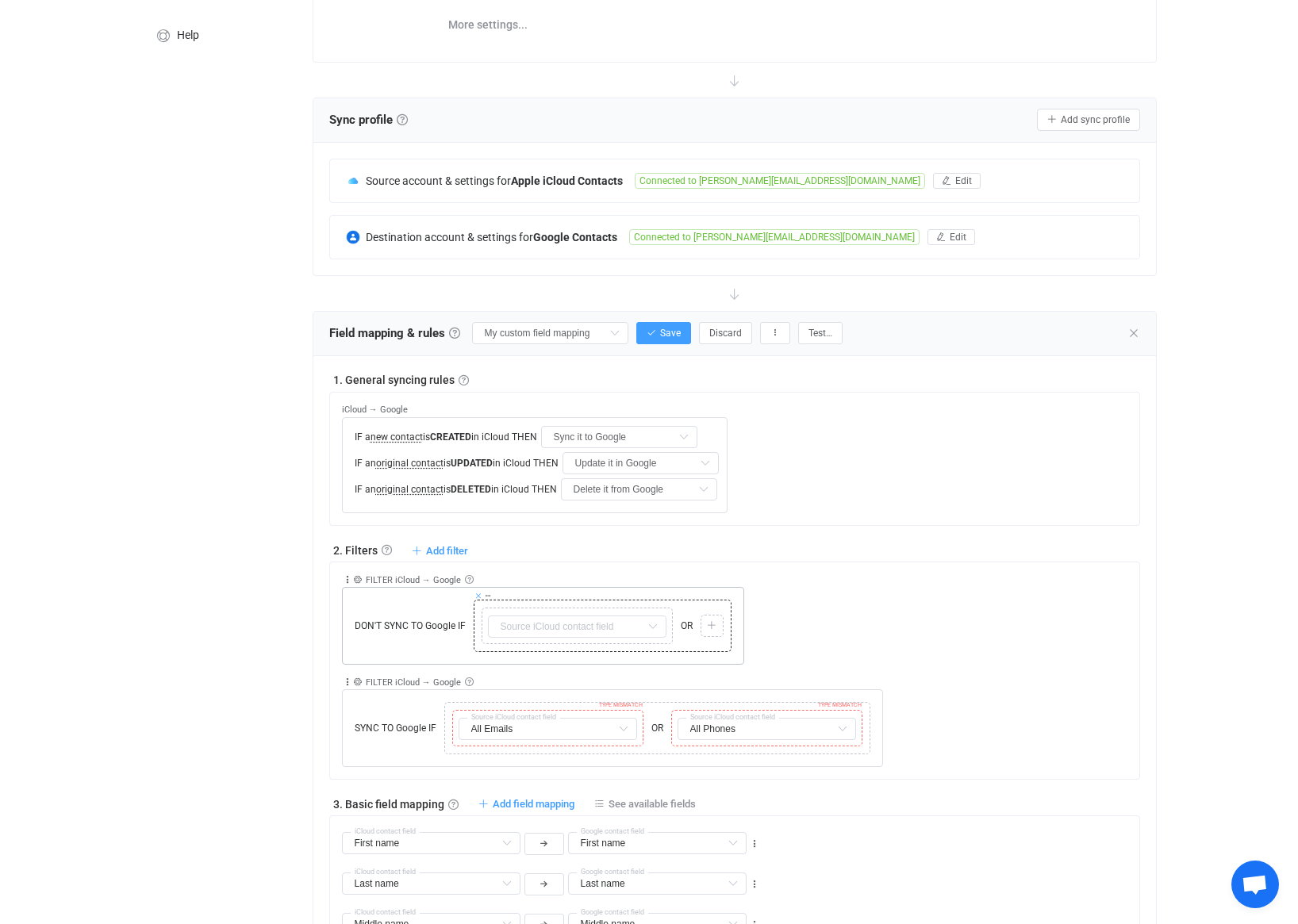
click at [477, 597] on icon at bounding box center [478, 596] width 8 height 8
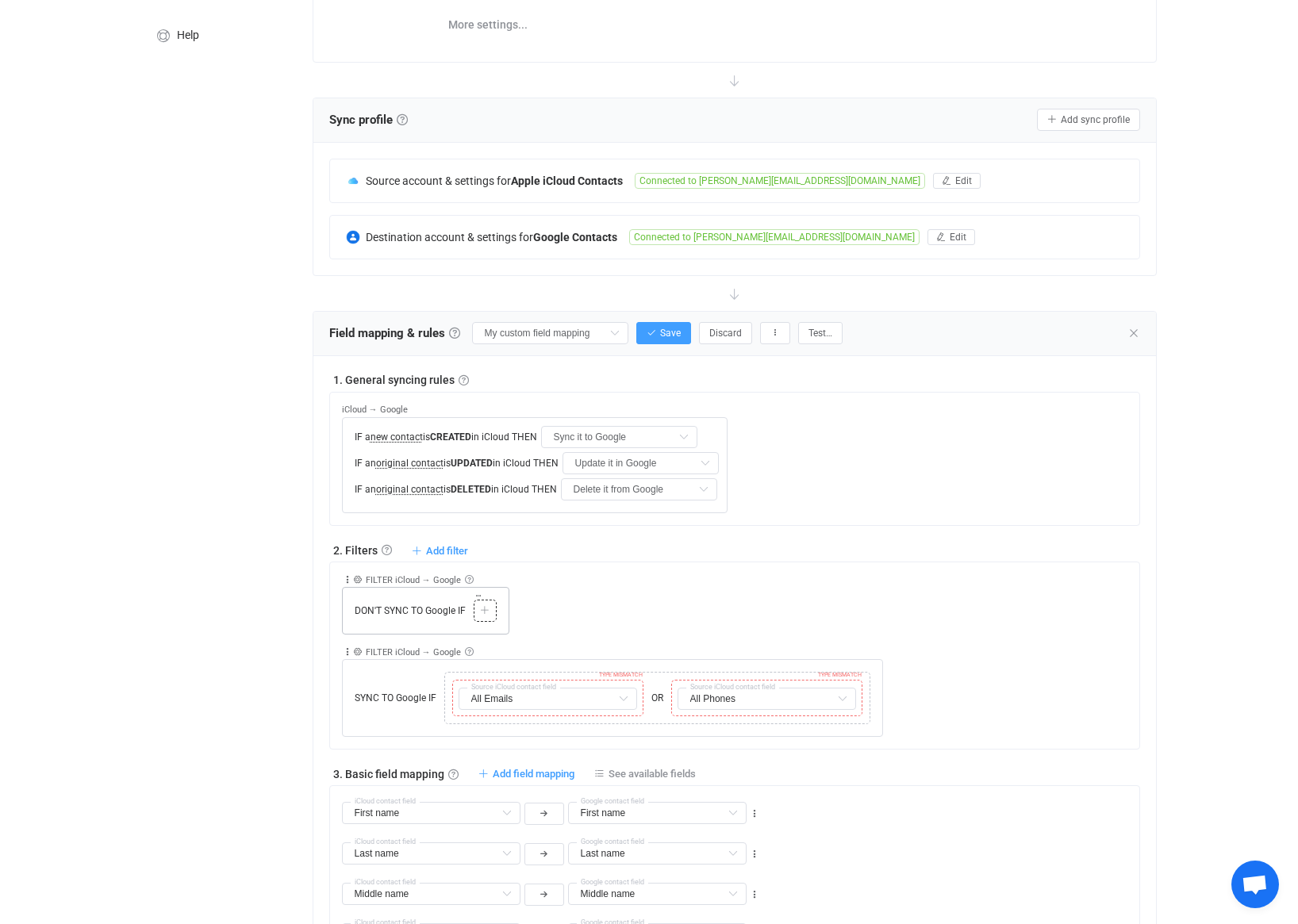
click at [480, 606] on icon at bounding box center [484, 611] width 10 height 10
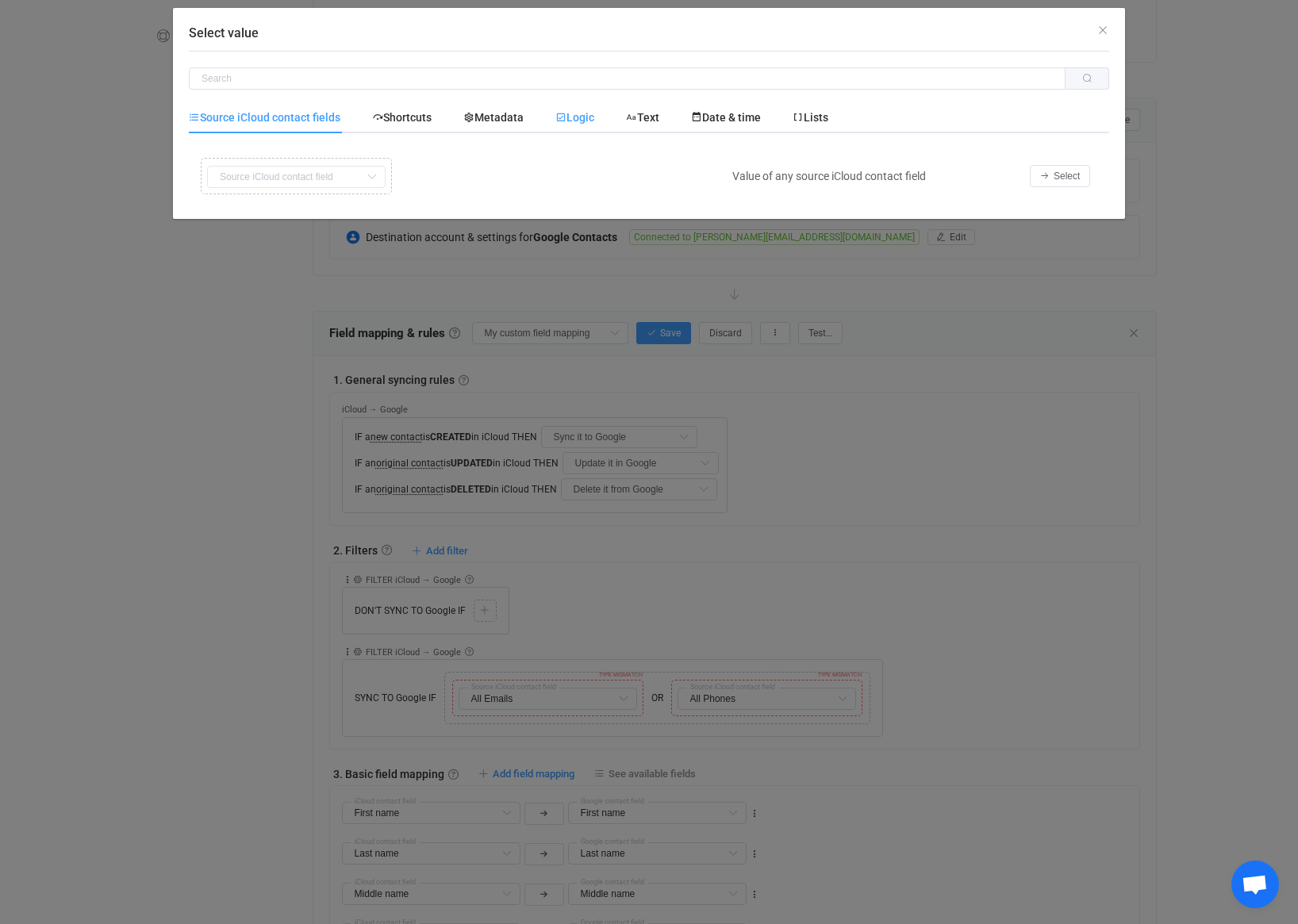
click at [571, 112] on span "Logic" at bounding box center [574, 117] width 39 height 13
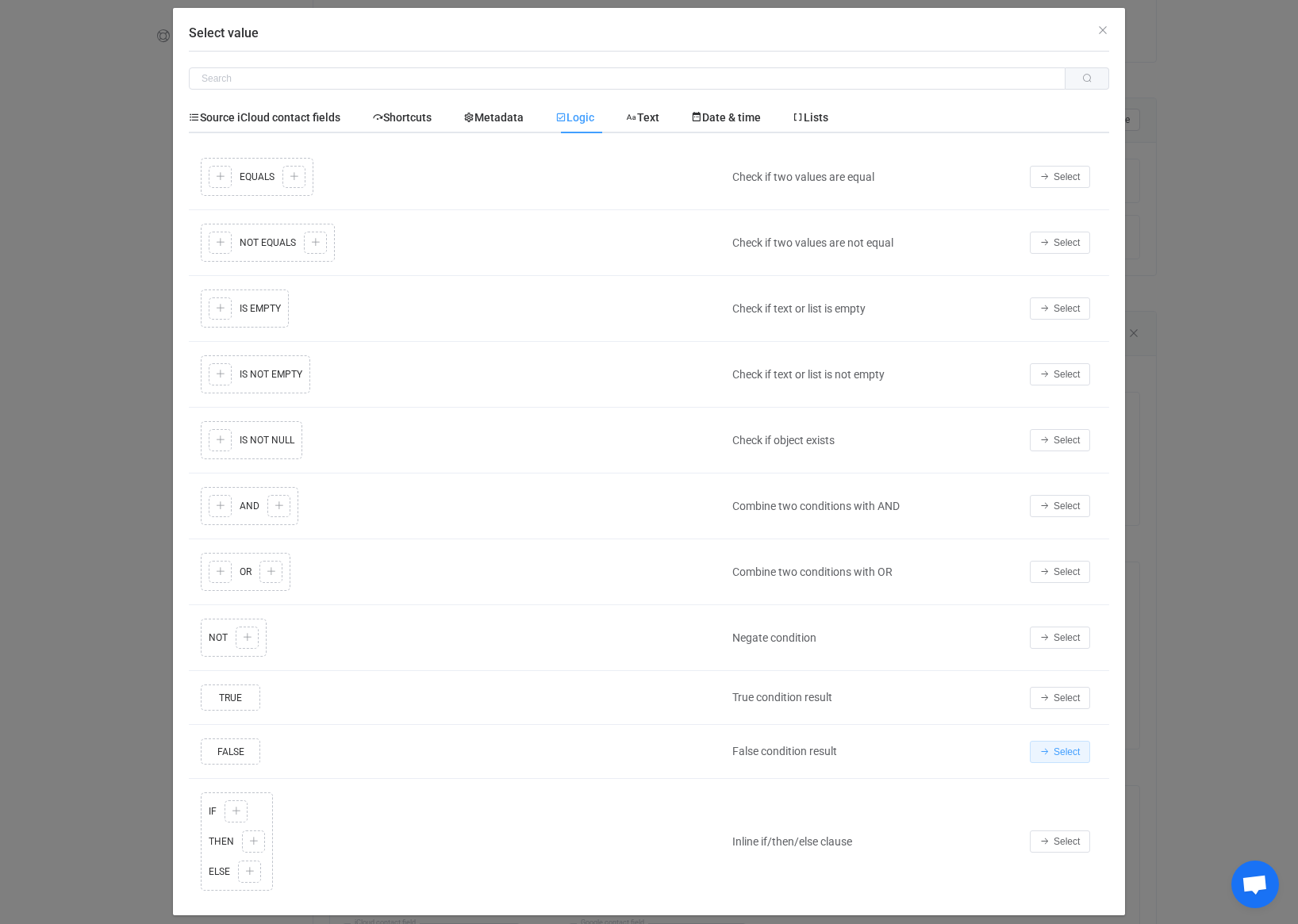
click at [1065, 747] on span "Select" at bounding box center [1066, 752] width 26 height 11
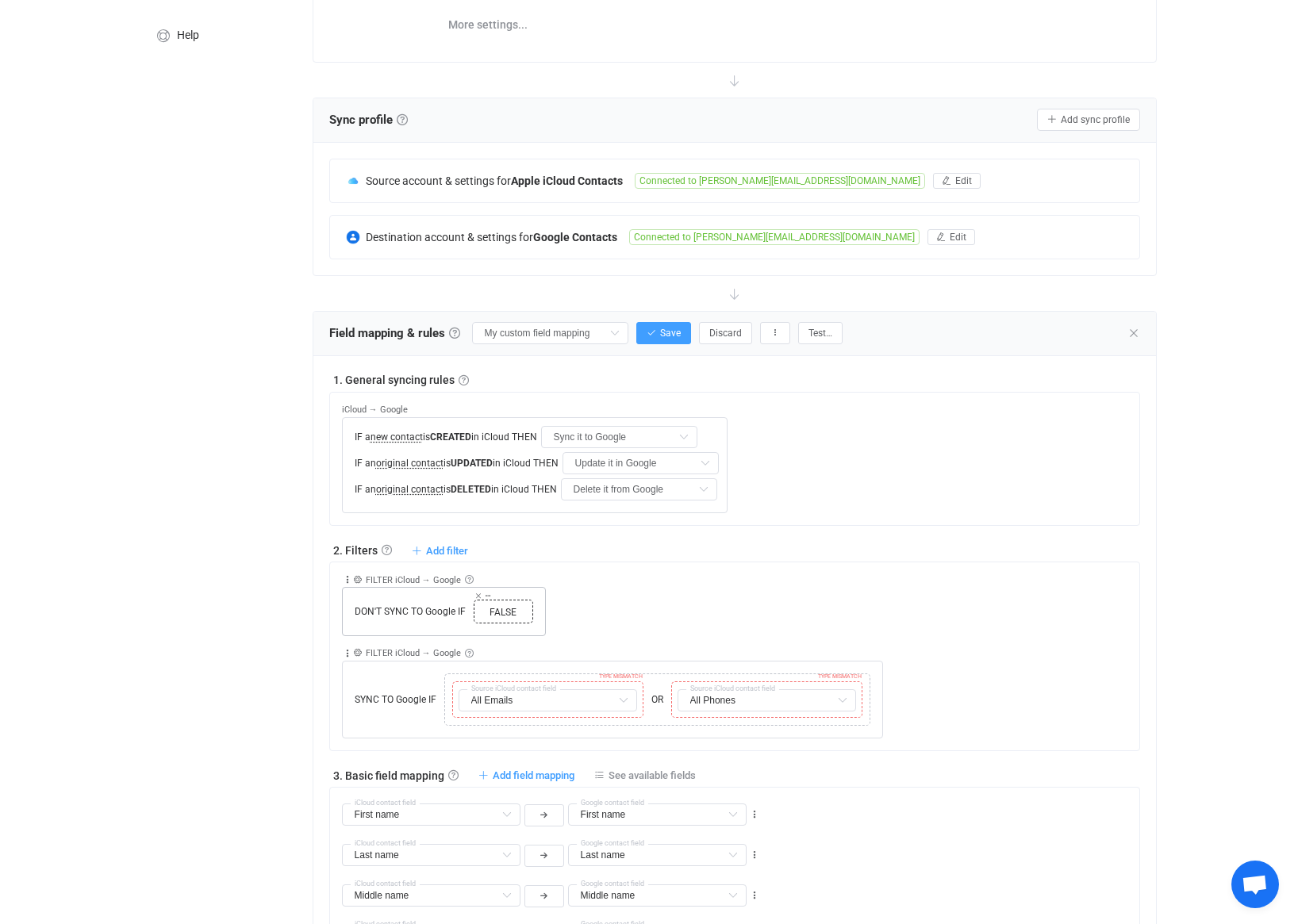
click at [504, 610] on span "FALSE" at bounding box center [503, 613] width 52 height 14
click at [499, 610] on span "FALSE" at bounding box center [503, 613] width 52 height 14
click at [481, 597] on div "Copy Cut Replace" at bounding box center [484, 596] width 19 height 9
click at [489, 605] on span "FALSE" at bounding box center [503, 613] width 52 height 14
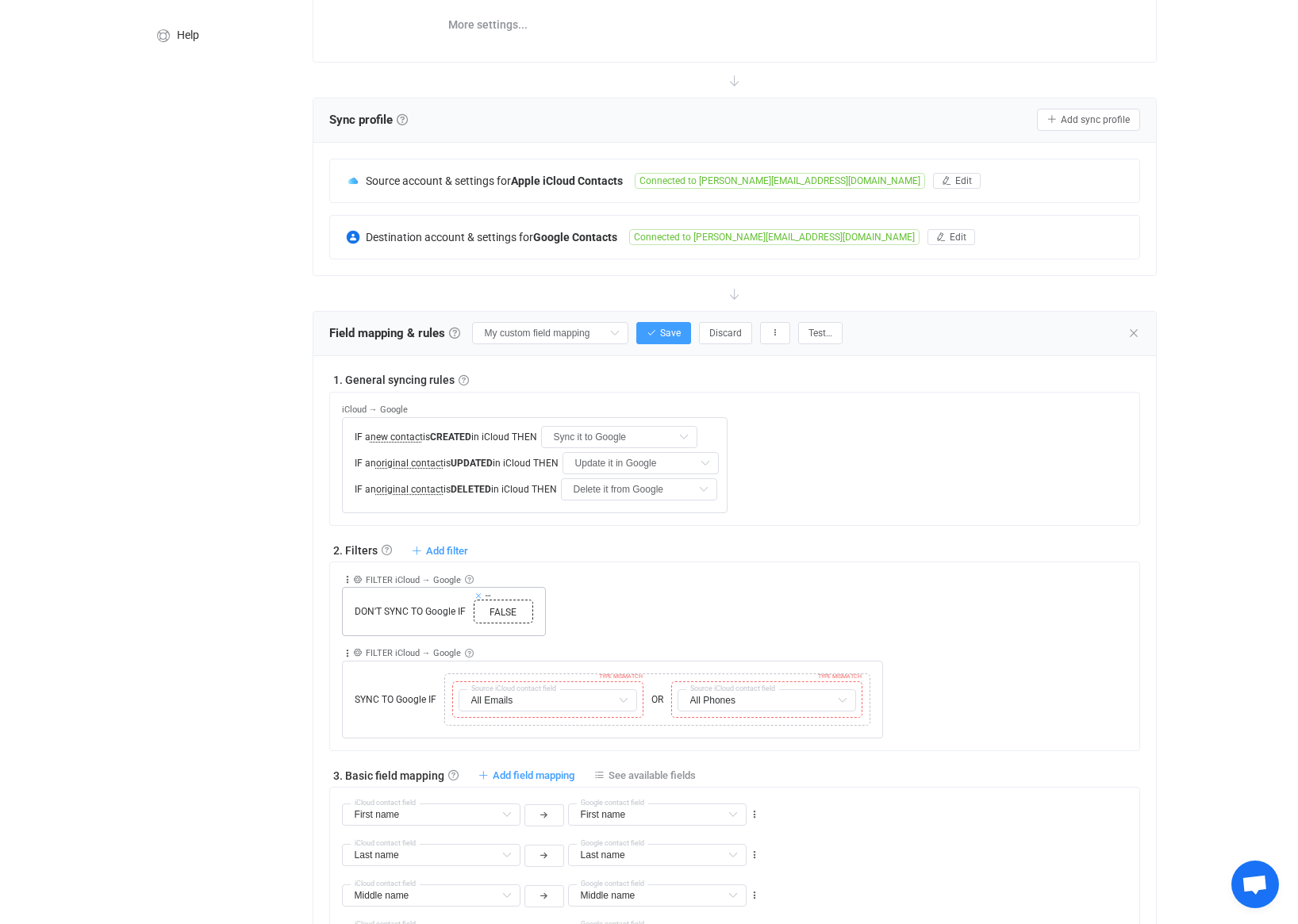
click at [480, 596] on icon at bounding box center [478, 596] width 8 height 8
click at [486, 603] on div "Copy Cut Paste TYPE MISMATCH" at bounding box center [484, 611] width 23 height 22
click at [485, 609] on icon at bounding box center [484, 611] width 10 height 10
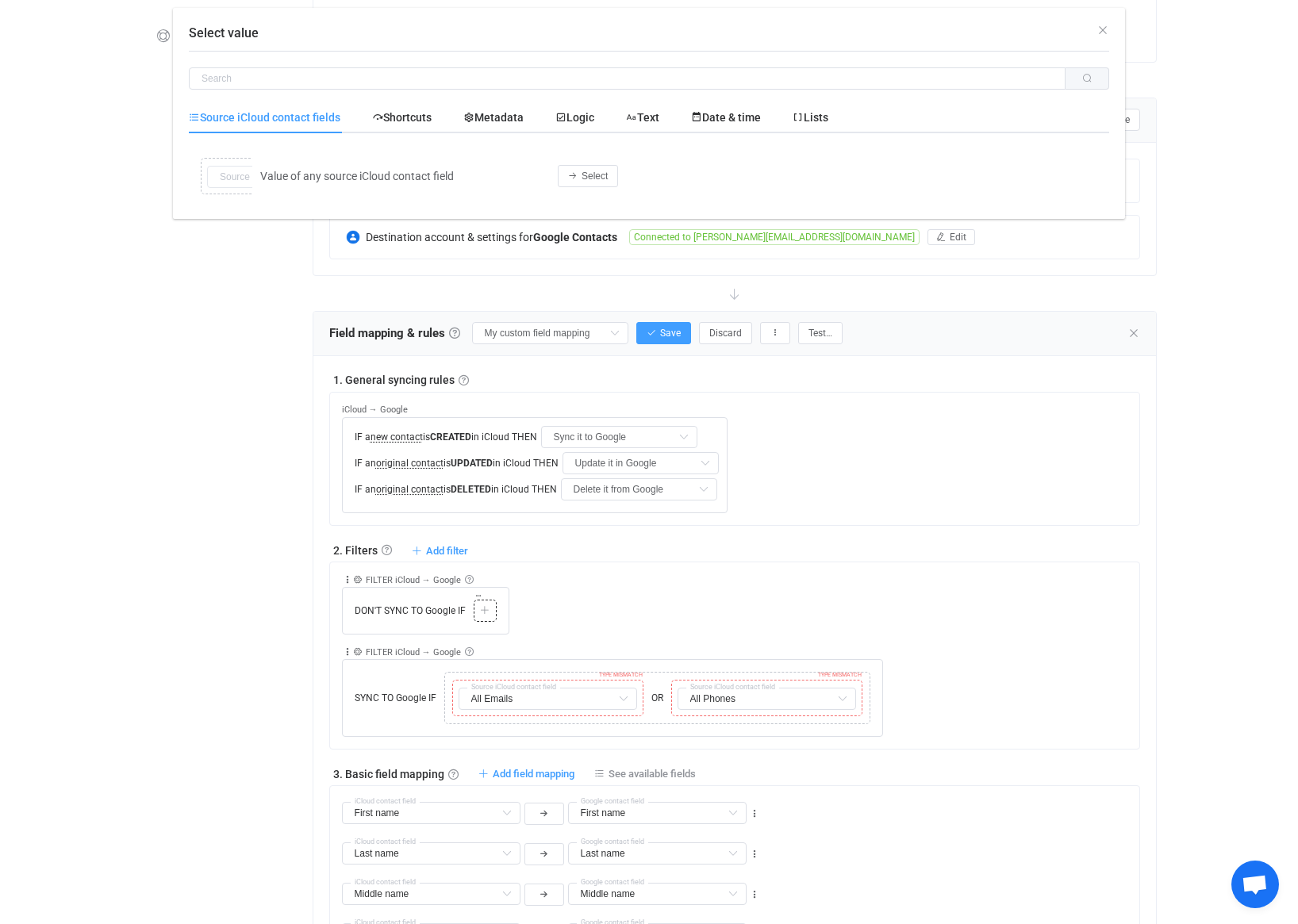
click at [484, 612] on div "Select value Source iCloud contact fields Shortcuts Metadata Logic Text Date & …" at bounding box center [649, 462] width 1298 height 924
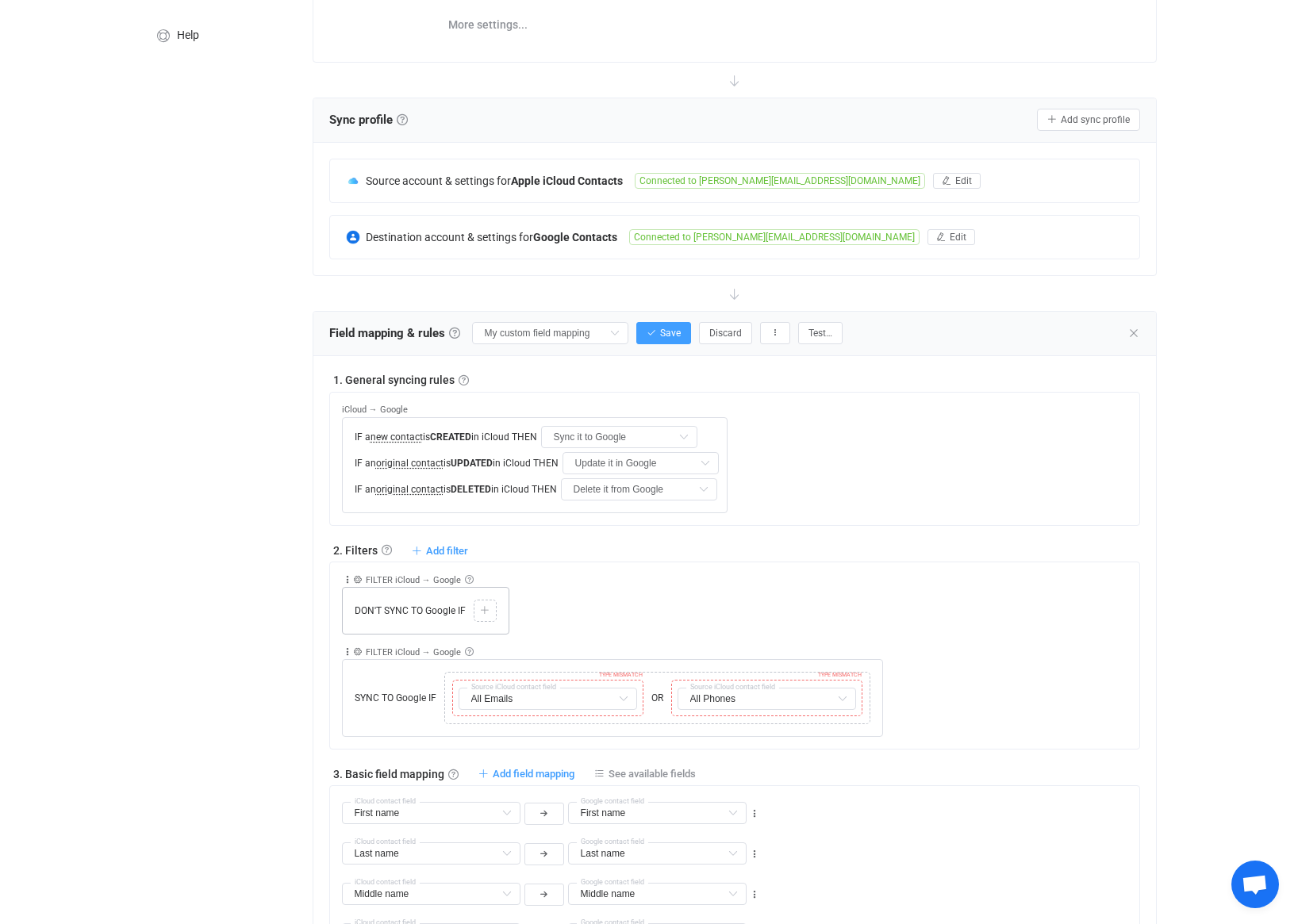
click at [484, 612] on icon at bounding box center [484, 611] width 10 height 10
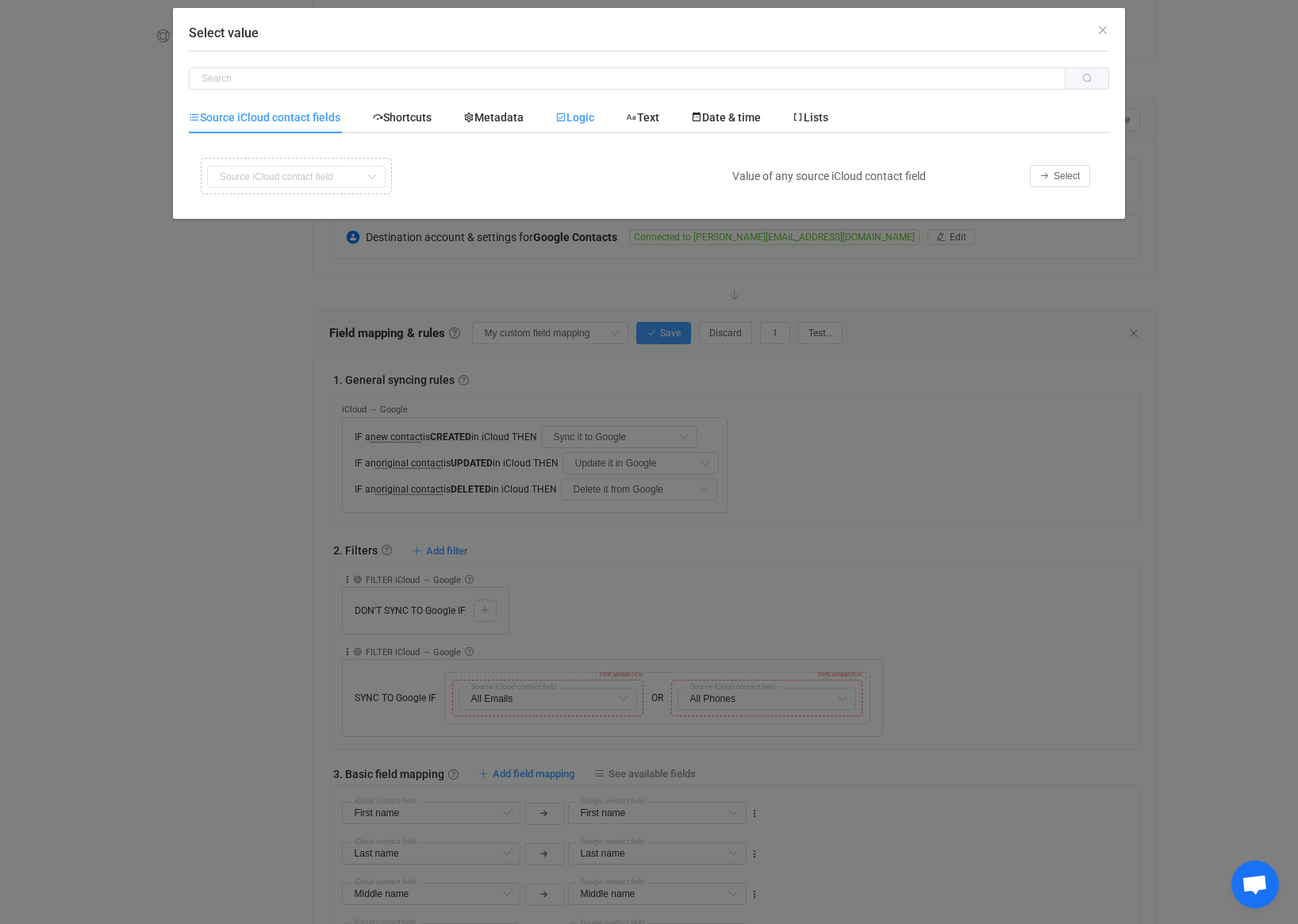
click at [559, 119] on div "Logic" at bounding box center [574, 117] width 71 height 32
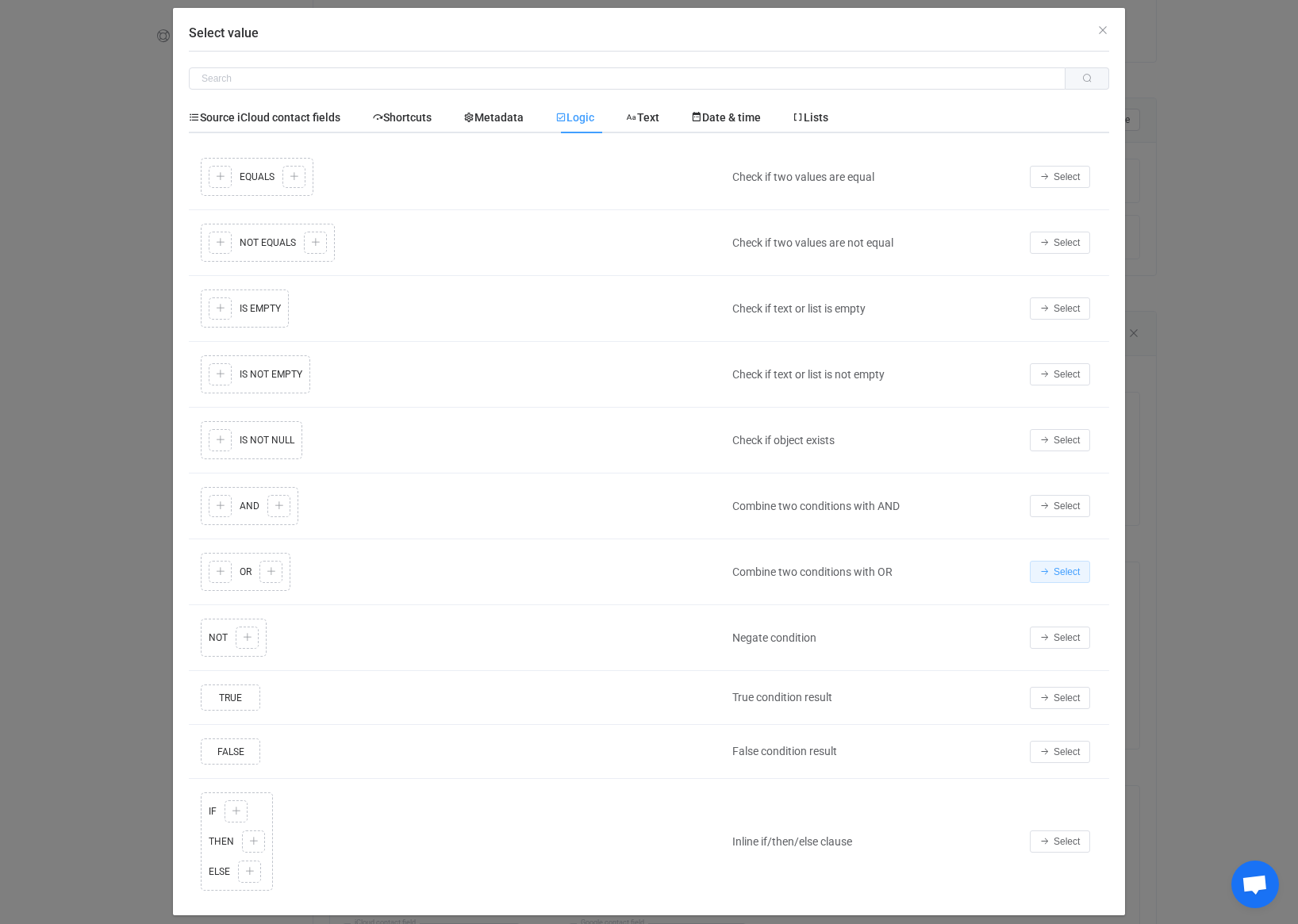
click at [1054, 572] on span "Select" at bounding box center [1066, 572] width 26 height 11
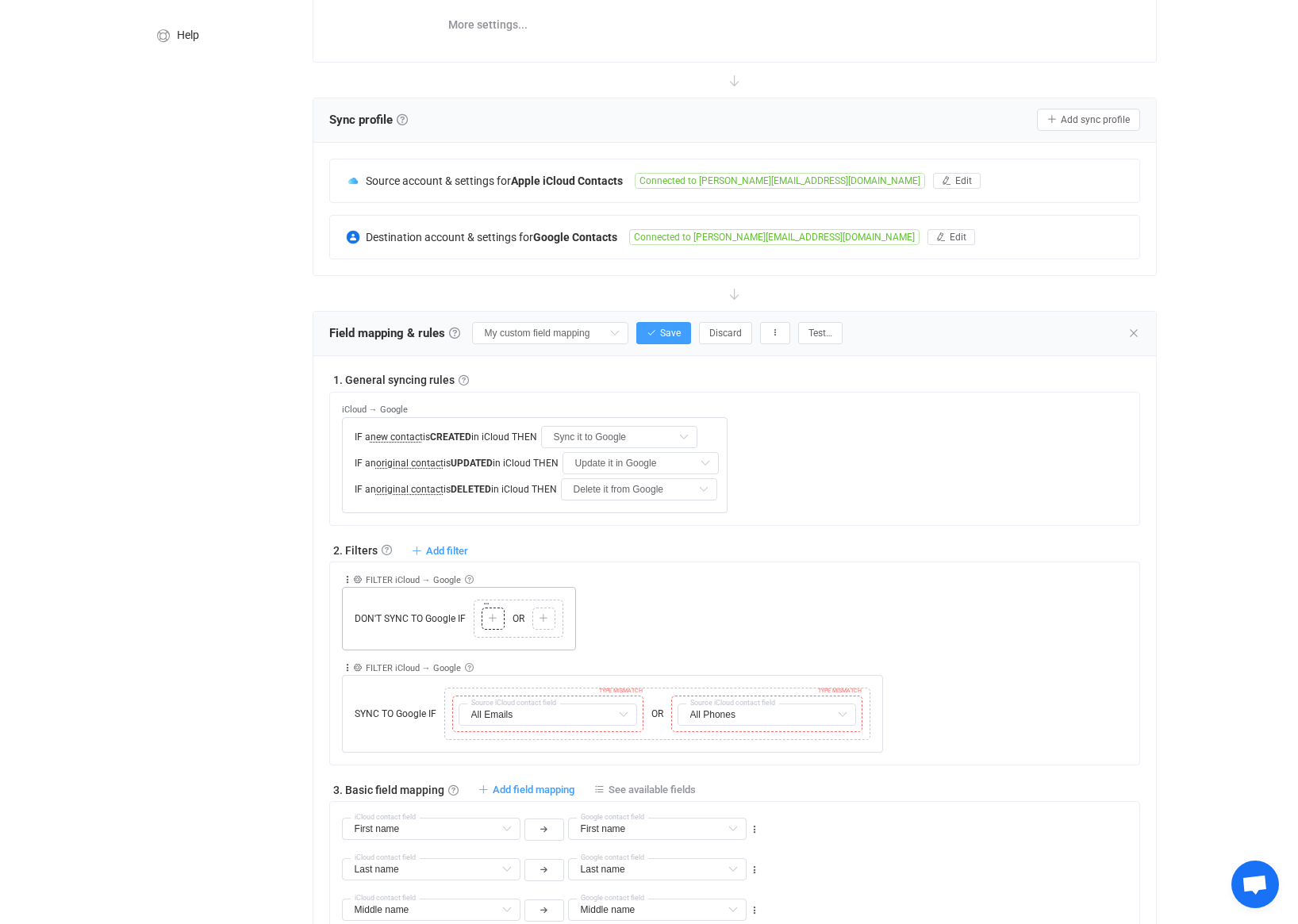
click at [494, 623] on icon at bounding box center [492, 619] width 10 height 10
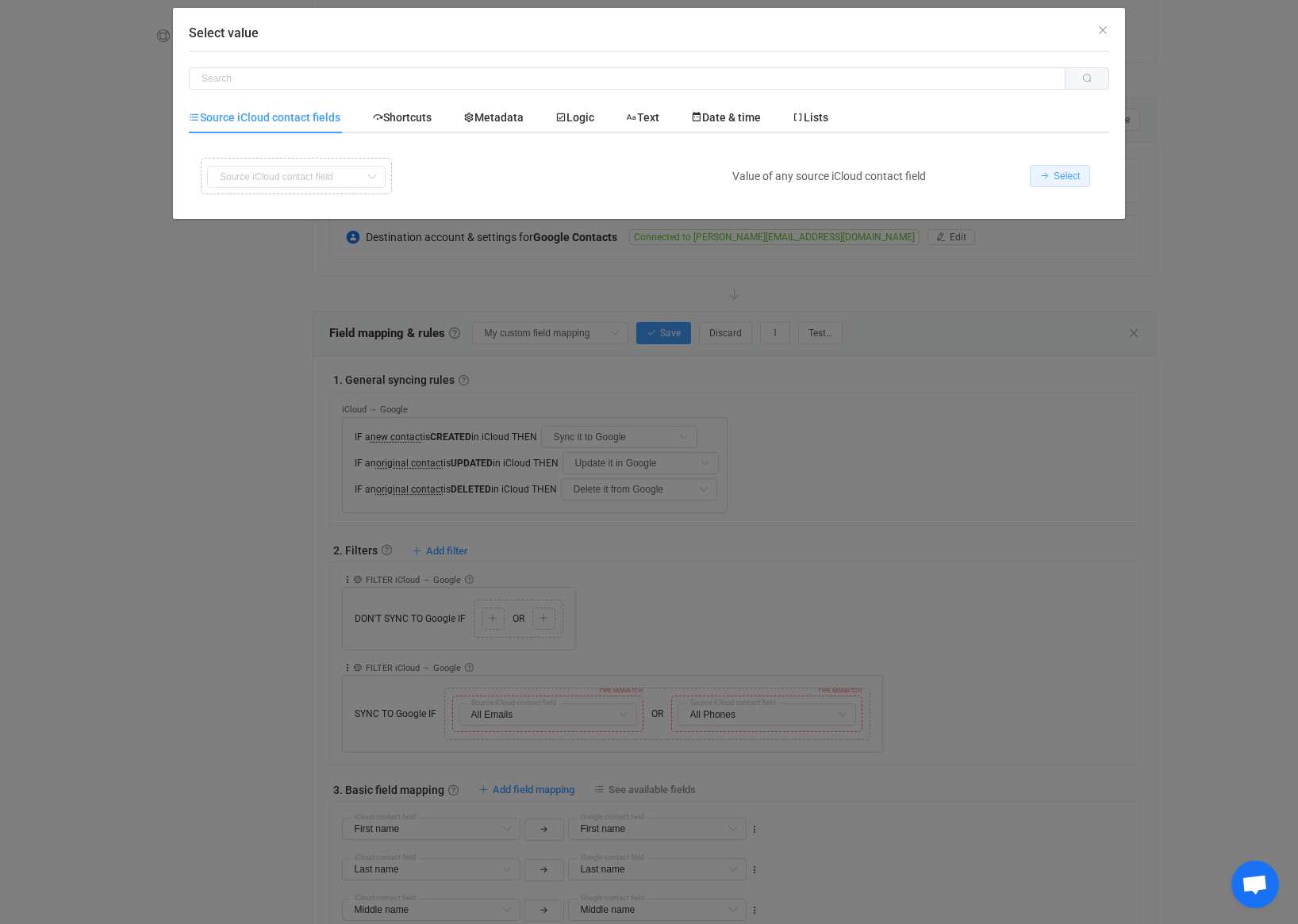
click at [1080, 179] on span "Select" at bounding box center [1066, 176] width 26 height 11
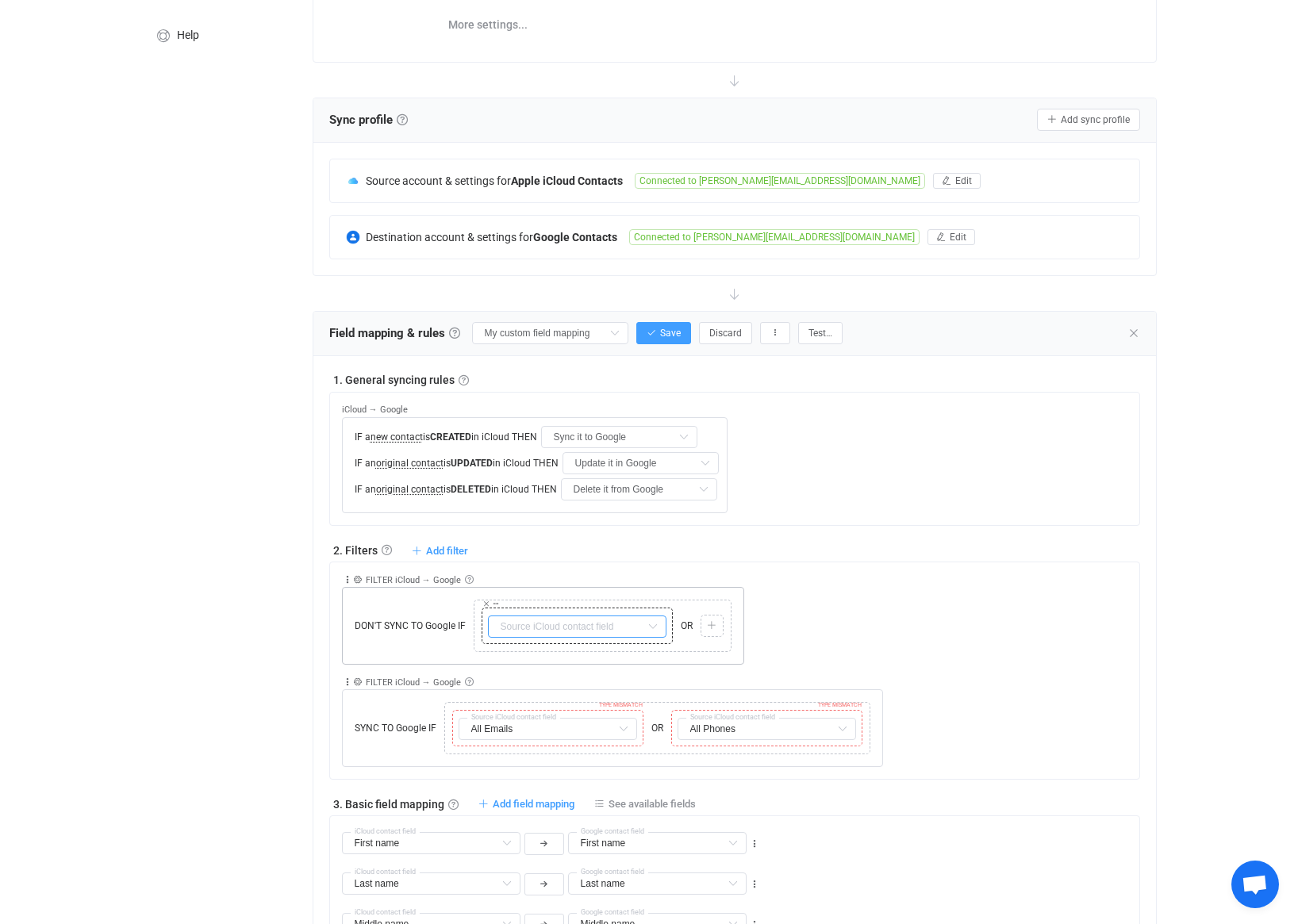
click at [584, 621] on input "text" at bounding box center [577, 627] width 178 height 22
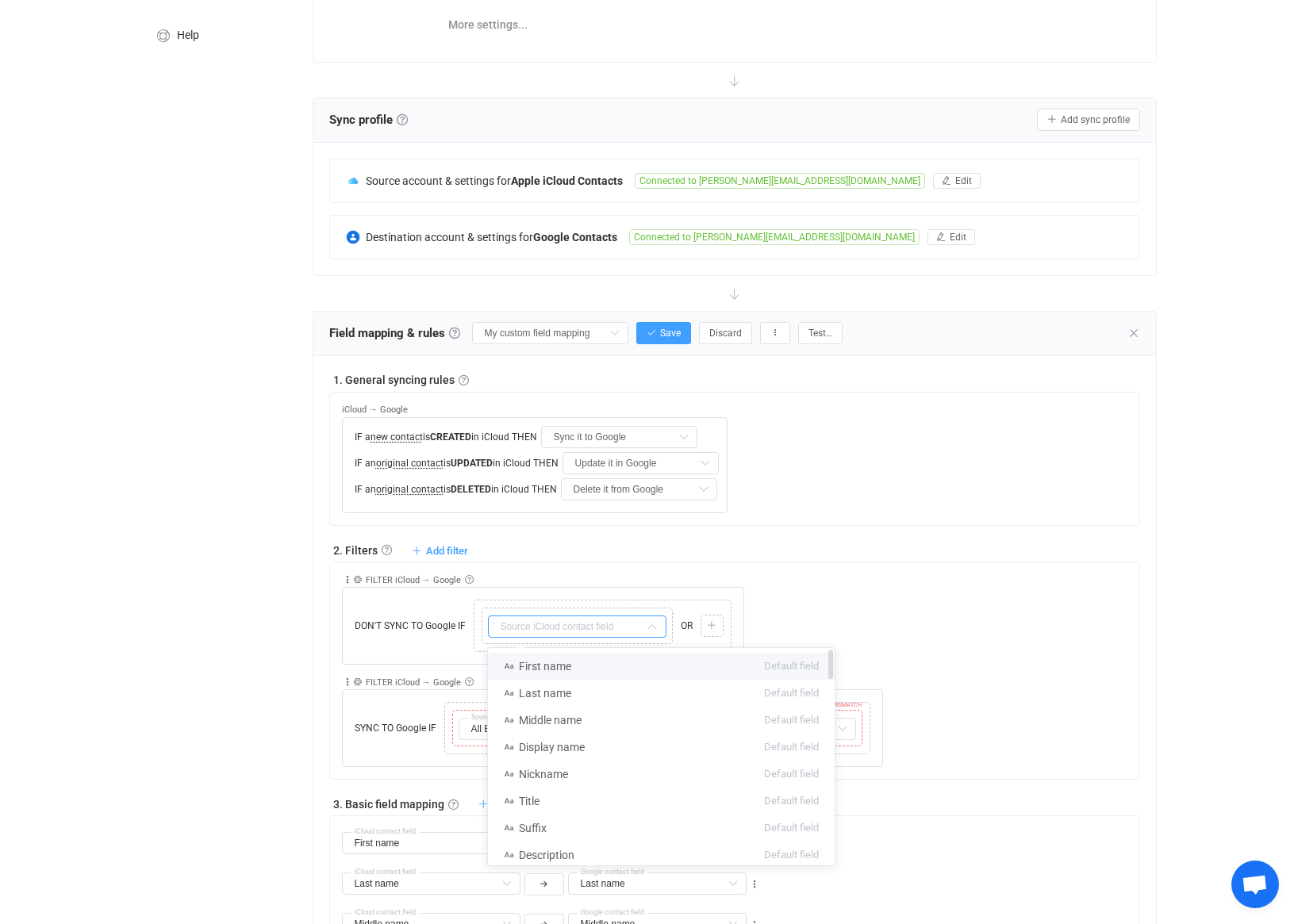
click at [570, 656] on li "First name Default field" at bounding box center [661, 666] width 347 height 27
type input "First name"
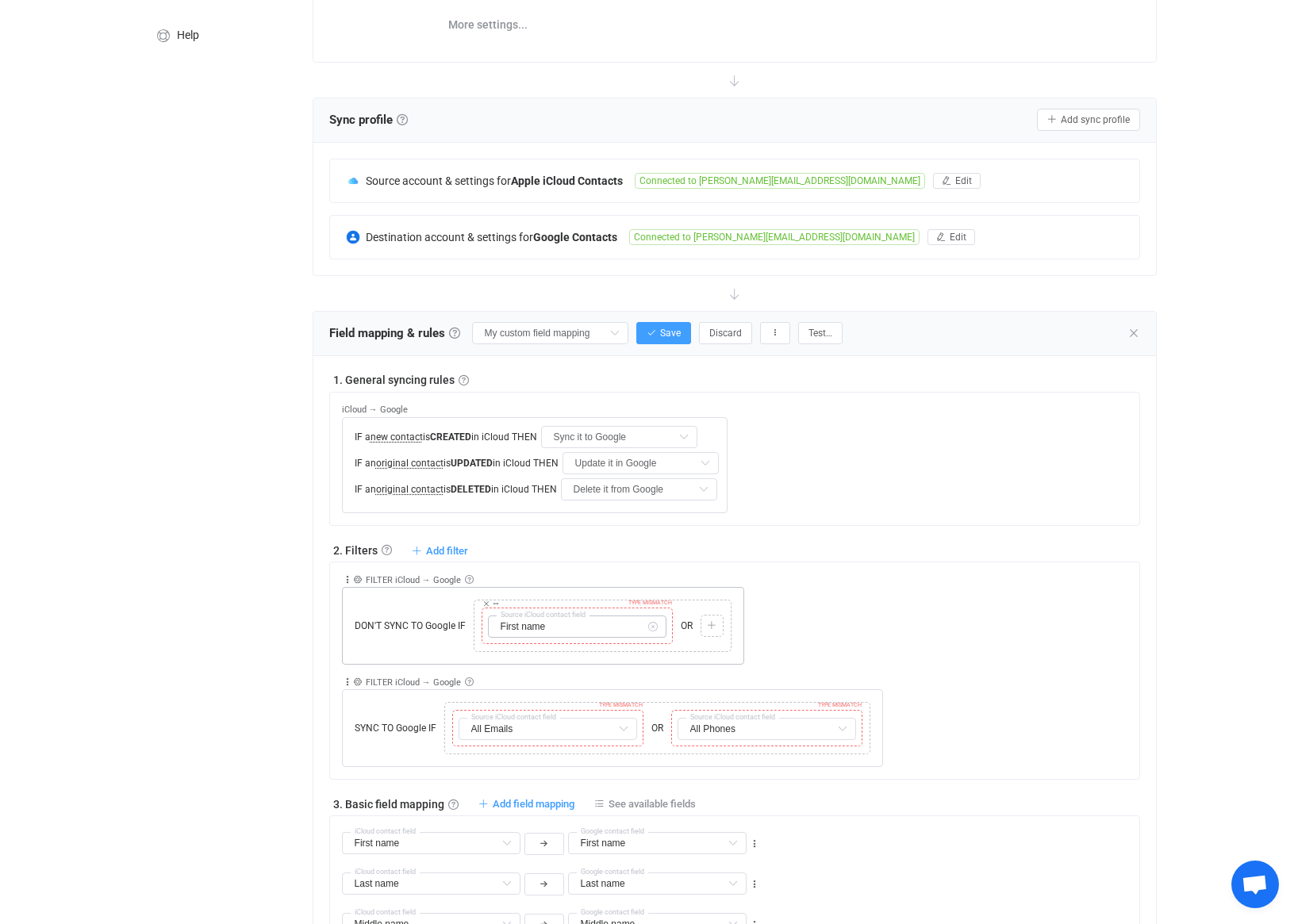
click at [650, 628] on icon at bounding box center [653, 627] width 20 height 22
click at [589, 629] on input "text" at bounding box center [577, 627] width 178 height 22
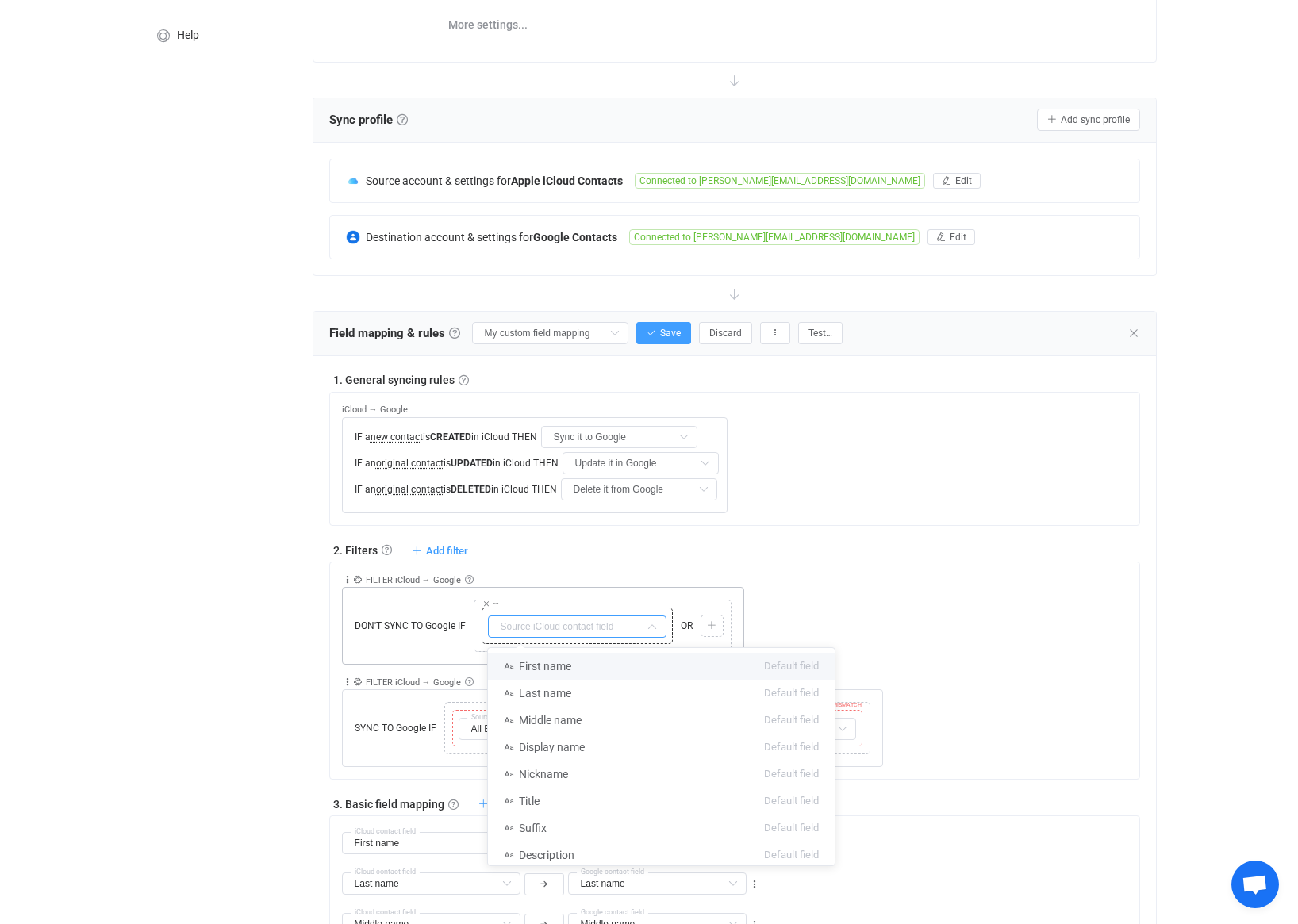
click at [601, 628] on input "text" at bounding box center [577, 627] width 178 height 22
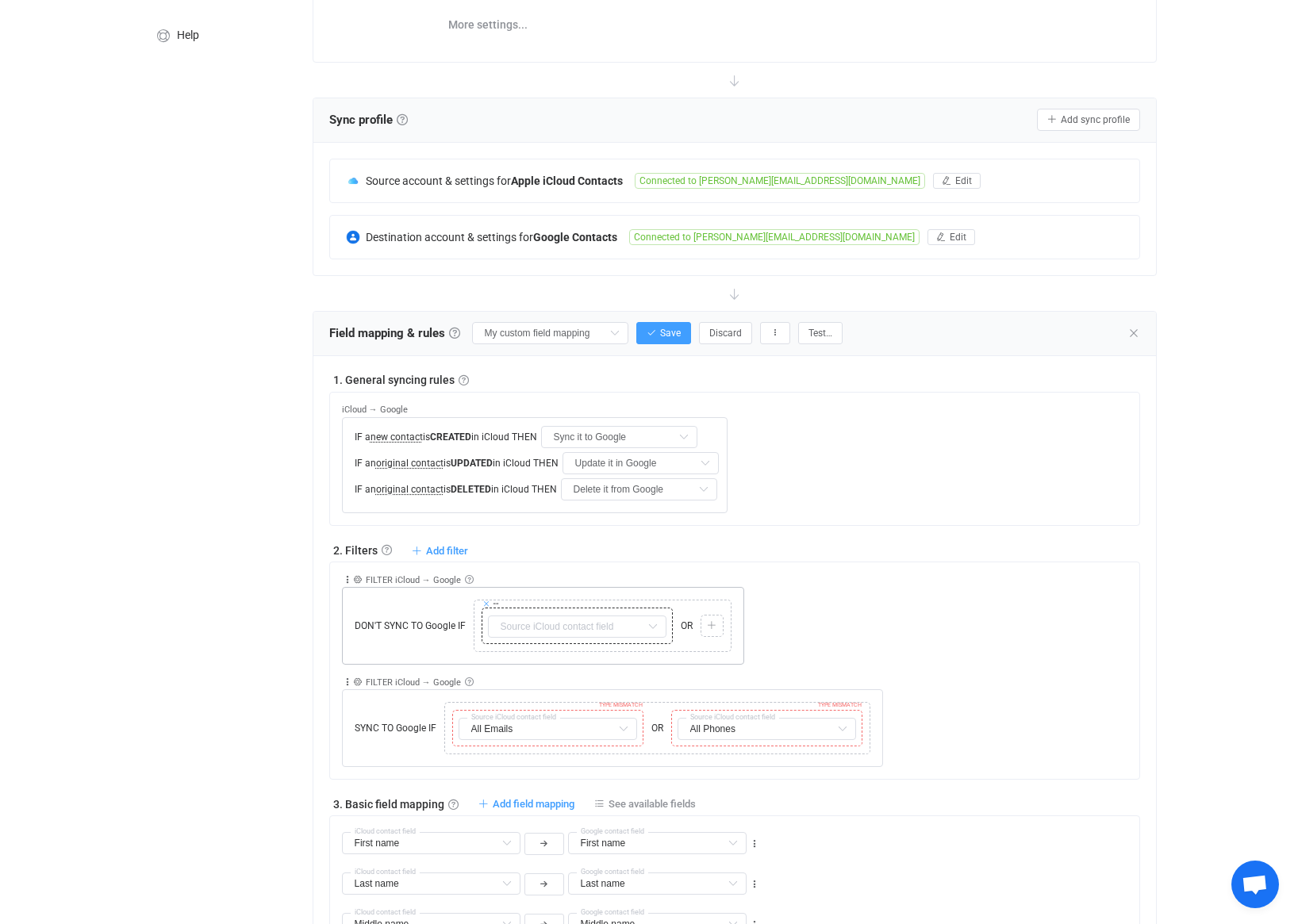
click at [484, 605] on icon at bounding box center [486, 604] width 8 height 8
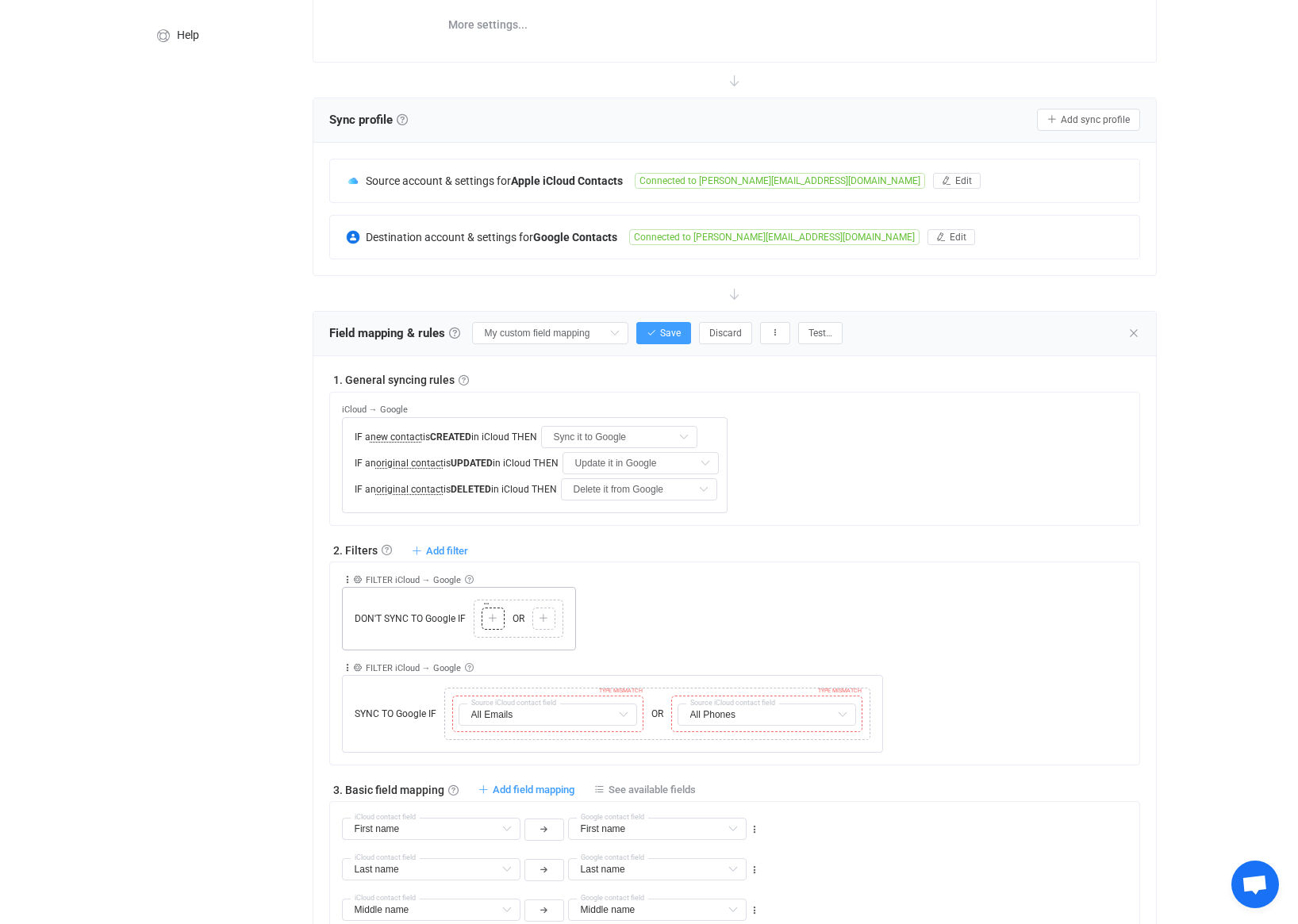
click at [489, 618] on icon at bounding box center [492, 619] width 10 height 10
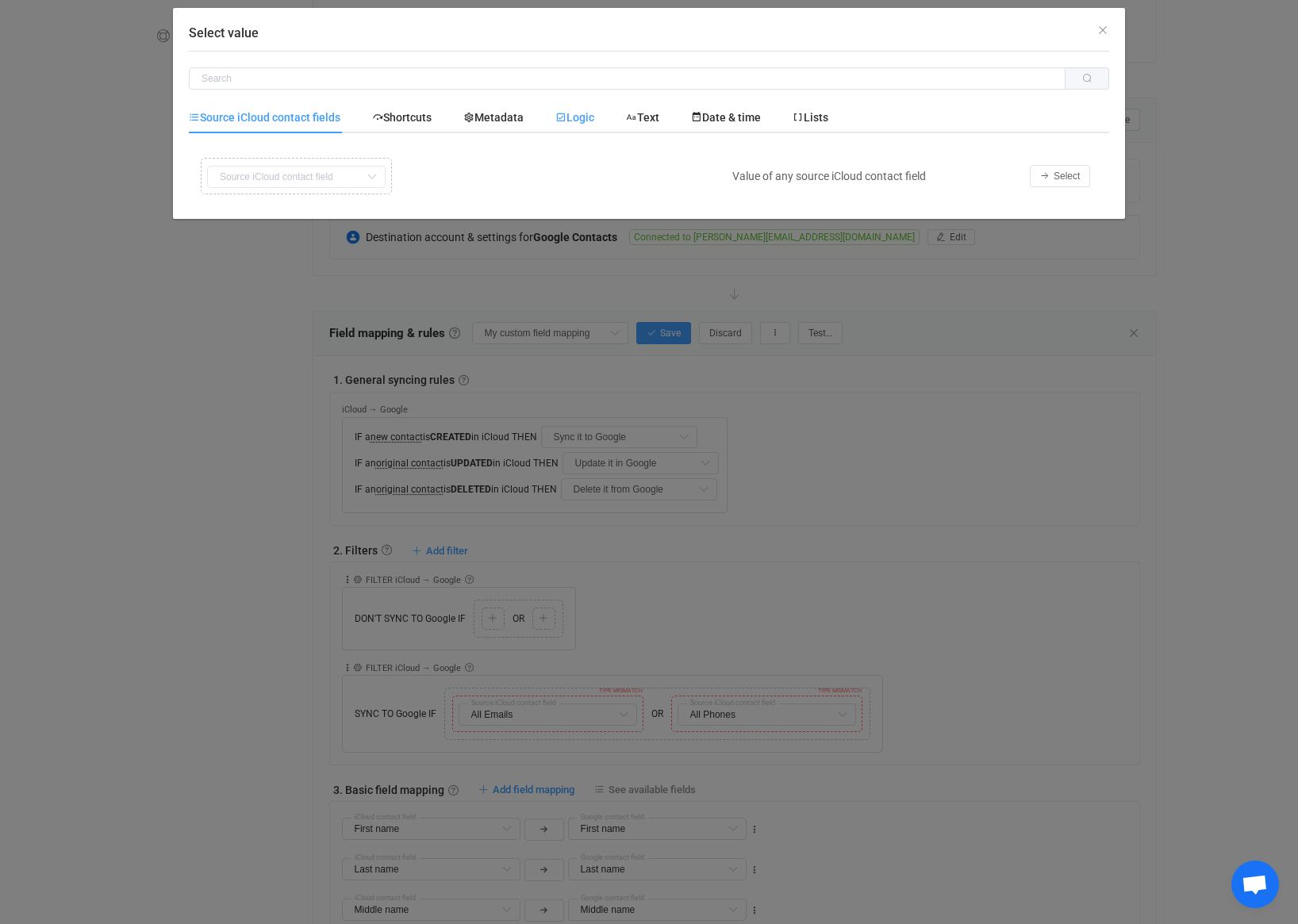
click at [590, 123] on span "Logic" at bounding box center [574, 117] width 39 height 13
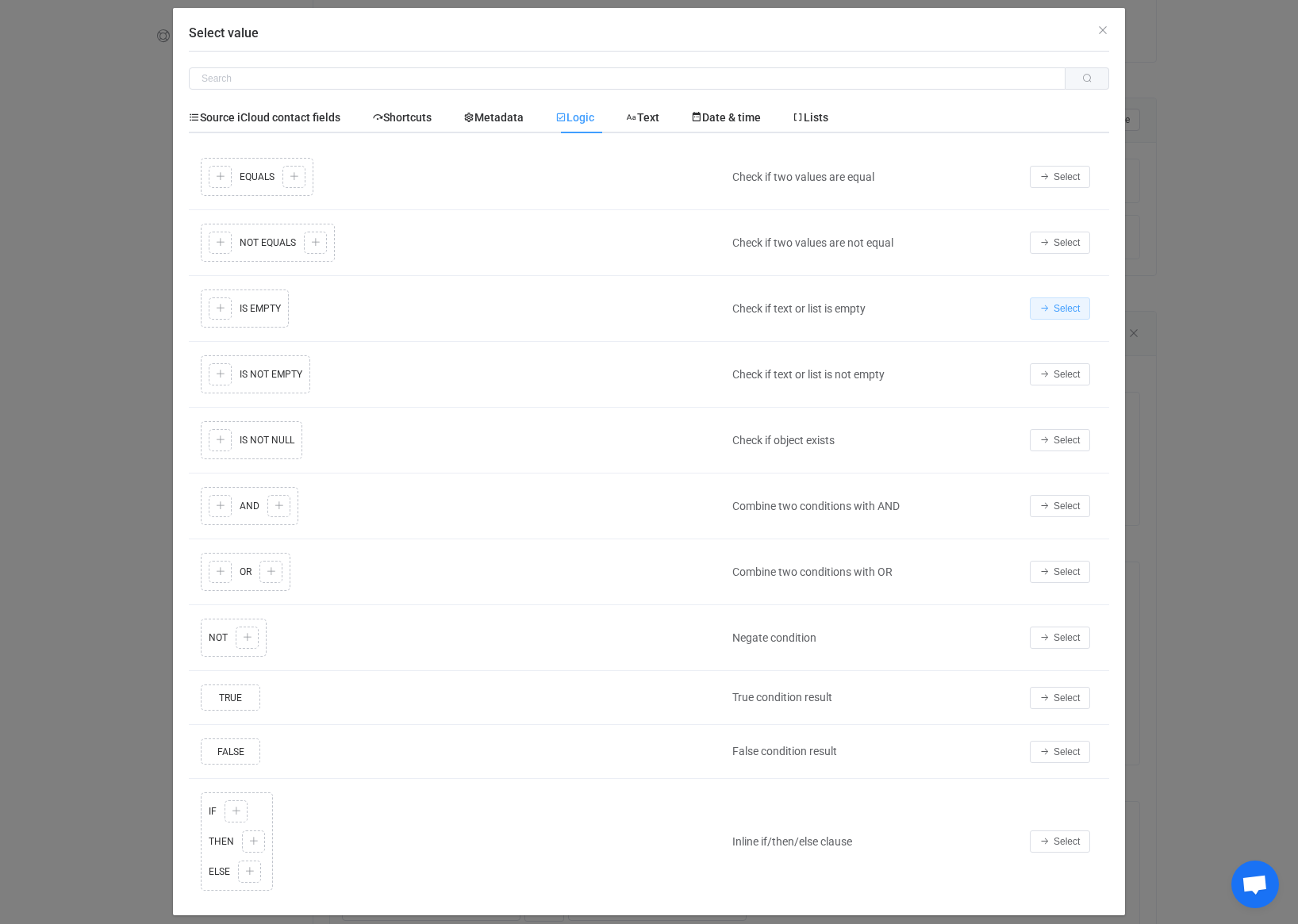
click at [1054, 312] on span "Select" at bounding box center [1066, 308] width 26 height 11
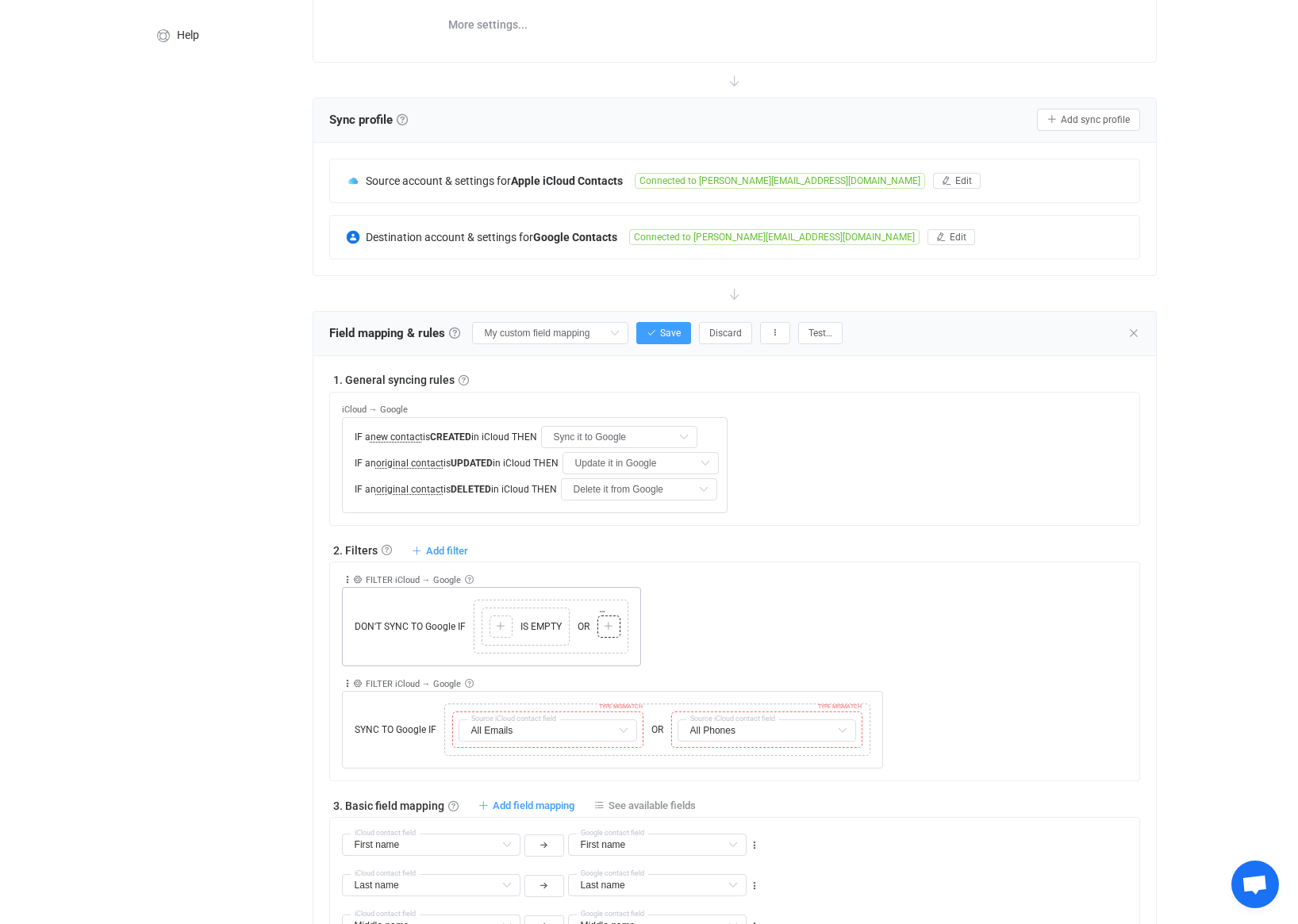
click at [618, 632] on div "Copy Cut Paste TYPE MISMATCH Select value" at bounding box center [609, 627] width 23 height 22
click at [609, 630] on icon at bounding box center [609, 627] width 10 height 10
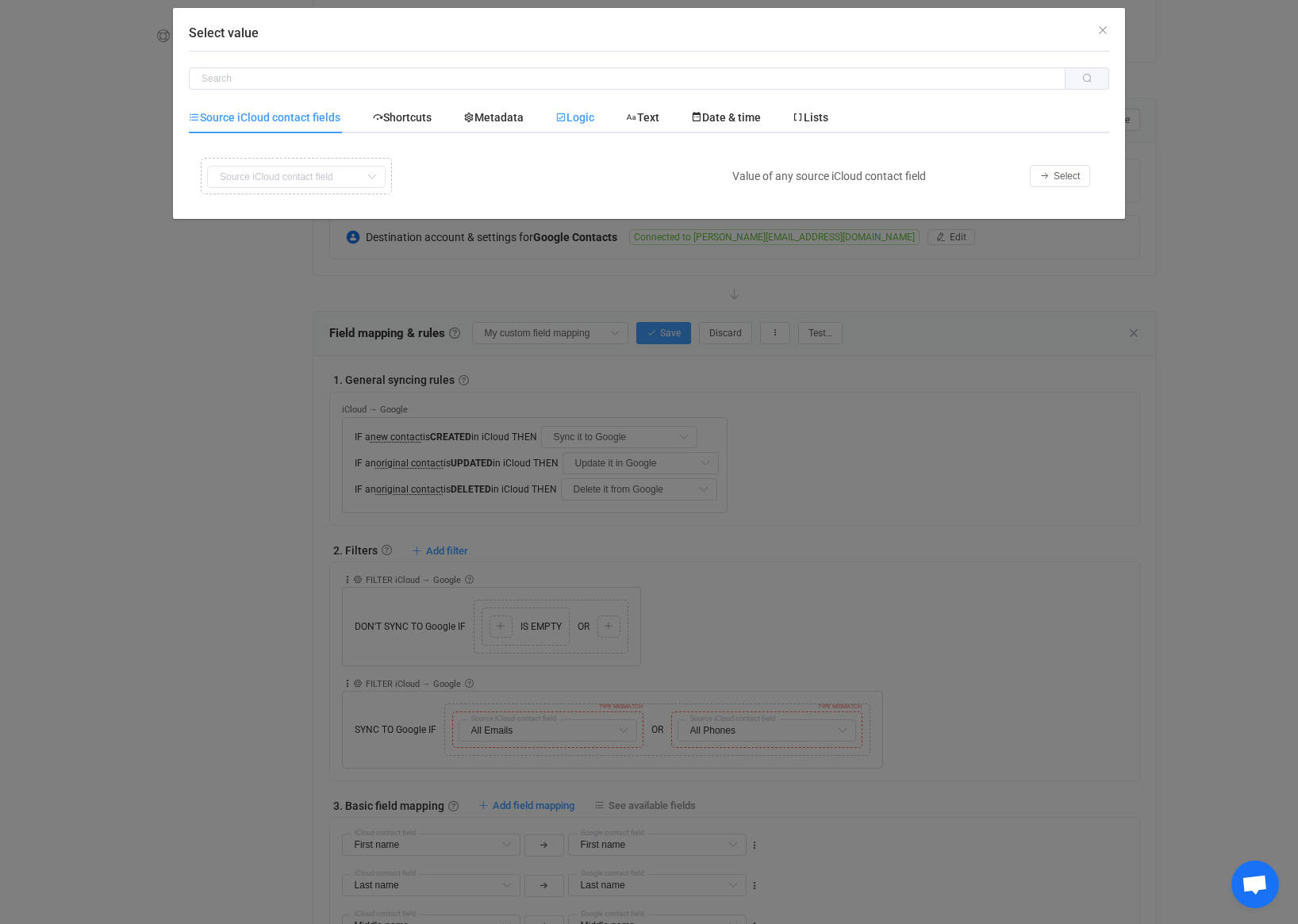
drag, startPoint x: 512, startPoint y: 113, endPoint x: 574, endPoint y: 117, distance: 62.1
click at [516, 114] on span "Metadata" at bounding box center [493, 117] width 61 height 13
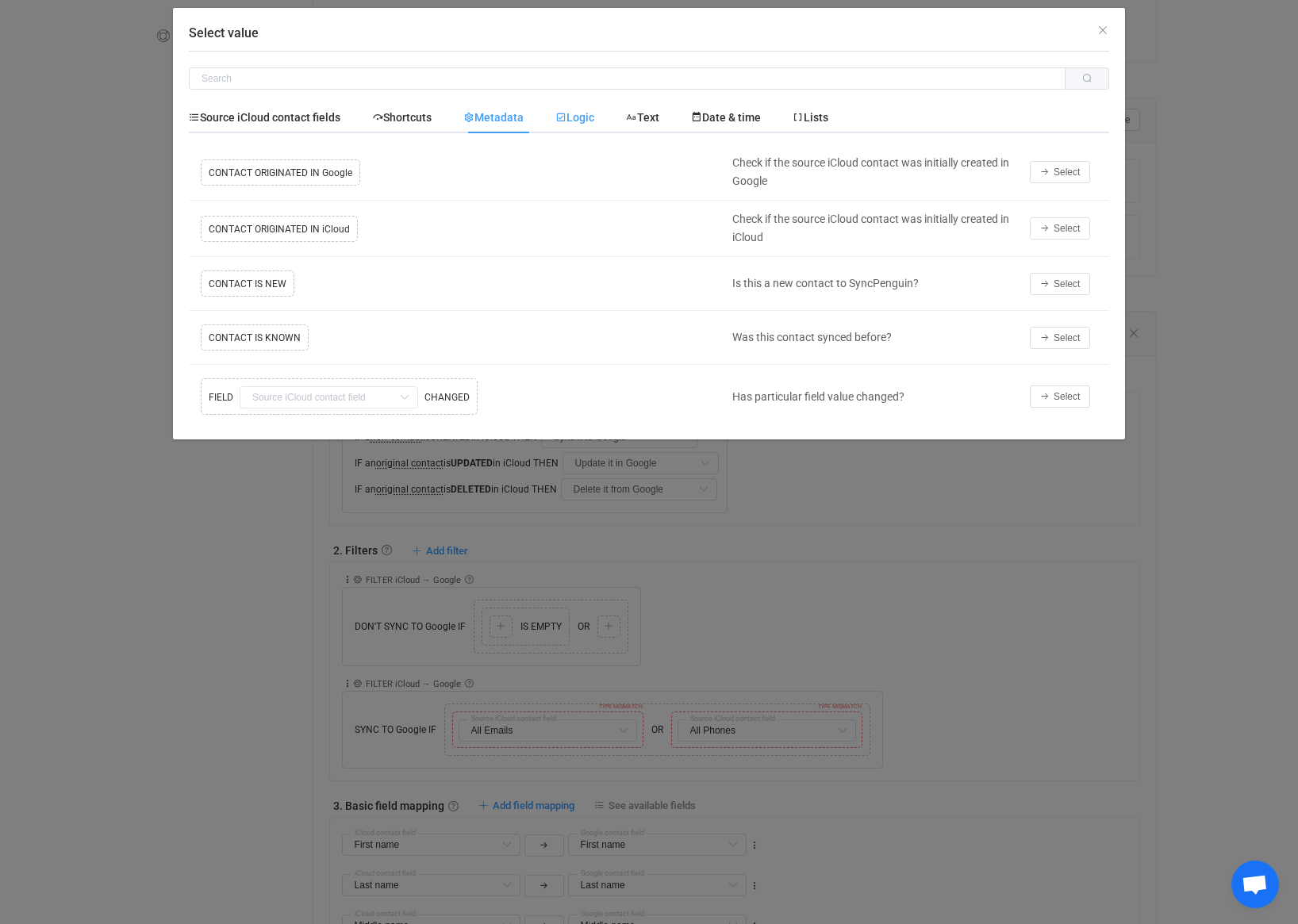
click at [574, 117] on span "Logic" at bounding box center [574, 117] width 39 height 13
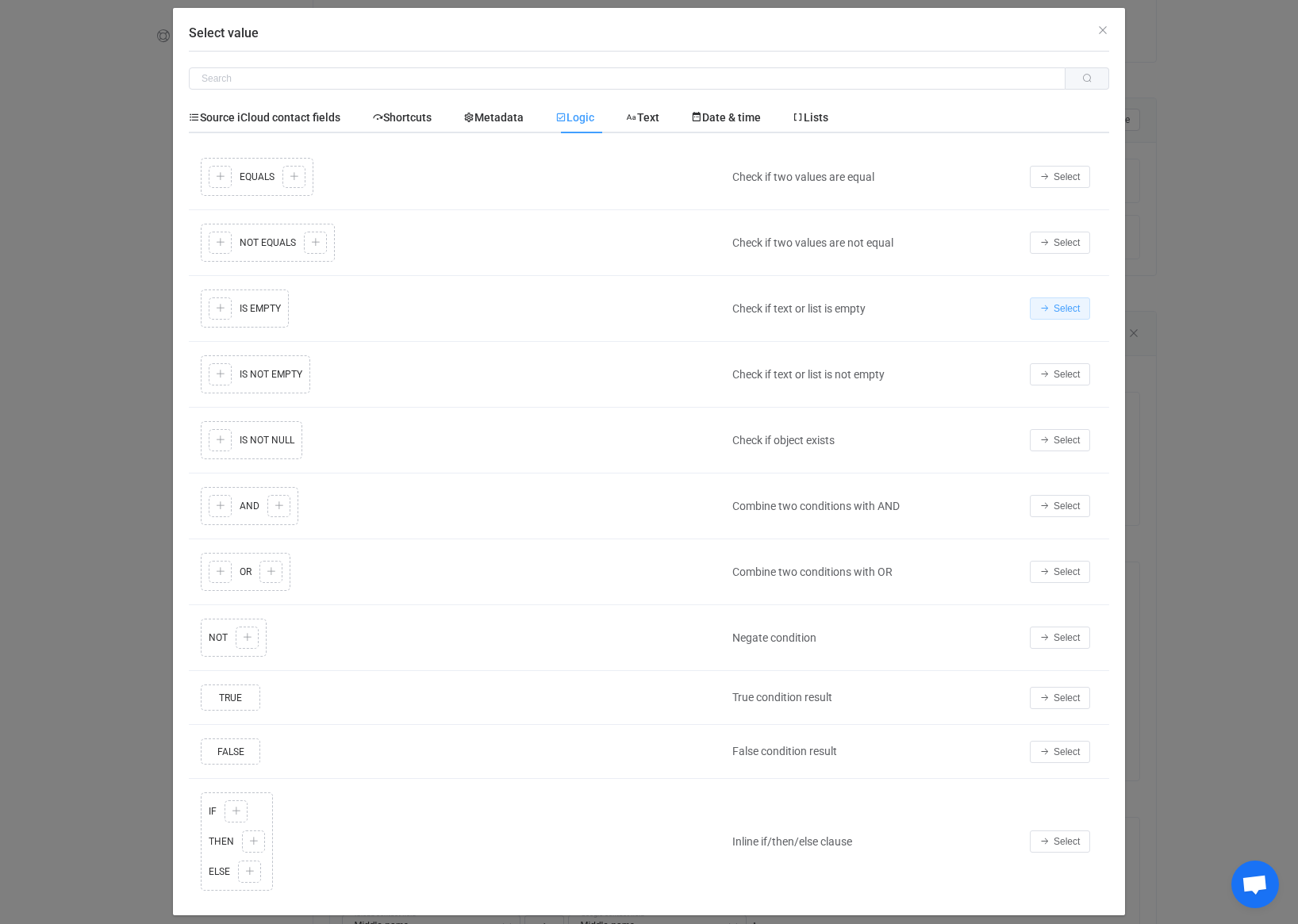
click at [1053, 301] on button "Select" at bounding box center [1060, 308] width 61 height 22
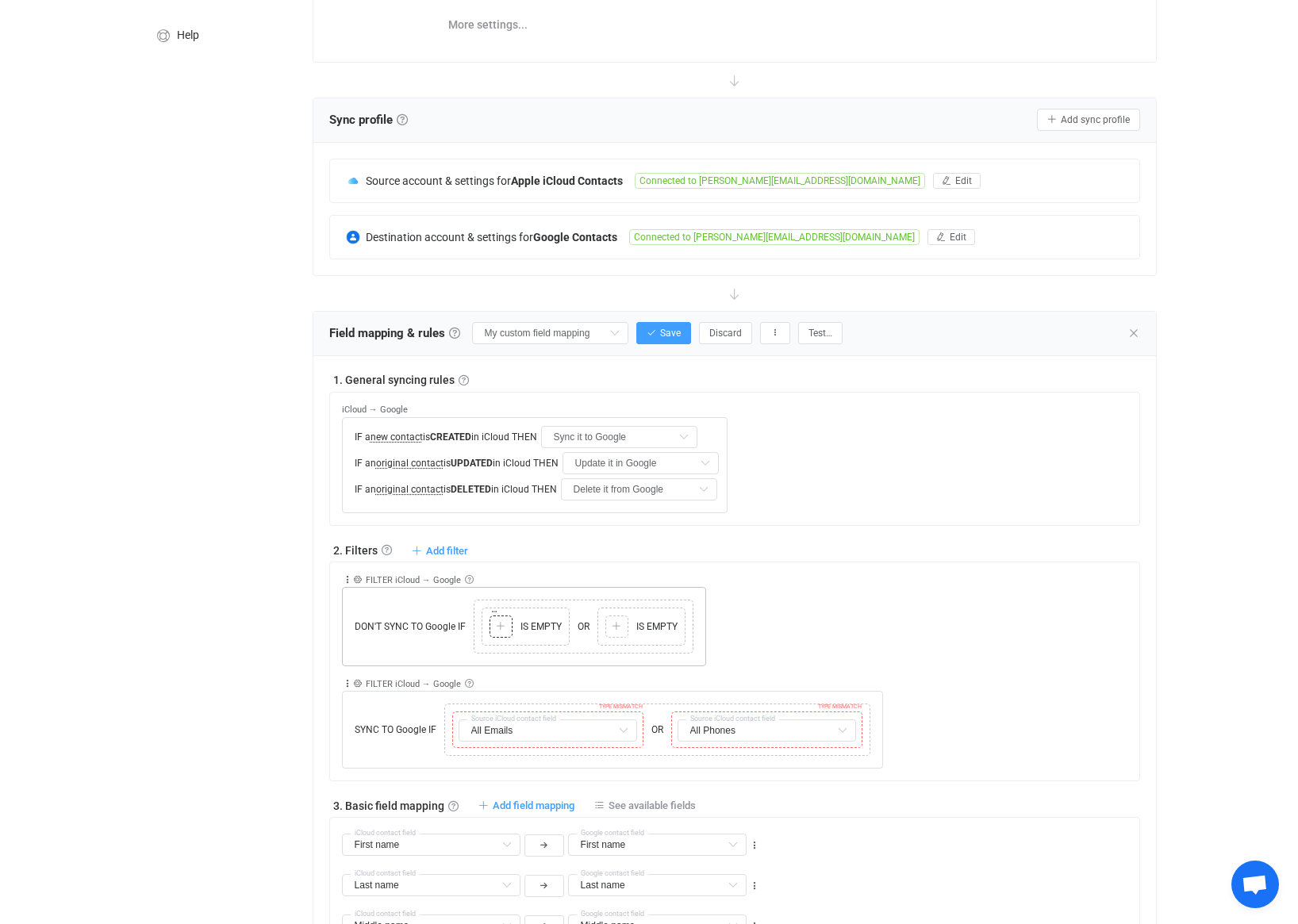
click at [506, 628] on div at bounding box center [500, 627] width 15 height 14
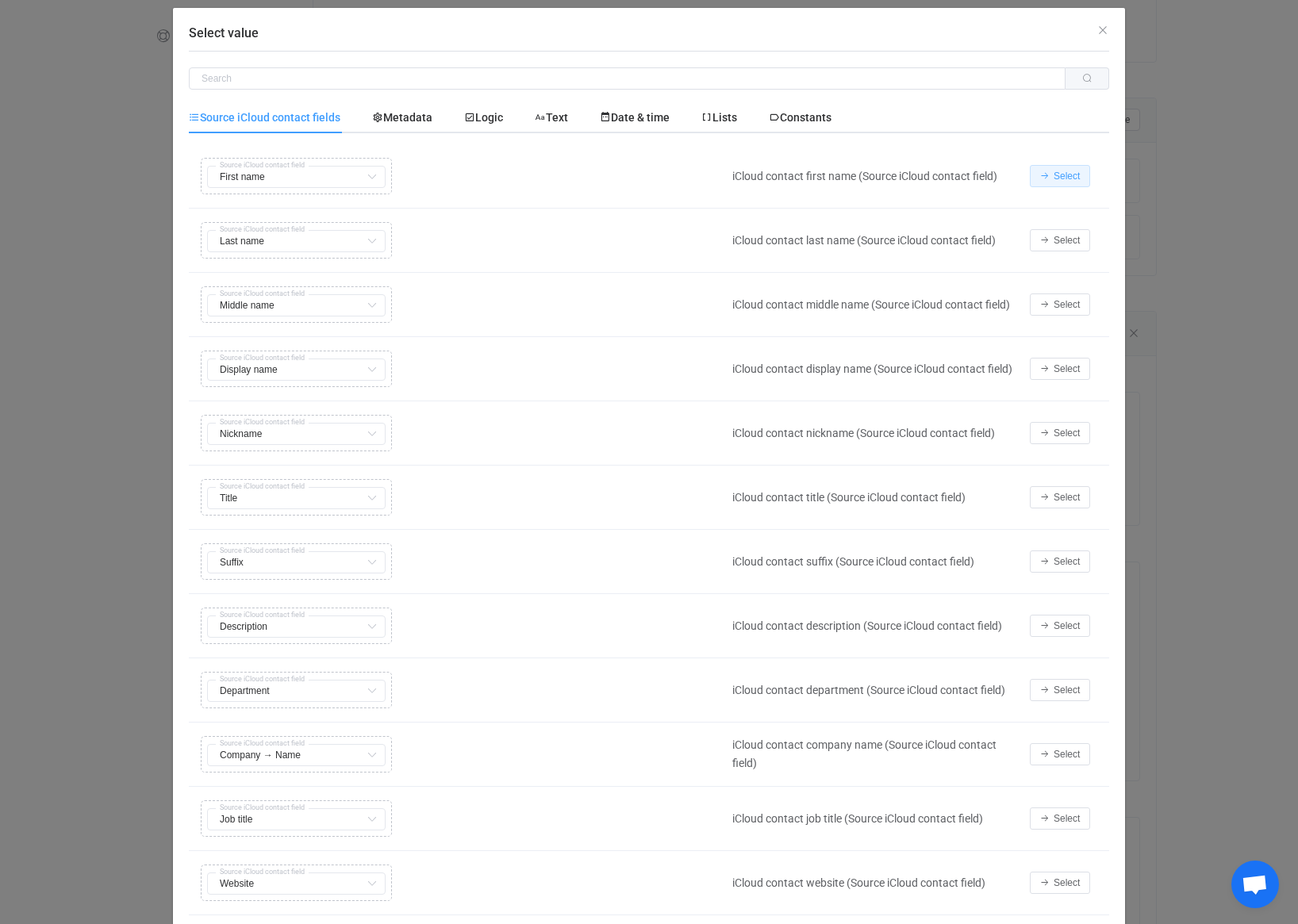
click at [1053, 175] on button "Select" at bounding box center [1060, 176] width 61 height 22
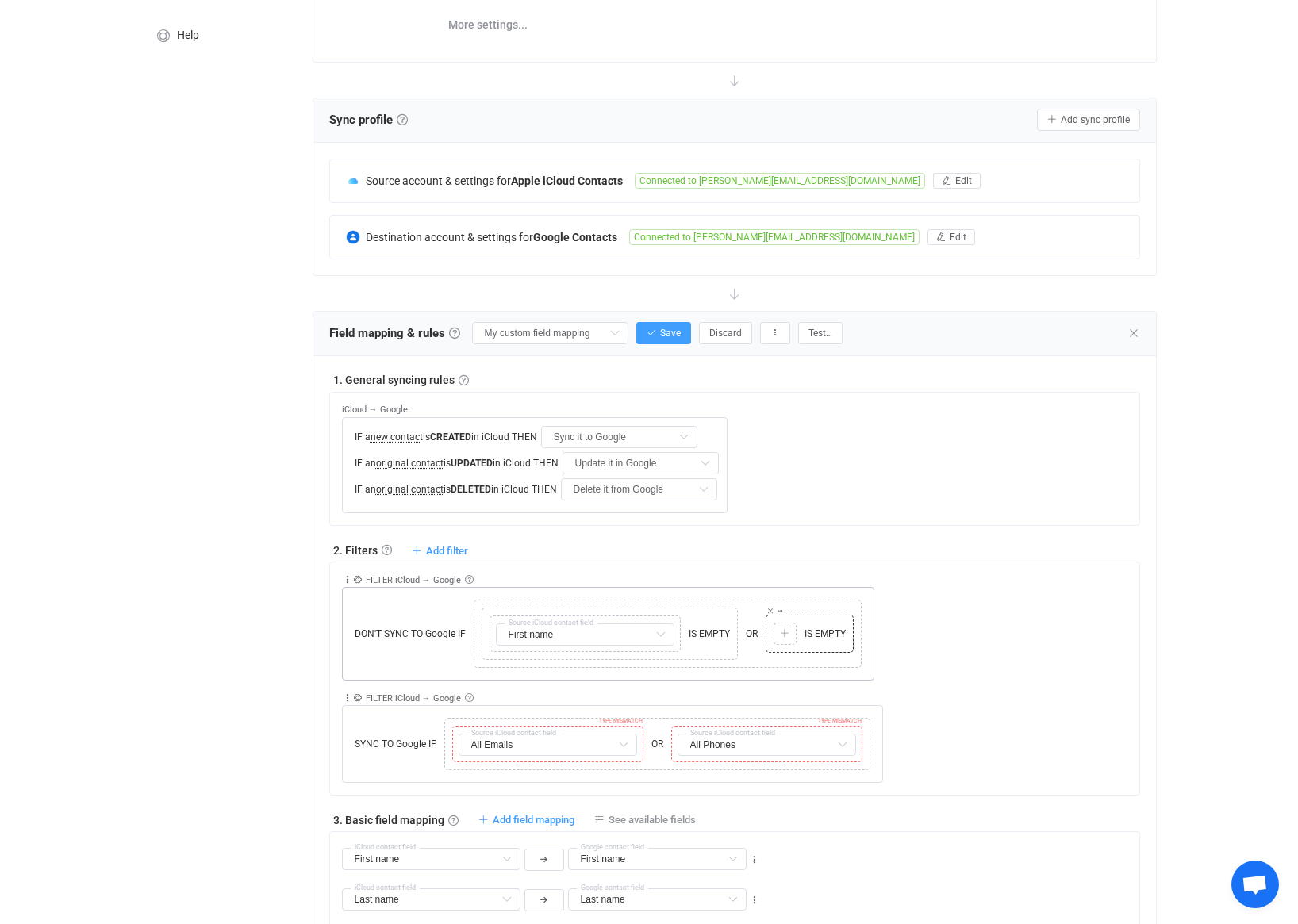
click at [800, 632] on div "Copy Cut Paste TYPE MISMATCH Select value IS EMPTY" at bounding box center [810, 634] width 80 height 30
click at [786, 638] on icon at bounding box center [785, 634] width 10 height 10
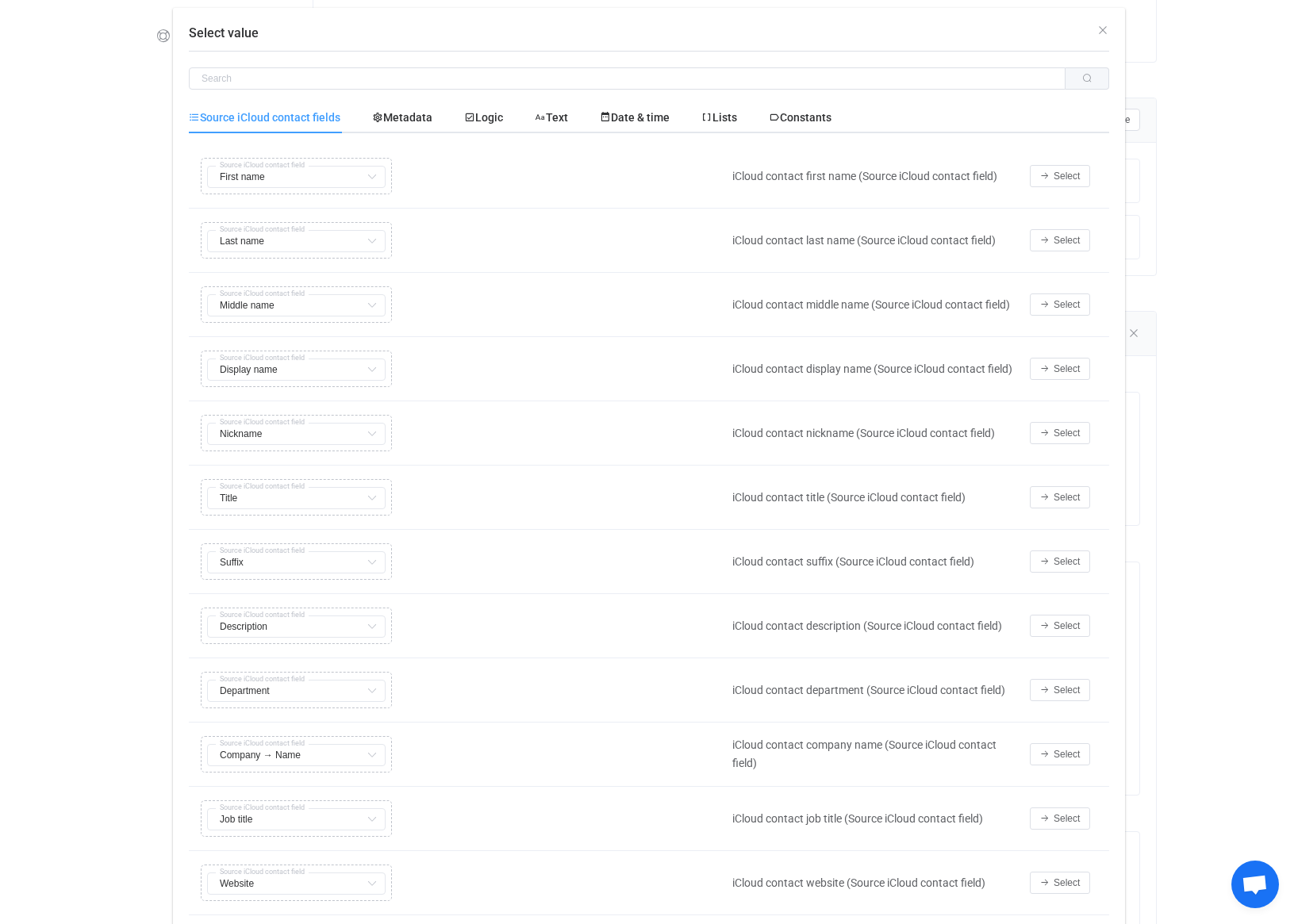
scroll to position [236, 0]
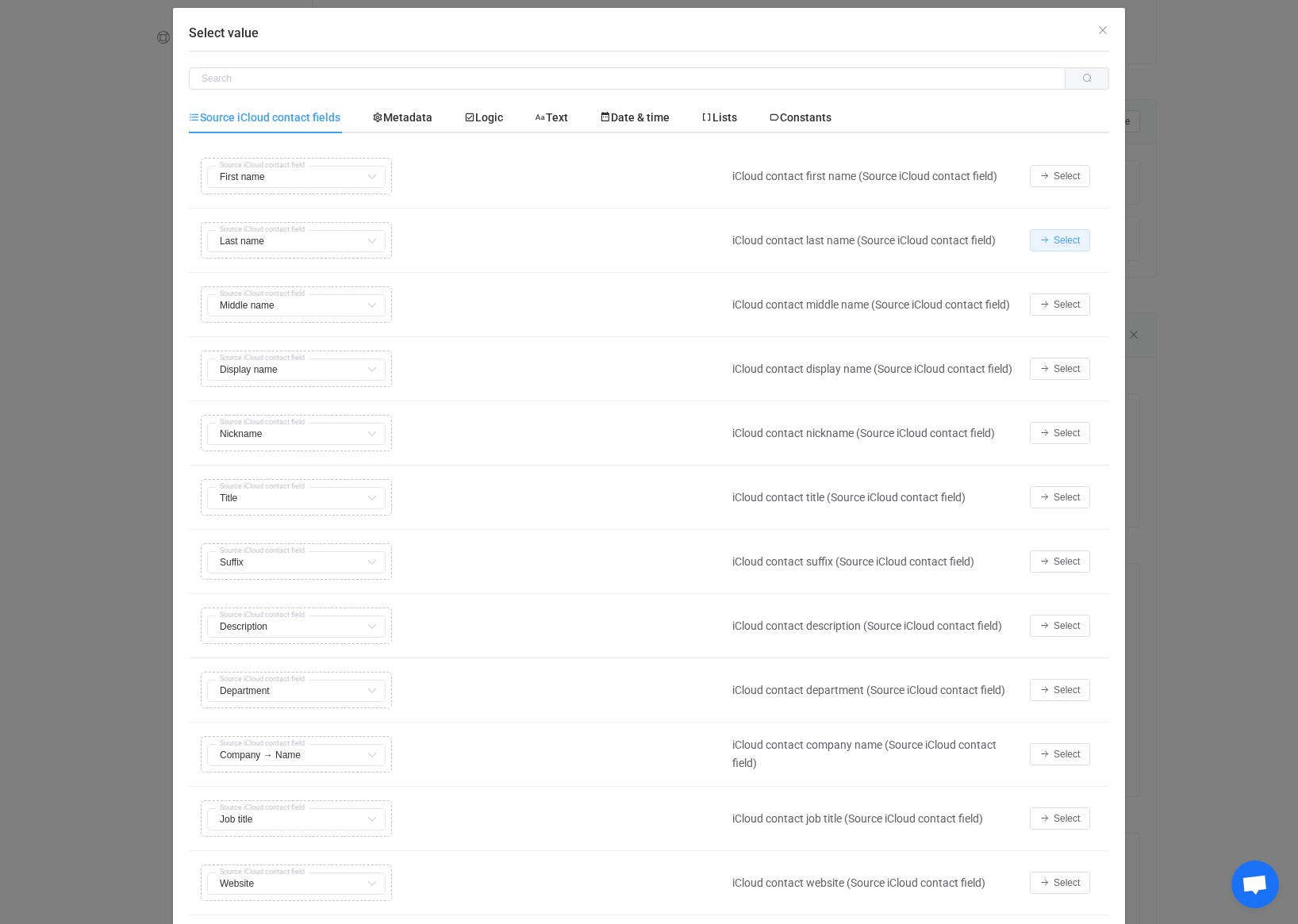
click at [1066, 241] on span "Select" at bounding box center [1066, 241] width 26 height 11
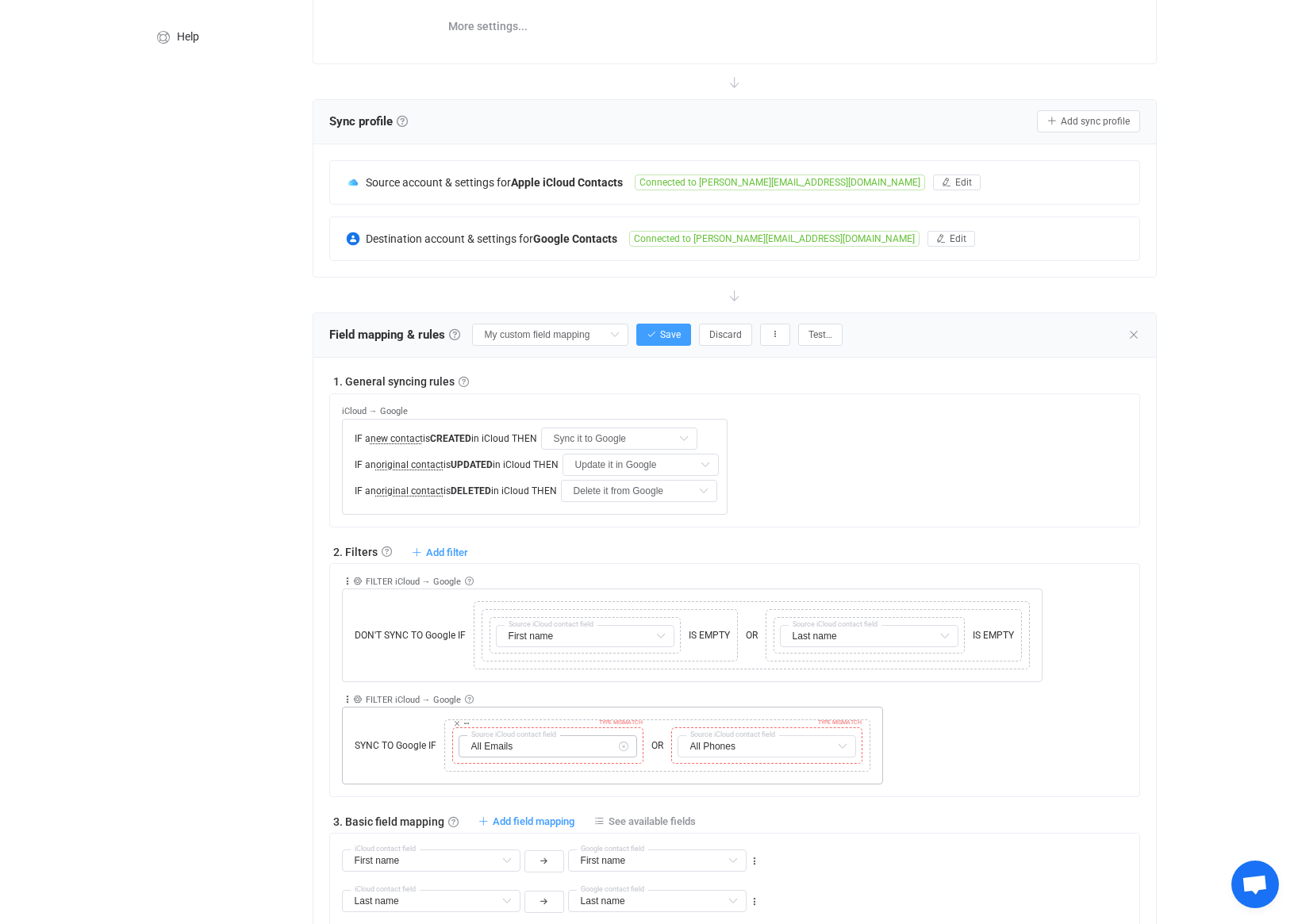
click at [625, 750] on icon at bounding box center [623, 746] width 20 height 22
click at [845, 748] on icon at bounding box center [841, 746] width 20 height 22
click at [676, 724] on icon at bounding box center [676, 723] width 8 height 8
click at [455, 724] on icon at bounding box center [457, 723] width 8 height 8
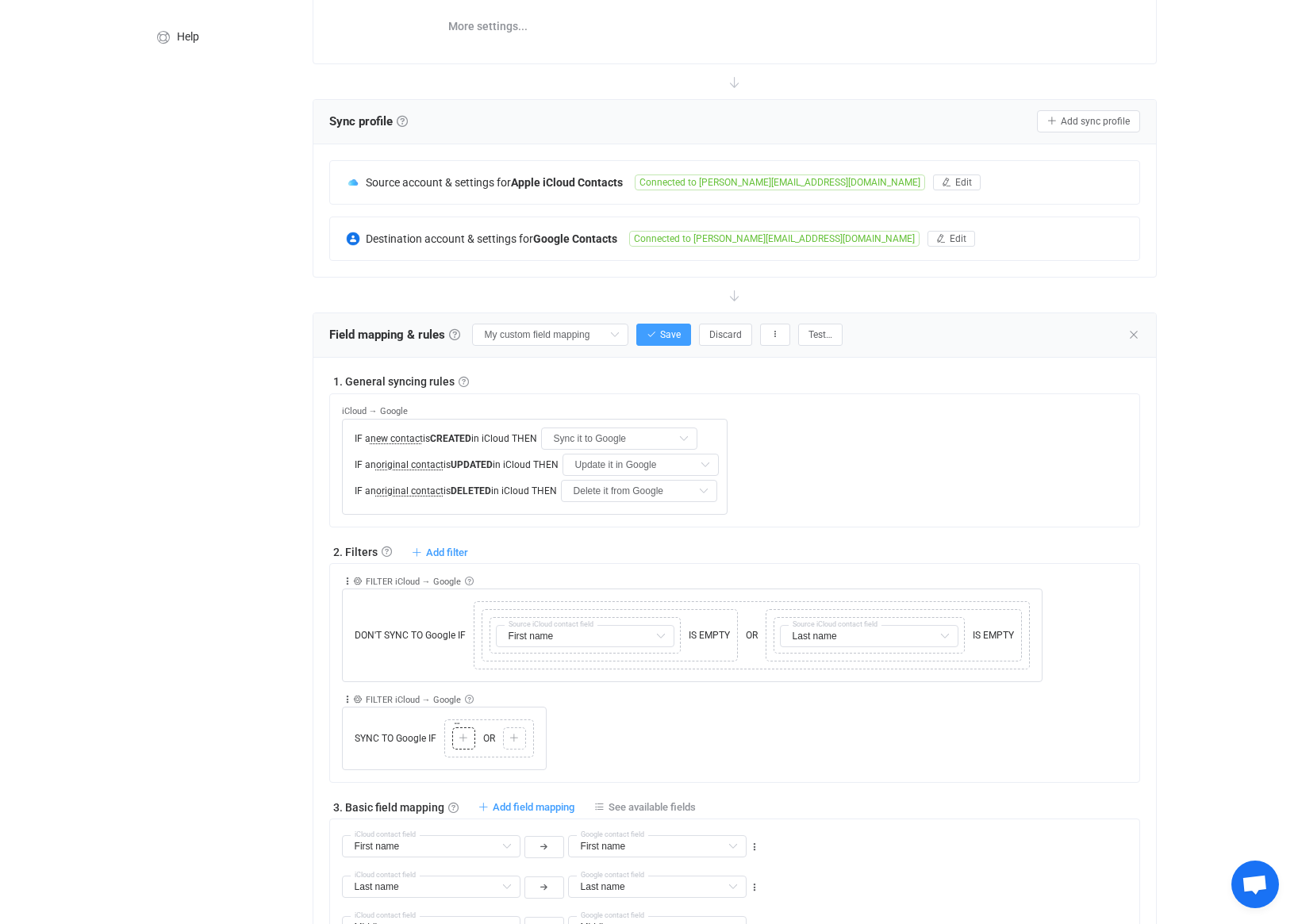
click at [463, 738] on icon at bounding box center [464, 738] width 10 height 10
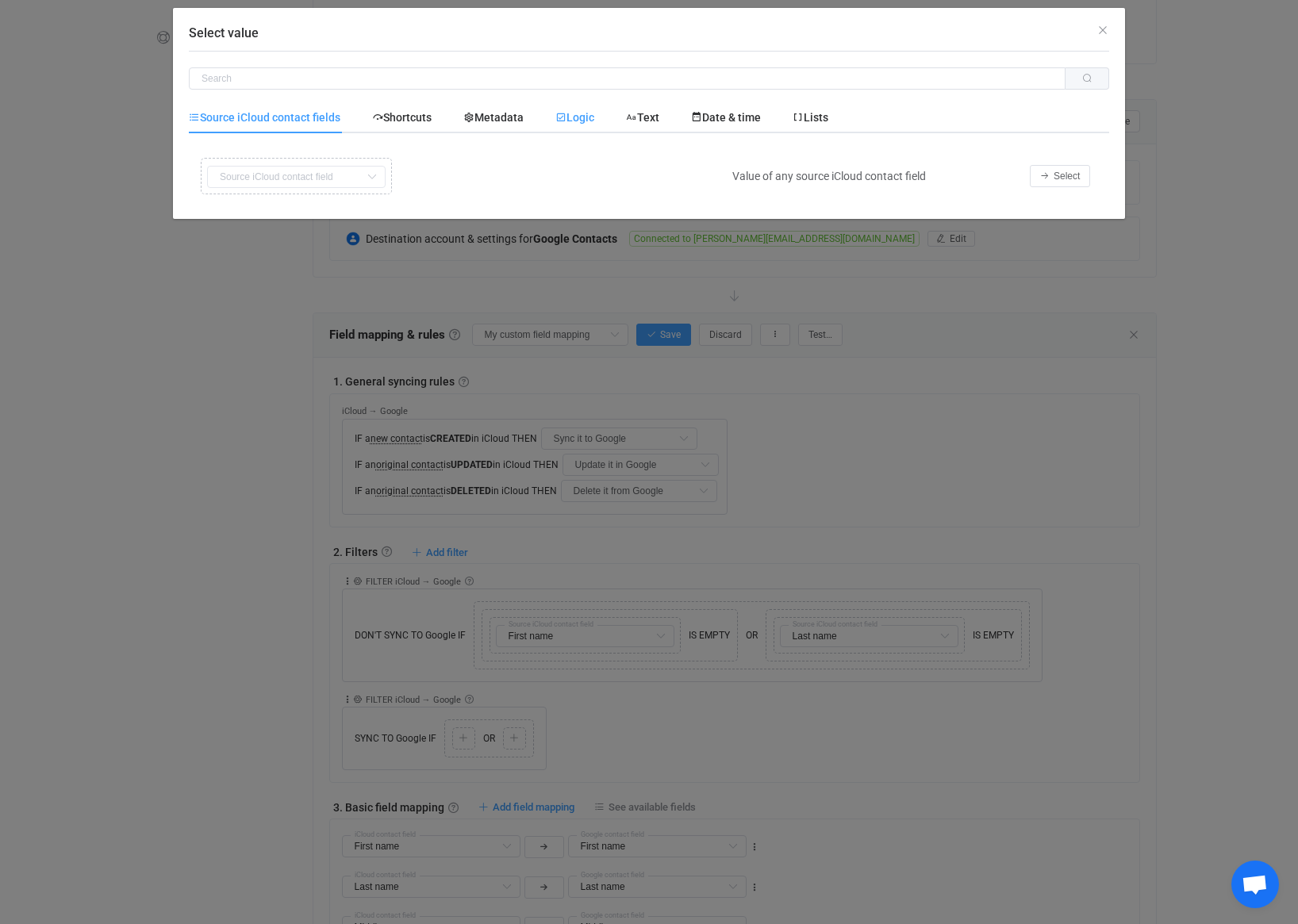
click at [583, 121] on span "Logic" at bounding box center [574, 117] width 39 height 13
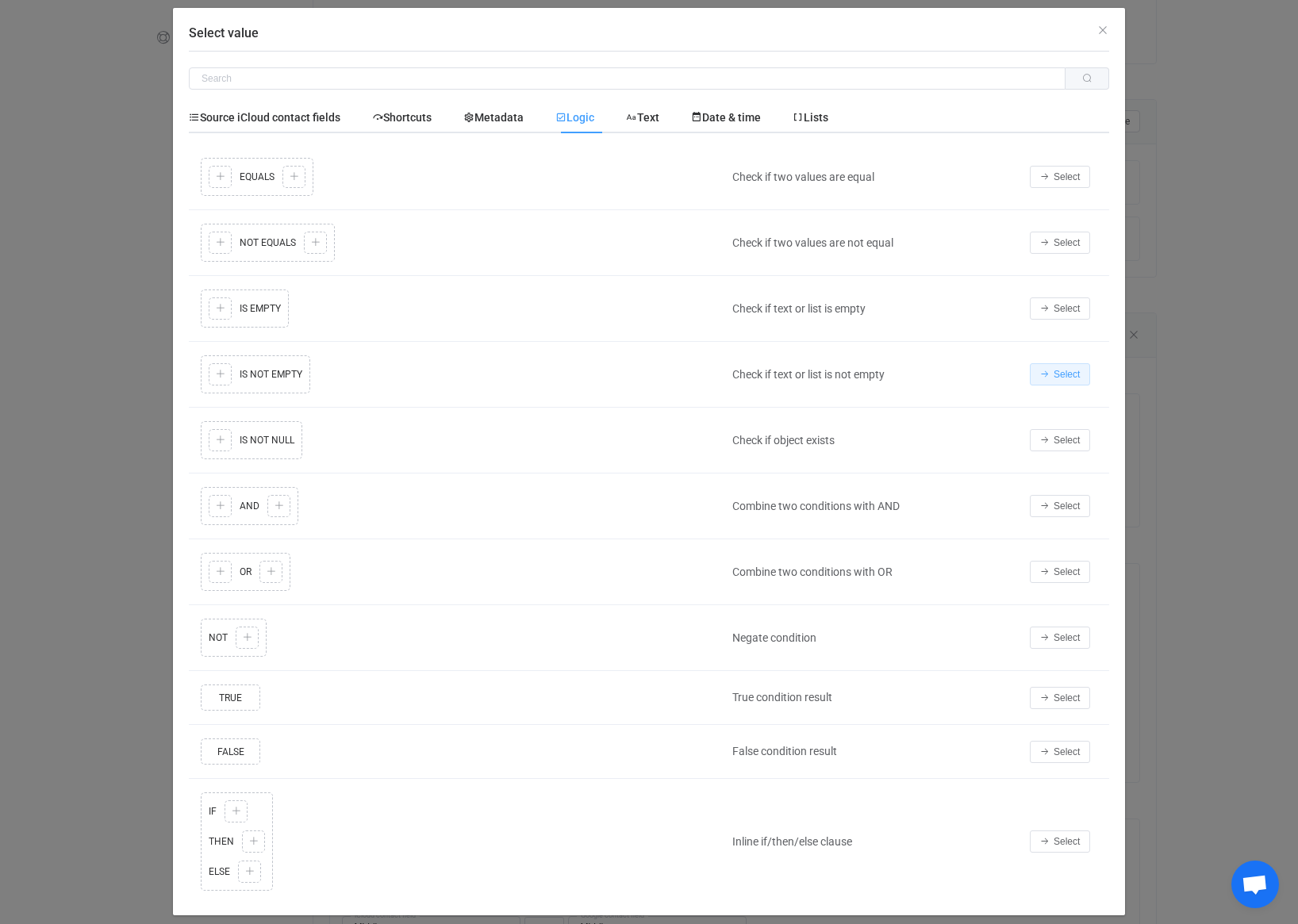
click at [1071, 376] on span "Select" at bounding box center [1066, 374] width 26 height 11
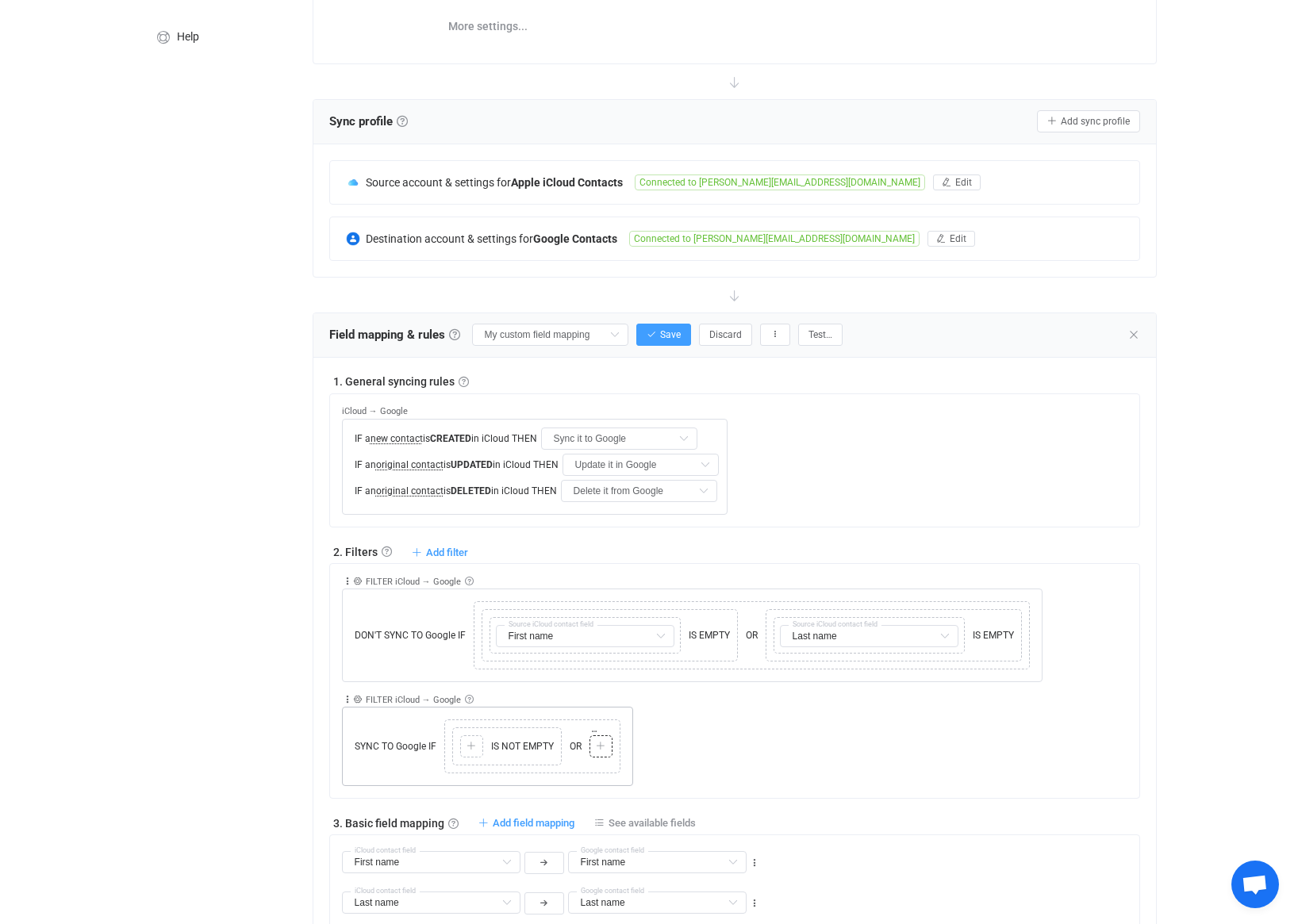
click at [604, 748] on icon at bounding box center [601, 746] width 10 height 10
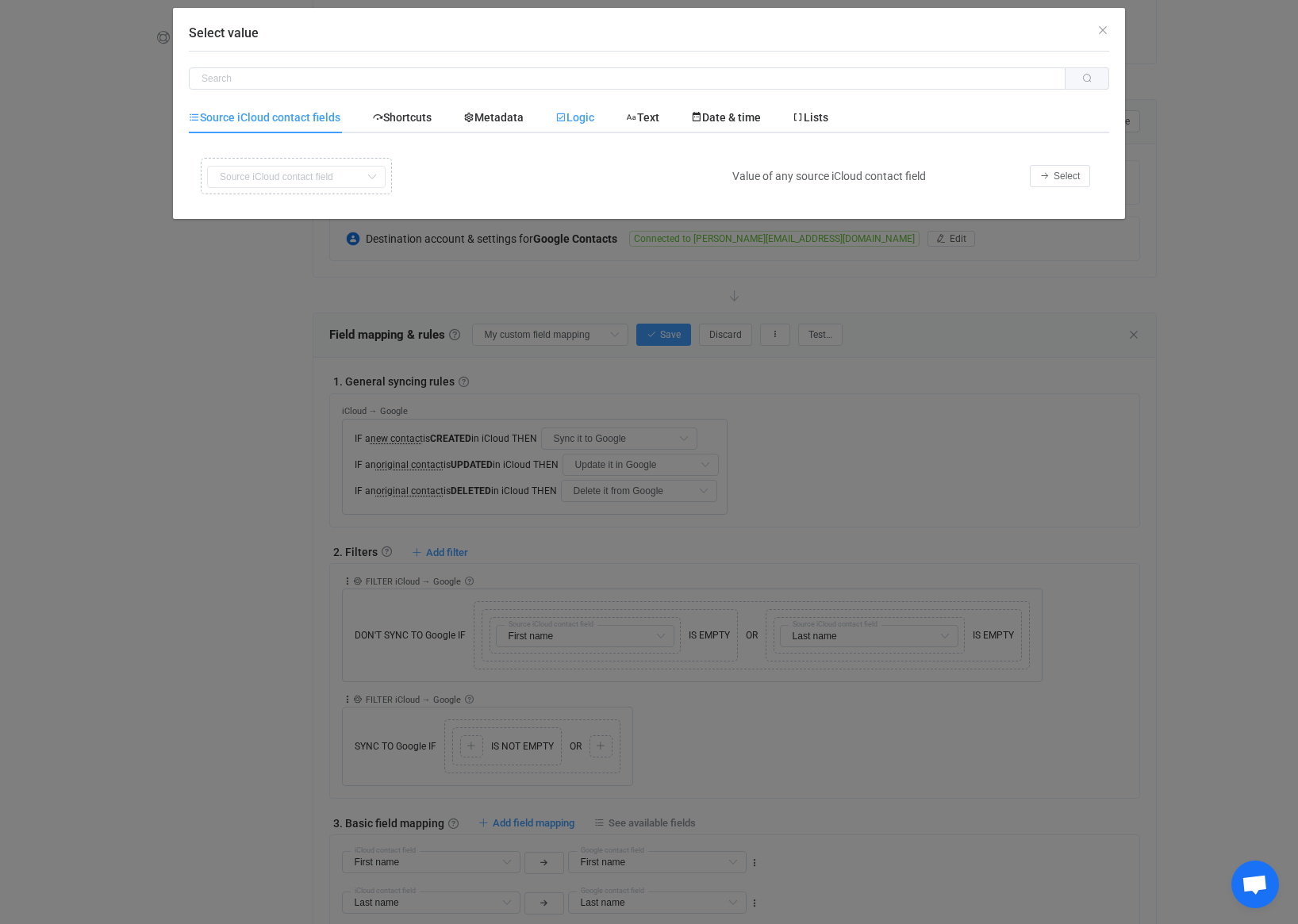
drag, startPoint x: 564, startPoint y: 111, endPoint x: 580, endPoint y: 132, distance: 26.4
click at [564, 112] on span "Logic" at bounding box center [574, 117] width 39 height 13
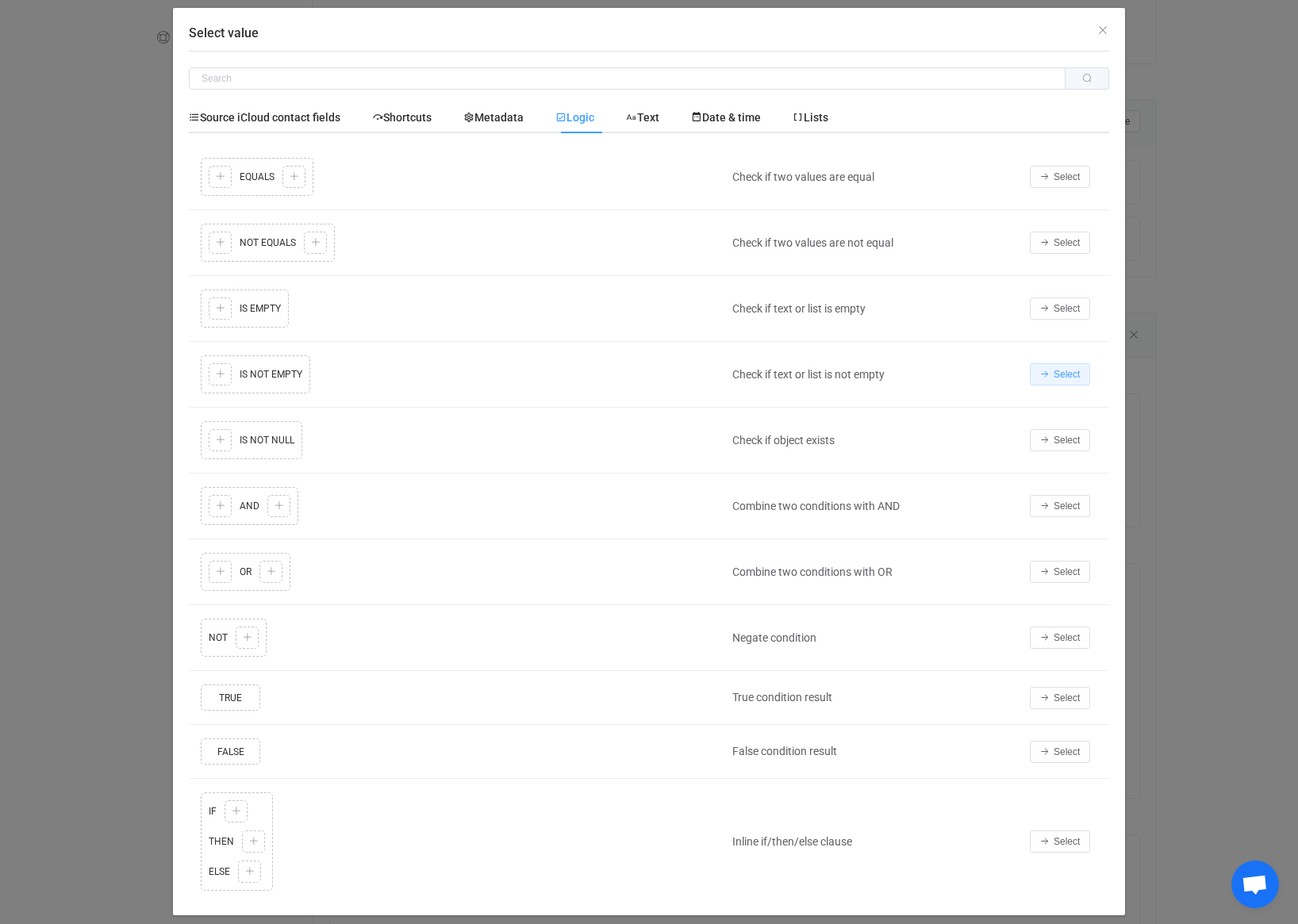
click at [1072, 374] on span "Select" at bounding box center [1066, 374] width 26 height 11
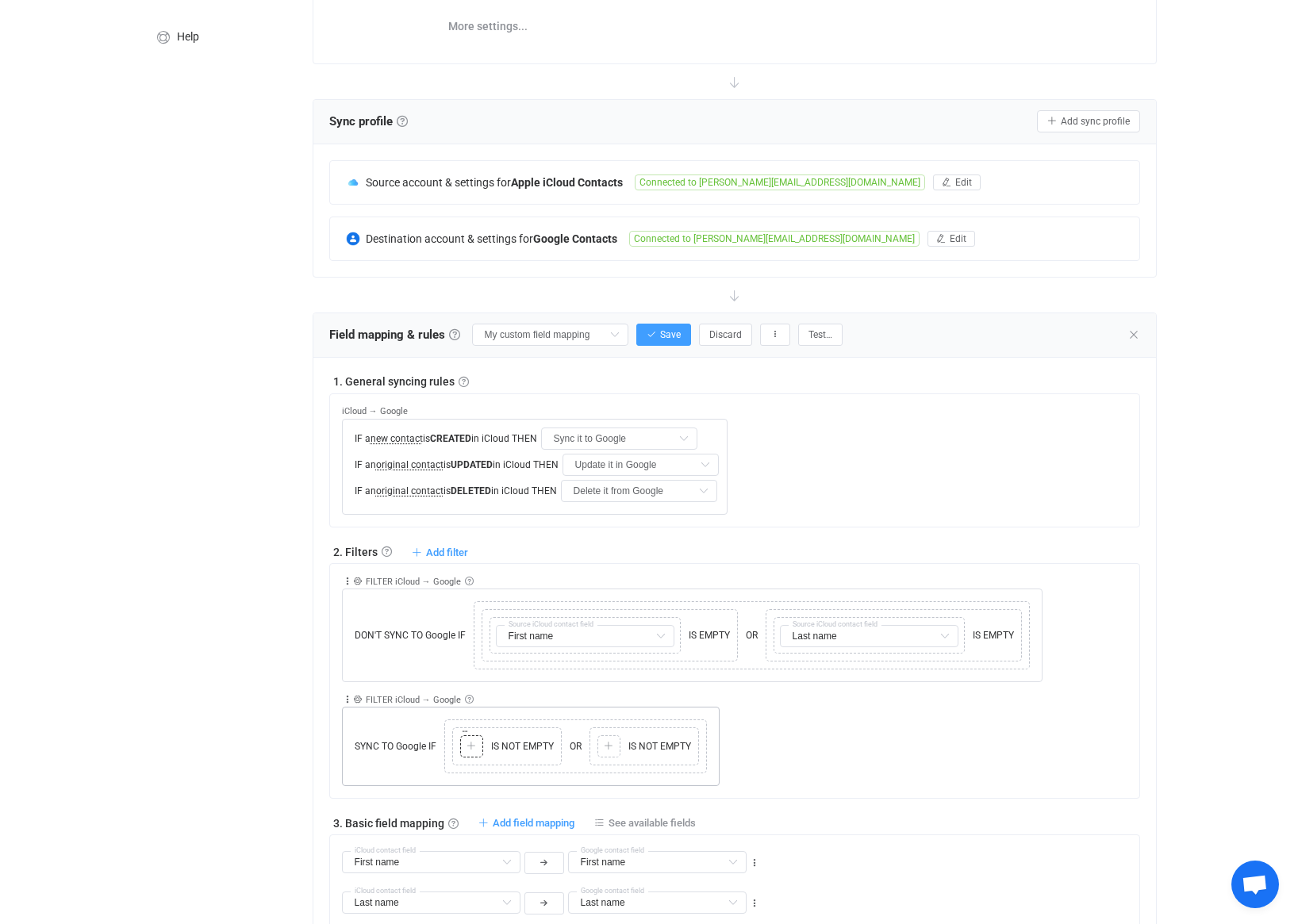
click at [469, 738] on div "Copy Cut Paste TYPE MISMATCH Select value" at bounding box center [472, 746] width 23 height 22
click at [466, 746] on icon at bounding box center [471, 746] width 10 height 10
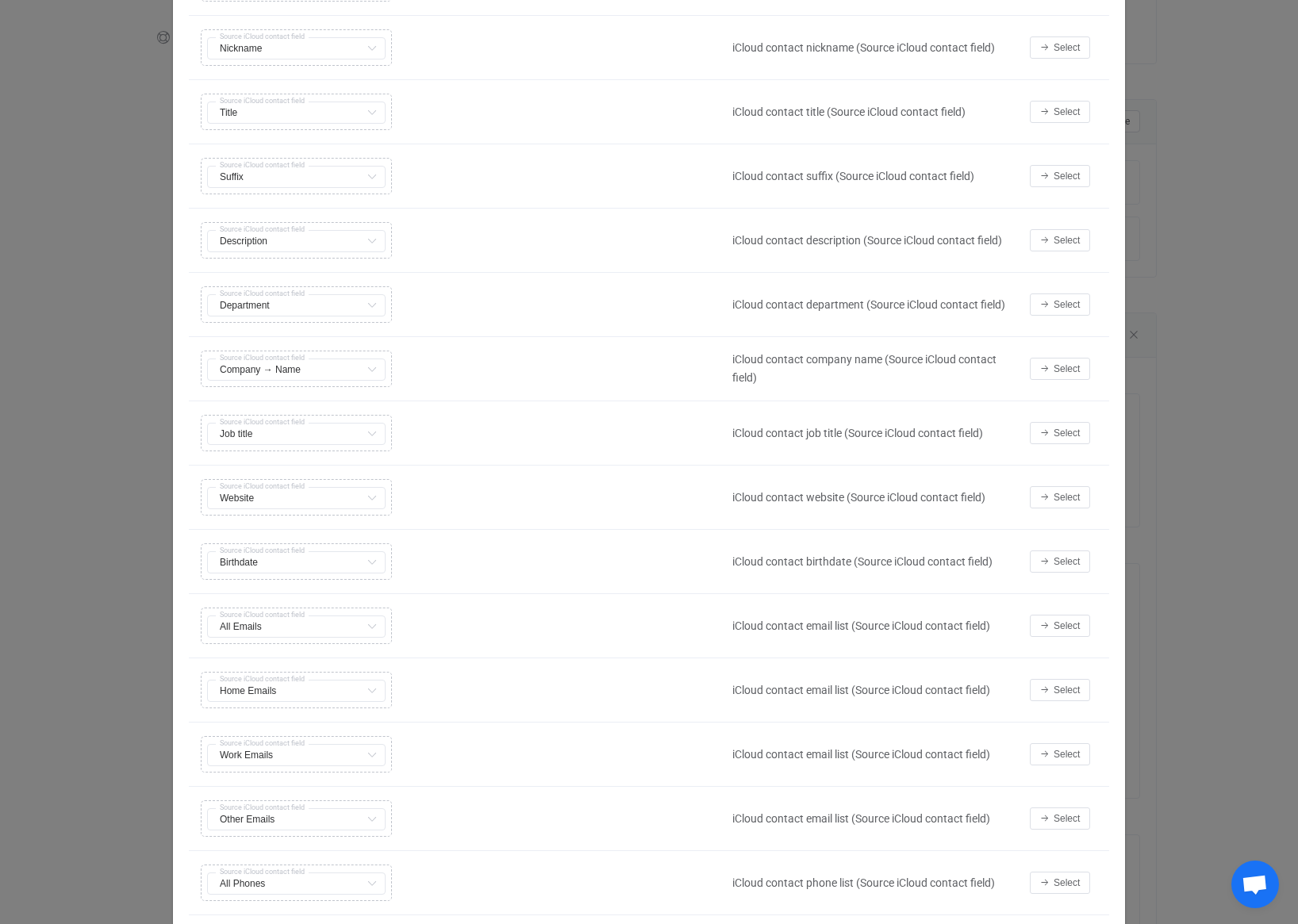
scroll to position [390, 0]
click at [1038, 880] on button "Select" at bounding box center [1060, 879] width 61 height 22
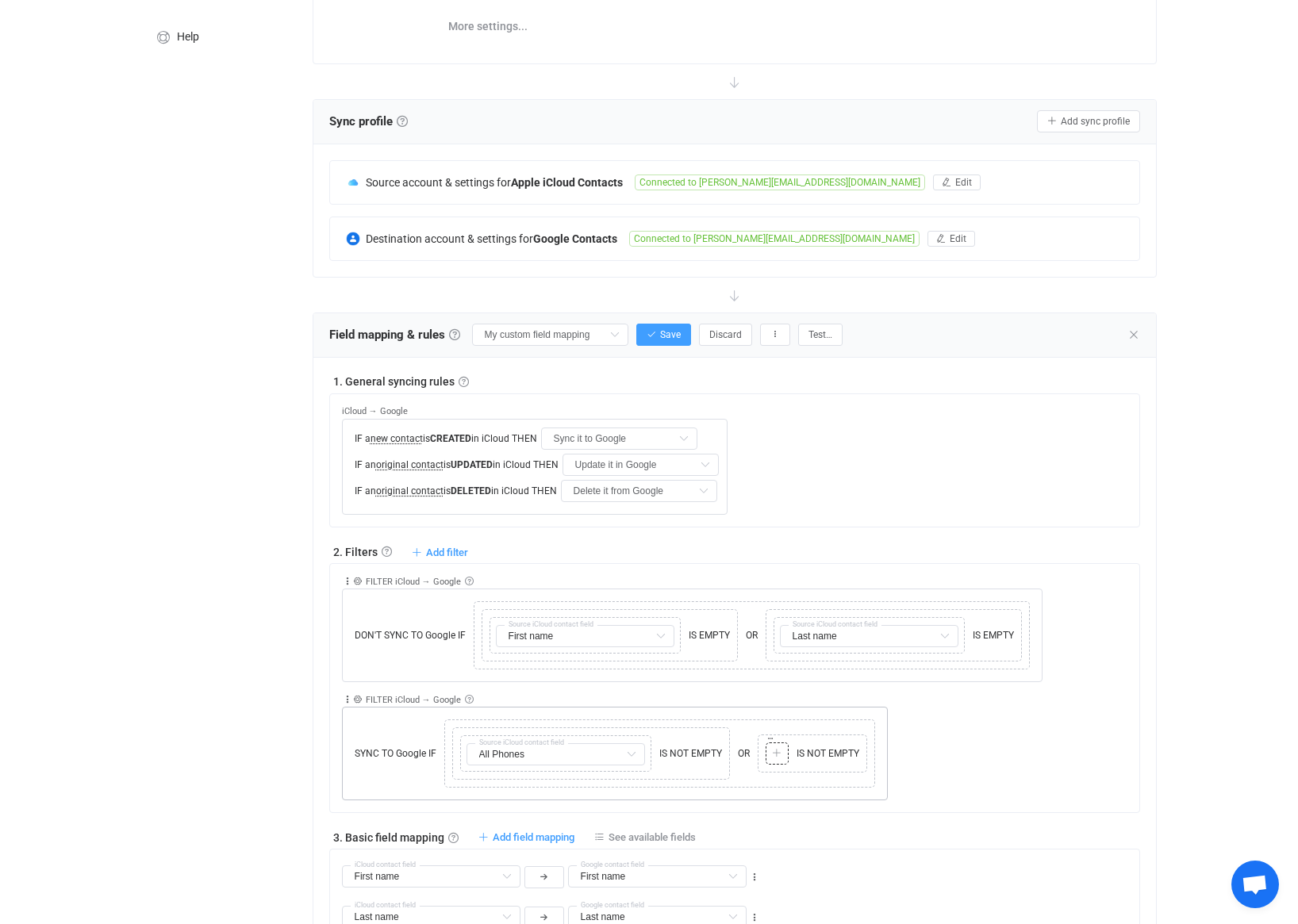
click at [775, 757] on icon at bounding box center [777, 754] width 10 height 10
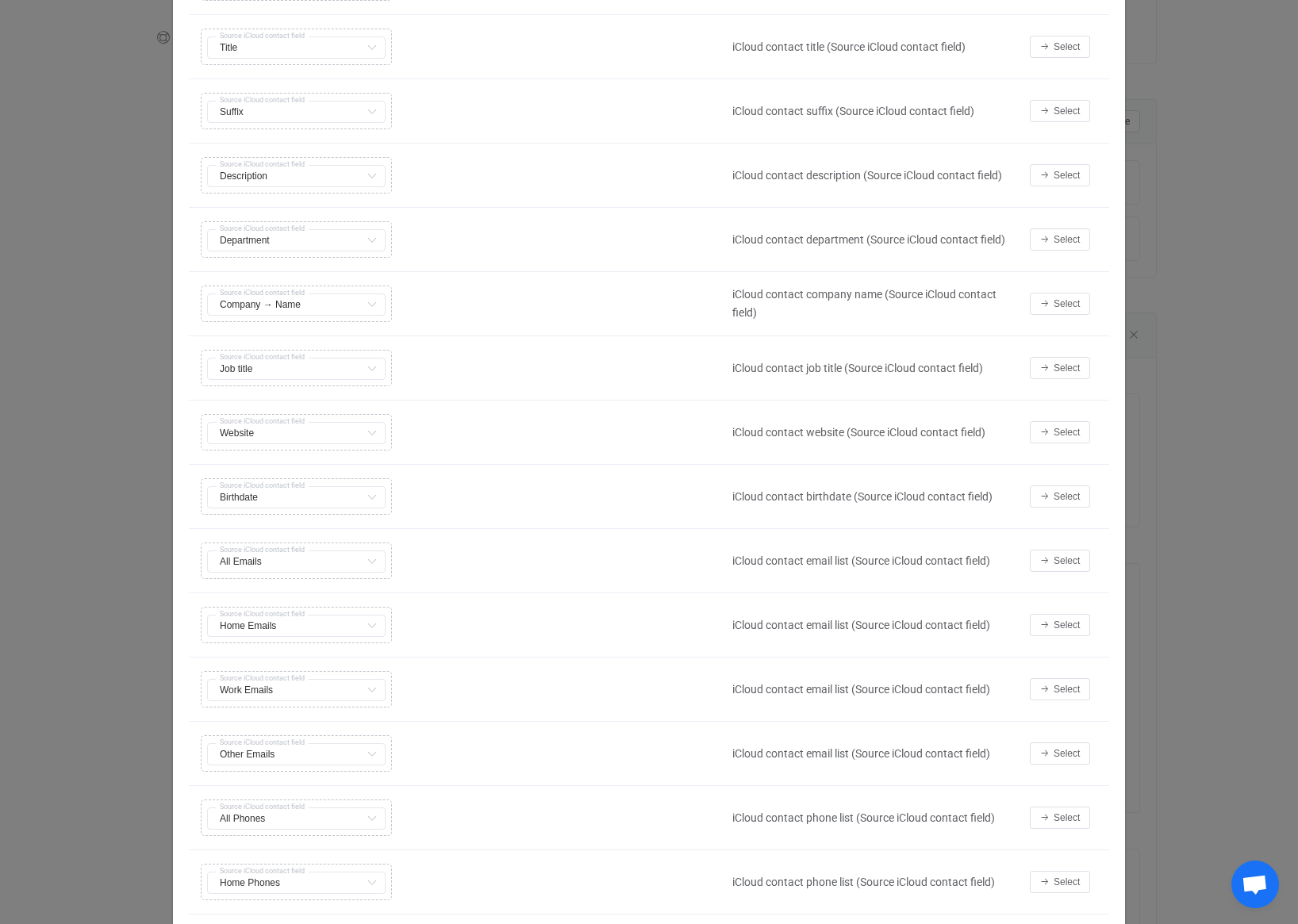
scroll to position [461, 0]
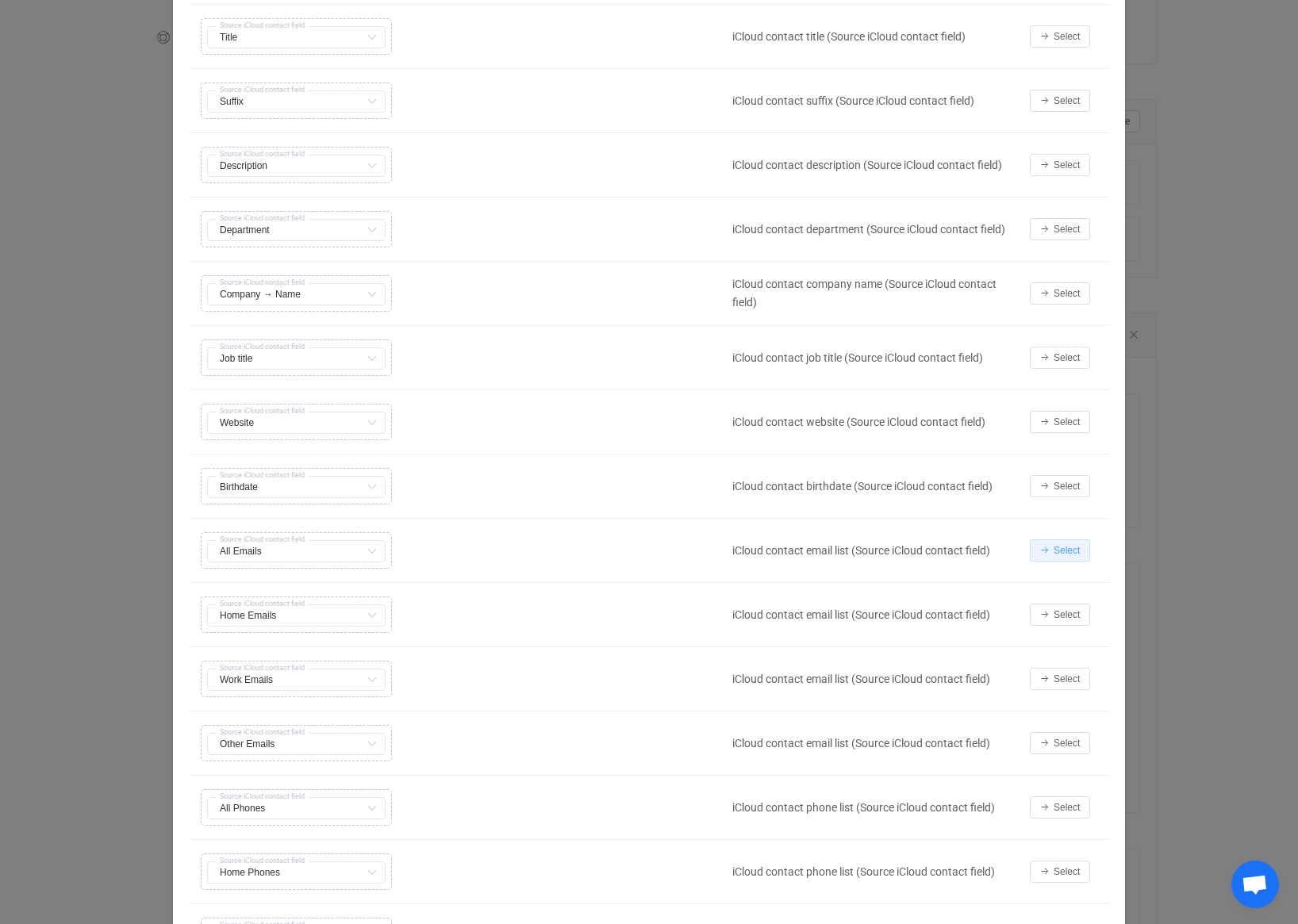
click at [1080, 552] on span "Select" at bounding box center [1066, 550] width 26 height 11
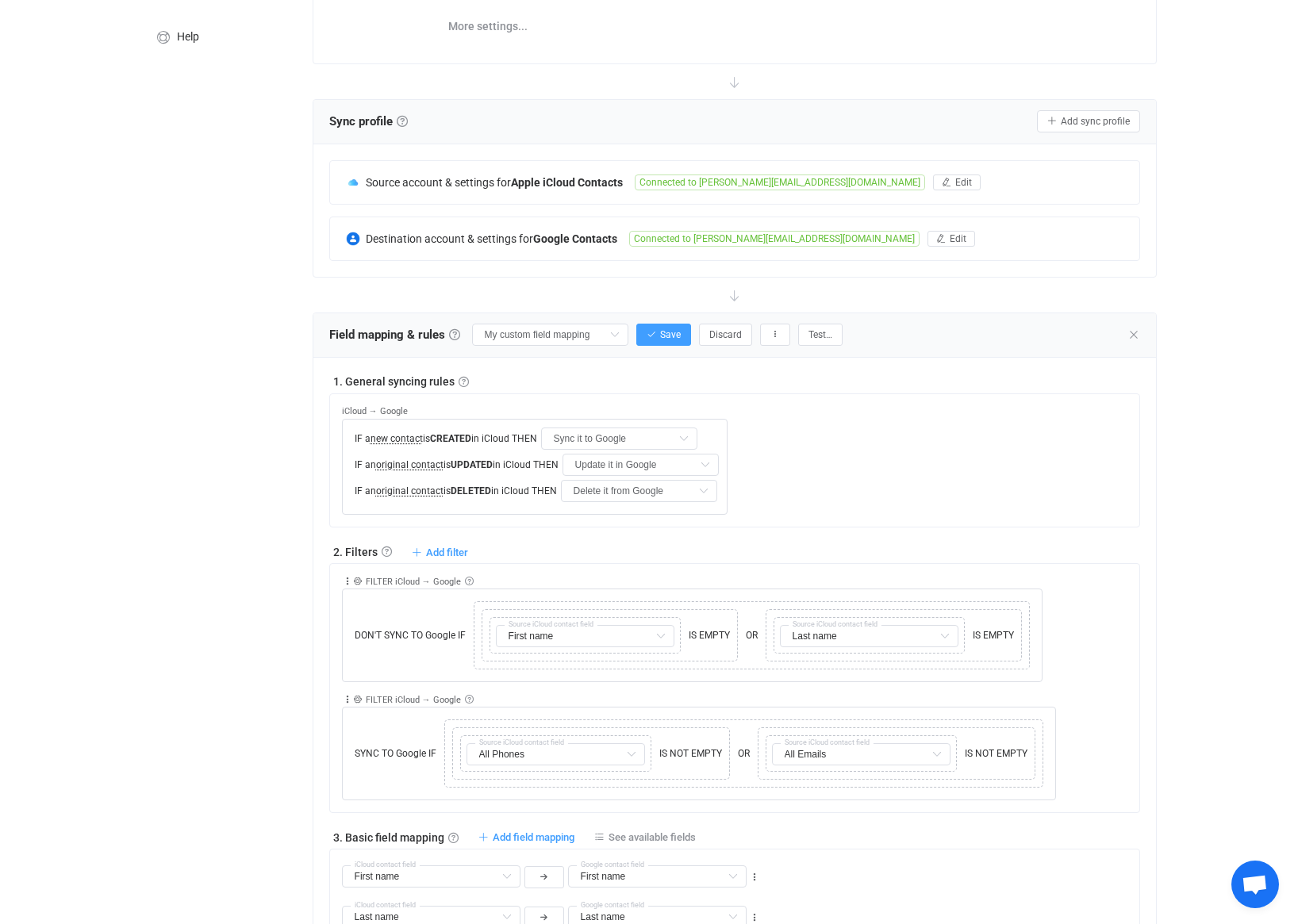
click at [1099, 652] on div "Collapse Move up Move down Delete Rule description FILTER iCloud → Google Exclu…" at bounding box center [741, 623] width 798 height 118
click at [676, 329] on span "Save" at bounding box center [670, 335] width 21 height 11
click at [828, 336] on span "Test…" at bounding box center [821, 335] width 24 height 11
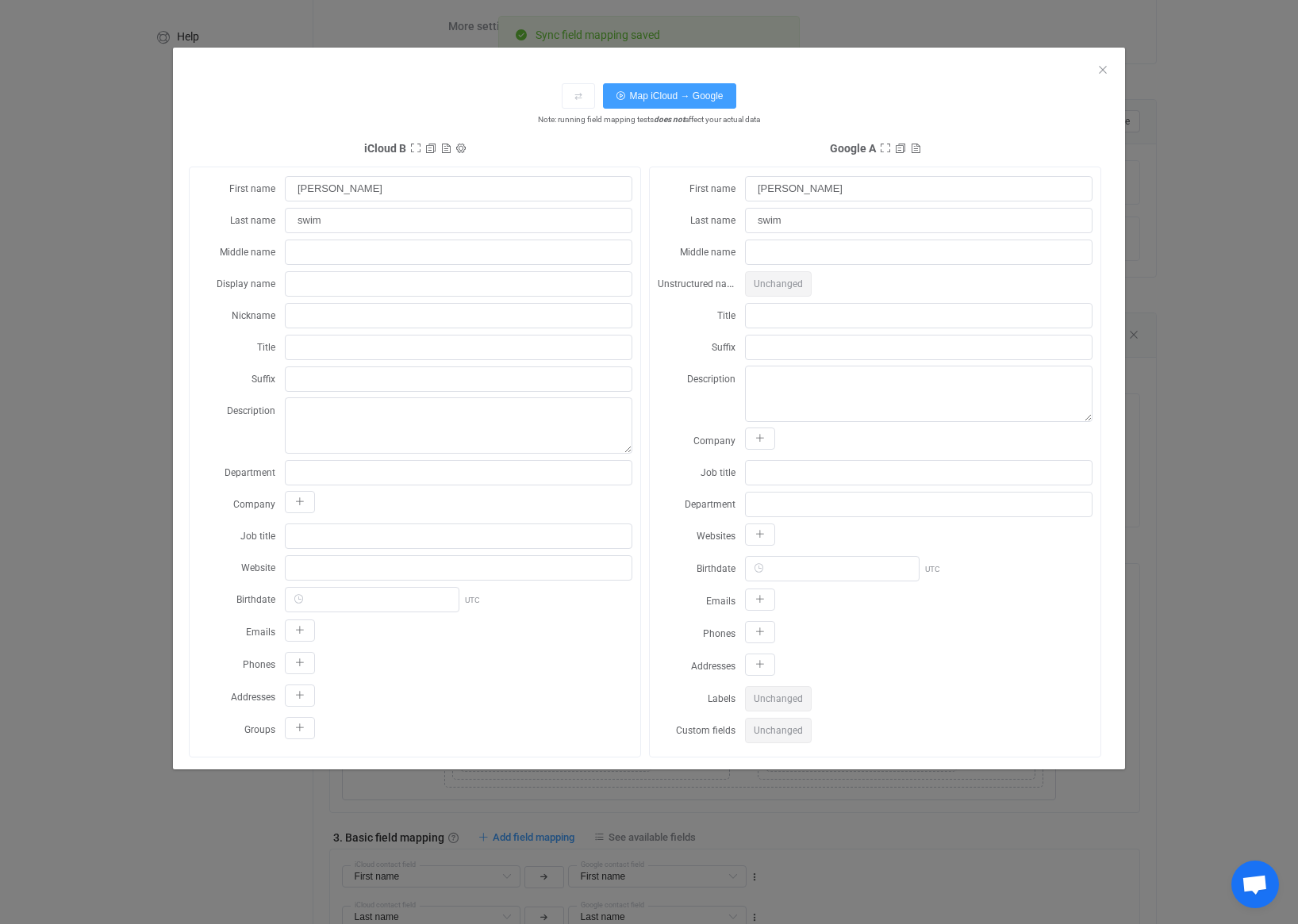
scroll to position [235, 0]
click at [1107, 69] on icon "Close" at bounding box center [1103, 70] width 13 height 13
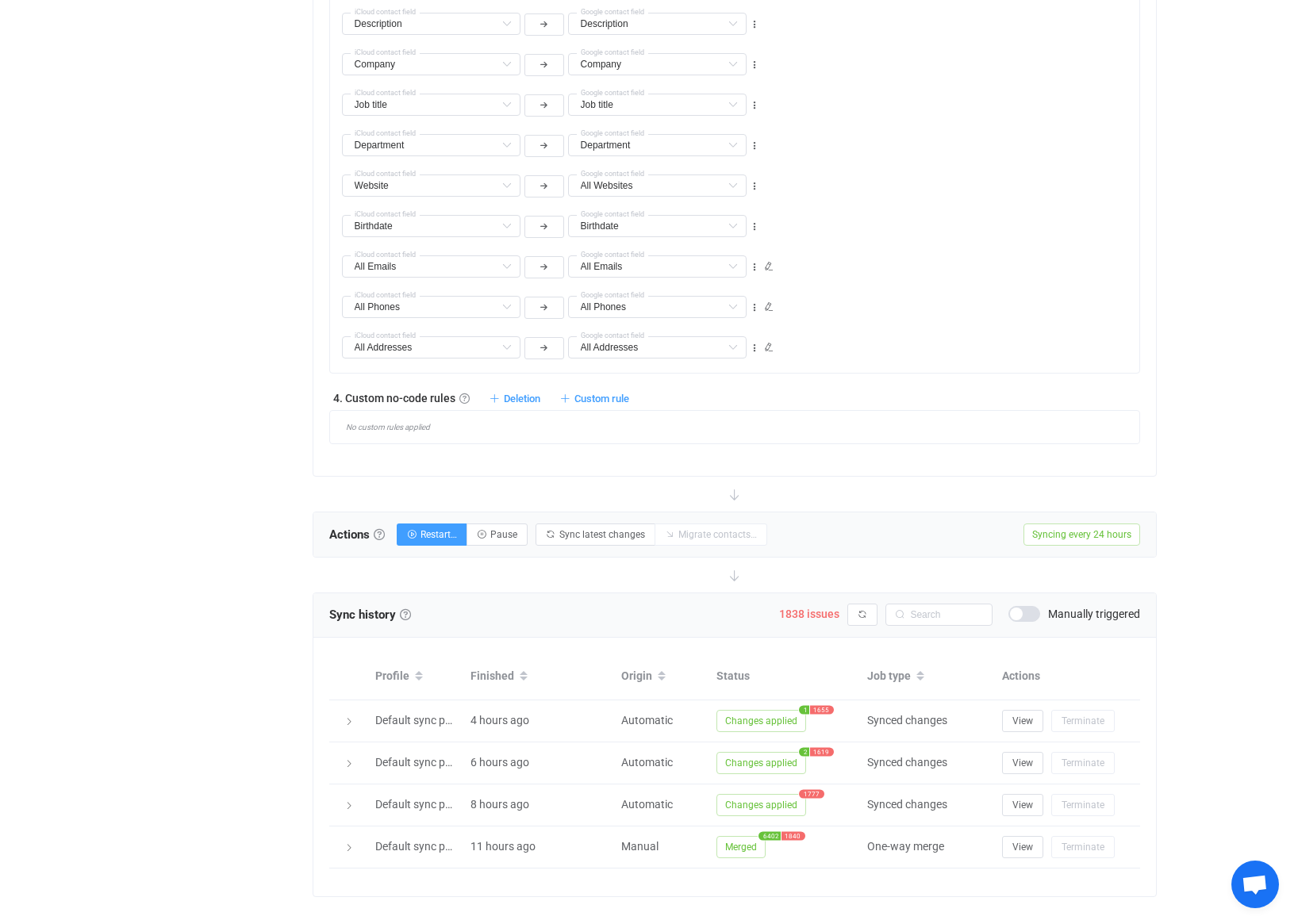
scroll to position [1331, 0]
click at [456, 531] on span "Restart…" at bounding box center [439, 534] width 37 height 11
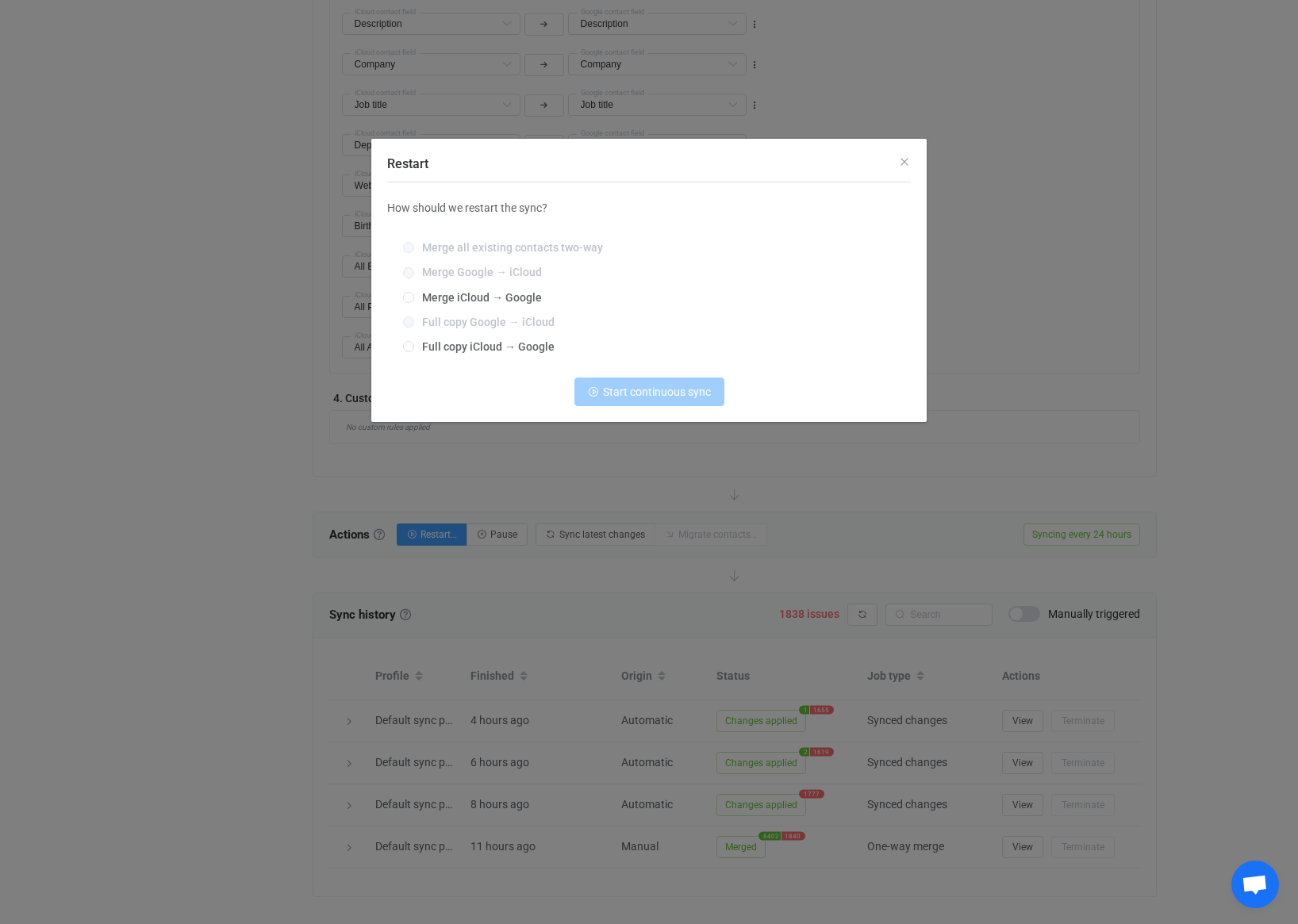
click at [406, 290] on div "Merge all existing contacts two-way Merge Google → iCloud Merge iCloud → Google…" at bounding box center [649, 298] width 524 height 135
click at [408, 296] on span "Restart" at bounding box center [409, 297] width 11 height 11
click at [408, 296] on input "Merge iCloud → Google" at bounding box center [409, 298] width 11 height 13
radio input "true"
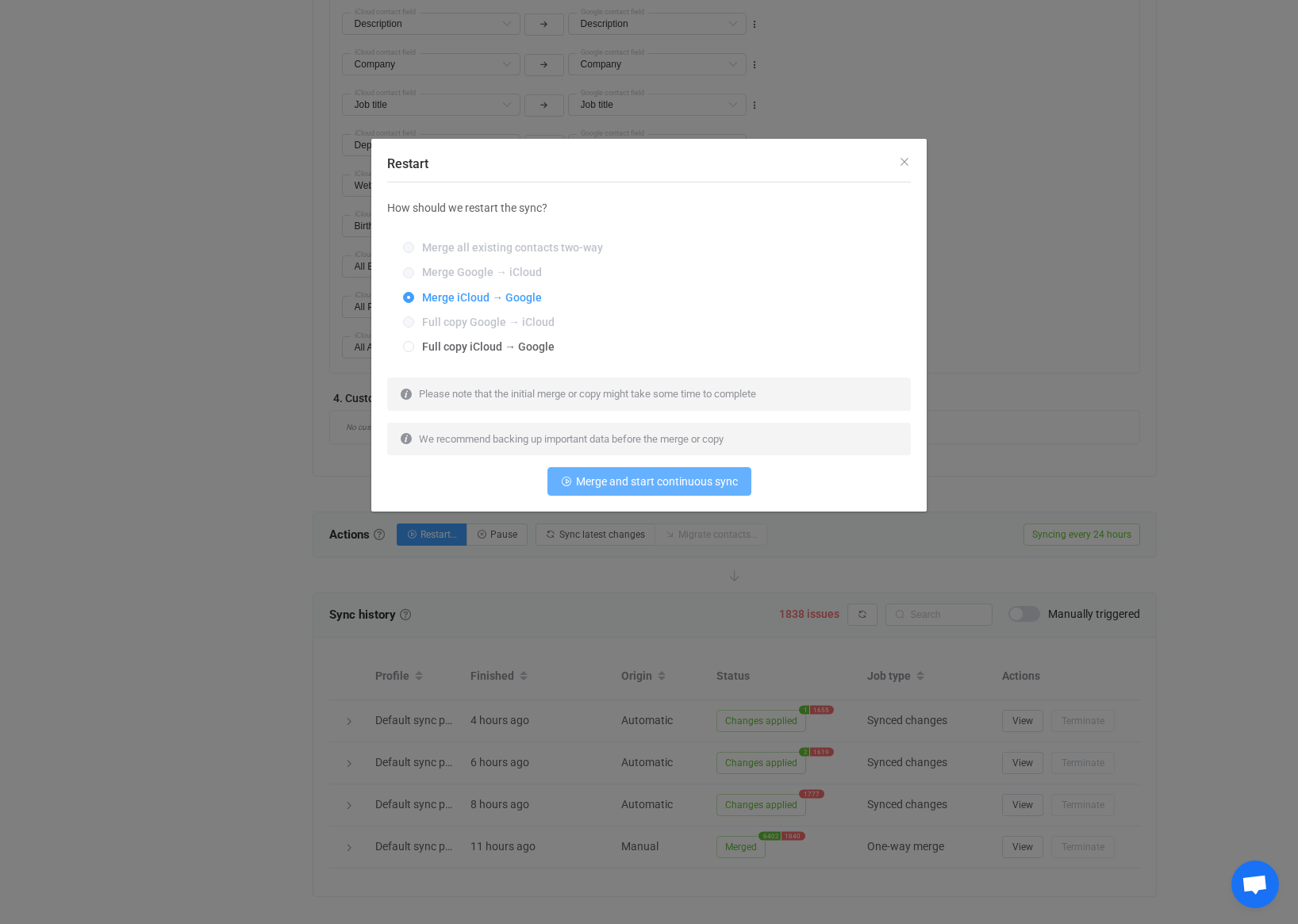
click at [661, 480] on span "Merge and start continuous sync" at bounding box center [657, 481] width 162 height 13
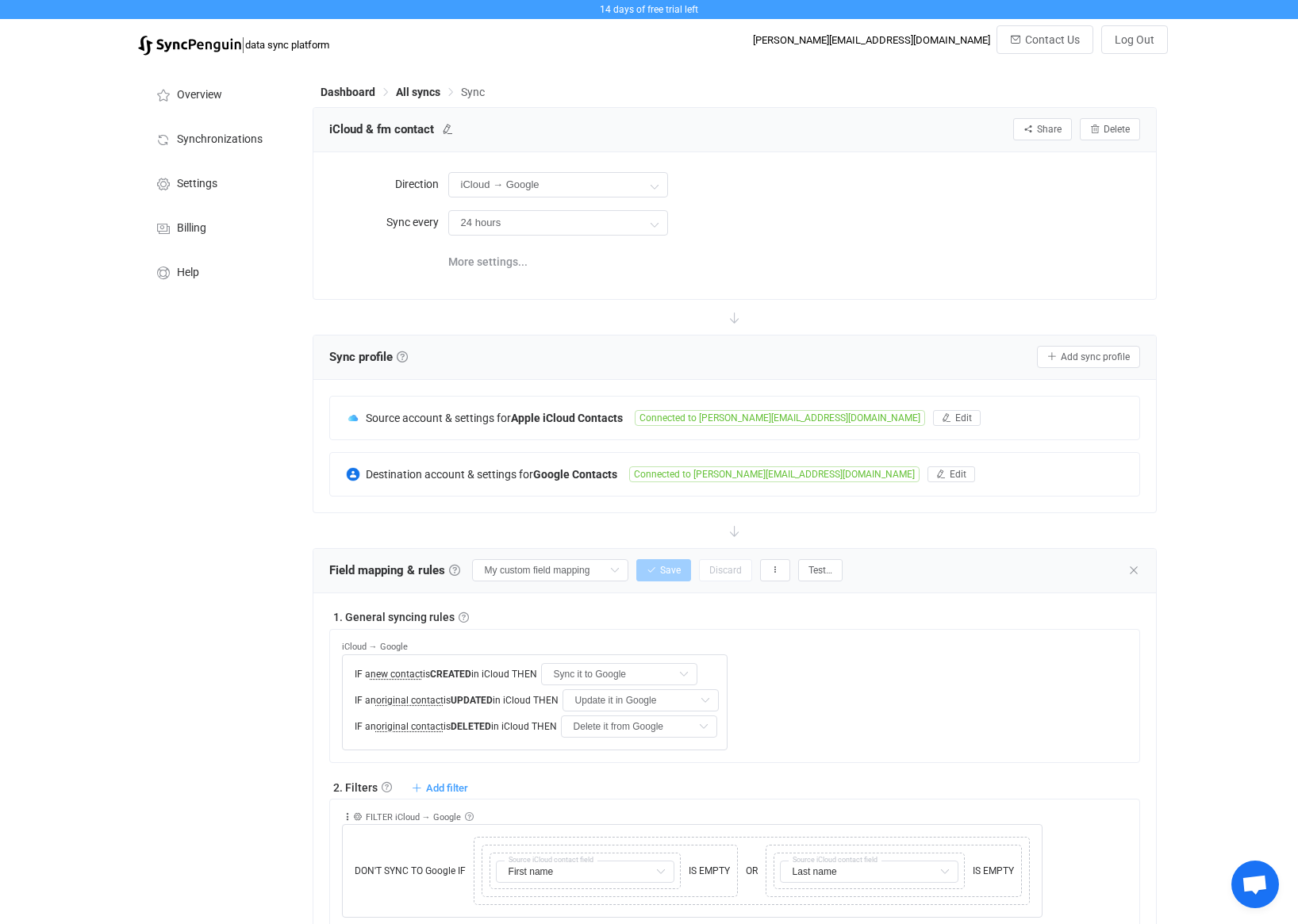
scroll to position [6, 0]
